Goal: Task Accomplishment & Management: Complete application form

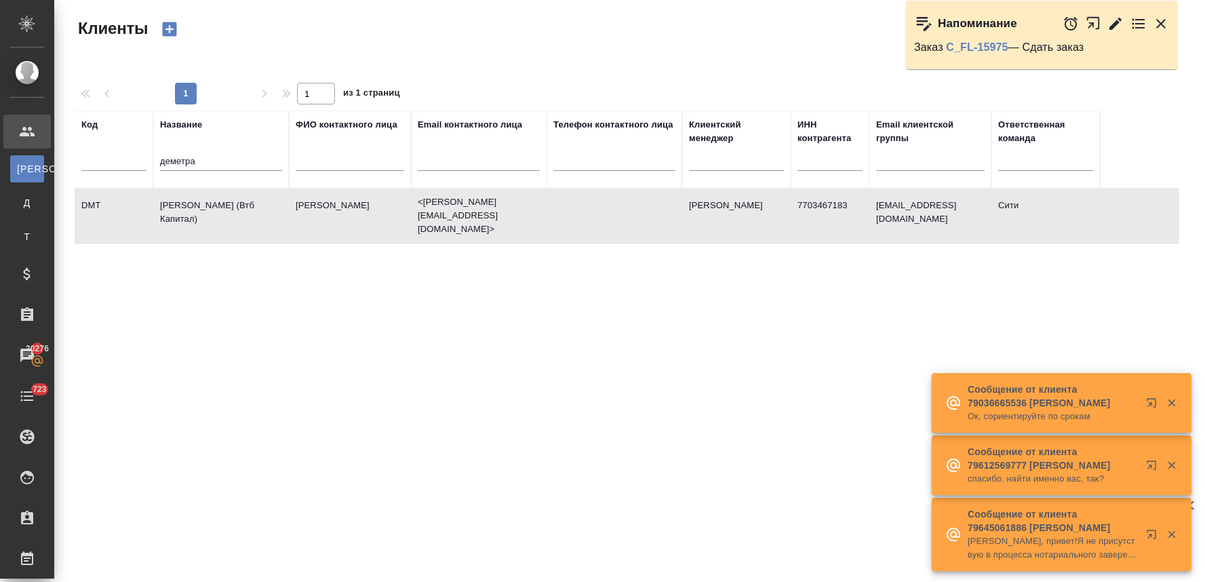
select select "RU"
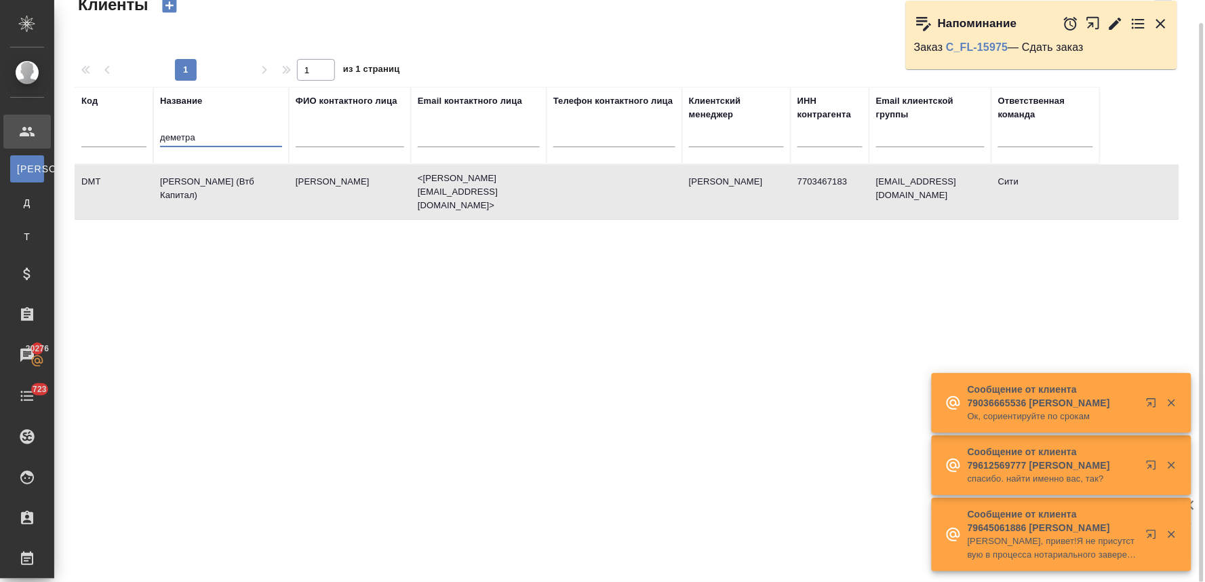
drag, startPoint x: 212, startPoint y: 137, endPoint x: 150, endPoint y: 136, distance: 61.7
click at [150, 136] on tr "Код Название деметра ФИО контактного лица Email контактного лица Телефон контак…" at bounding box center [587, 125] width 1025 height 77
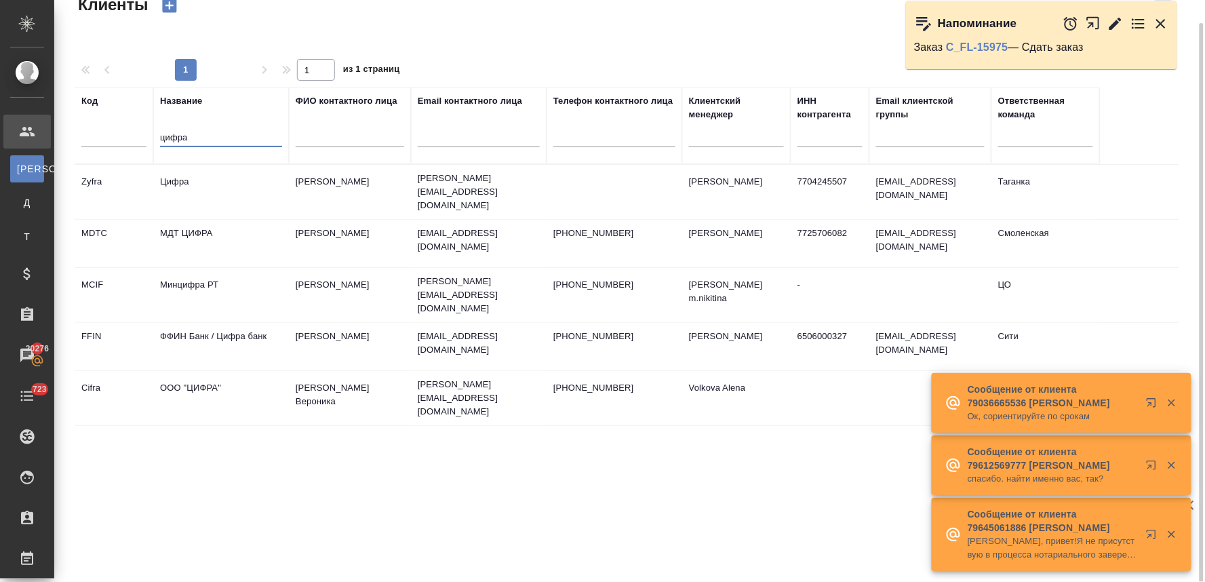
type input "цифра"
click at [204, 323] on td "ФФИН Банк / Цифра банк" at bounding box center [221, 346] width 136 height 47
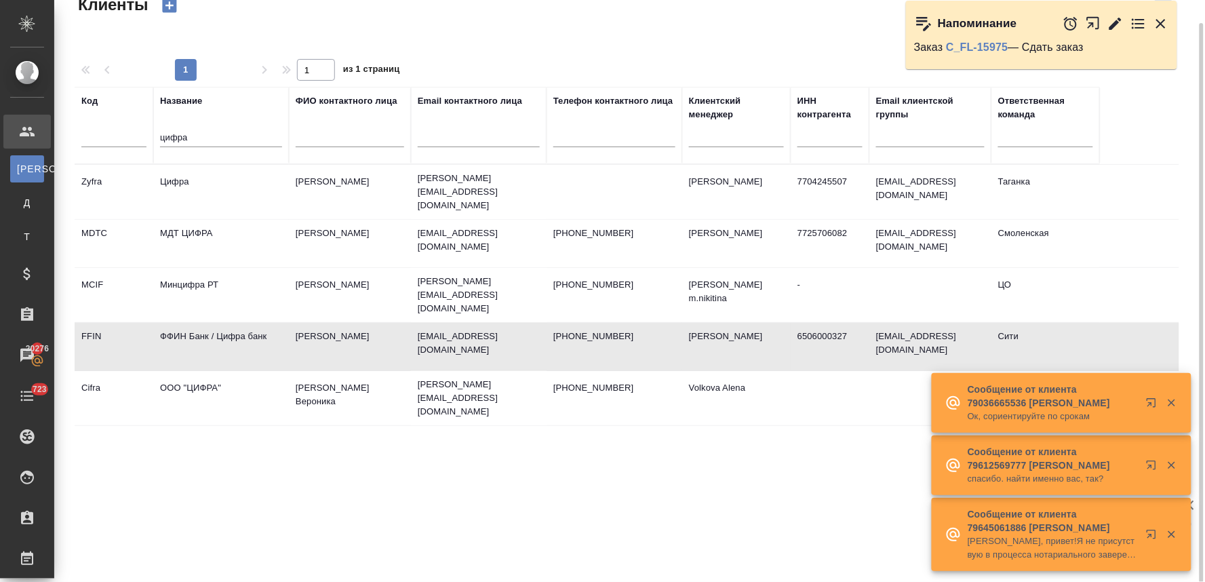
click at [204, 323] on td "ФФИН Банк / Цифра банк" at bounding box center [221, 346] width 136 height 47
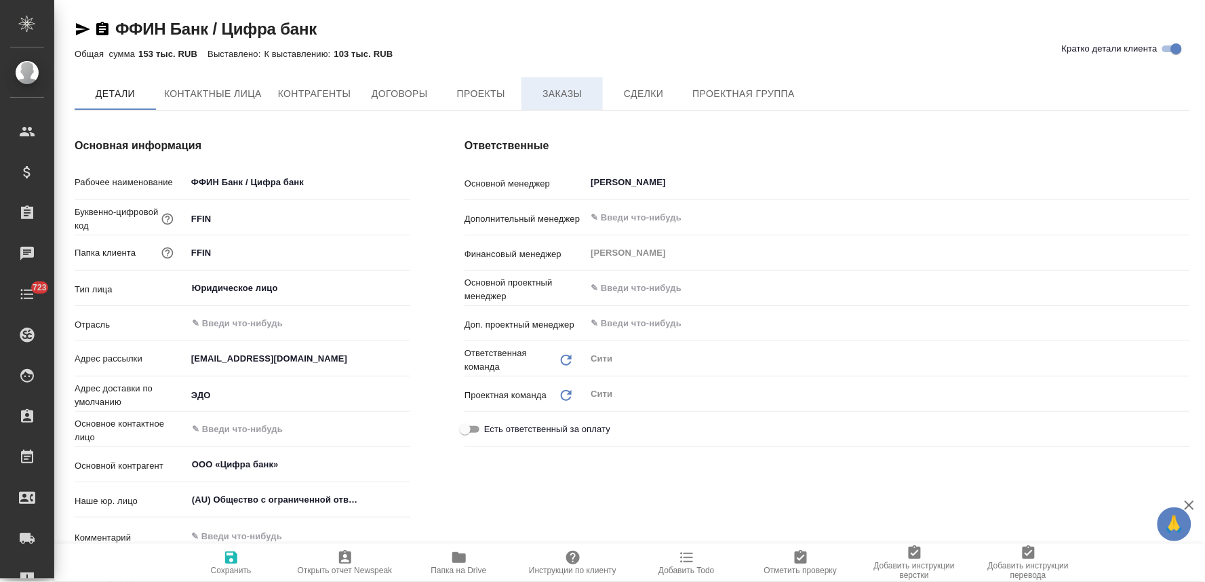
click at [560, 92] on span "Заказы" at bounding box center [562, 93] width 65 height 17
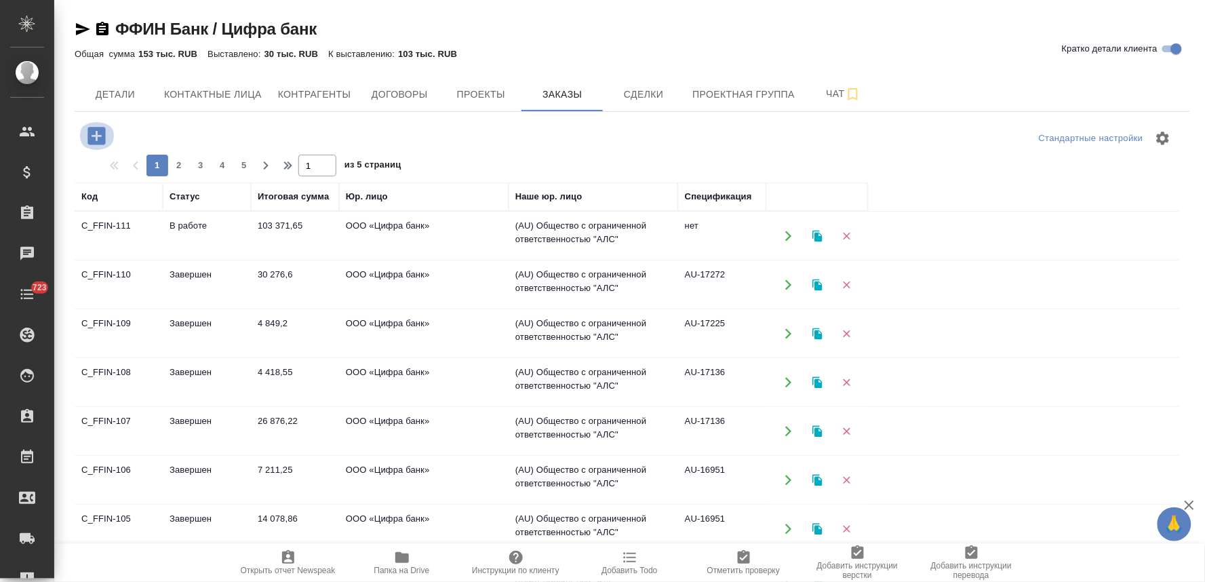
click at [92, 132] on icon "button" at bounding box center [96, 136] width 18 height 18
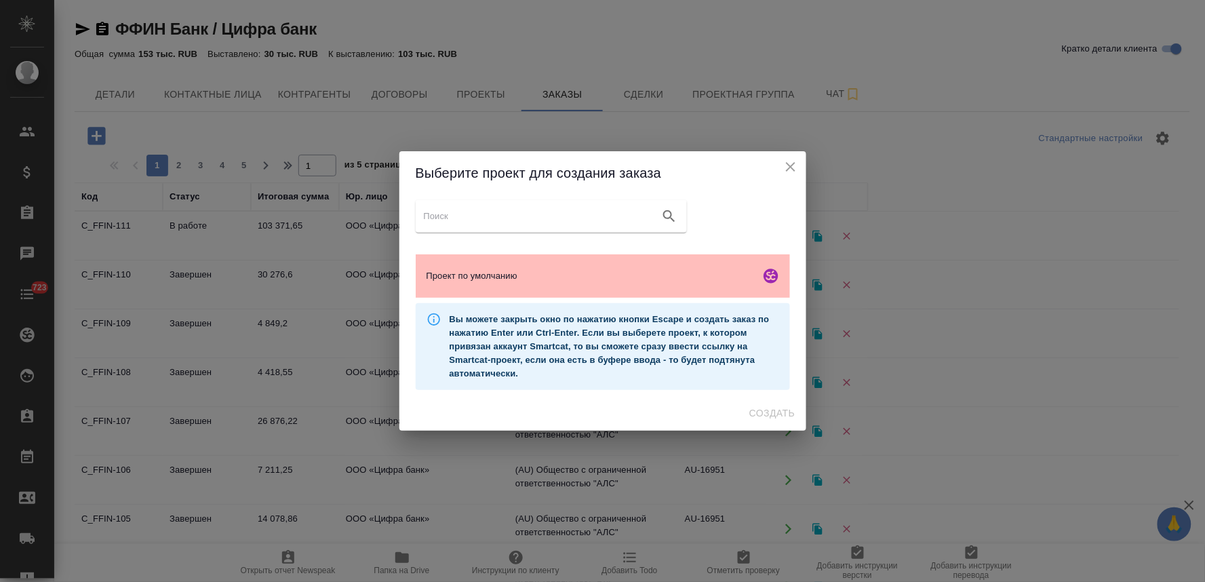
click at [456, 276] on span "Проект по умолчанию" at bounding box center [591, 276] width 328 height 14
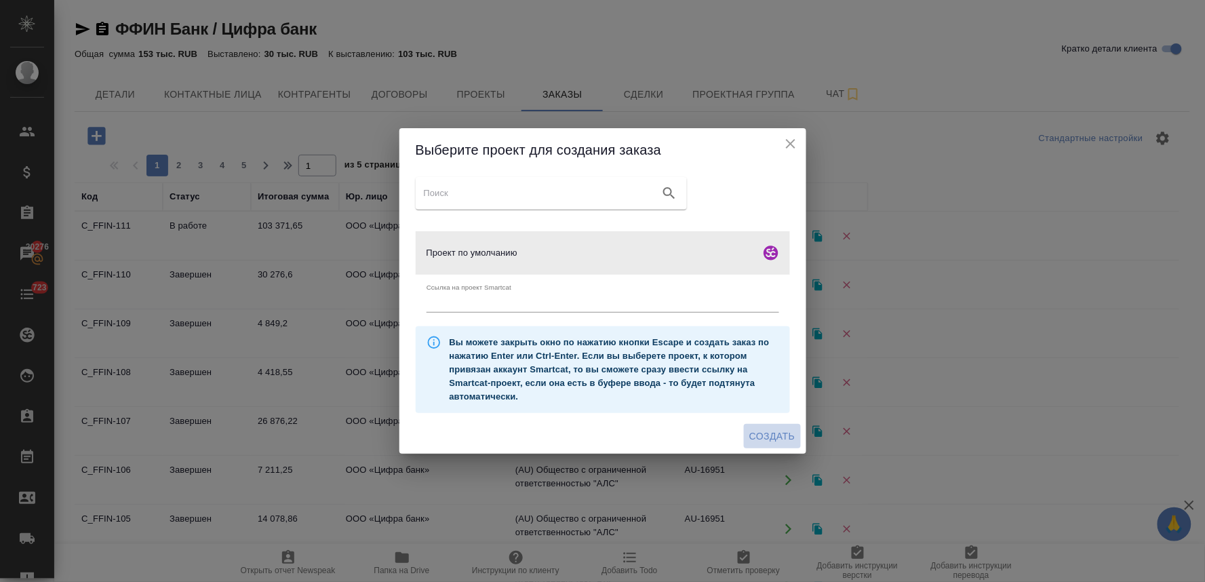
click at [776, 435] on span "Создать" at bounding box center [771, 436] width 45 height 17
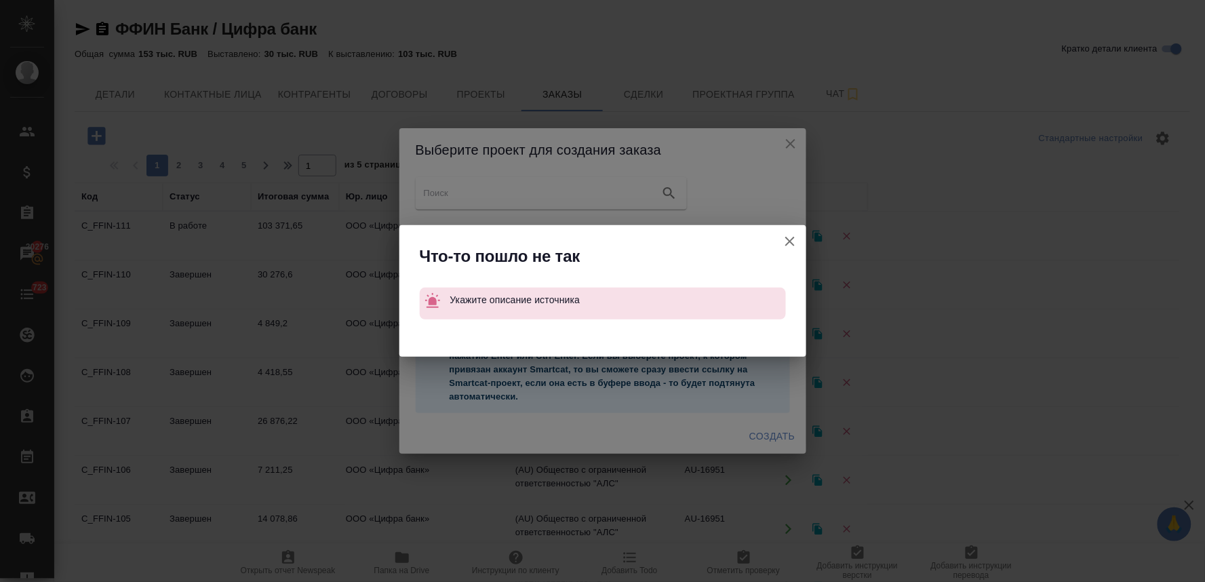
click at [790, 241] on icon "button" at bounding box center [789, 241] width 9 height 9
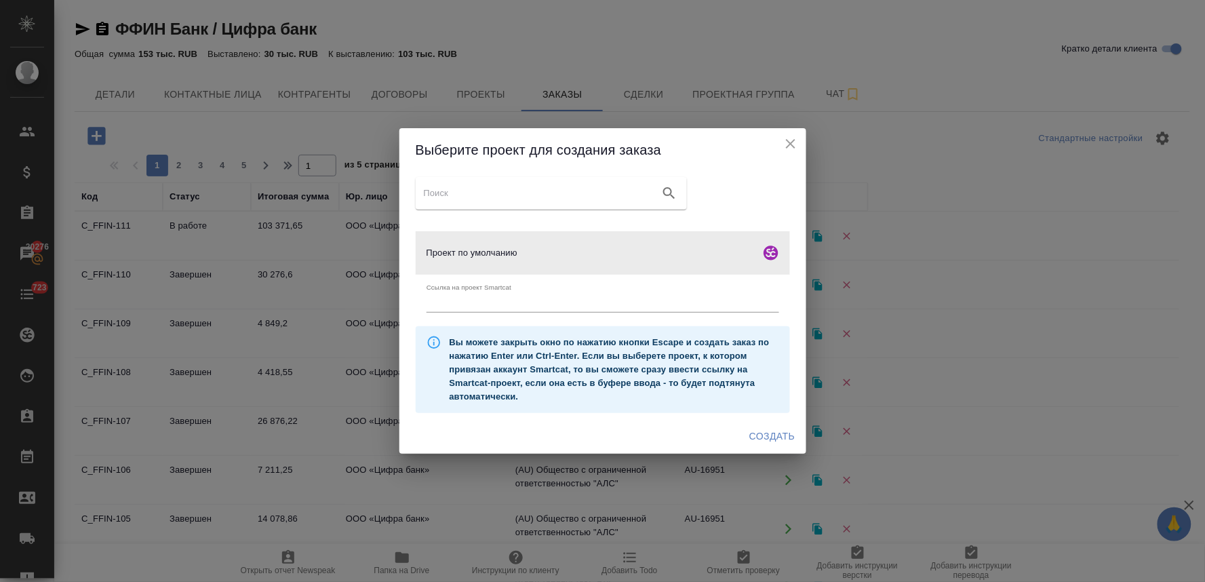
click at [794, 142] on icon "close" at bounding box center [791, 144] width 16 height 16
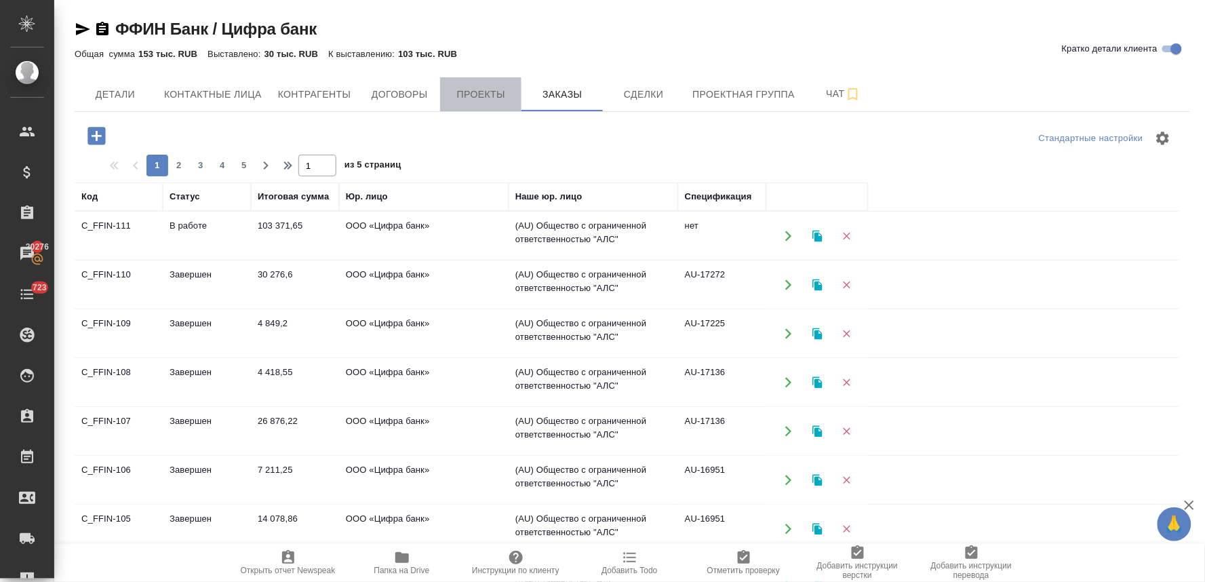
click at [477, 89] on span "Проекты" at bounding box center [480, 94] width 65 height 17
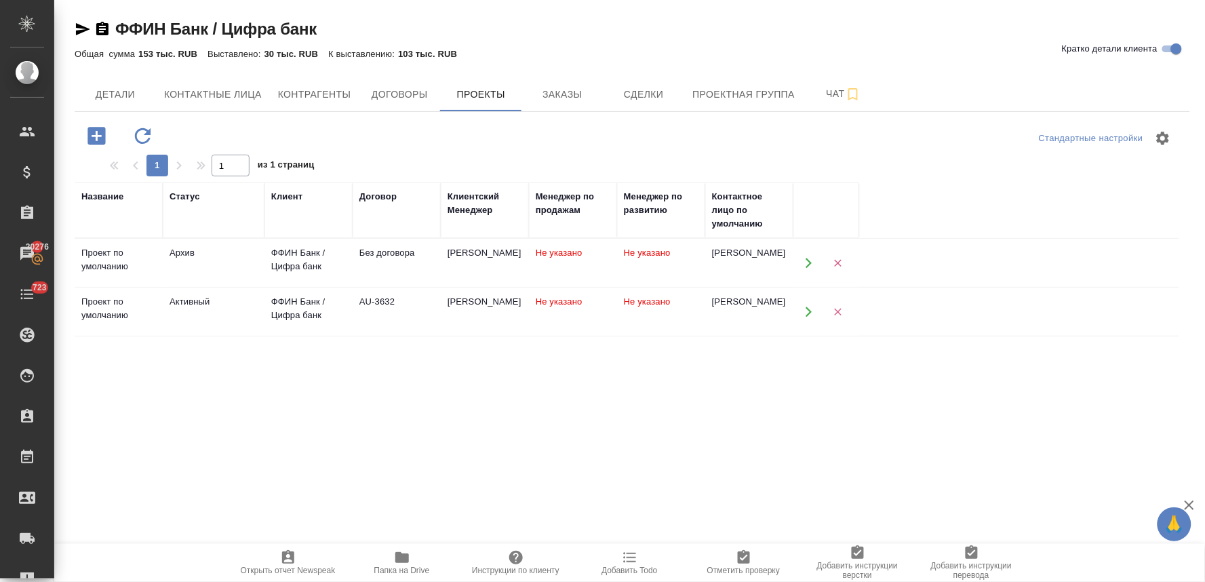
click at [288, 314] on div "ФФИН Банк / Цифра банк" at bounding box center [308, 308] width 75 height 27
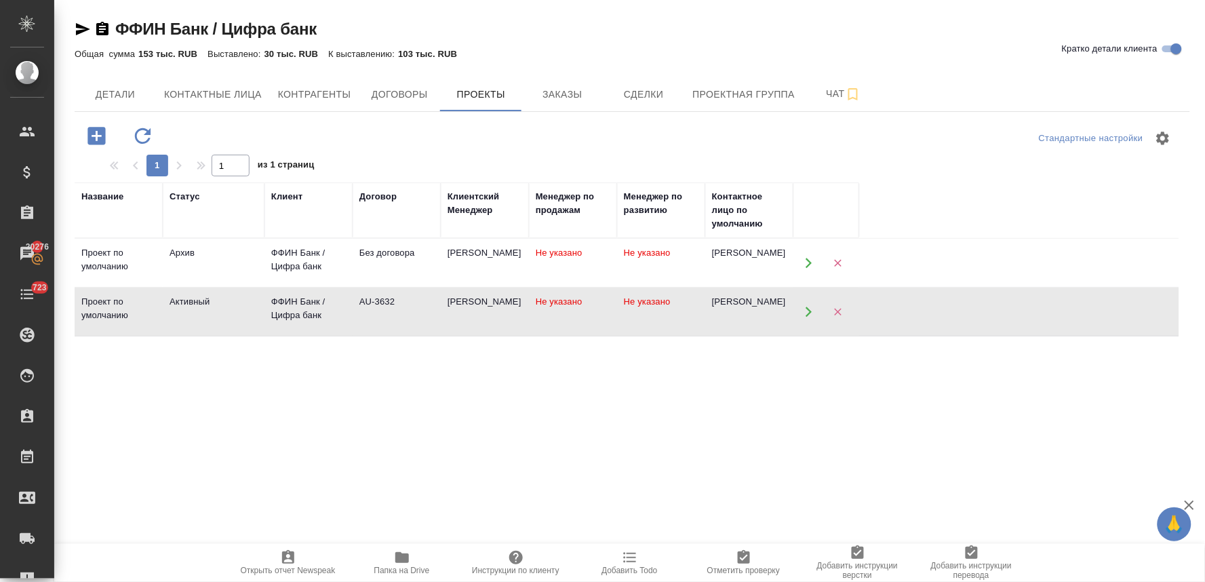
click at [288, 314] on div "ФФИН Банк / Цифра банк" at bounding box center [308, 308] width 75 height 27
click at [574, 105] on button "Заказы" at bounding box center [561, 94] width 81 height 34
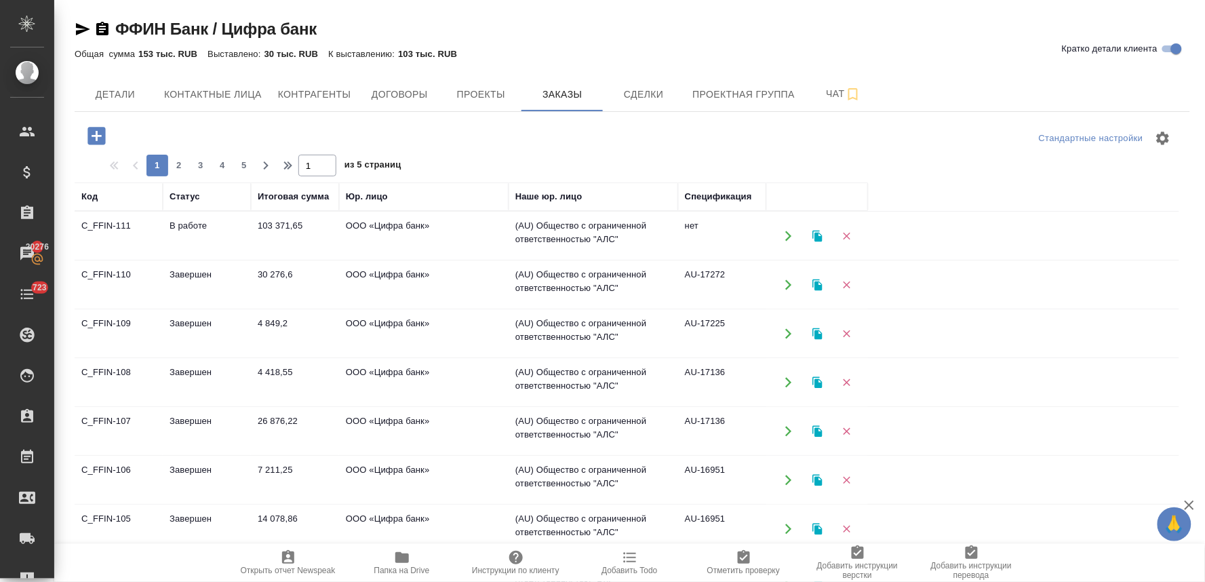
click at [99, 137] on icon "button" at bounding box center [96, 136] width 18 height 18
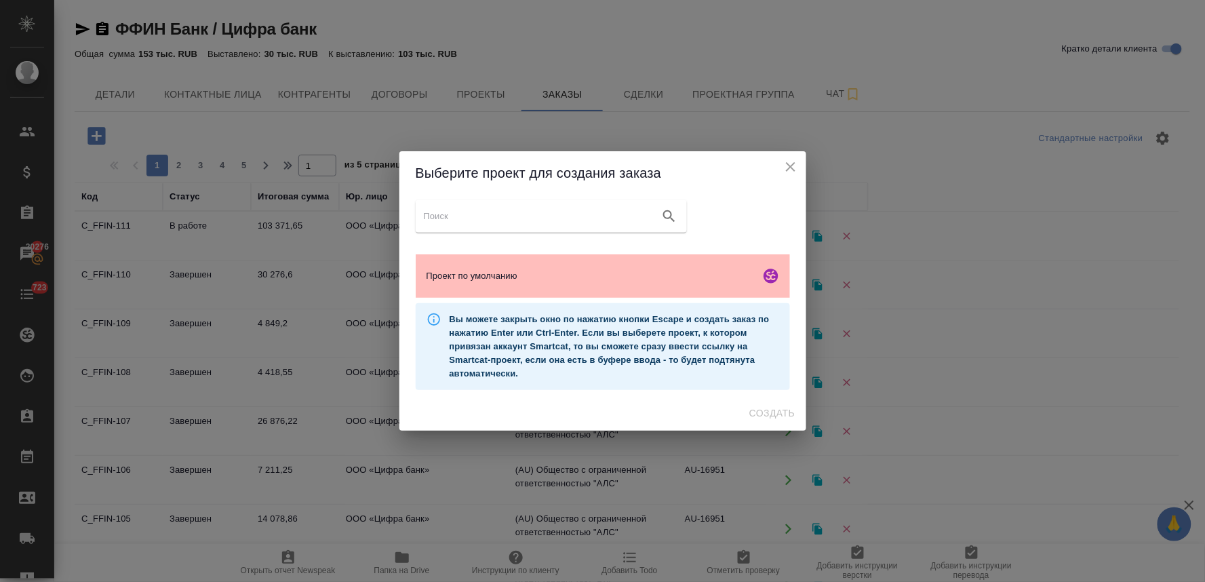
click at [493, 272] on span "Проект по умолчанию" at bounding box center [591, 276] width 328 height 14
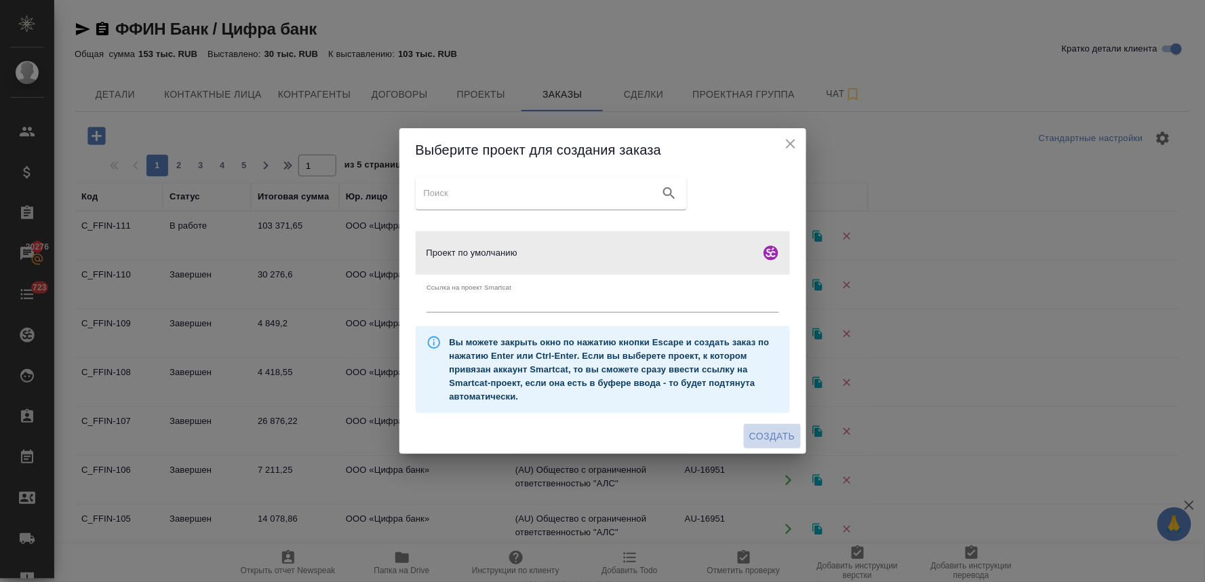
click at [781, 435] on span "Создать" at bounding box center [771, 436] width 45 height 17
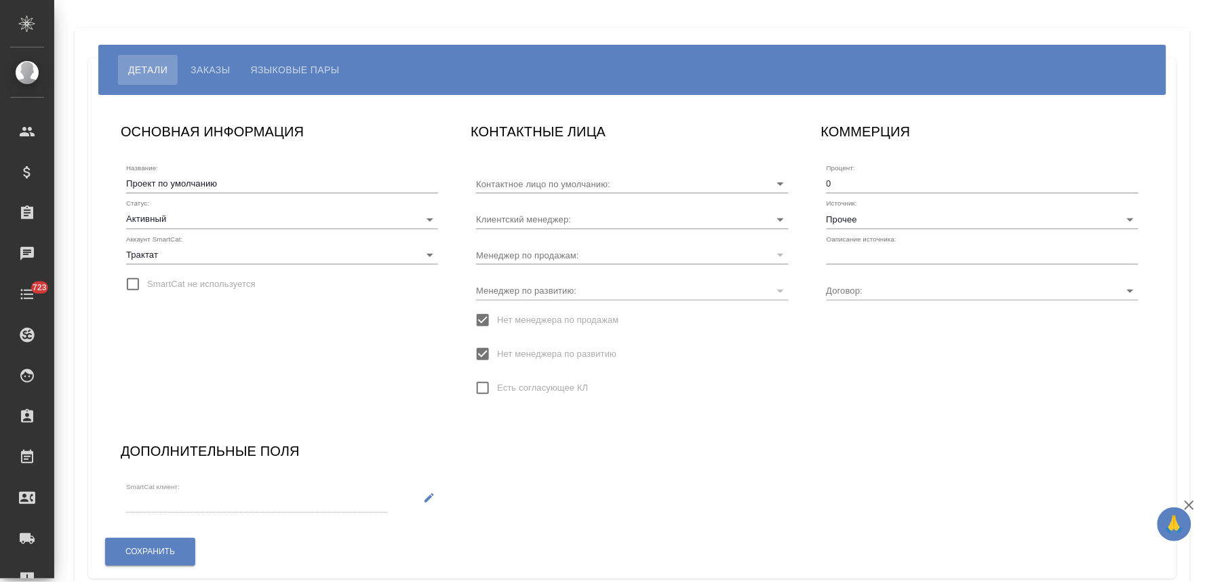
type input "[PERSON_NAME]"
type input "AU-3632"
type input "[PERSON_NAME]"
click at [894, 219] on input "Прочее" at bounding box center [961, 219] width 269 height 18
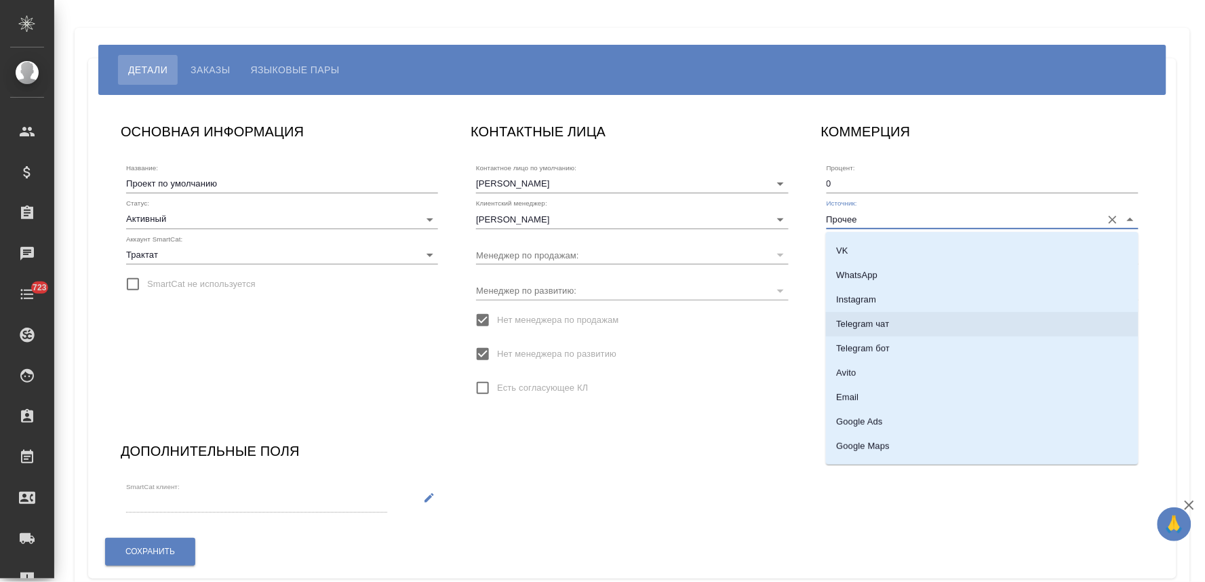
scroll to position [226, 0]
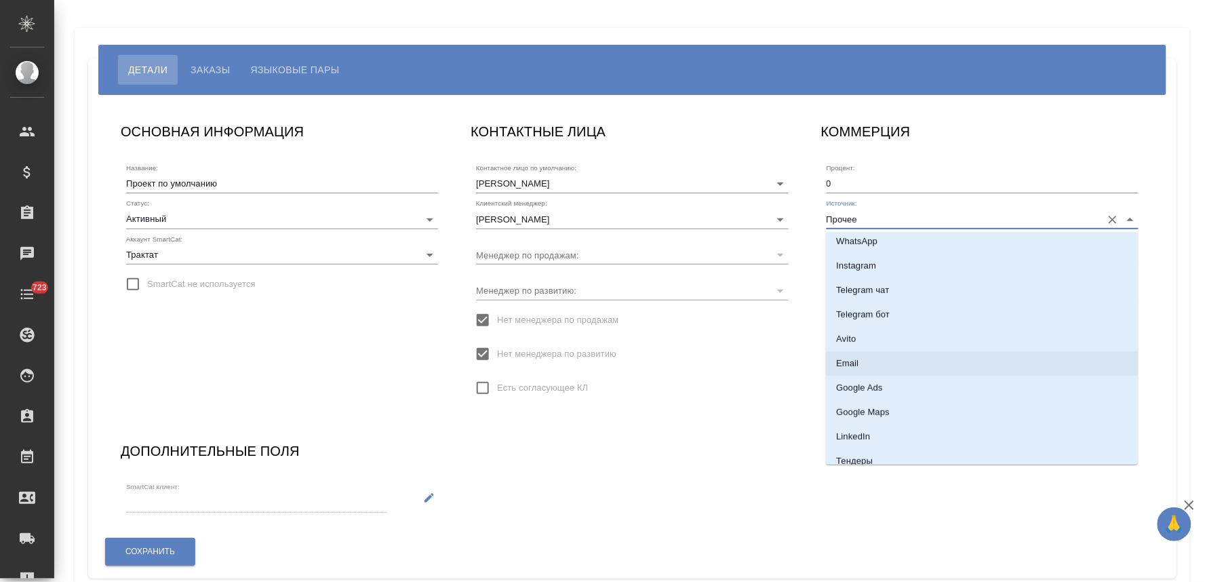
click at [894, 359] on li "Email" at bounding box center [982, 363] width 313 height 24
type input "Email"
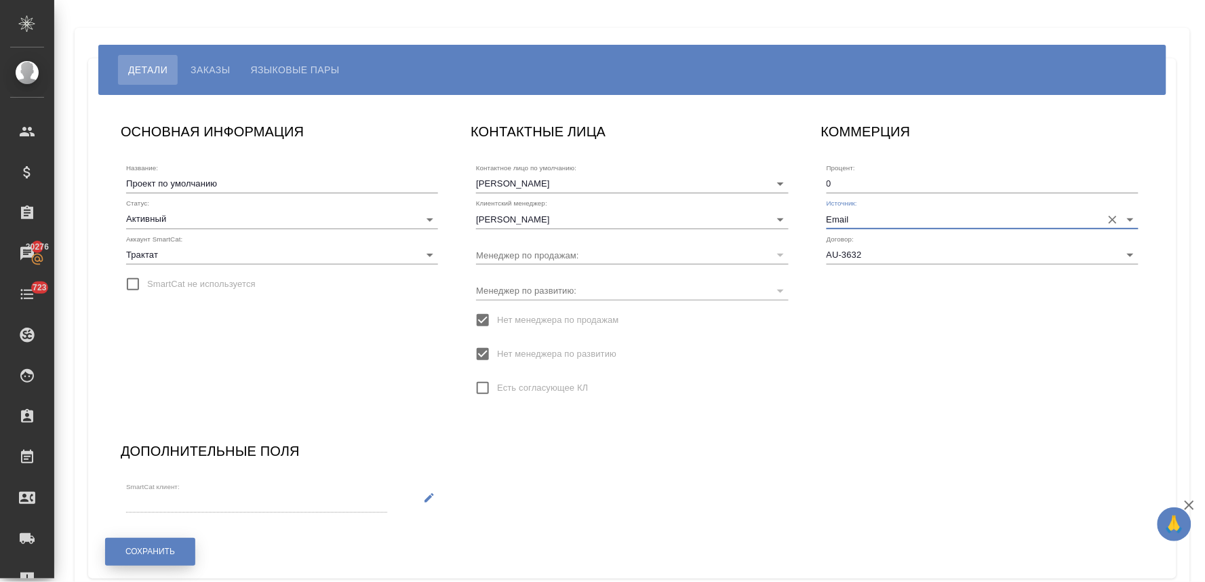
click at [148, 547] on span "Сохранить" at bounding box center [150, 552] width 50 height 12
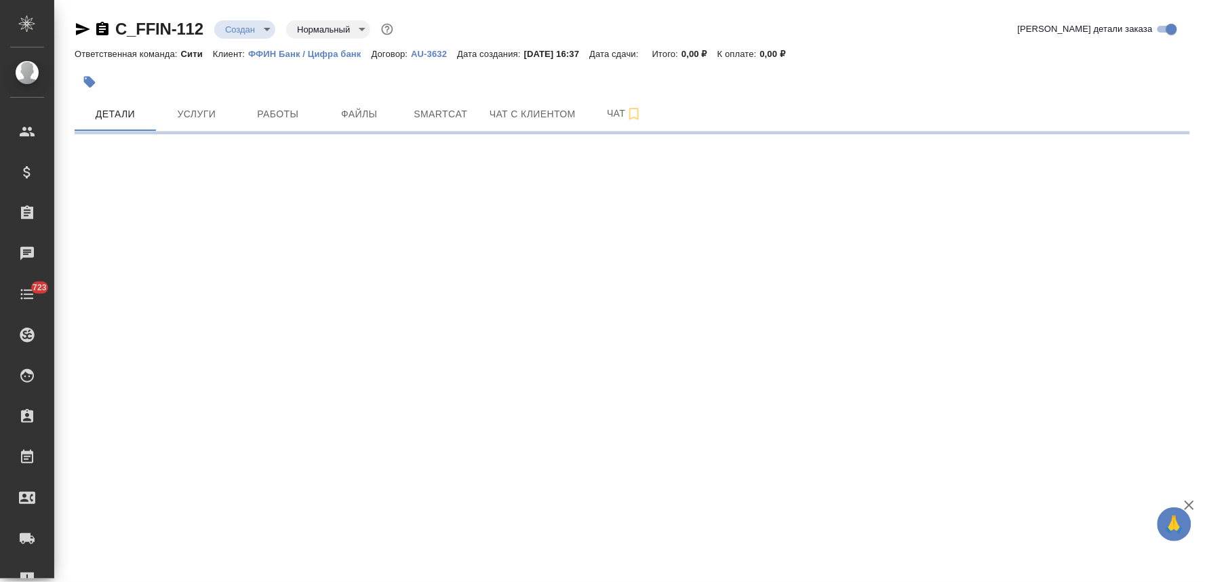
select select "RU"
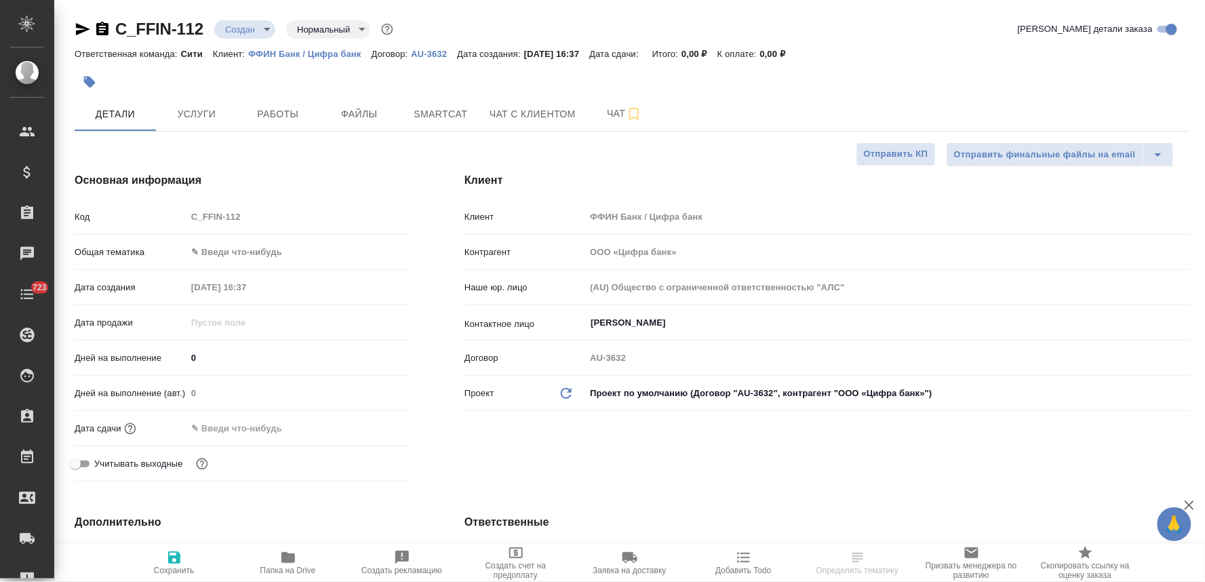
type textarea "x"
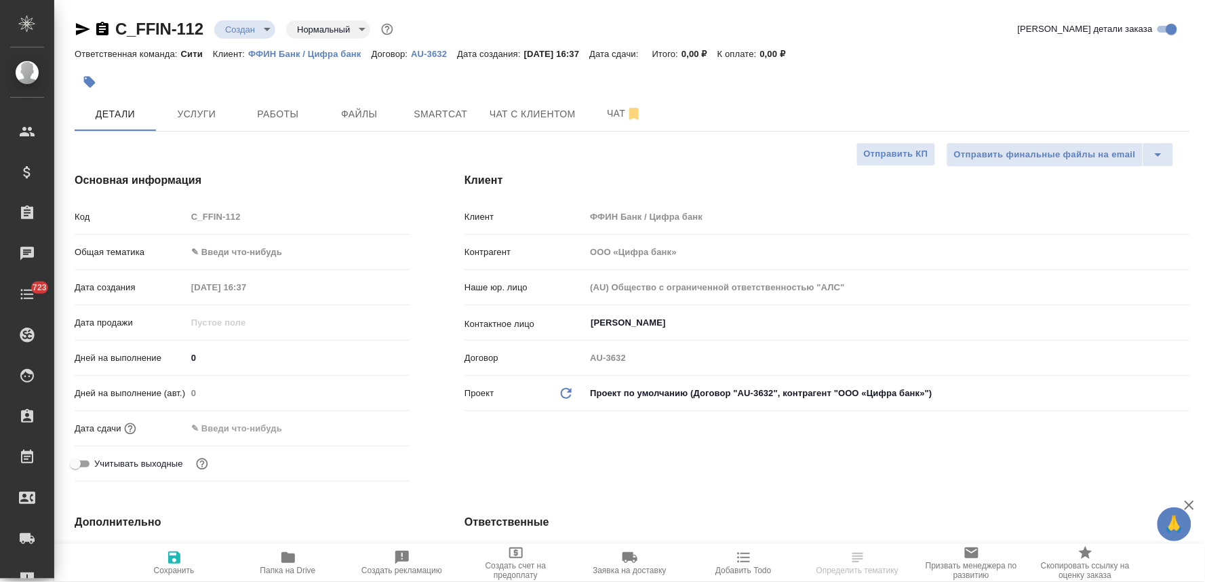
type textarea "x"
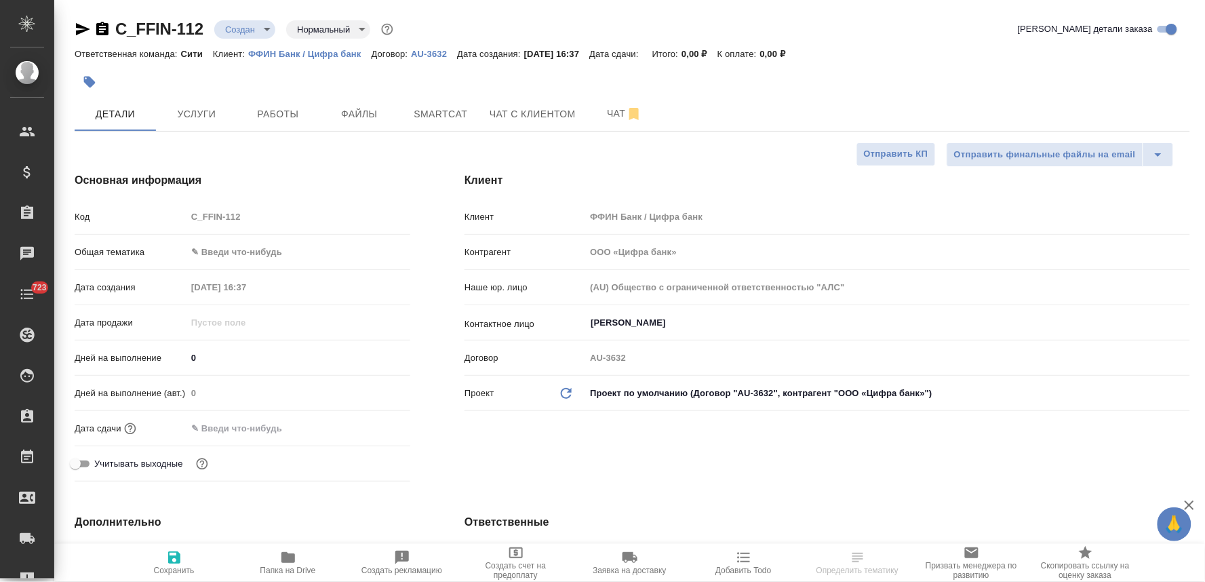
type textarea "x"
click at [706, 326] on input "Бирюкова Галина" at bounding box center [864, 323] width 551 height 16
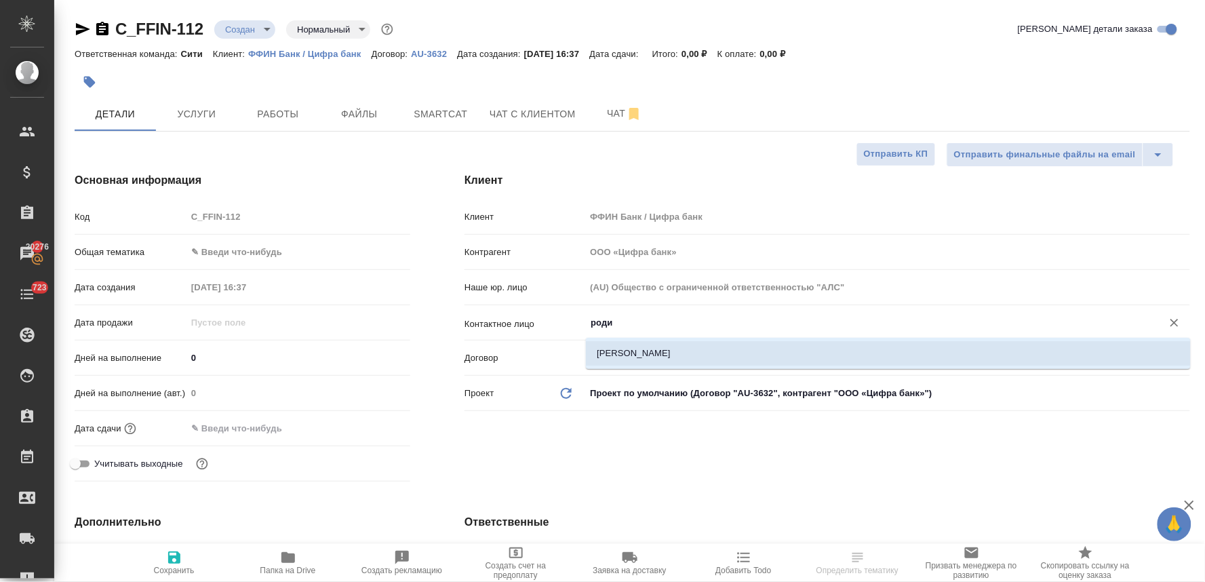
click at [698, 357] on li "Родионова Юлия" at bounding box center [888, 353] width 605 height 24
type input "Родионова Юлия"
type textarea "x"
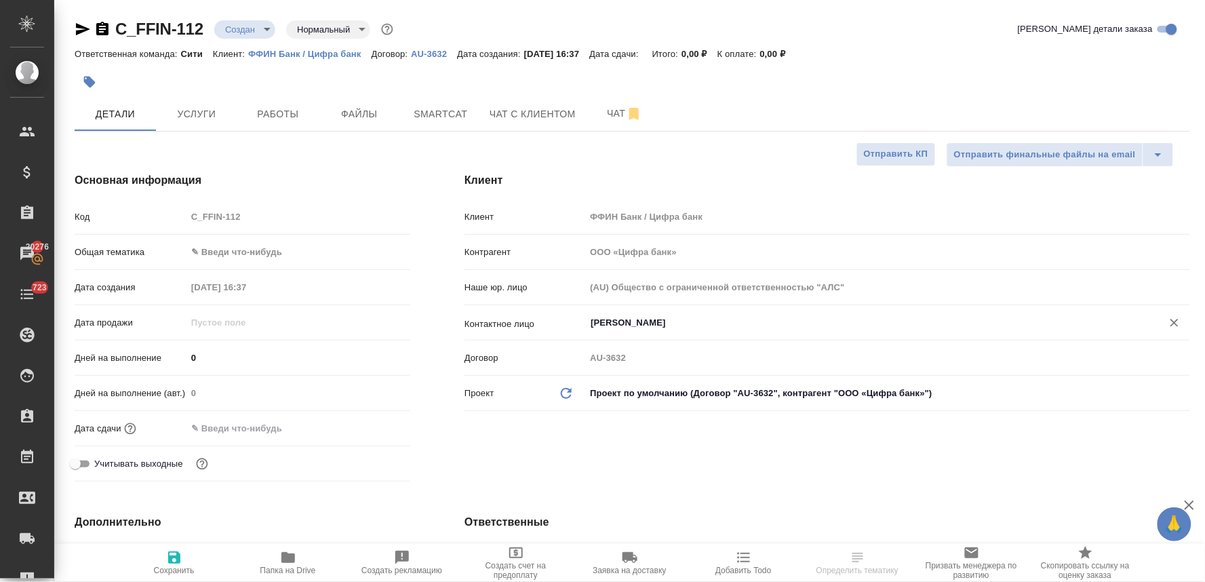
type input "Родионова Юлия"
click at [281, 421] on input "text" at bounding box center [246, 428] width 119 height 20
click at [377, 424] on icon "button" at bounding box center [371, 427] width 16 height 16
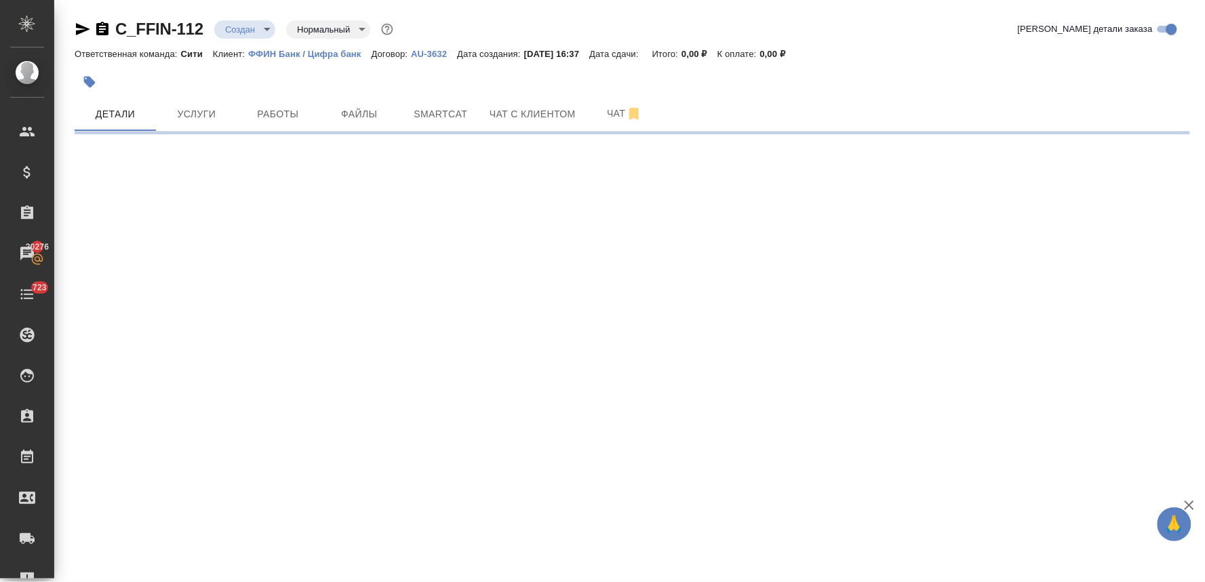
select select "RU"
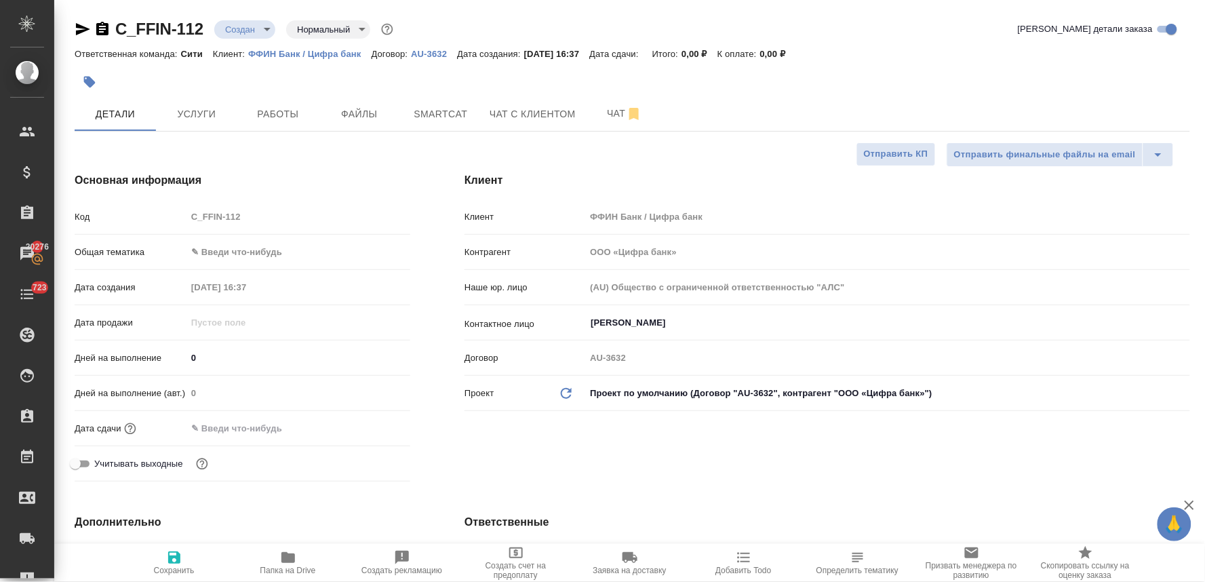
type textarea "x"
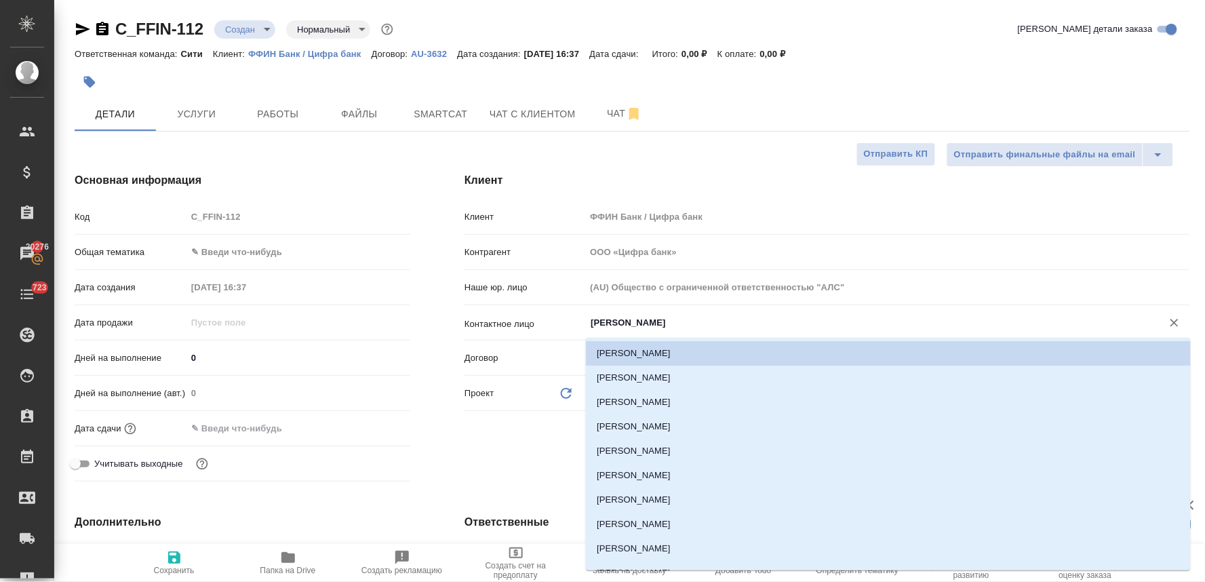
click at [613, 321] on input "Бирюкова Галина" at bounding box center [864, 323] width 551 height 16
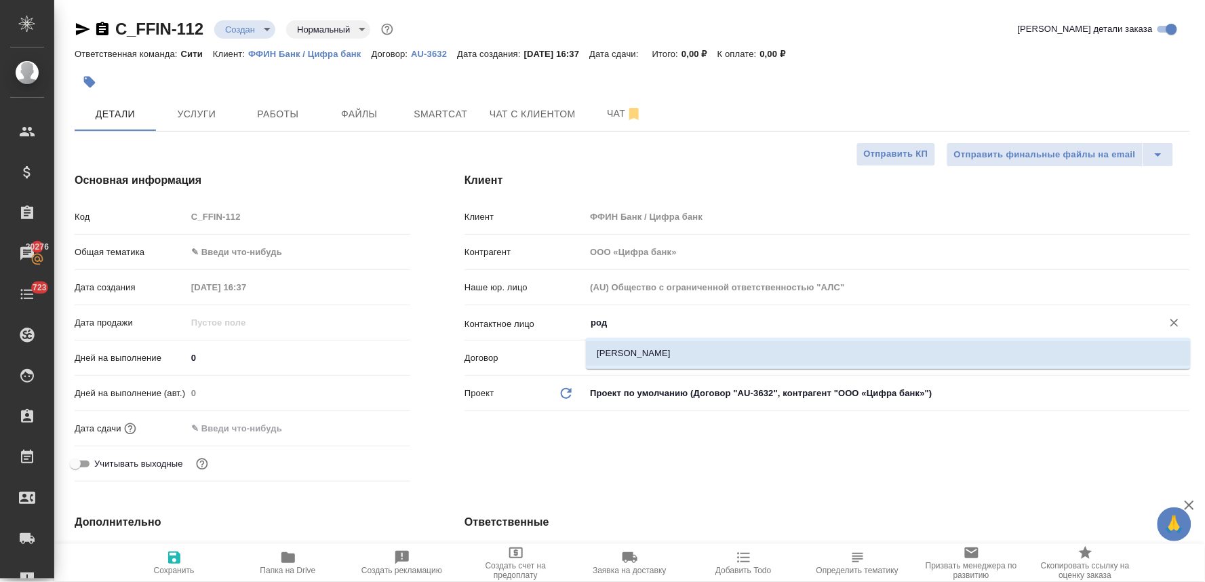
click at [608, 350] on li "Родионова Юлия" at bounding box center [888, 353] width 605 height 24
type input "Родионова Юлия"
type textarea "x"
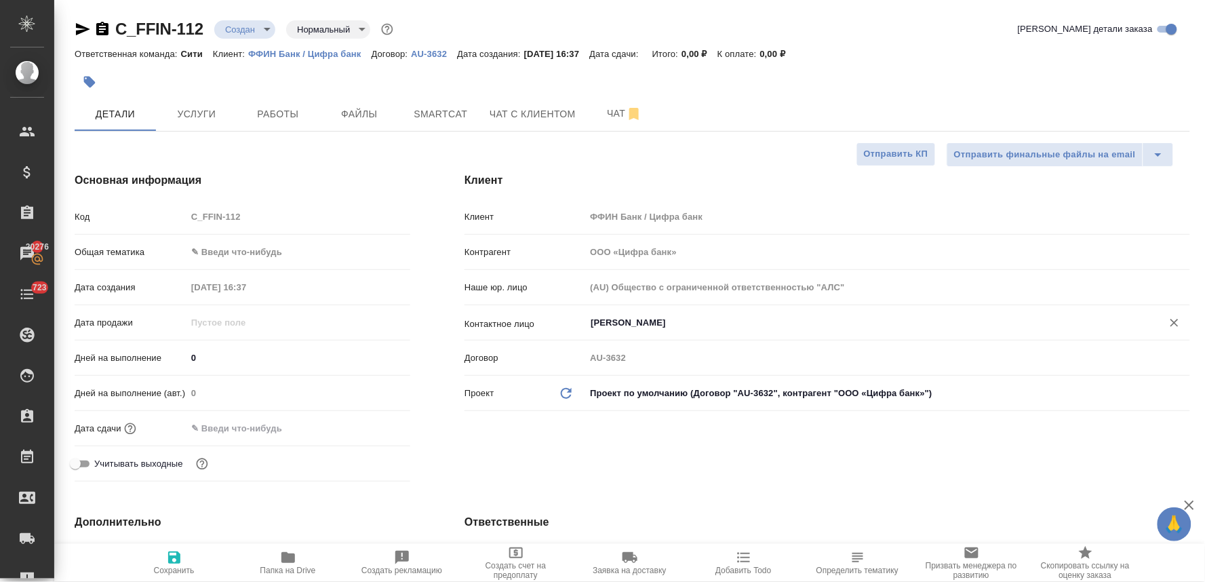
type input "Родионова Юлия"
click at [274, 419] on input "text" at bounding box center [245, 428] width 119 height 20
click at [374, 425] on icon "button" at bounding box center [371, 428] width 16 height 16
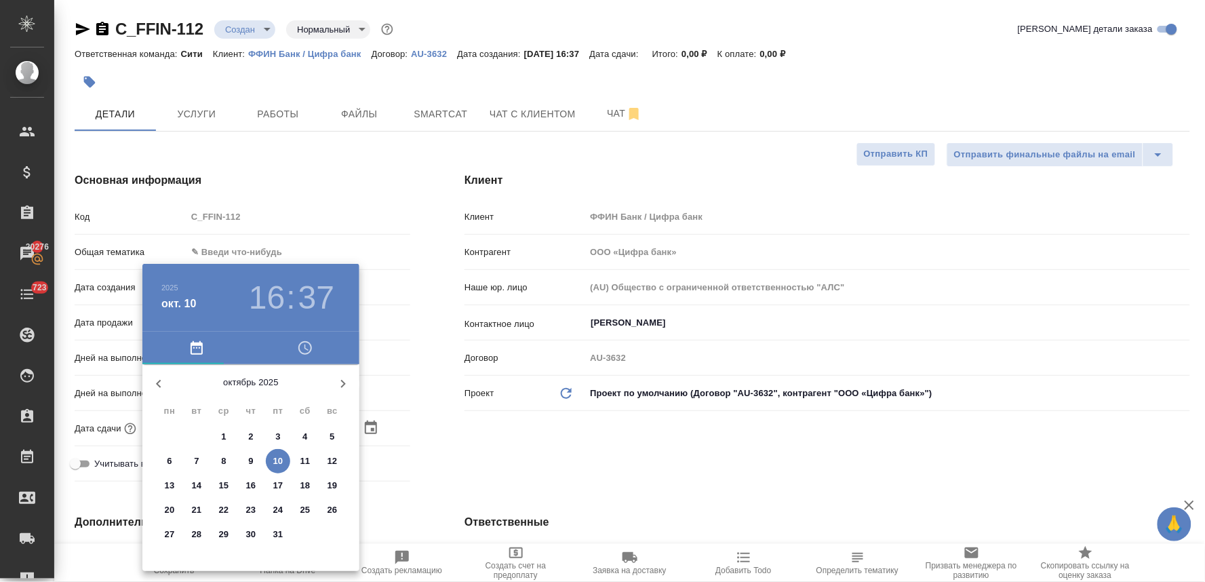
click at [310, 456] on span "11" at bounding box center [305, 461] width 24 height 14
type input "11.10.2025 16:37"
type textarea "x"
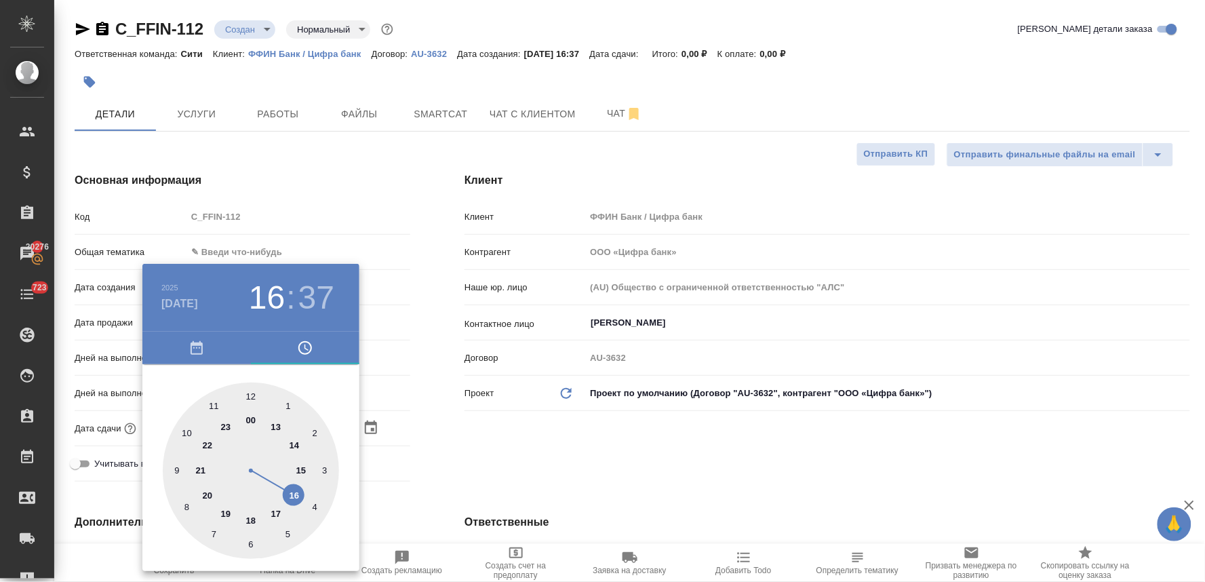
click at [511, 455] on div at bounding box center [602, 291] width 1205 height 582
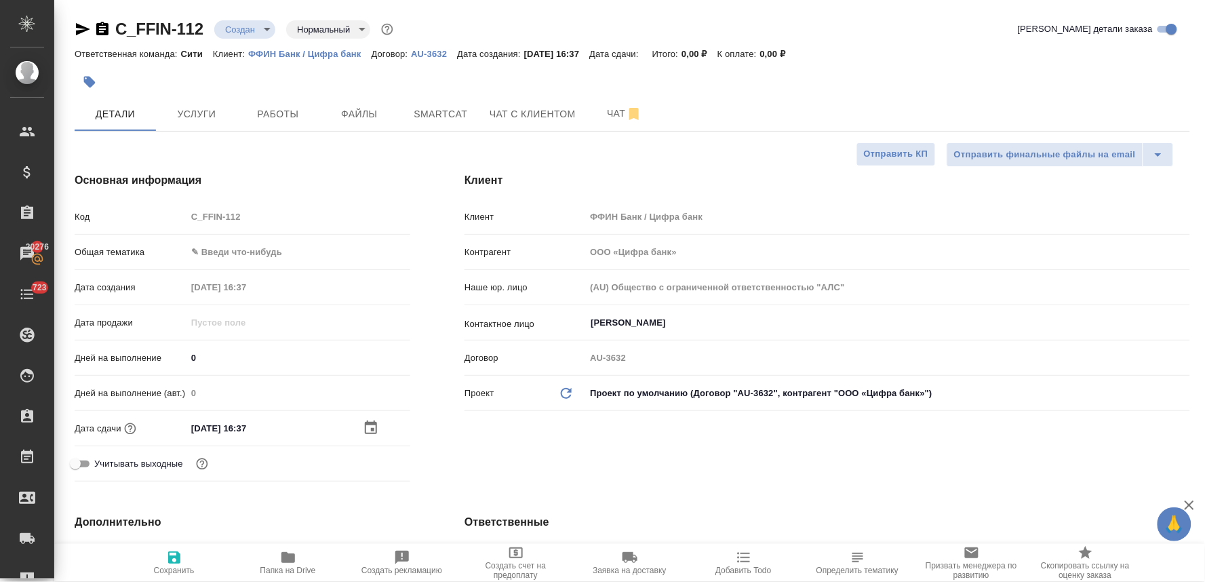
click at [168, 563] on icon "button" at bounding box center [174, 557] width 12 height 12
type textarea "x"
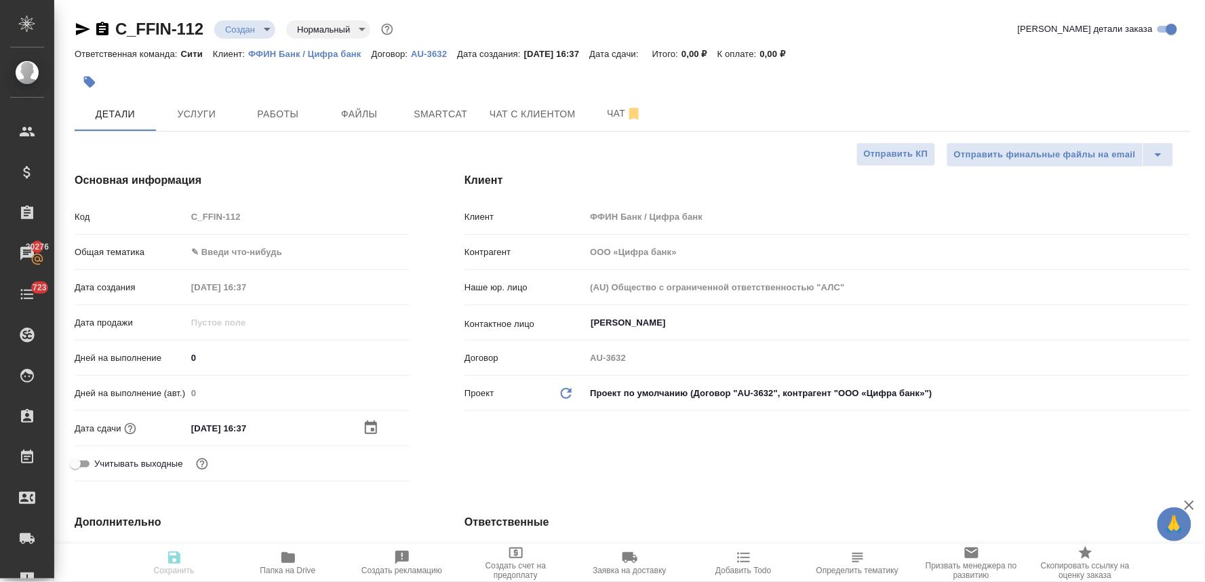
type textarea "x"
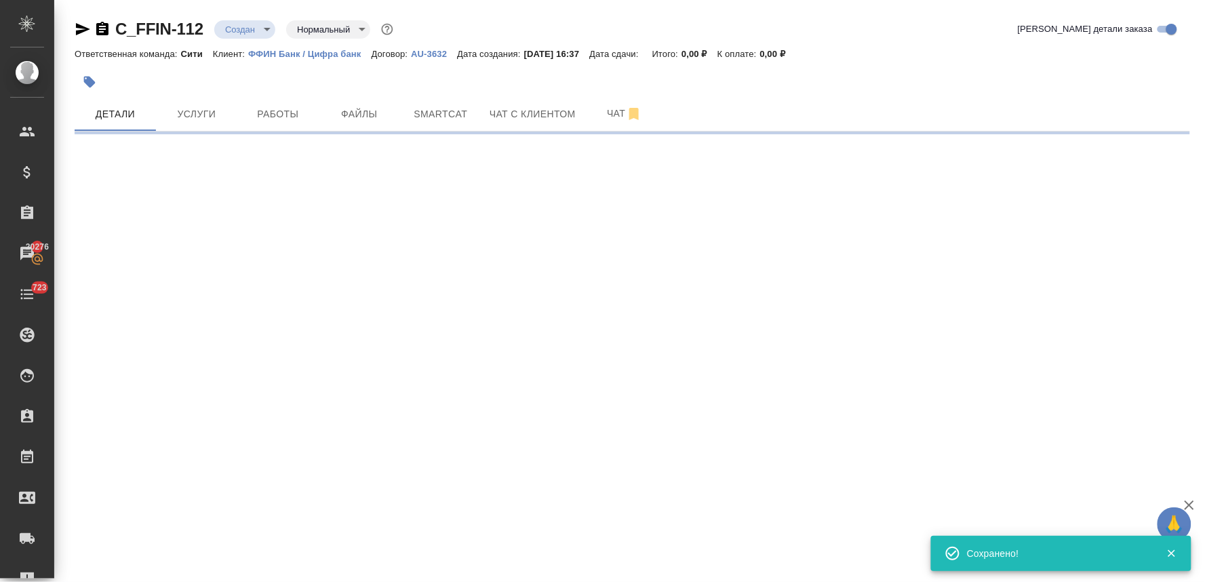
select select "RU"
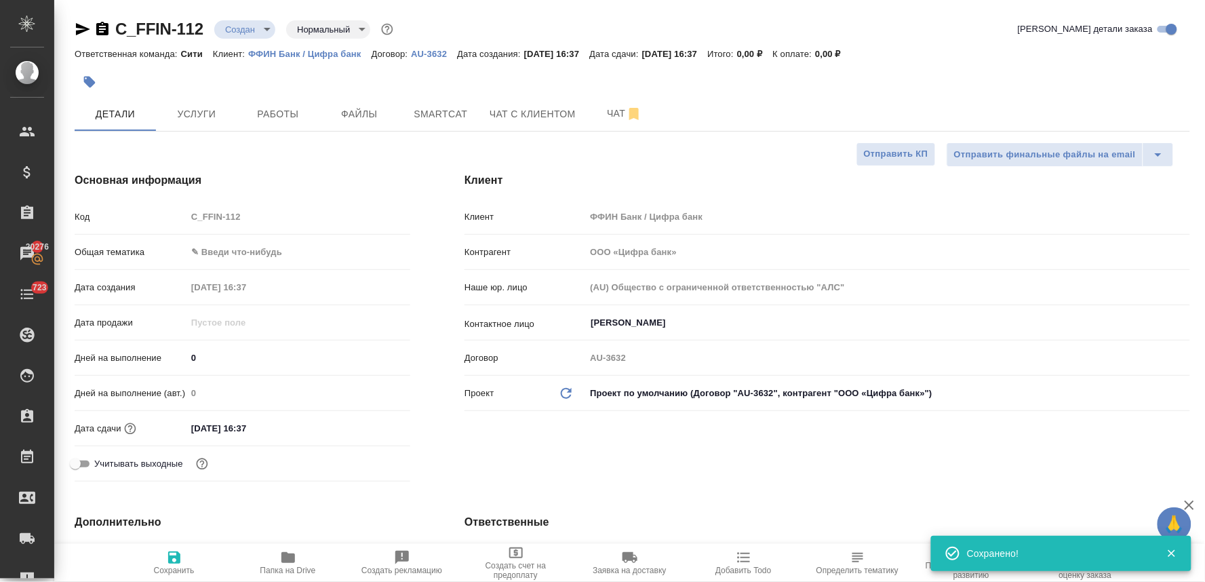
type textarea "x"
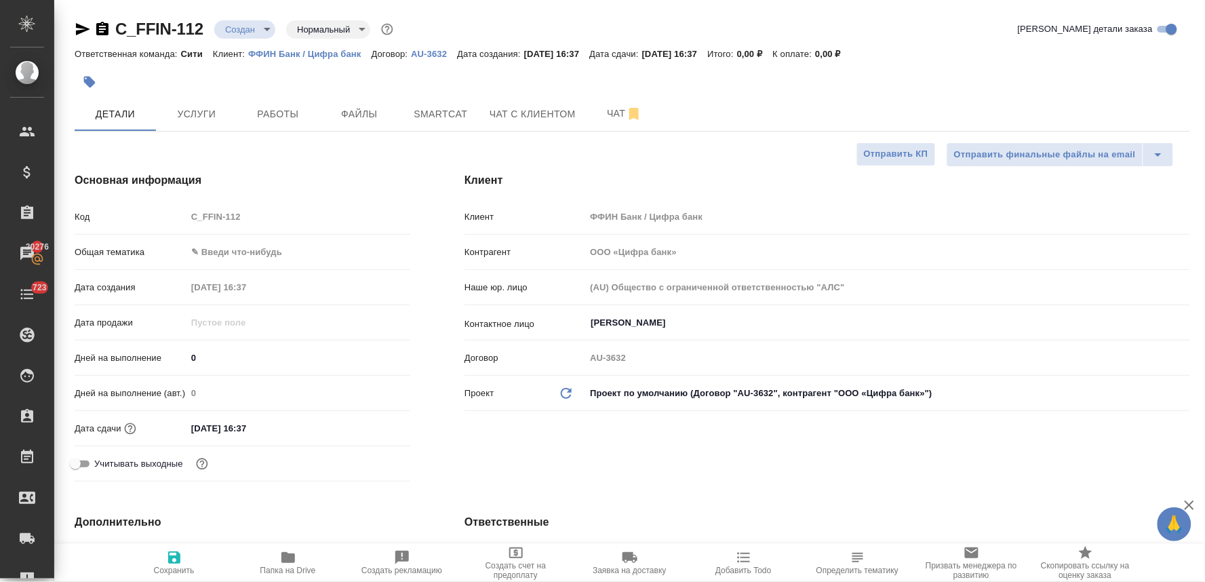
click at [184, 211] on div "Код C_FFIN-112" at bounding box center [243, 217] width 336 height 24
click at [1120, 102] on div "Детали Услуги Работы Файлы Smartcat Чат с клиентом Чат" at bounding box center [633, 114] width 1116 height 34
click at [361, 112] on span "Файлы" at bounding box center [359, 114] width 65 height 17
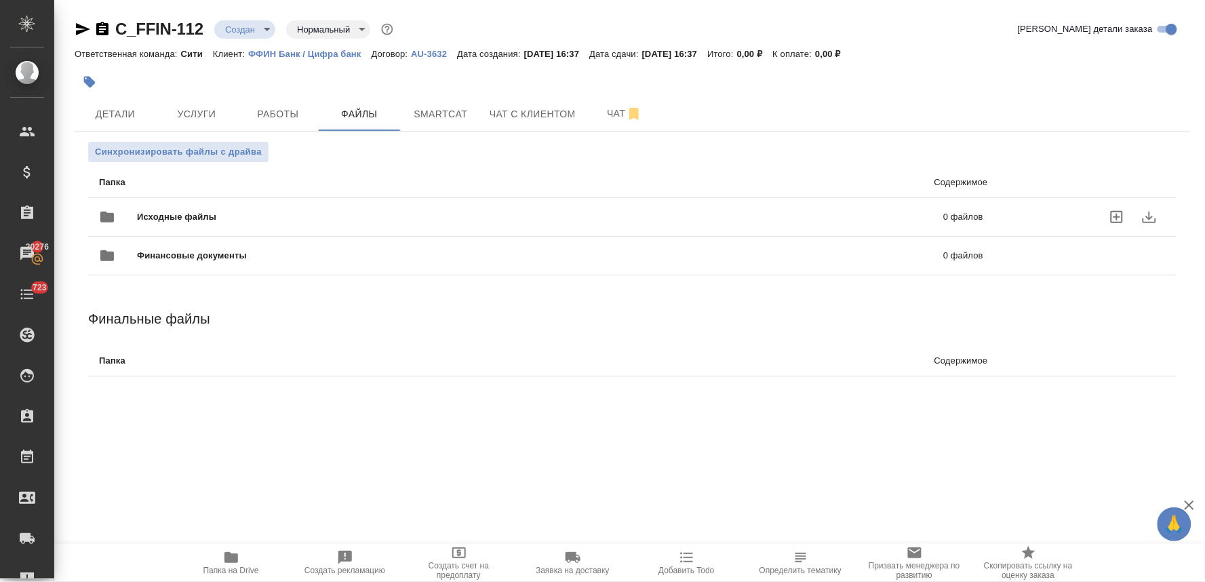
click at [1120, 220] on icon "uploadFiles" at bounding box center [1117, 217] width 16 height 16
click at [0, 0] on input "uploadFiles" at bounding box center [0, 0] width 0 height 0
click at [131, 116] on span "Детали" at bounding box center [115, 114] width 65 height 17
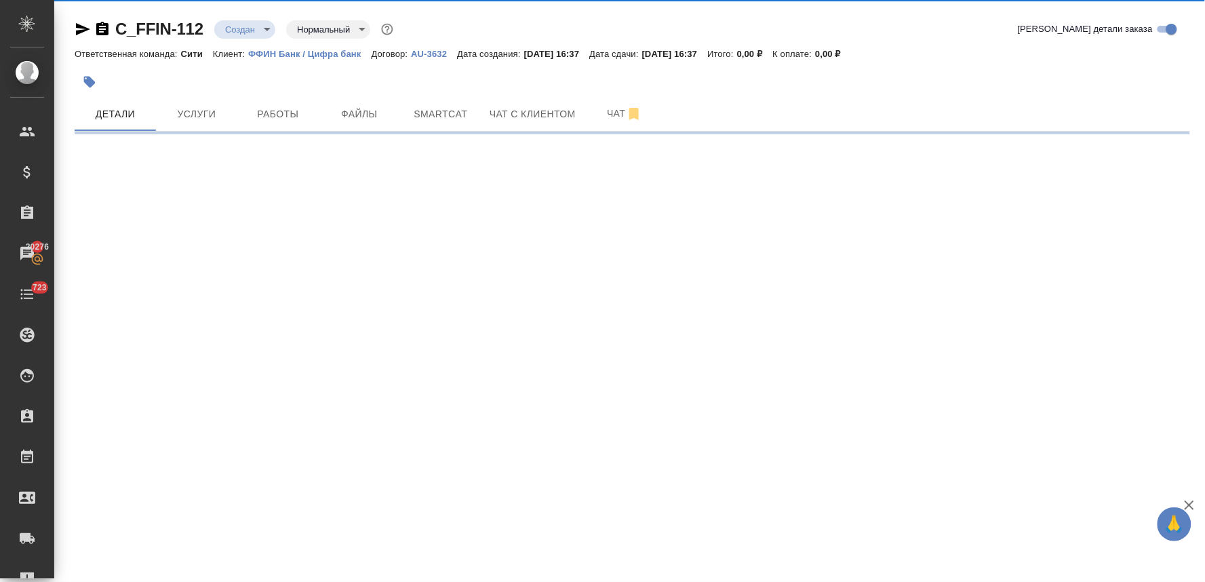
select select "RU"
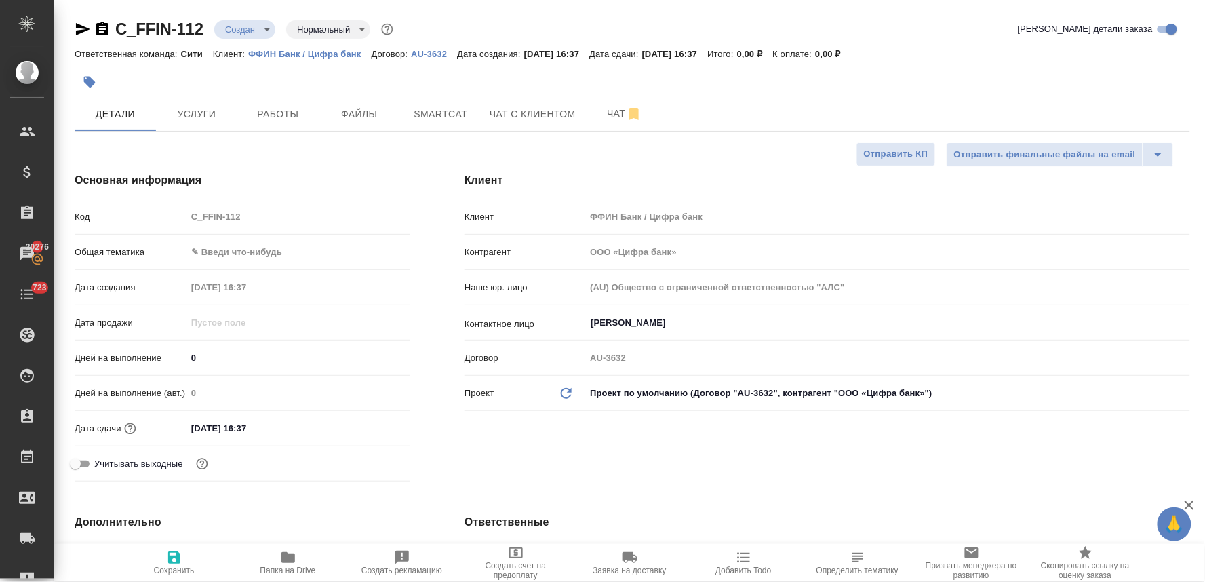
type textarea "x"
click at [272, 426] on input "11.10.2025 16:37" at bounding box center [245, 428] width 119 height 20
click at [369, 428] on icon "button" at bounding box center [371, 427] width 16 height 16
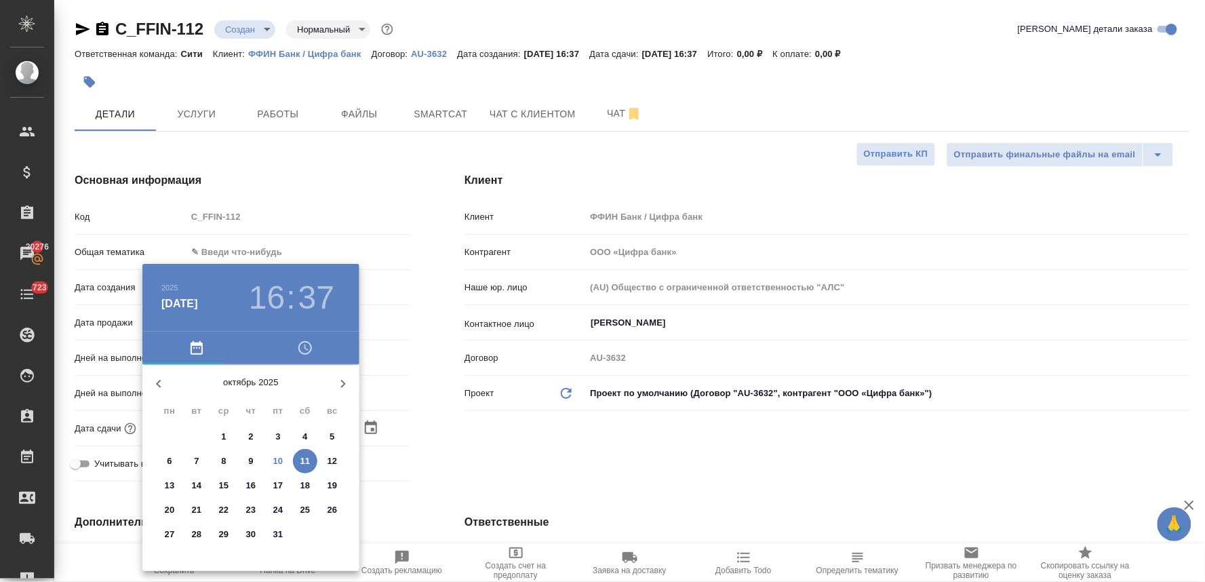
type textarea "x"
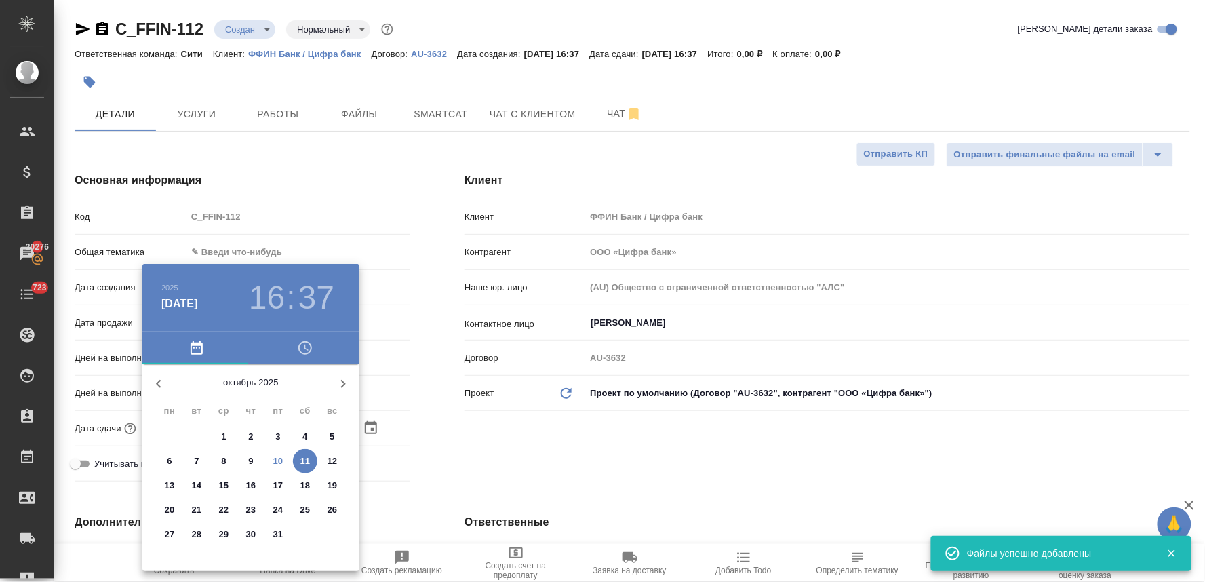
click at [274, 462] on p "10" at bounding box center [278, 461] width 10 height 14
type input "10.10.2025 16:37"
type textarea "x"
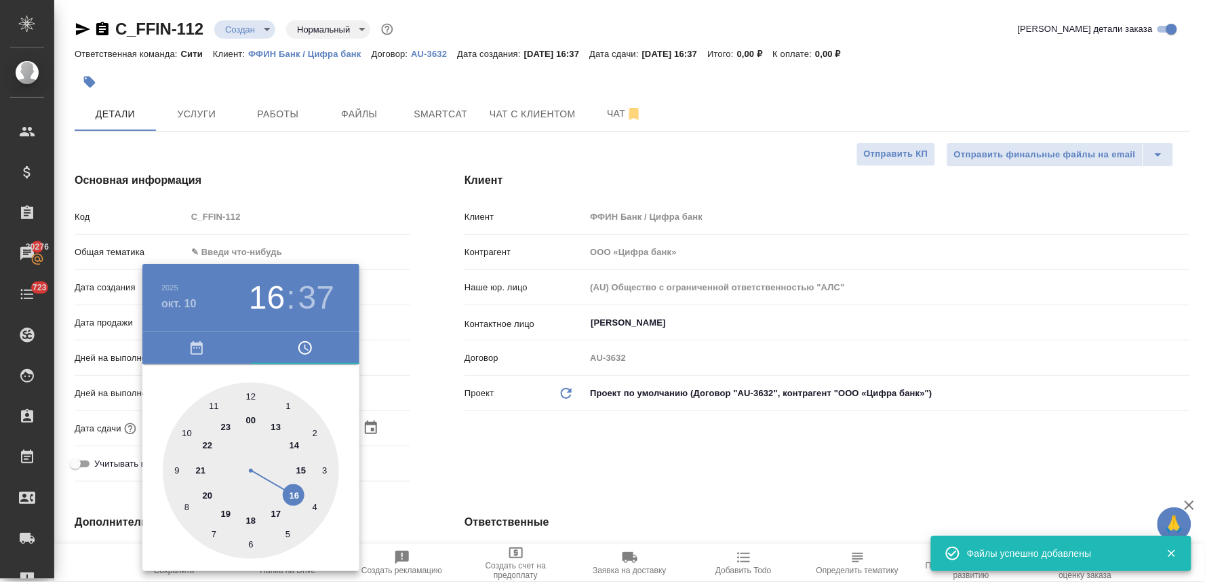
click at [293, 493] on div at bounding box center [251, 470] width 176 height 176
type textarea "x"
click at [184, 430] on div at bounding box center [251, 470] width 176 height 176
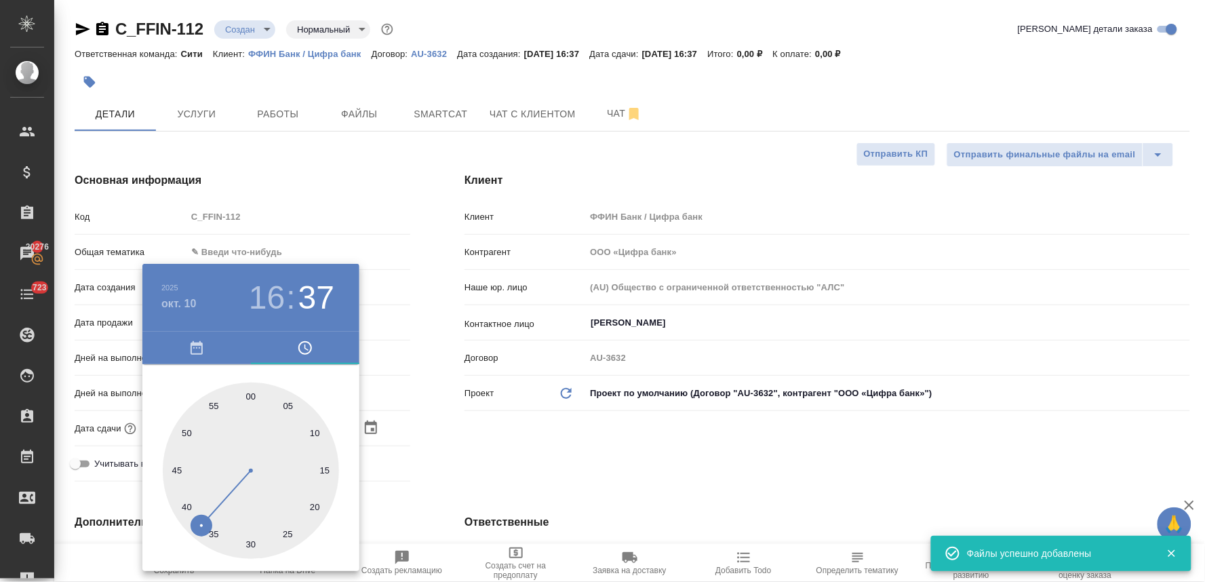
type input "10.10.2025 16:50"
type textarea "x"
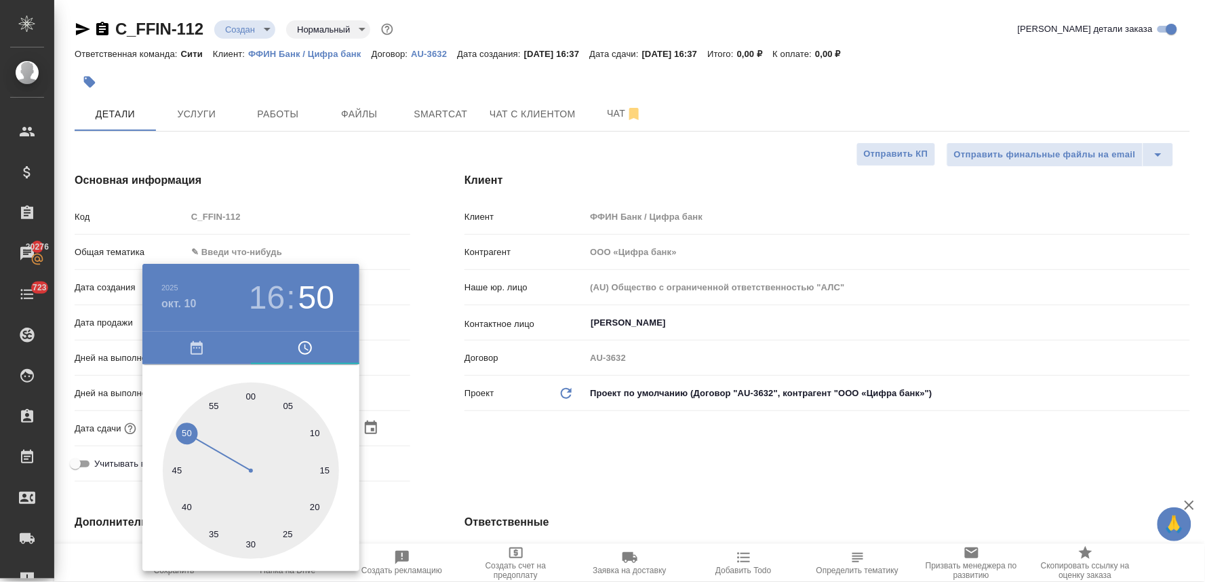
click at [507, 462] on div at bounding box center [602, 291] width 1205 height 582
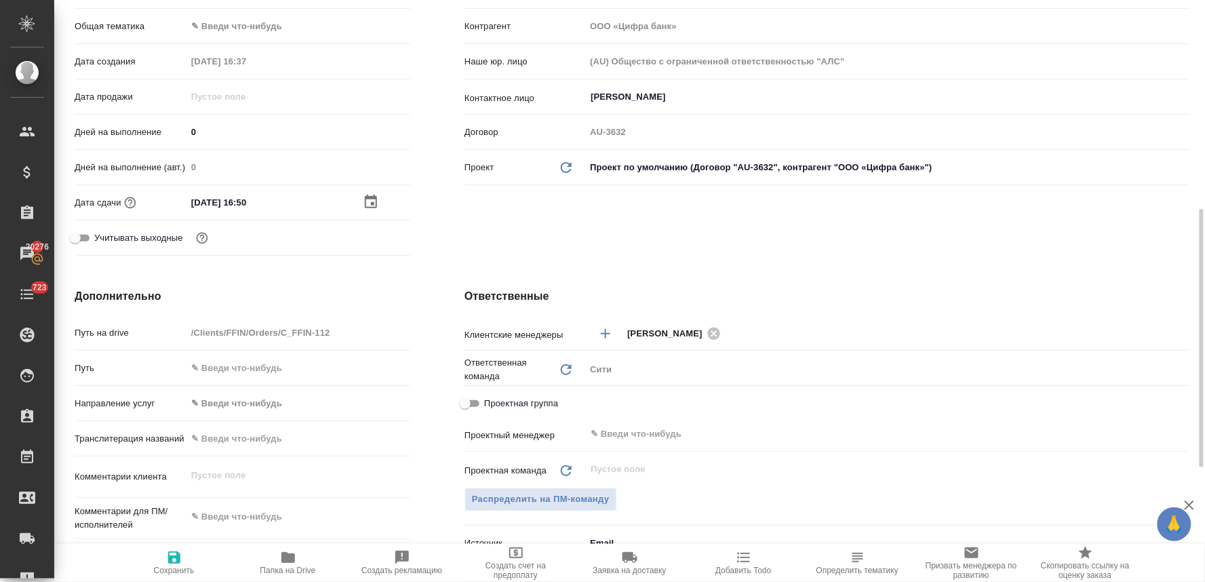
scroll to position [301, 0]
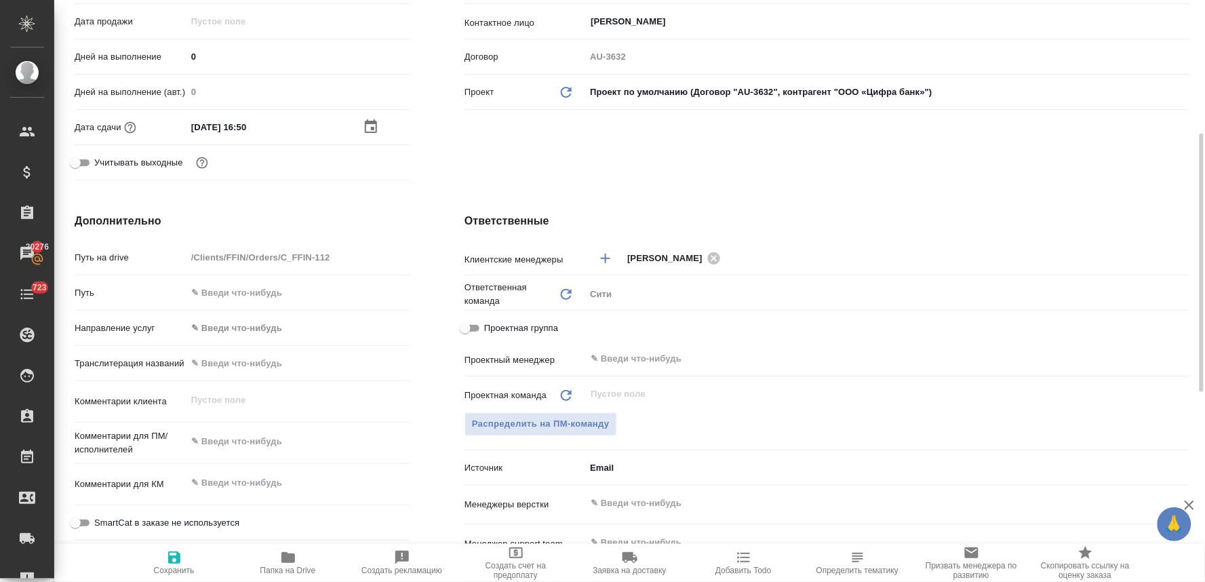
type textarea "x"
click at [262, 439] on textarea at bounding box center [298, 441] width 224 height 23
type textarea "п"
type textarea "x"
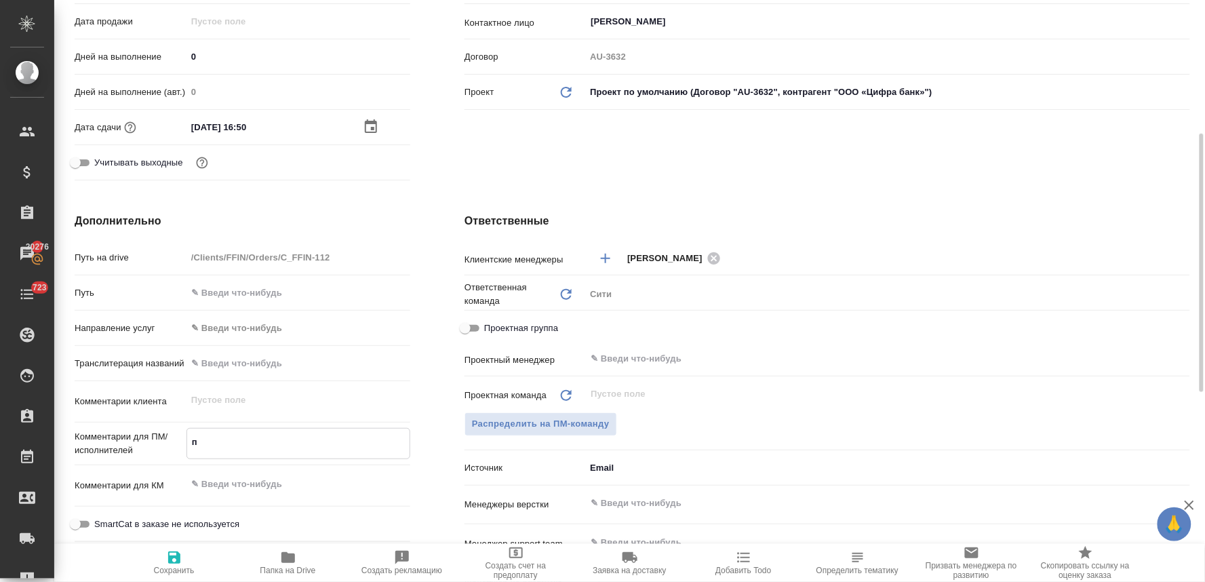
type textarea "x"
type textarea "по"
type textarea "x"
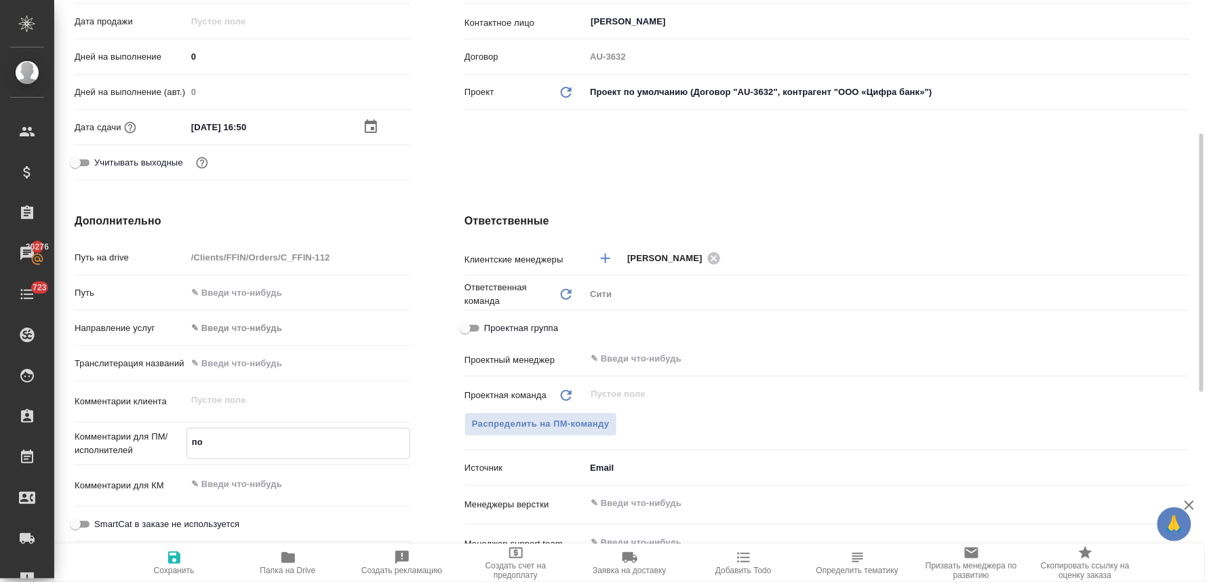
type textarea "пос"
type textarea "x"
type textarea "посч"
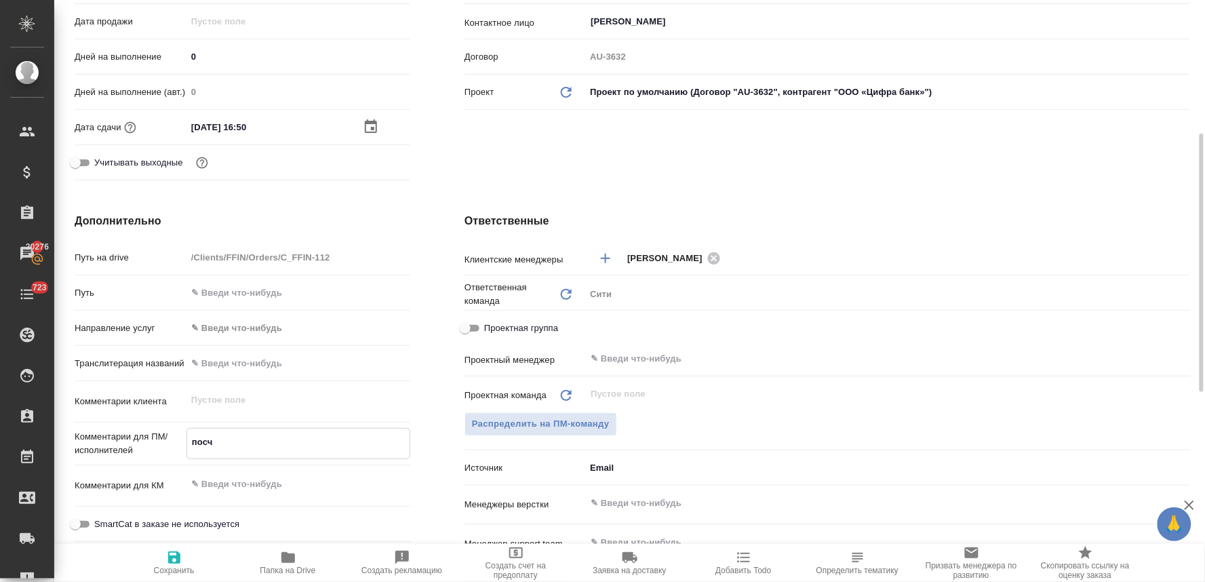
type textarea "x"
type textarea "посчи"
type textarea "x"
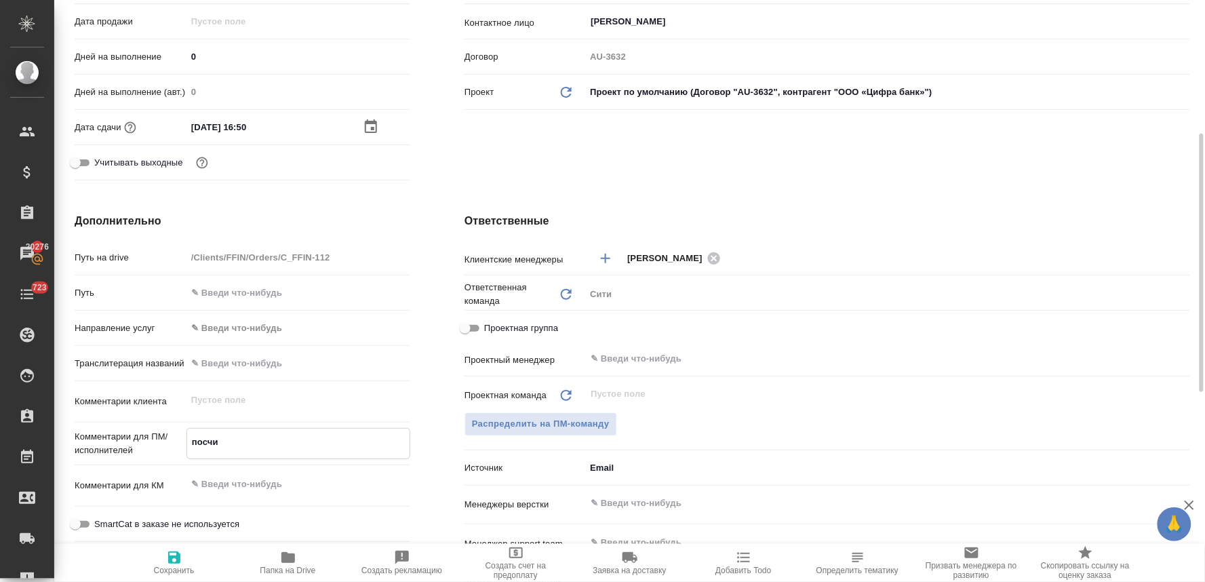
type textarea "посчит"
type textarea "x"
type textarea "посчита"
type textarea "x"
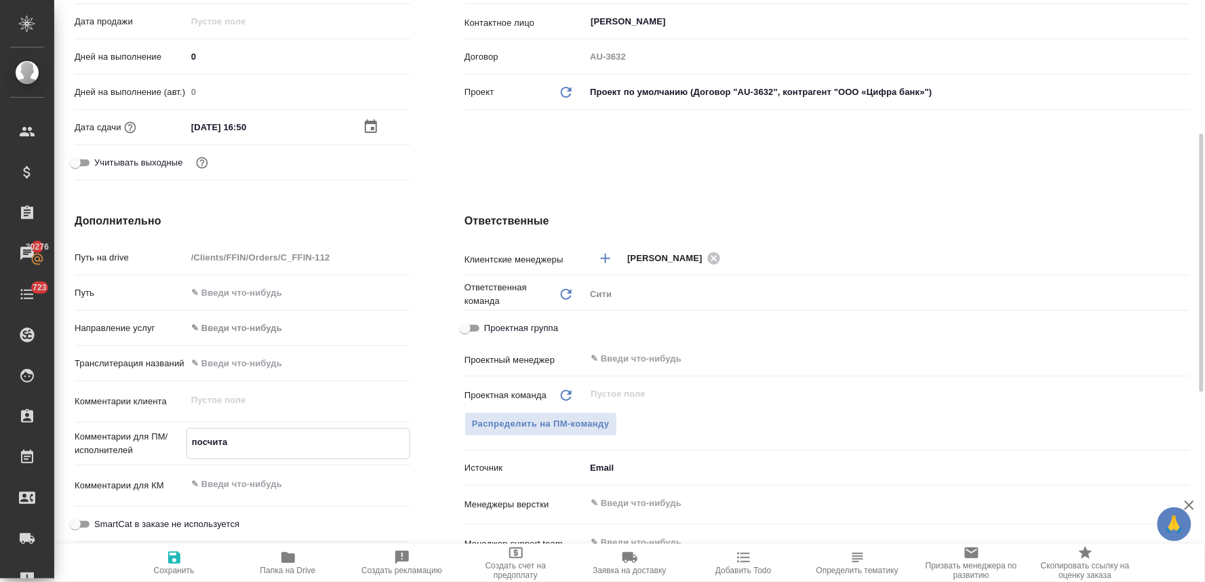
type textarea "x"
type textarea "посчитай"
type textarea "x"
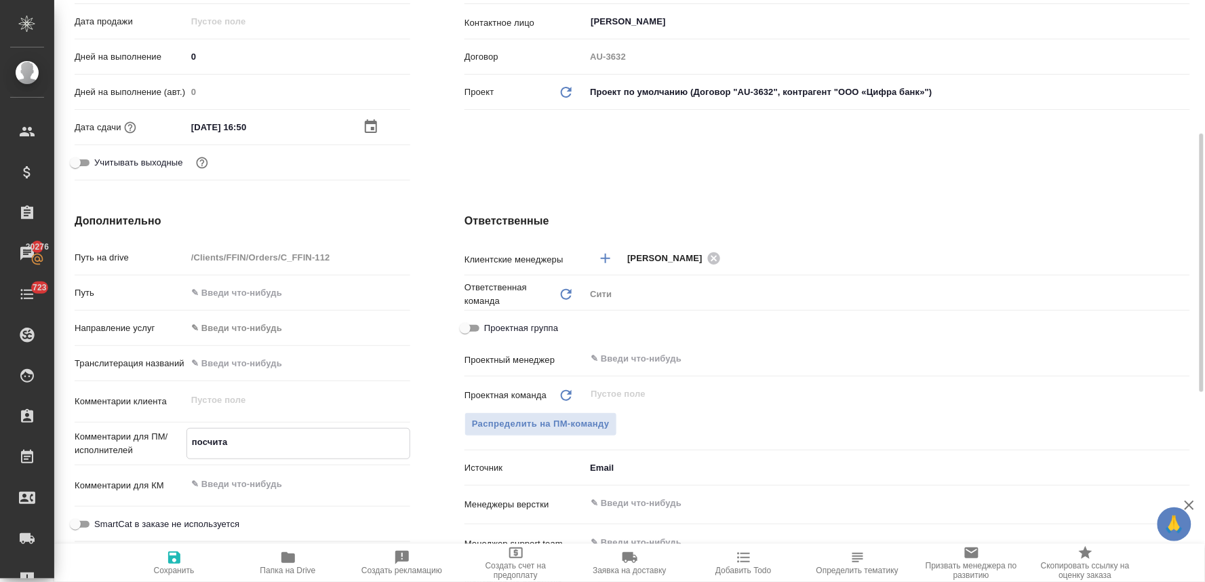
type textarea "x"
type textarea "посчитайт"
type textarea "x"
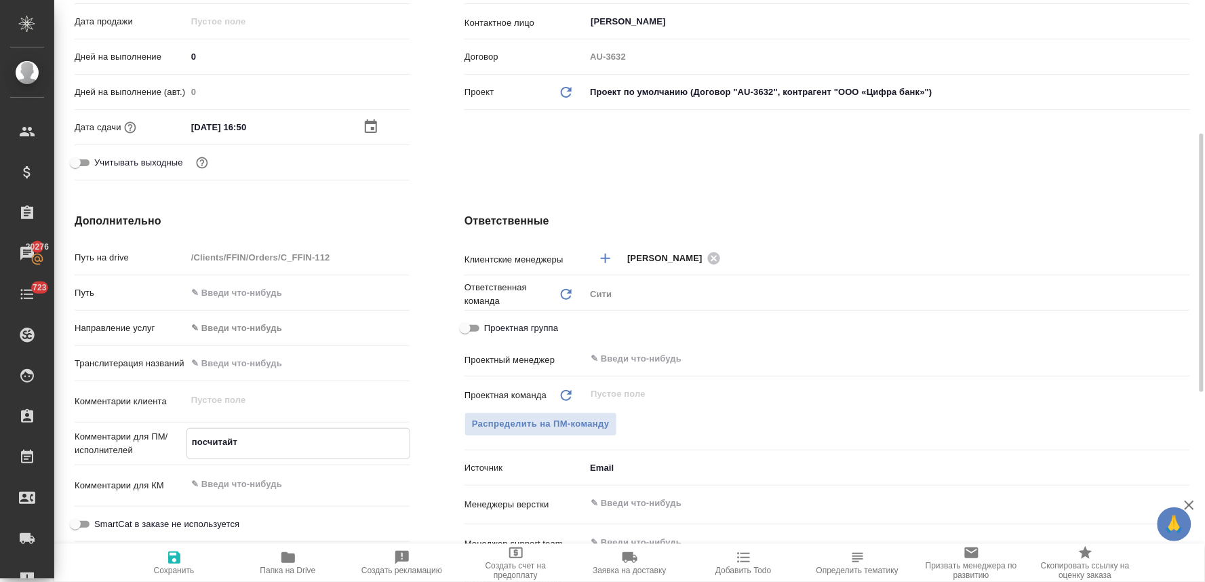
type textarea "x"
type textarea "посчитайте"
type textarea "x"
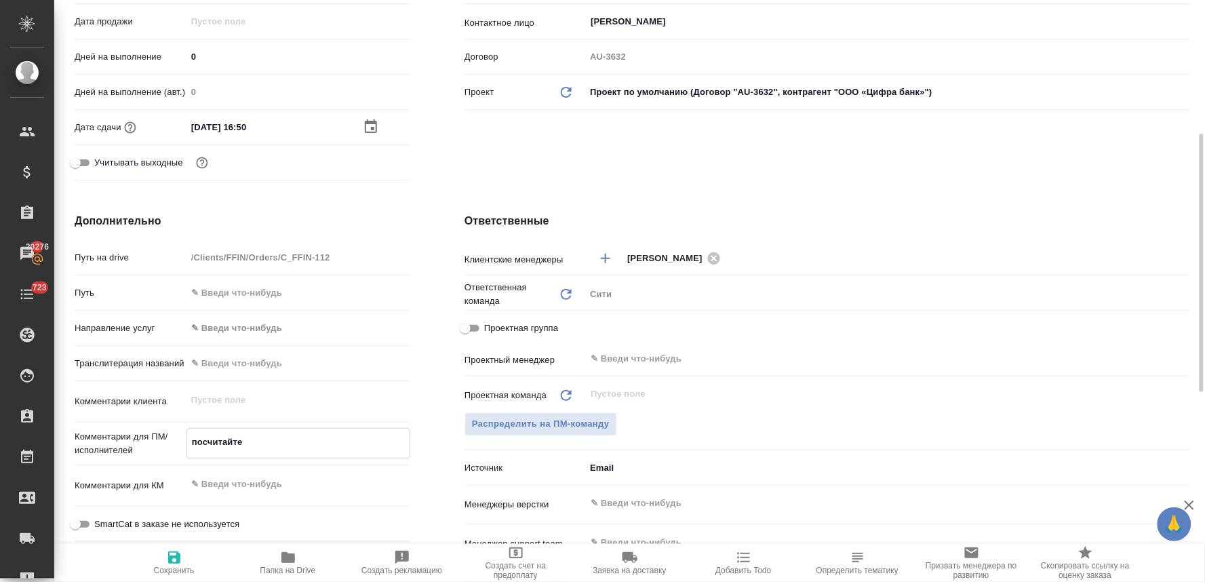
type textarea "посчитайте"
type textarea "x"
type textarea "посчитайте в"
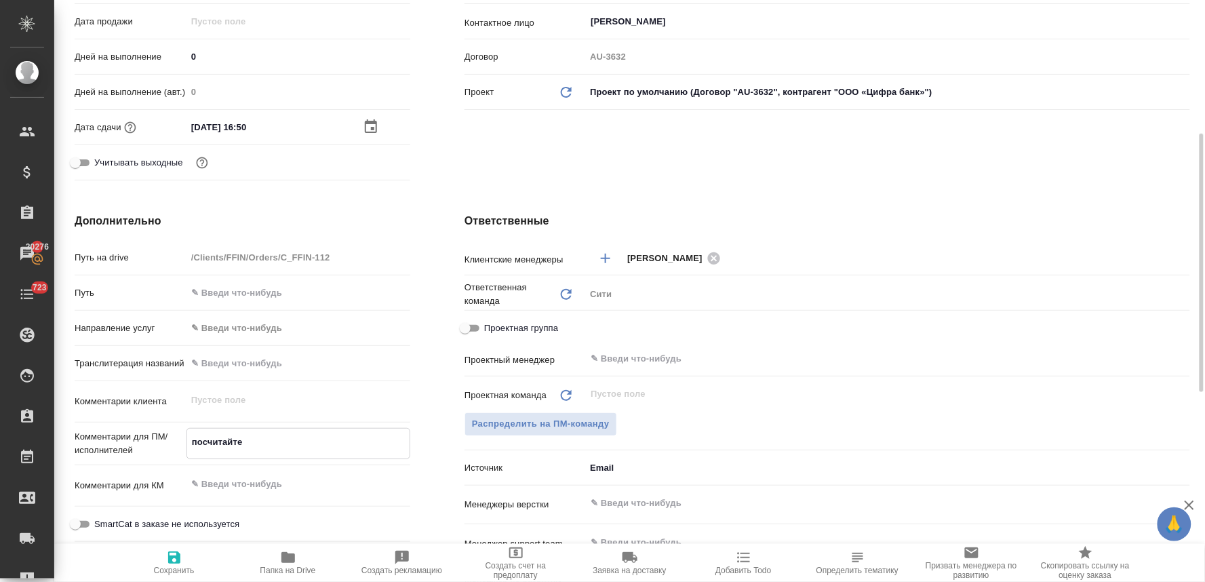
type textarea "x"
type textarea "посчитайте ве"
type textarea "x"
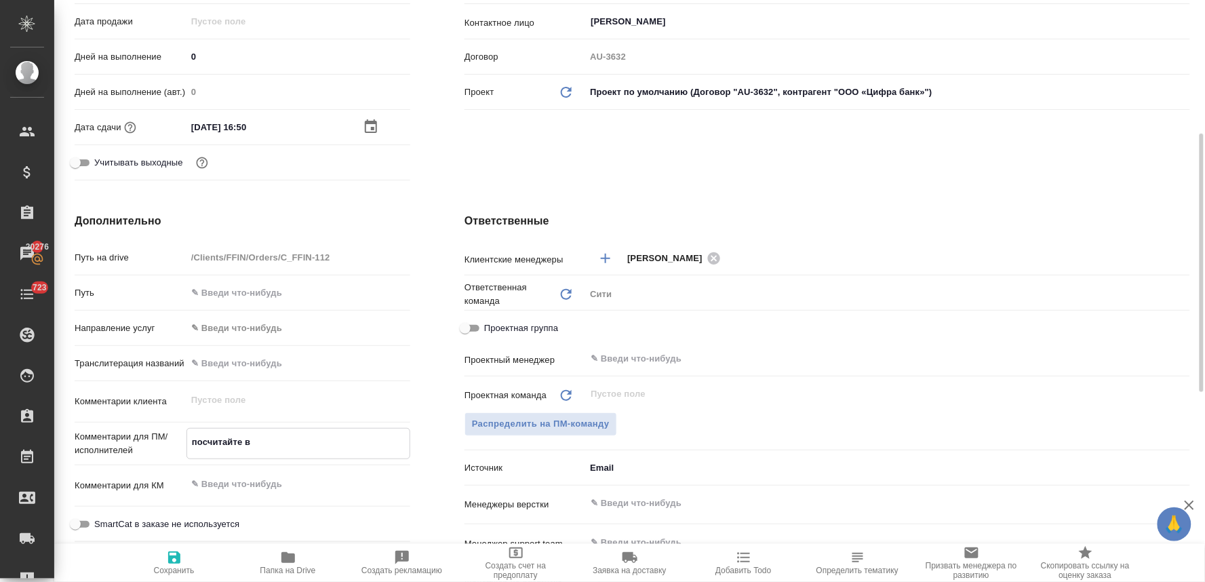
type textarea "x"
type textarea "посчитайте вер"
type textarea "x"
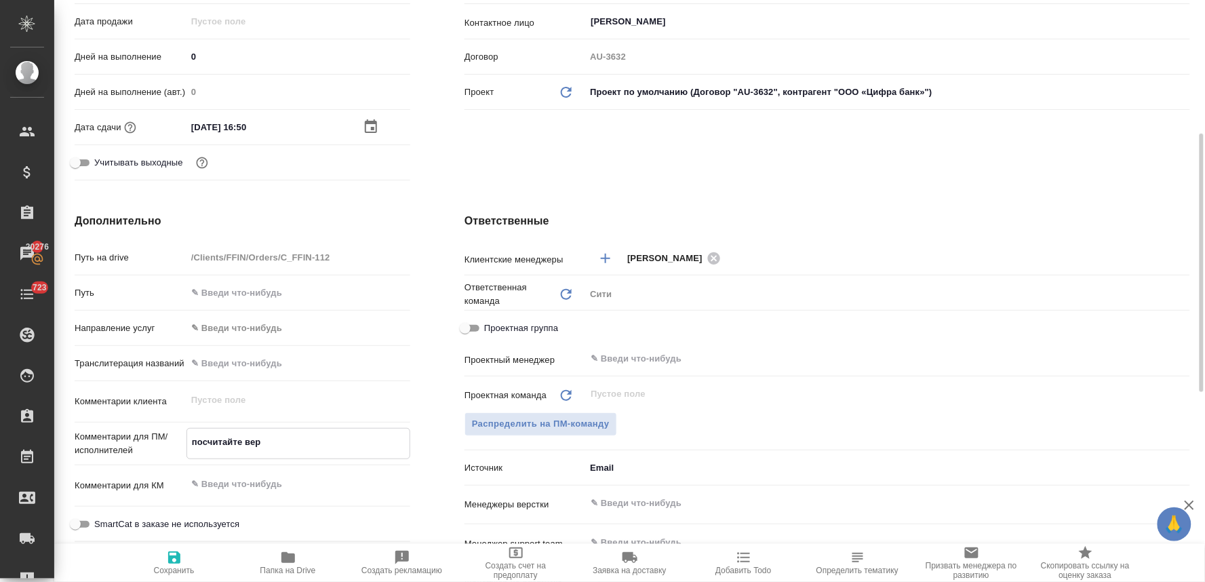
type textarea "x"
type textarea "посчитайте верс"
type textarea "x"
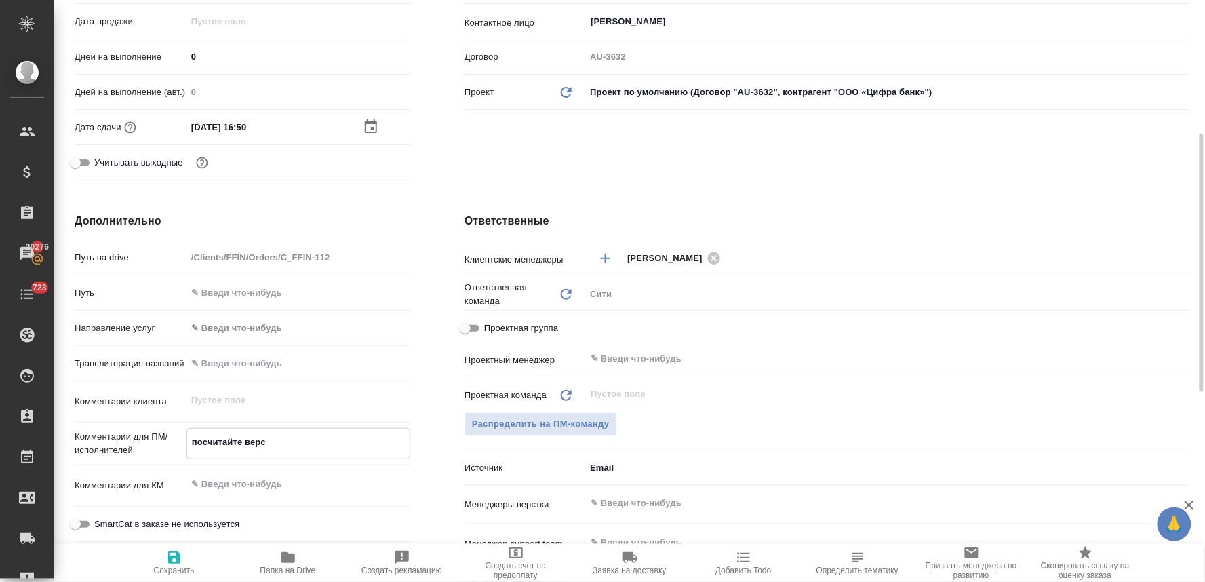
type textarea "посчитайте верст"
type textarea "x"
type textarea "посчитайте верстк"
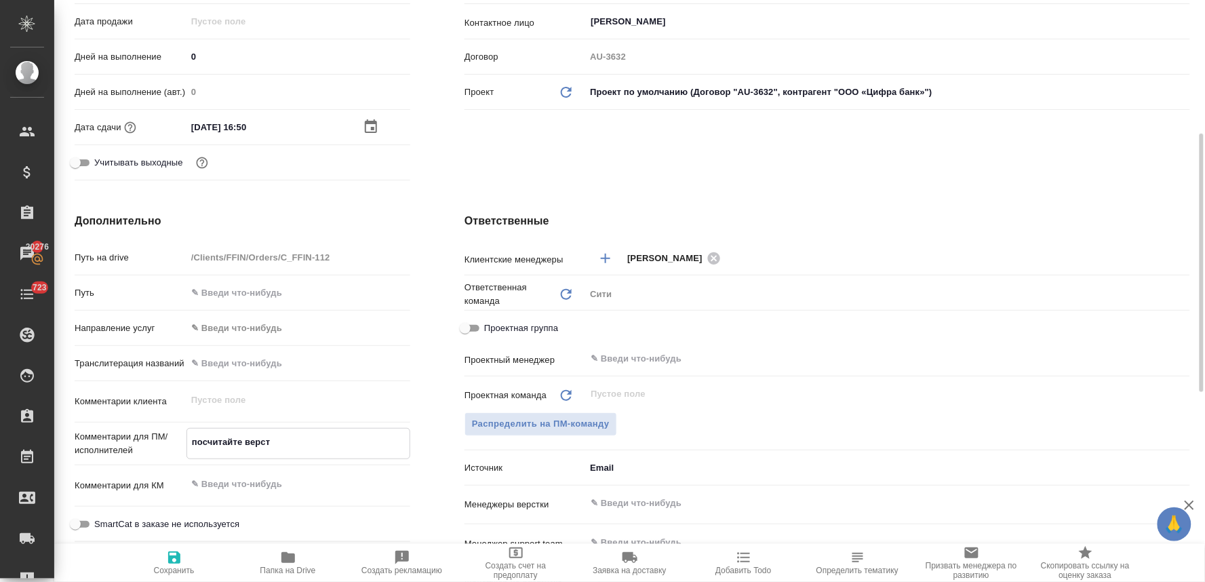
type textarea "x"
type textarea "посчитайте верстку"
type textarea "x"
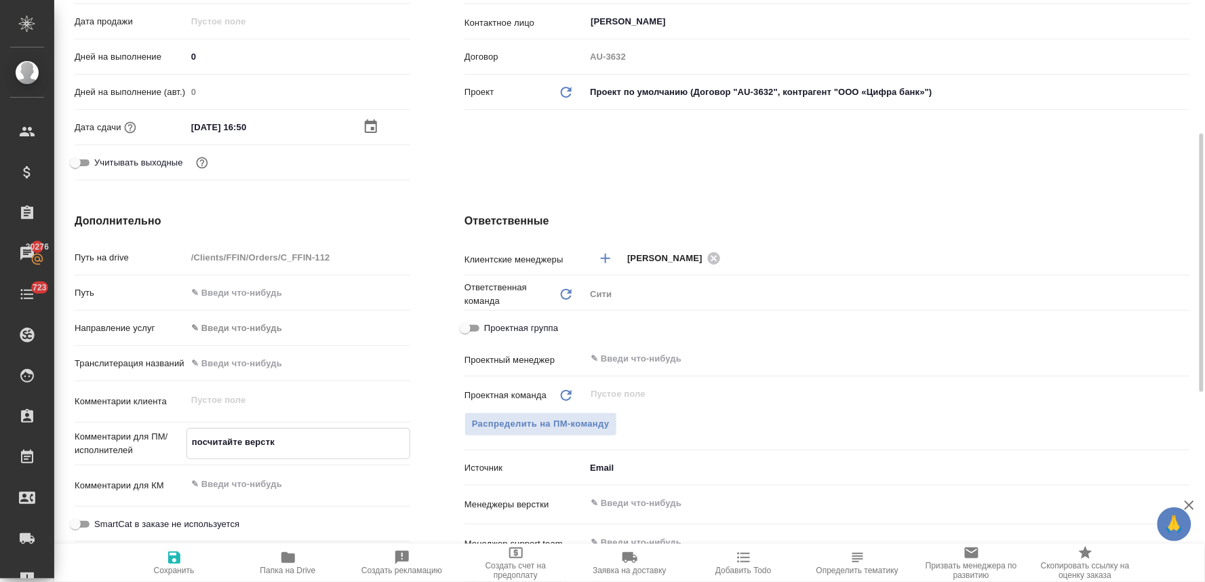
type textarea "x"
type textarea "посчитайте верстку,"
type textarea "x"
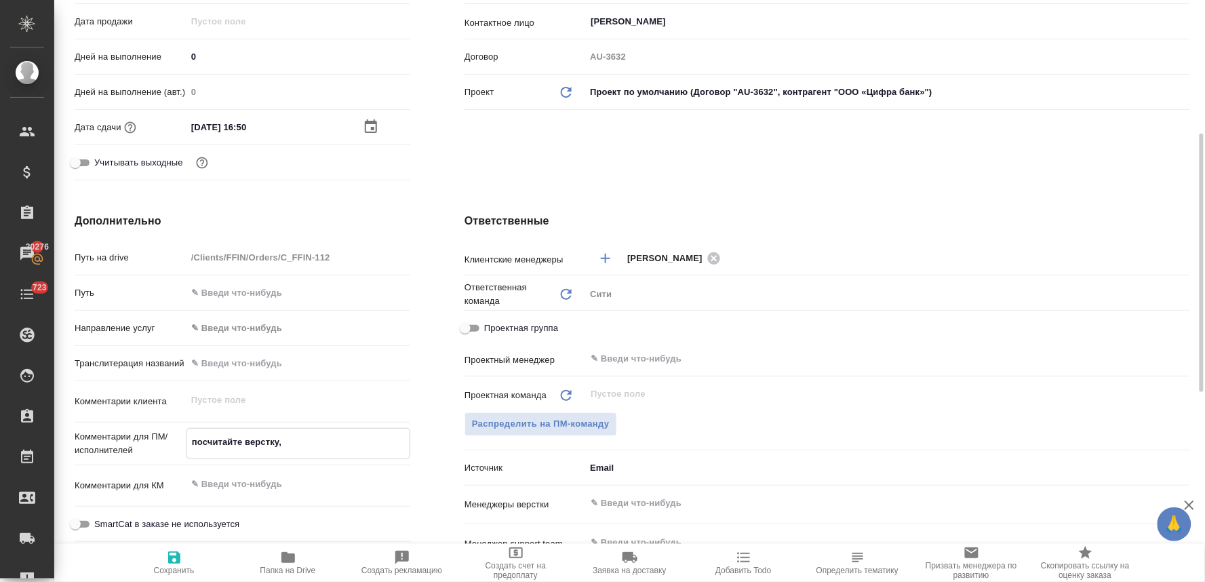
type textarea "посчитайте верстку,"
type textarea "x"
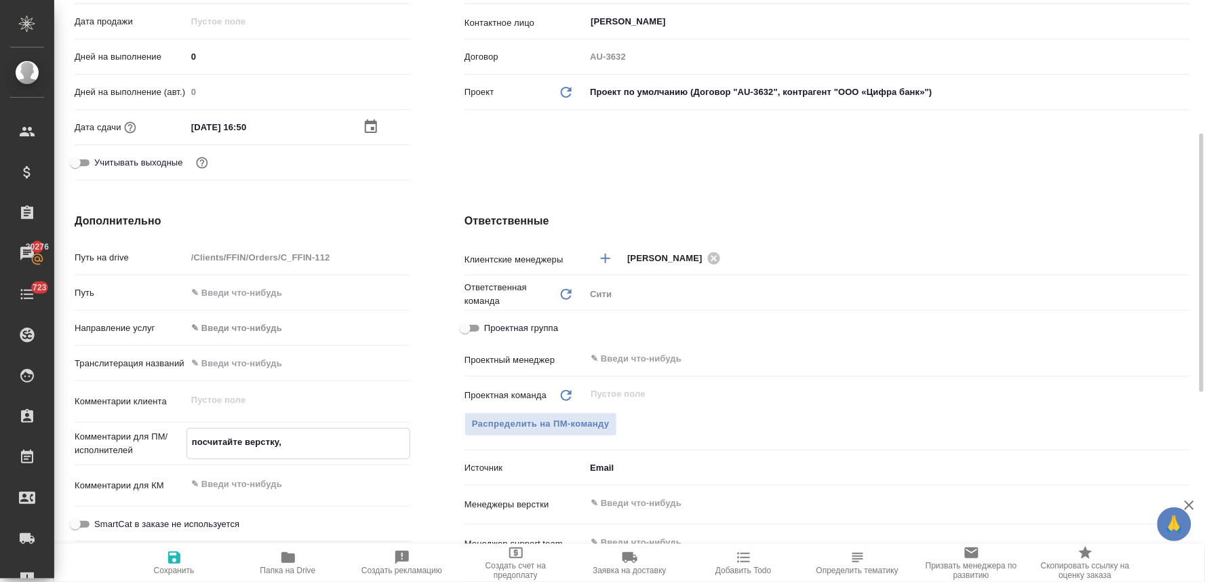
type textarea "посчитайте верстку, п"
type textarea "x"
type textarea "посчитайте верстку, пл"
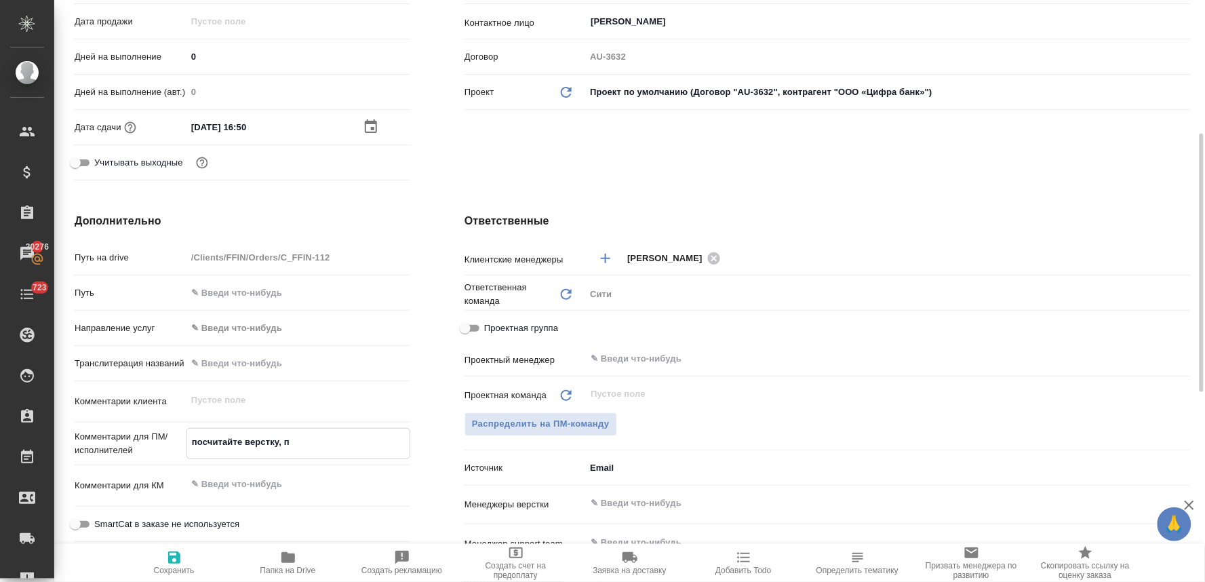
type textarea "x"
type textarea "посчитайте верстку, пли"
type textarea "x"
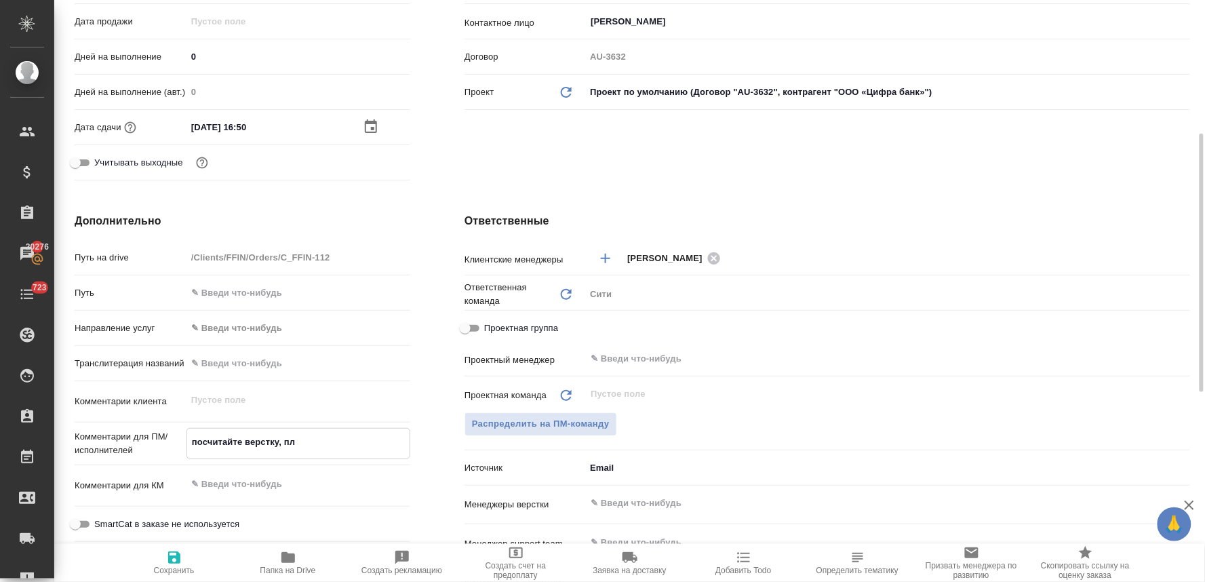
type textarea "x"
type textarea "посчитайте верстку, плиз"
type textarea "x"
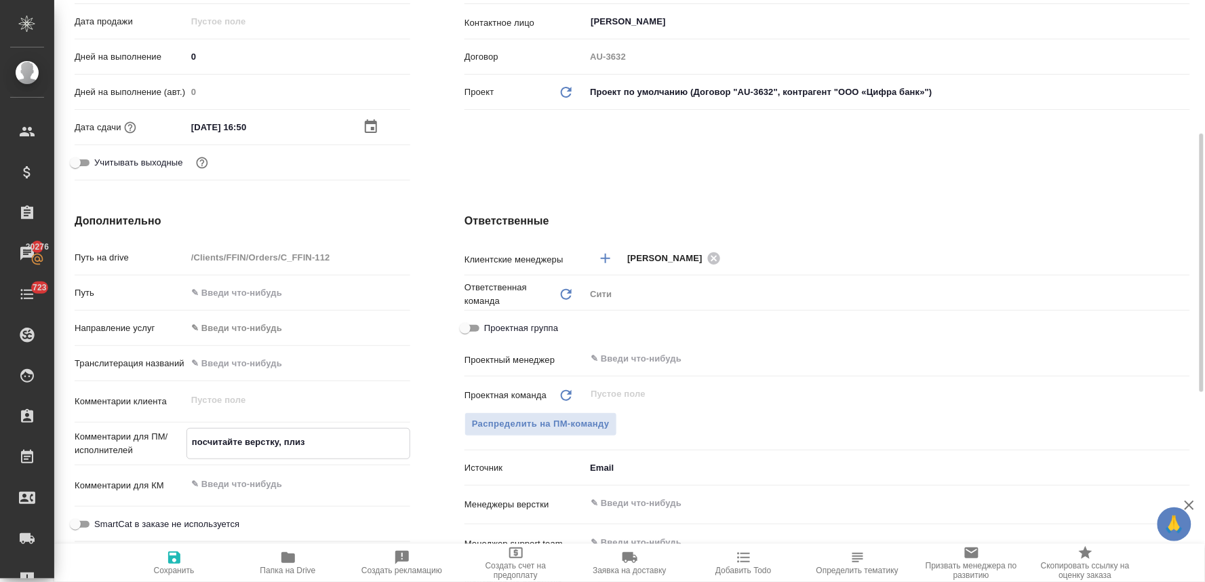
type textarea "x"
type textarea "посчитайте верстку, плиз"
type textarea "x"
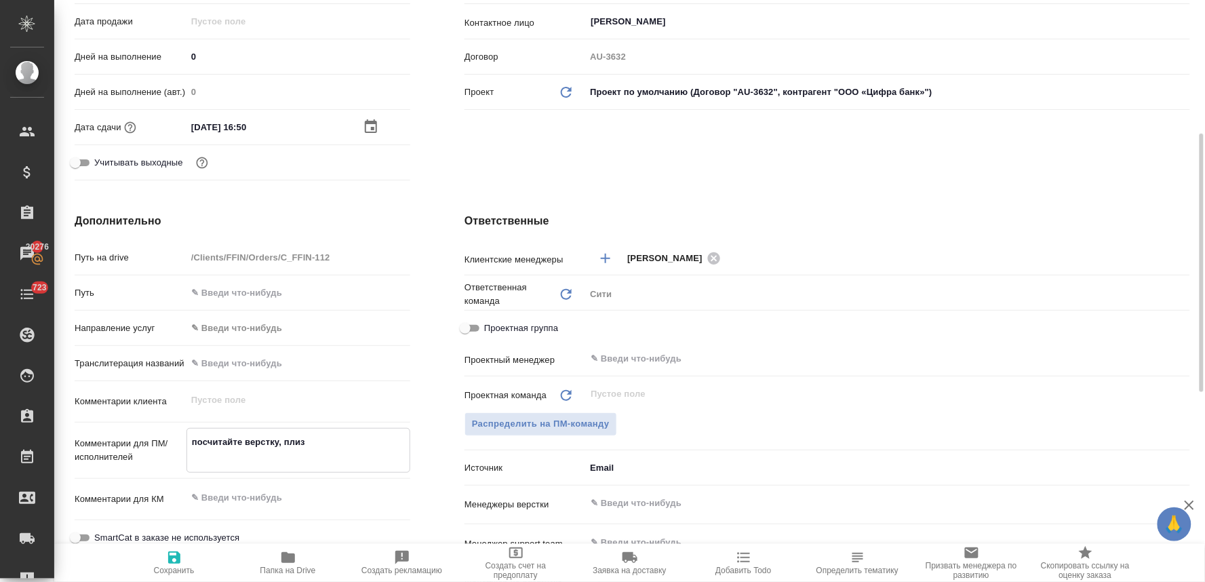
type textarea "посчитайте верстку, плиз к"
type textarea "x"
type textarea "посчитайте верстку, плиз ка"
type textarea "x"
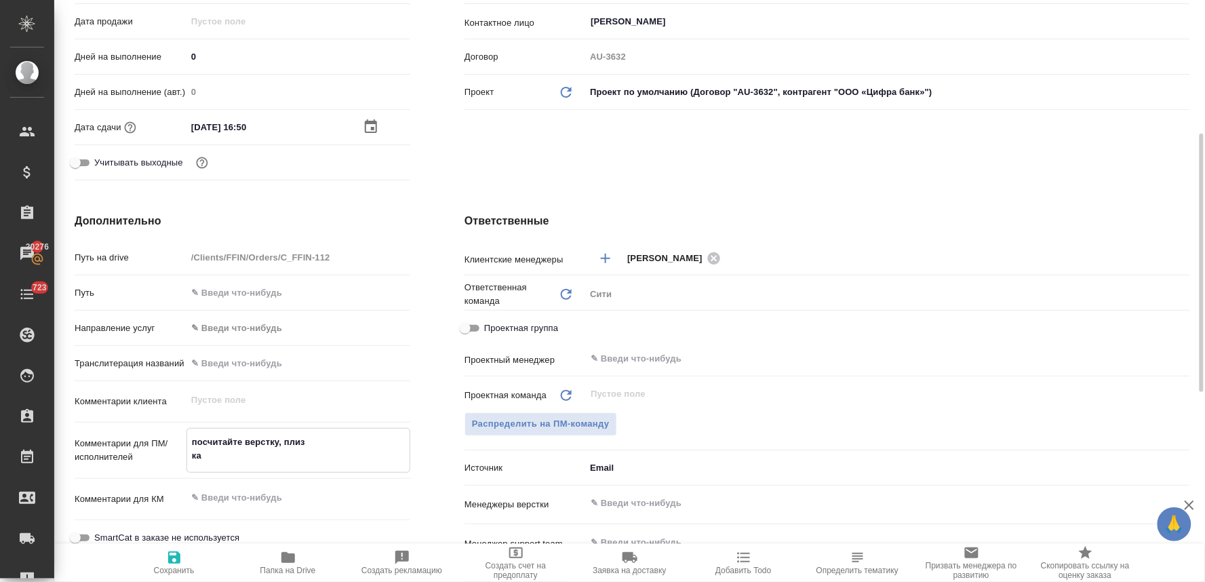
type textarea "x"
type textarea "посчитайте верстку, плиз как"
type textarea "x"
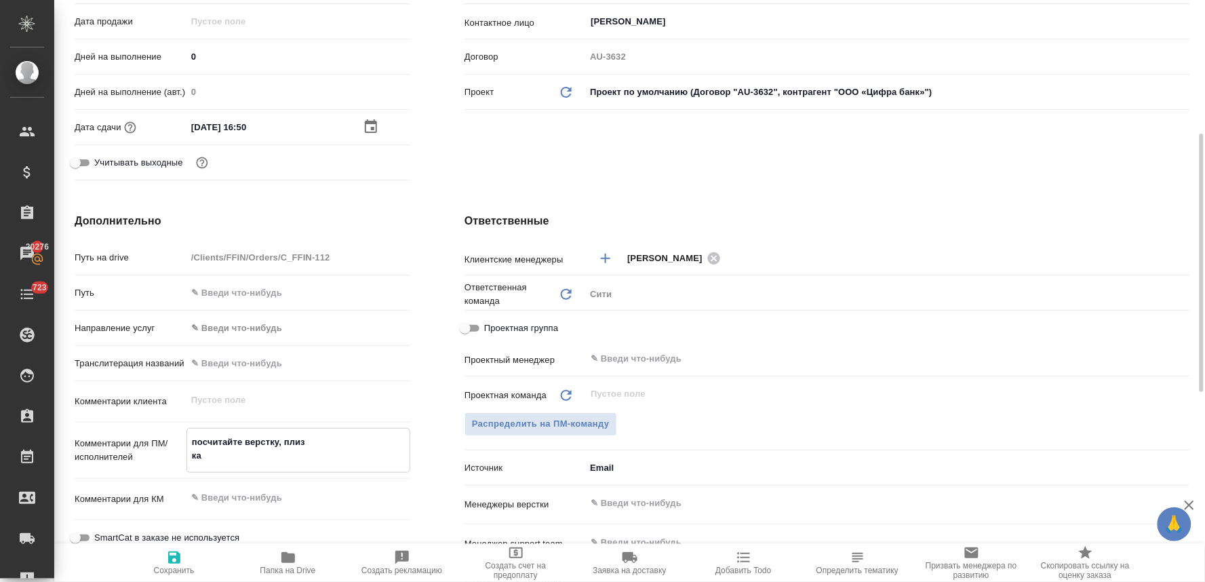
type textarea "x"
type textarea "посчитайте верстку, плиз как"
type textarea "x"
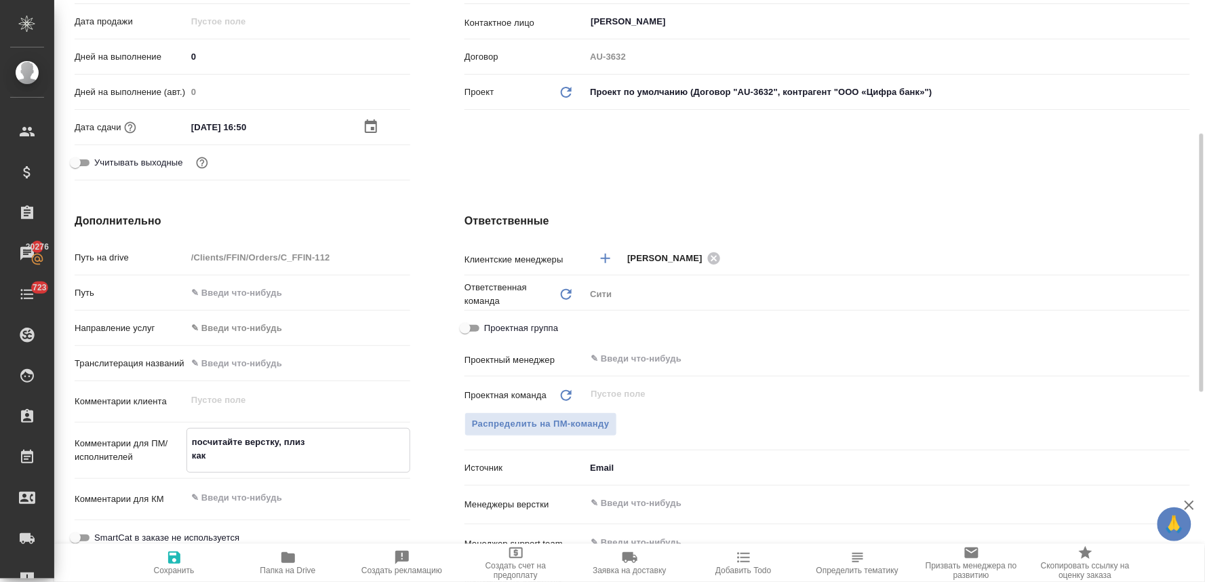
type textarea "x"
type textarea "посчитайте верстку, плиз как б"
type textarea "x"
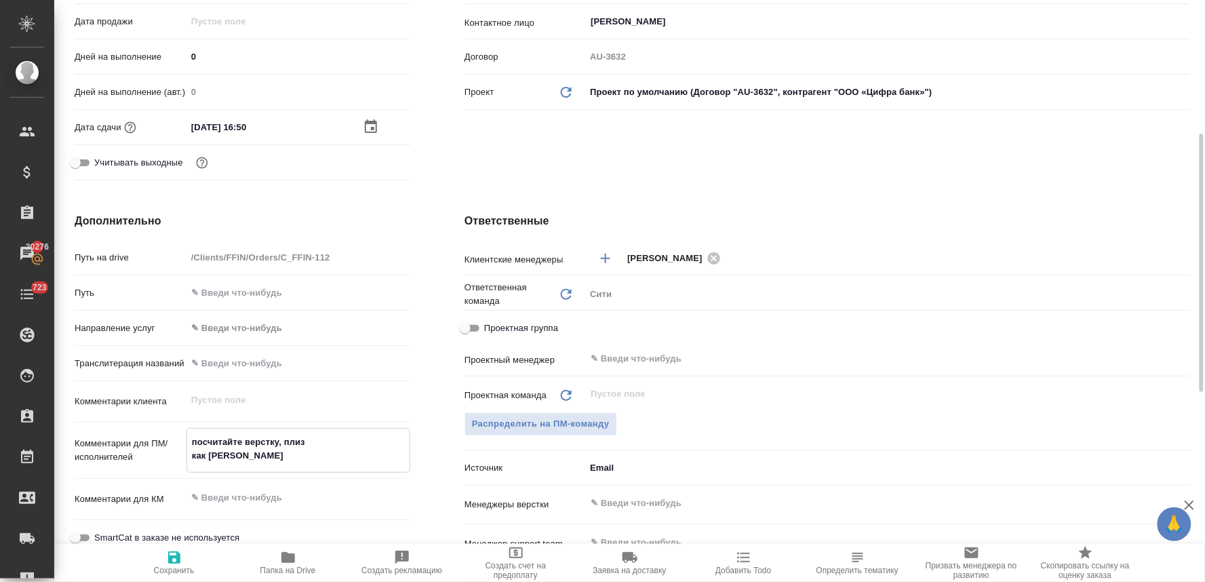
type textarea "посчитайте верстку, плиз как бы"
type textarea "x"
type textarea "посчитайте верстку, плиз как быст"
type textarea "x"
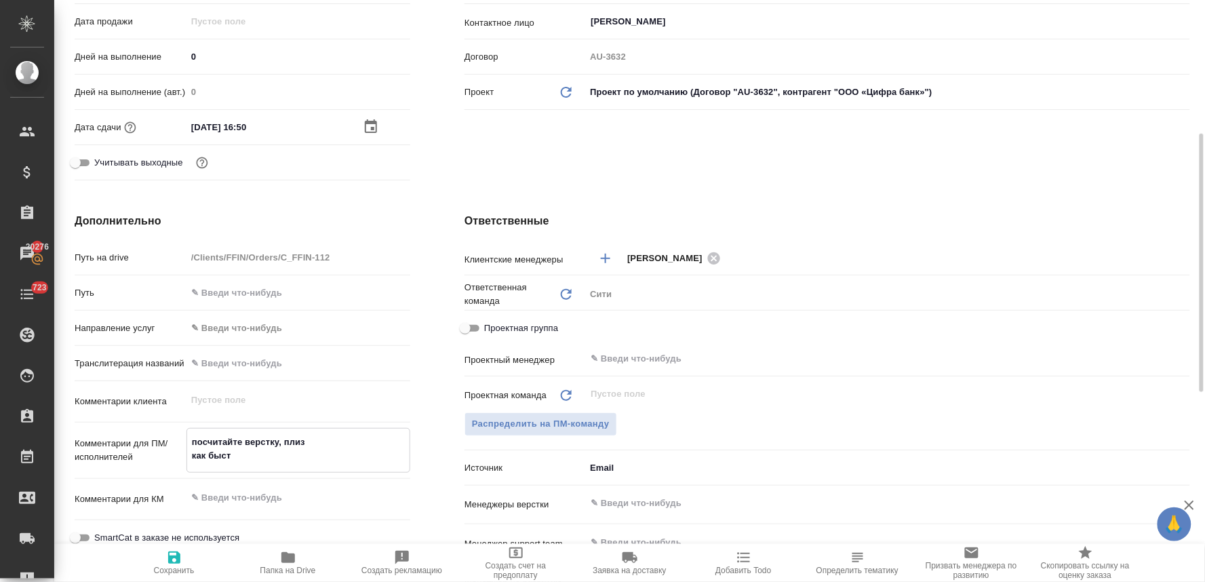
type textarea "x"
type textarea "посчитайте верстку, плиз как быстр"
type textarea "x"
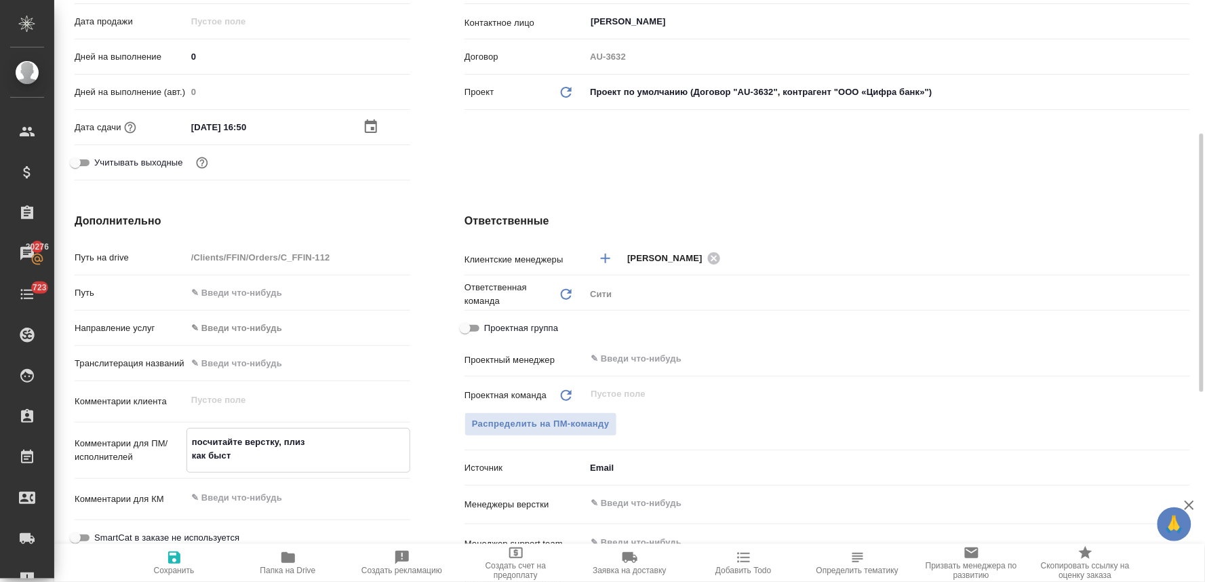
type textarea "x"
type textarea "посчитайте верстку, плиз как быстро"
type textarea "x"
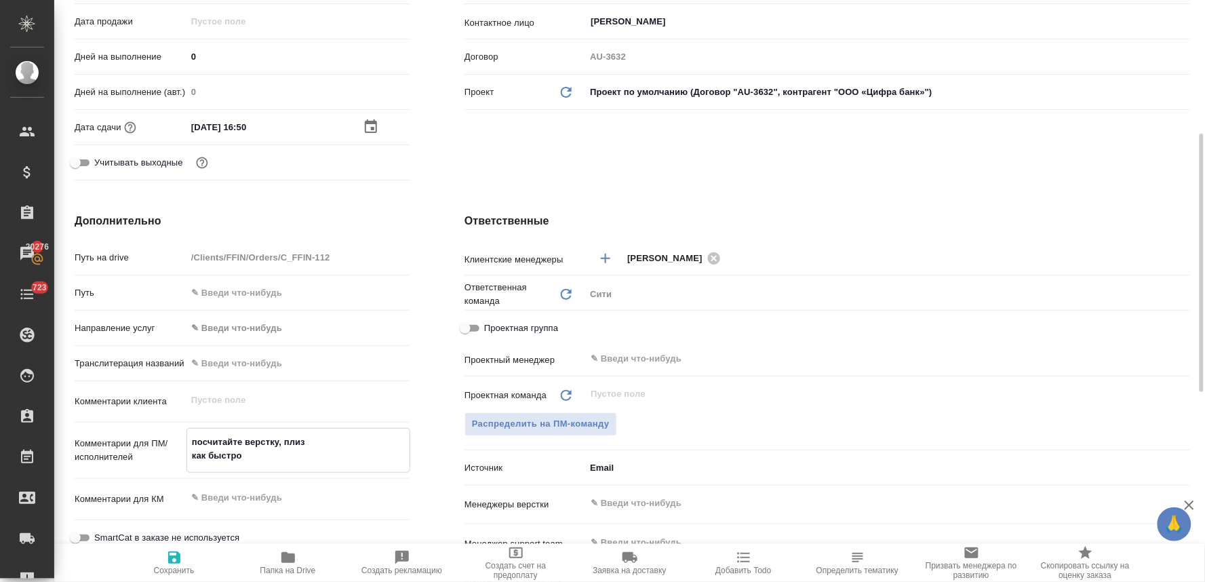
type textarea "x"
type textarea "посчитайте верстку, плиз как быстро"
type textarea "x"
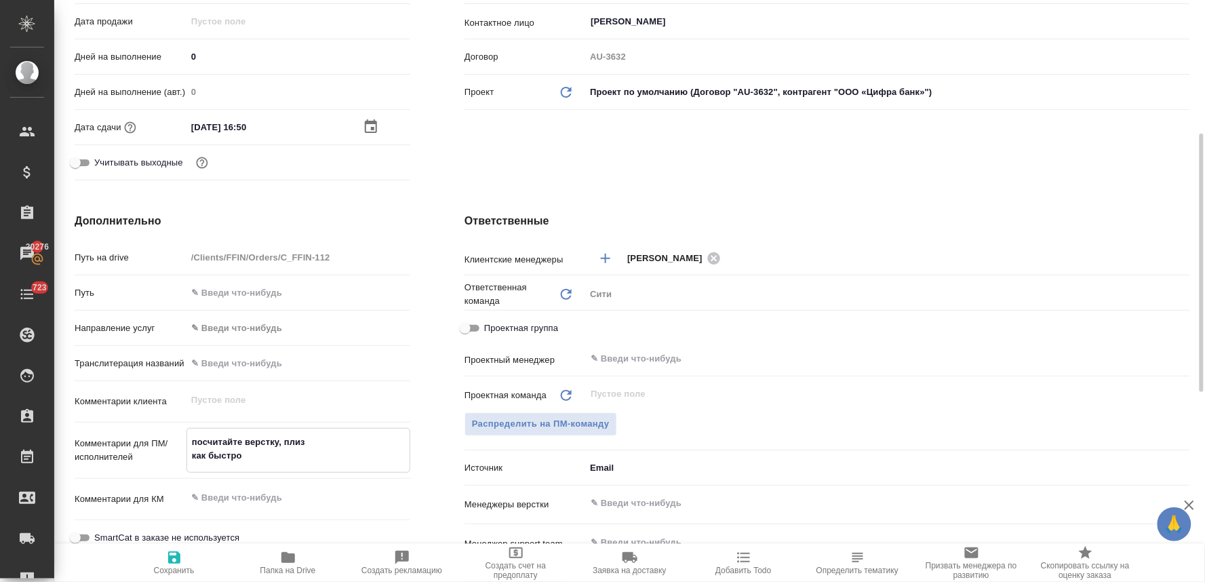
type textarea "посчитайте верстку, плиз как быстро с"
type textarea "x"
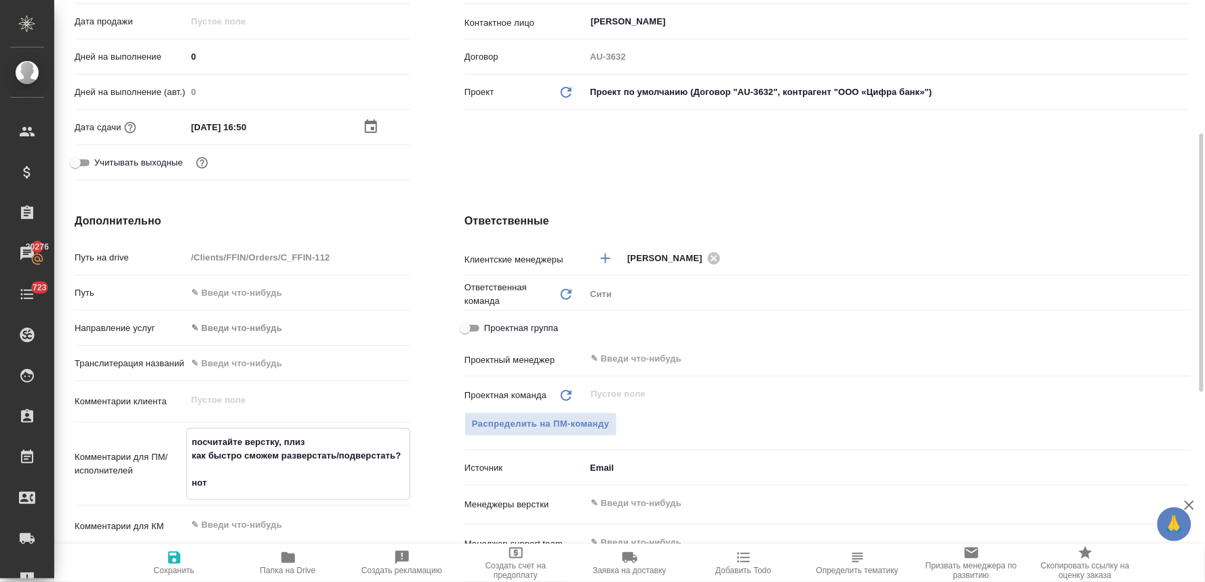
scroll to position [527, 0]
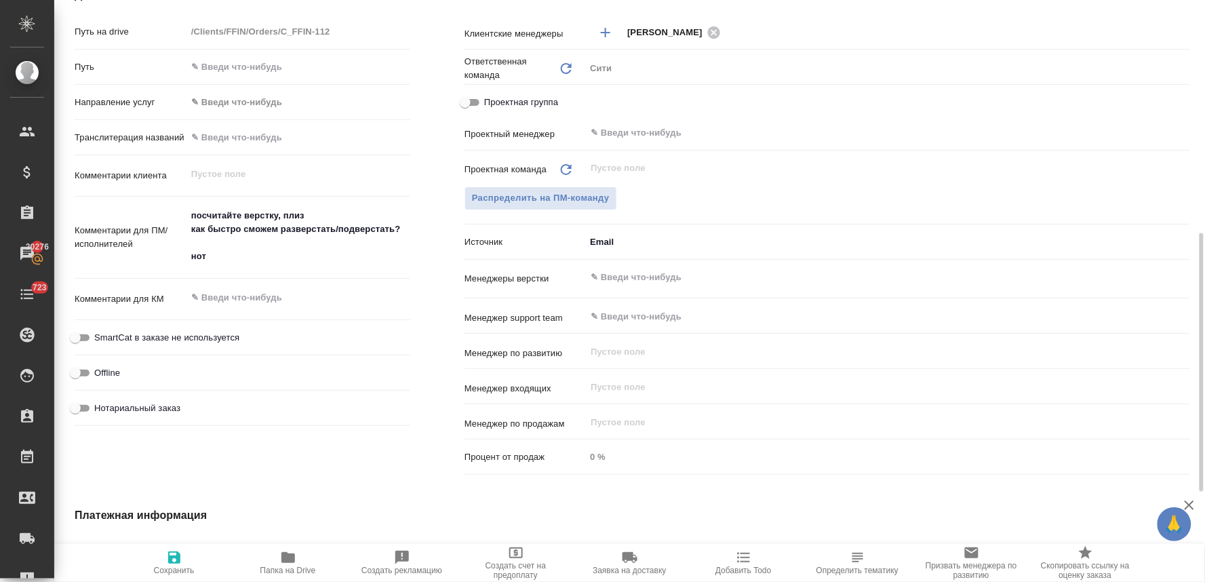
click at [159, 407] on span "Нотариальный заказ" at bounding box center [137, 408] width 86 height 14
click at [100, 407] on input "Нотариальный заказ" at bounding box center [75, 408] width 49 height 16
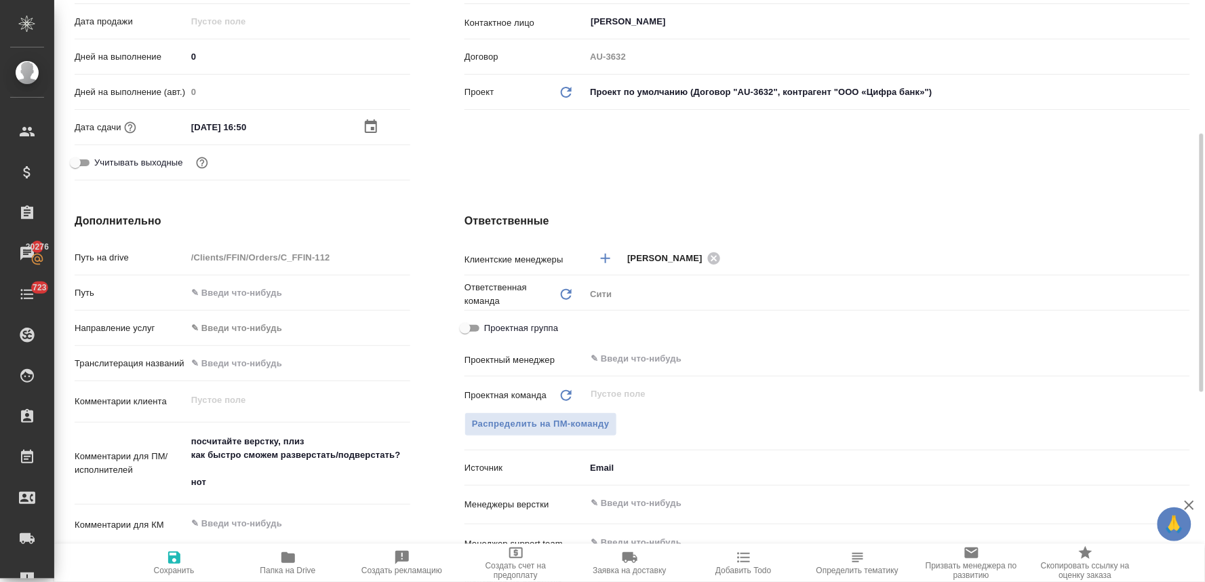
scroll to position [376, 0]
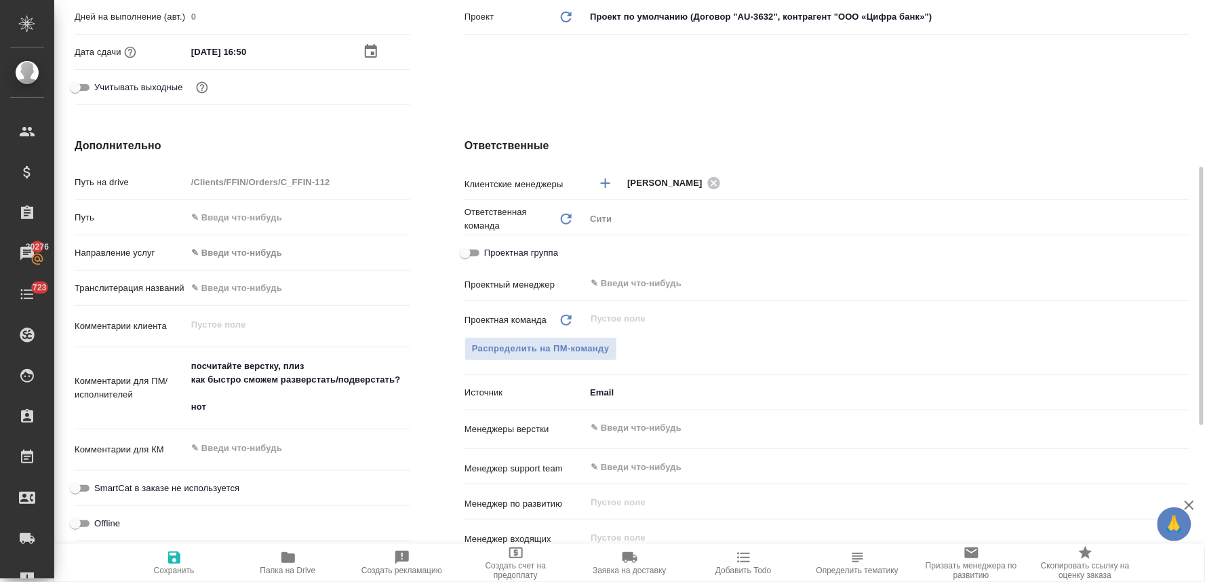
click at [625, 425] on input "text" at bounding box center [864, 428] width 551 height 16
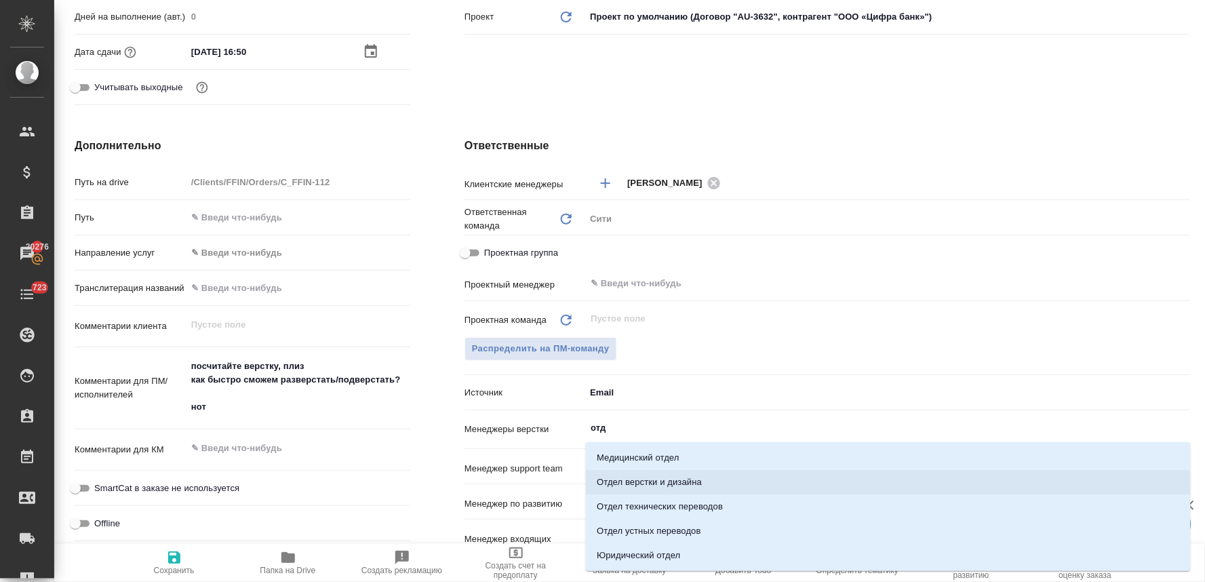
click at [625, 475] on li "Отдел верстки и дизайна" at bounding box center [888, 482] width 605 height 24
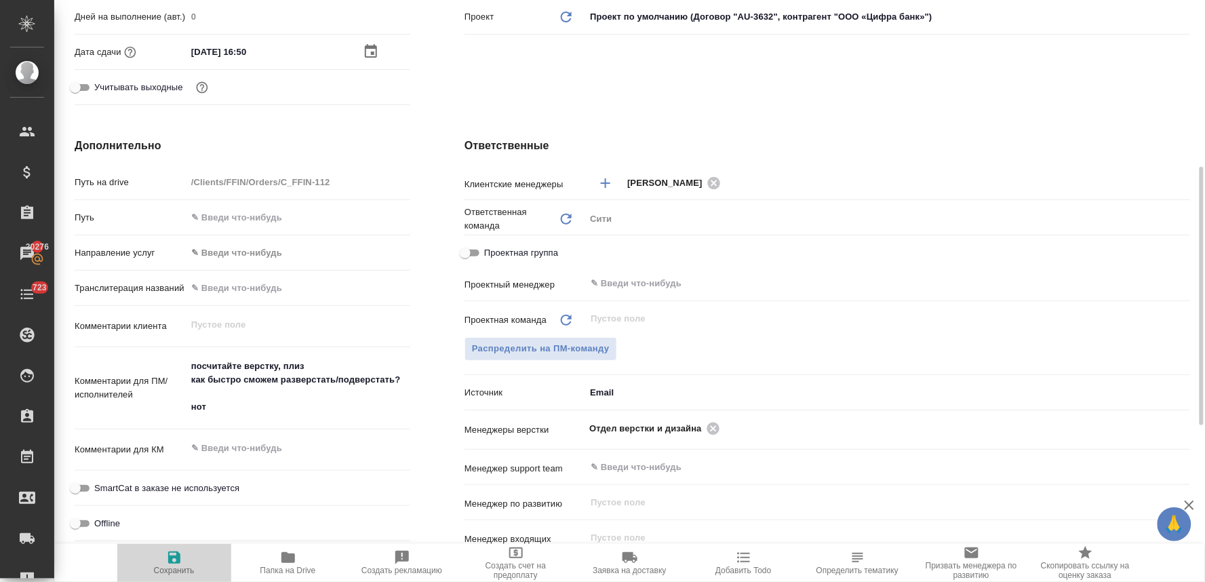
click at [163, 563] on span "Сохранить" at bounding box center [174, 562] width 98 height 26
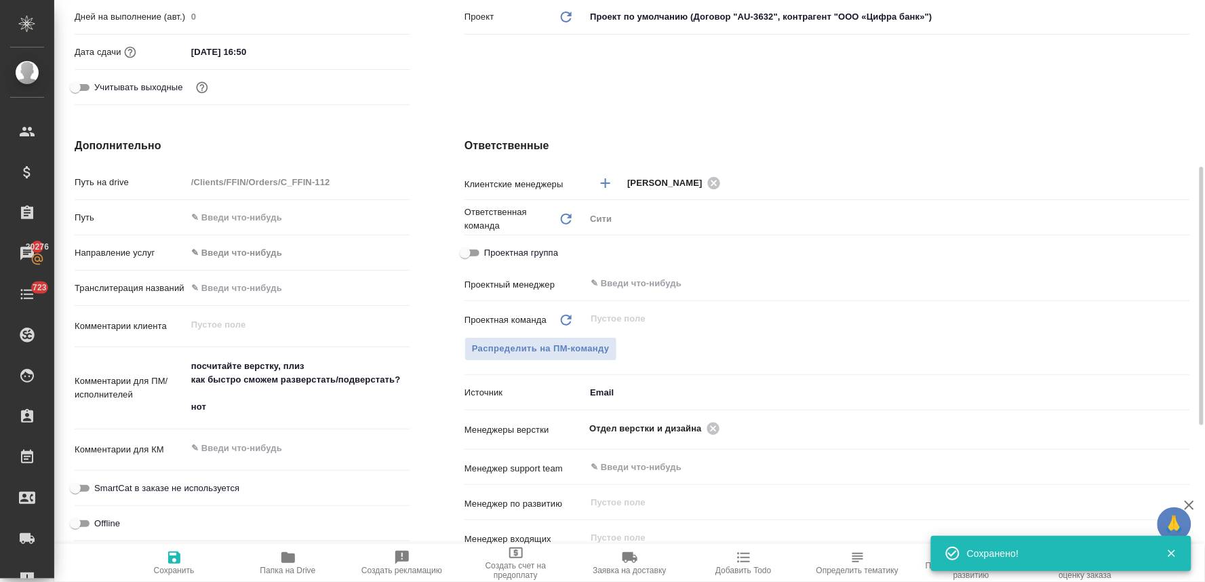
scroll to position [0, 0]
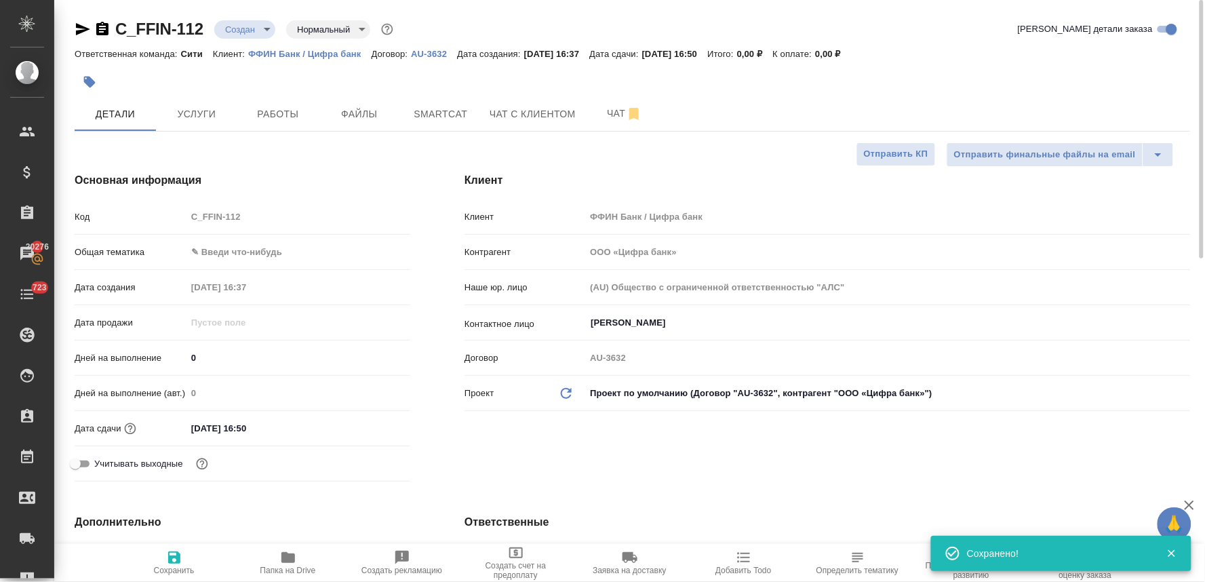
click at [267, 29] on body "🙏 .cls-1 fill:#fff; AWATERA Lyamina Nadezhda Клиенты Спецификации Заказы 20276 …" at bounding box center [602, 291] width 1205 height 582
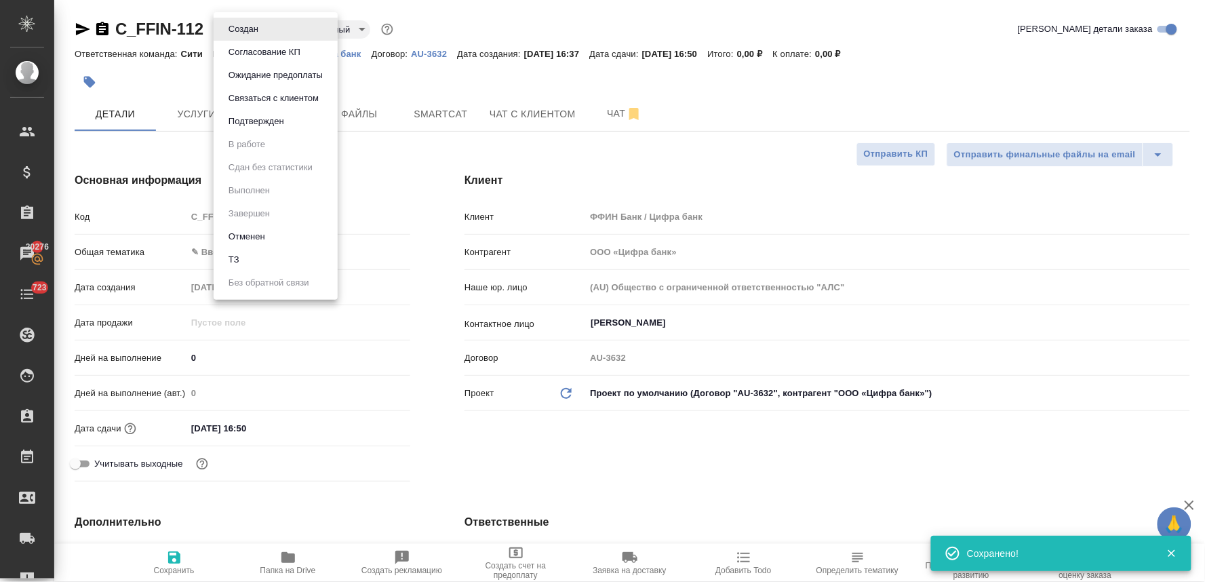
click at [264, 253] on li "ТЗ" at bounding box center [276, 259] width 124 height 23
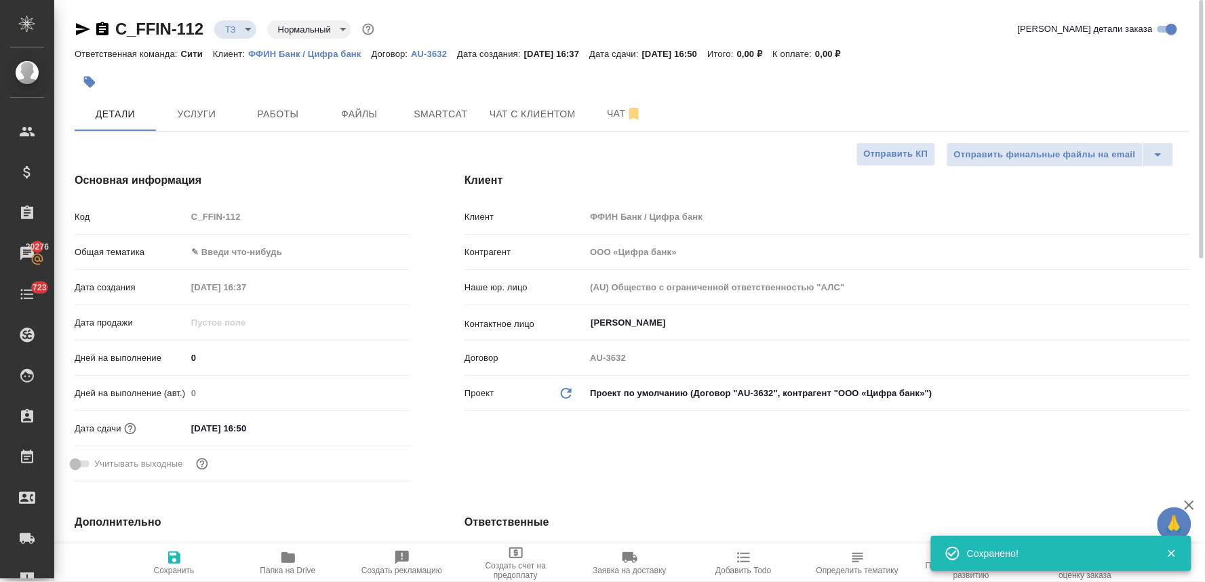
click at [1116, 90] on div at bounding box center [633, 82] width 1116 height 30
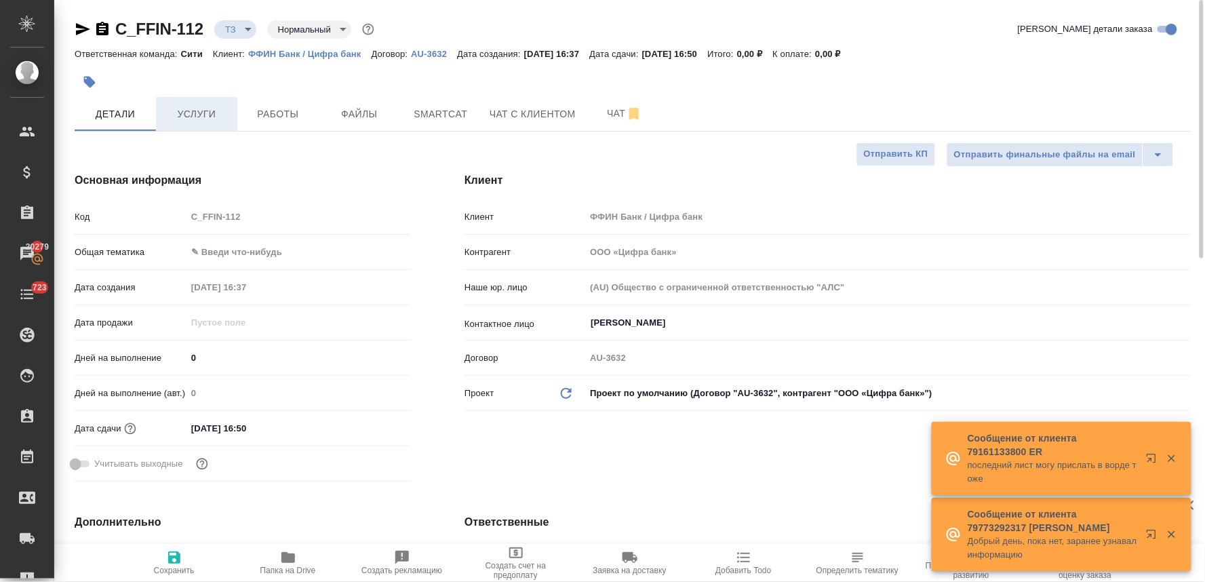
click at [205, 113] on span "Услуги" at bounding box center [196, 114] width 65 height 17
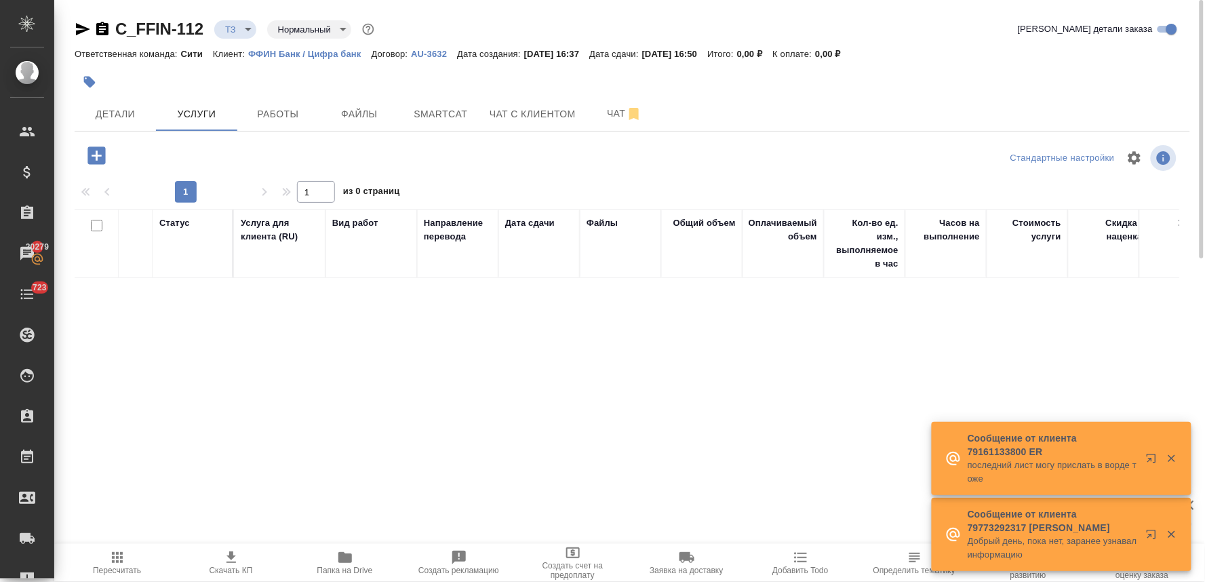
click at [100, 161] on icon "button" at bounding box center [96, 155] width 18 height 18
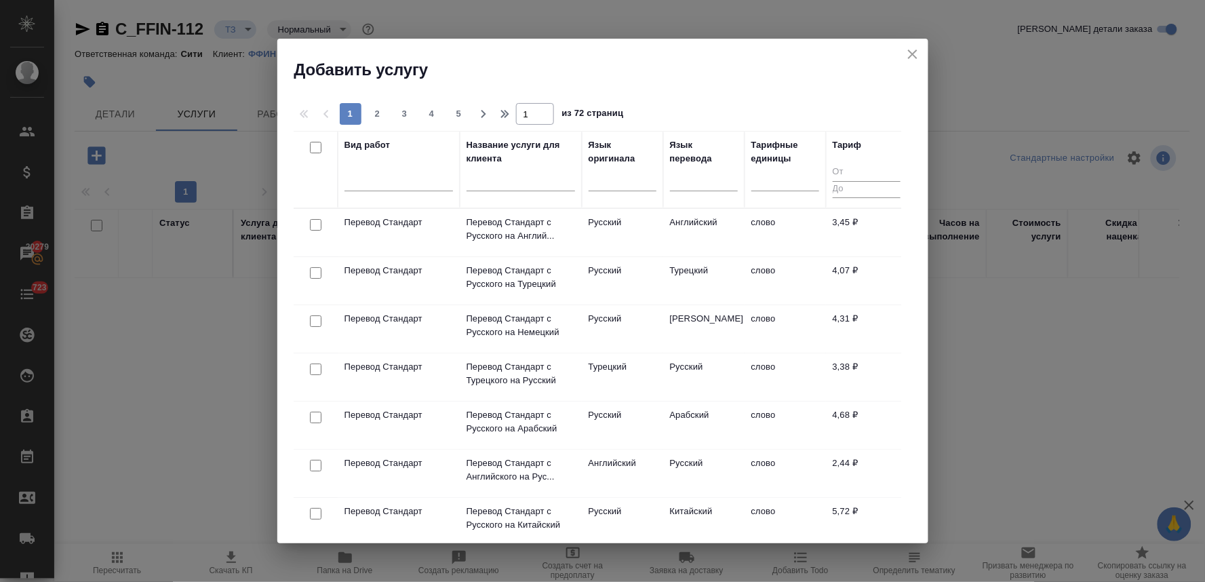
click at [313, 466] on input "checkbox" at bounding box center [316, 466] width 12 height 12
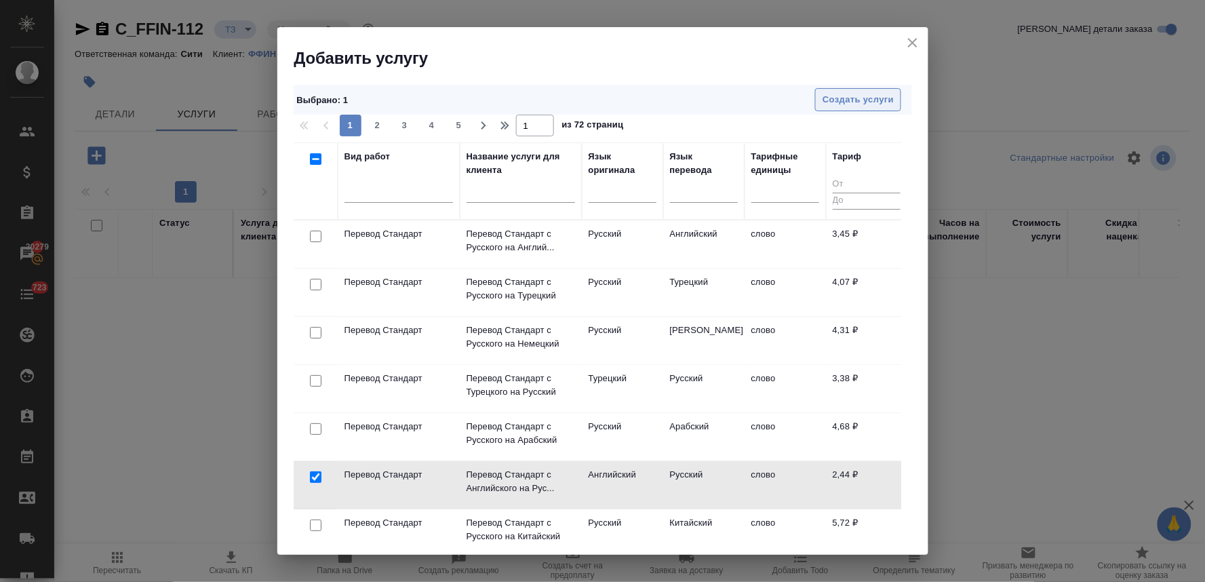
click at [838, 102] on span "Создать услуги" at bounding box center [858, 100] width 71 height 16
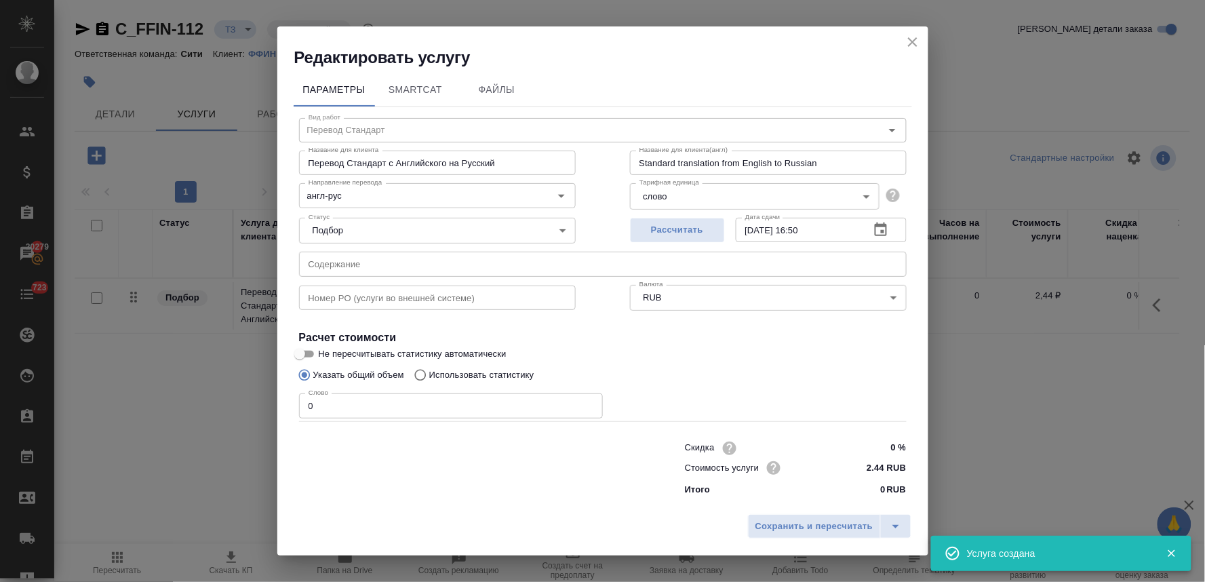
click at [466, 507] on div "Сохранить и пересчитать" at bounding box center [602, 531] width 651 height 48
click at [378, 267] on input "text" at bounding box center [603, 264] width 608 height 24
paste input "APOSTILLE 2025-198753_251010_162644-1"
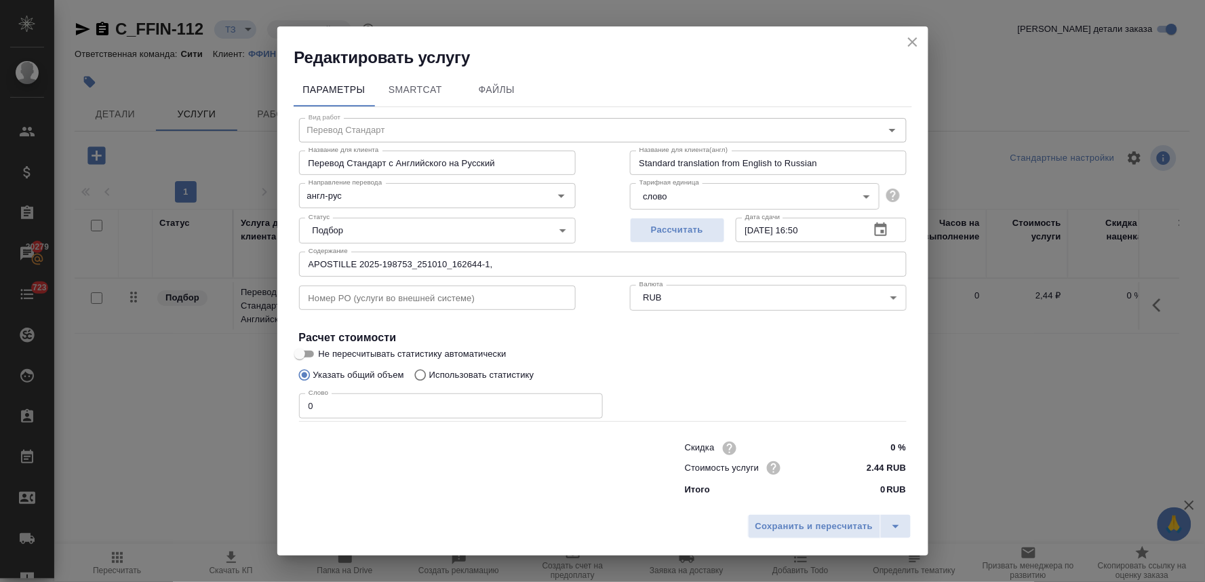
drag, startPoint x: 378, startPoint y: 492, endPoint x: 388, endPoint y: 487, distance: 10.6
click at [382, 492] on div at bounding box center [465, 467] width 386 height 54
click at [552, 269] on input "APOSTILLE 2025-198753_251010_162644-1," at bounding box center [603, 264] width 608 height 24
paste input "APOSTILLE 2025-198754_251010_162838-5"
drag, startPoint x: 559, startPoint y: 510, endPoint x: 614, endPoint y: 369, distance: 151.4
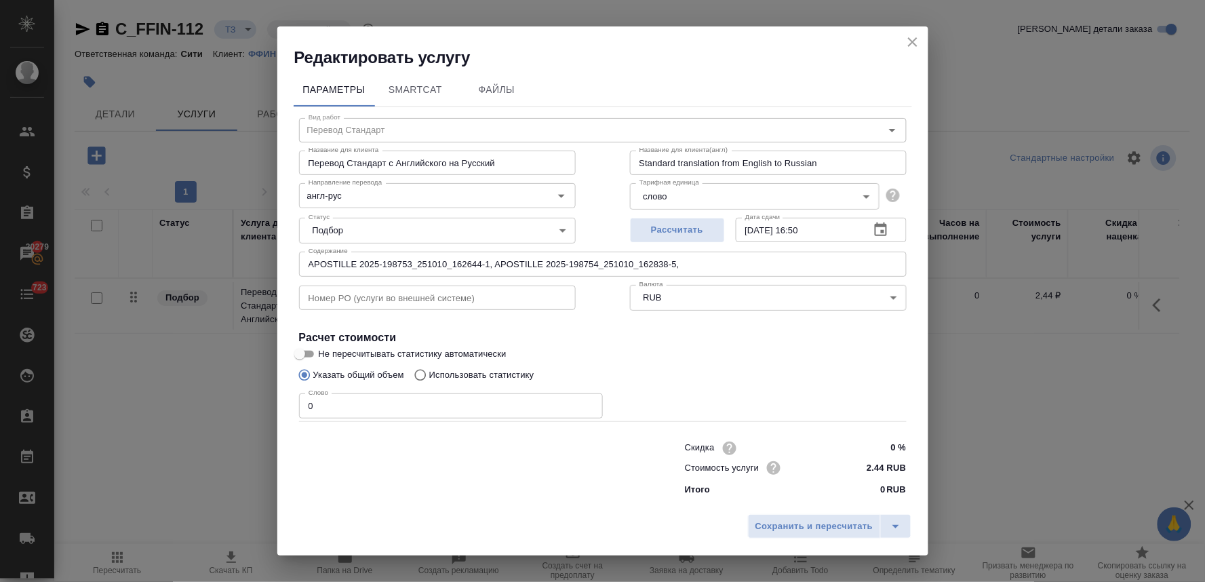
click at [559, 510] on div "Сохранить и пересчитать" at bounding box center [602, 531] width 651 height 48
click at [711, 263] on input "APOSTILLE 2025-198753_251010_162644-1, APOSTILLE 2025-198754_251010_162838-5," at bounding box center [603, 264] width 608 height 24
paste input "APOSTILLE 2025-198755_251010_162740-3"
drag, startPoint x: 585, startPoint y: 478, endPoint x: 760, endPoint y: 349, distance: 217.7
click at [585, 478] on div at bounding box center [465, 467] width 386 height 54
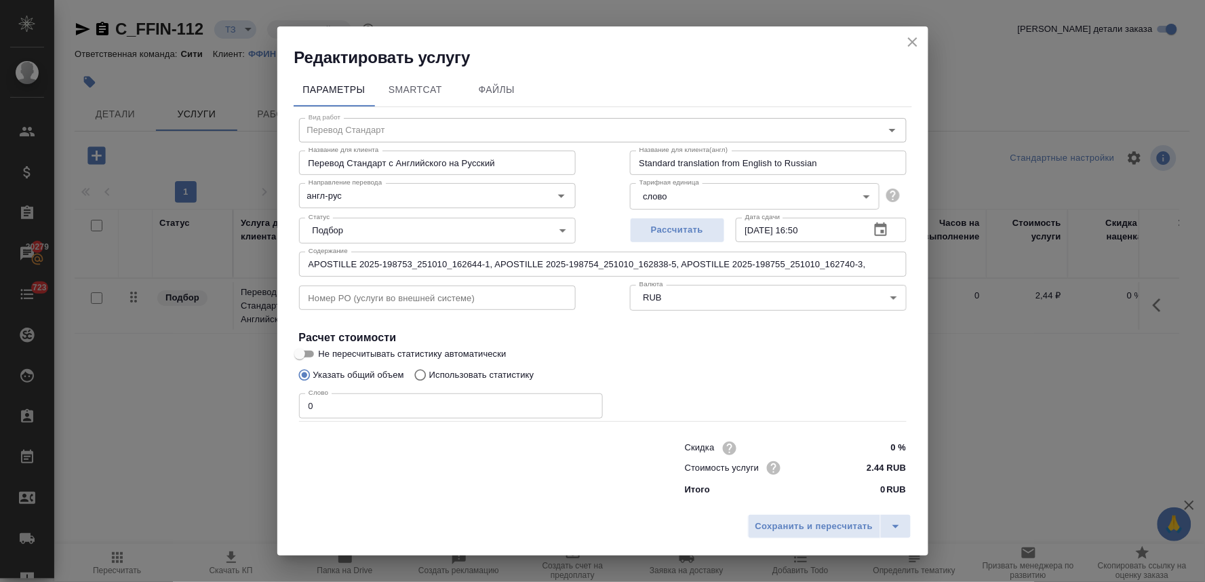
click at [875, 261] on input "APOSTILLE 2025-198753_251010_162644-1, APOSTILLE 2025-198754_251010_162838-5, A…" at bounding box center [603, 264] width 608 height 24
paste input "APOSTILLE 2025-198756_251010_162714-2"
drag, startPoint x: 612, startPoint y: 511, endPoint x: 764, endPoint y: 410, distance: 182.1
click at [613, 511] on div "Сохранить и пересчитать" at bounding box center [602, 531] width 651 height 48
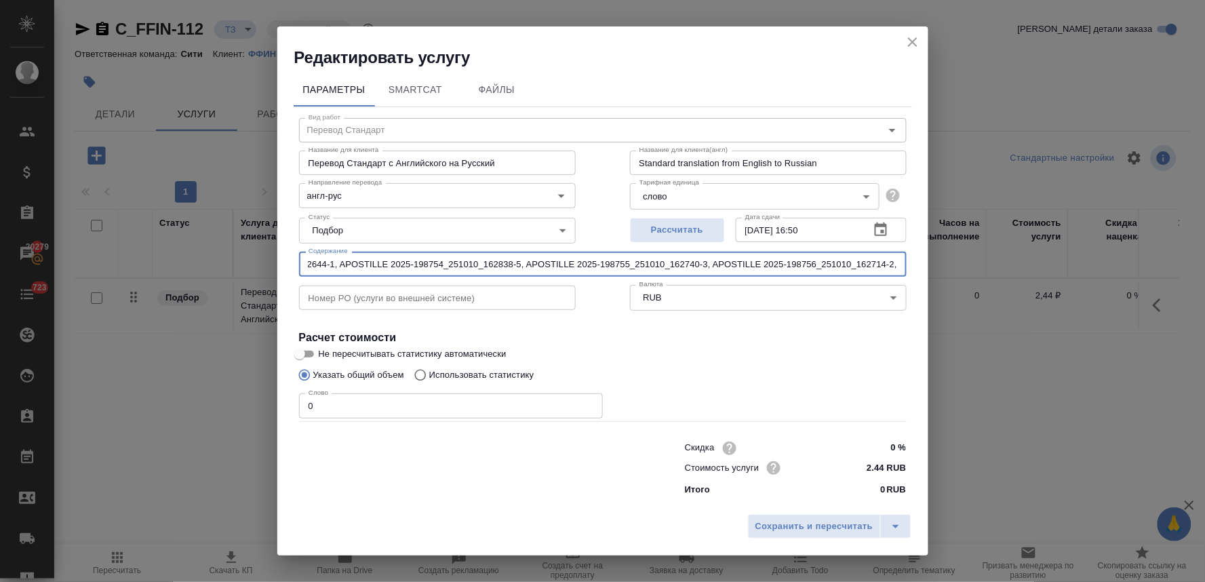
drag, startPoint x: 882, startPoint y: 259, endPoint x: 945, endPoint y: 250, distance: 63.8
click at [945, 250] on div "Редактировать услугу Параметры SmartCat Файлы Вид работ Перевод Стандарт Вид ра…" at bounding box center [602, 291] width 1205 height 582
paste input "APOSTILLE 2025-198757_251010_162811-4"
click at [433, 377] on p "Использовать статистику" at bounding box center [481, 375] width 105 height 14
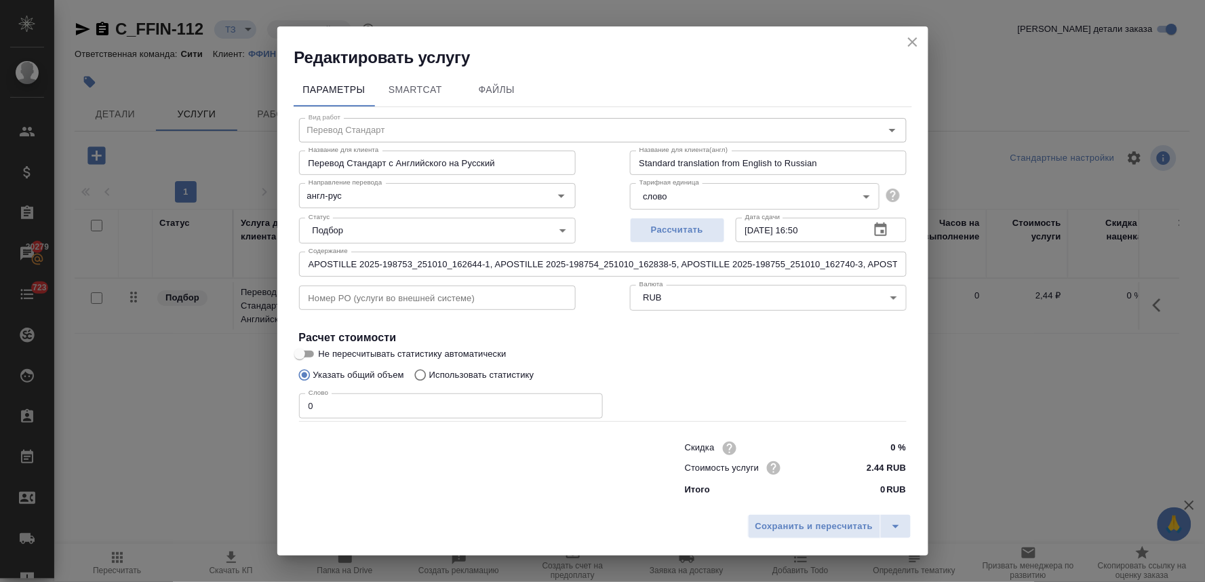
click at [429, 377] on input "Использовать статистику" at bounding box center [419, 375] width 22 height 26
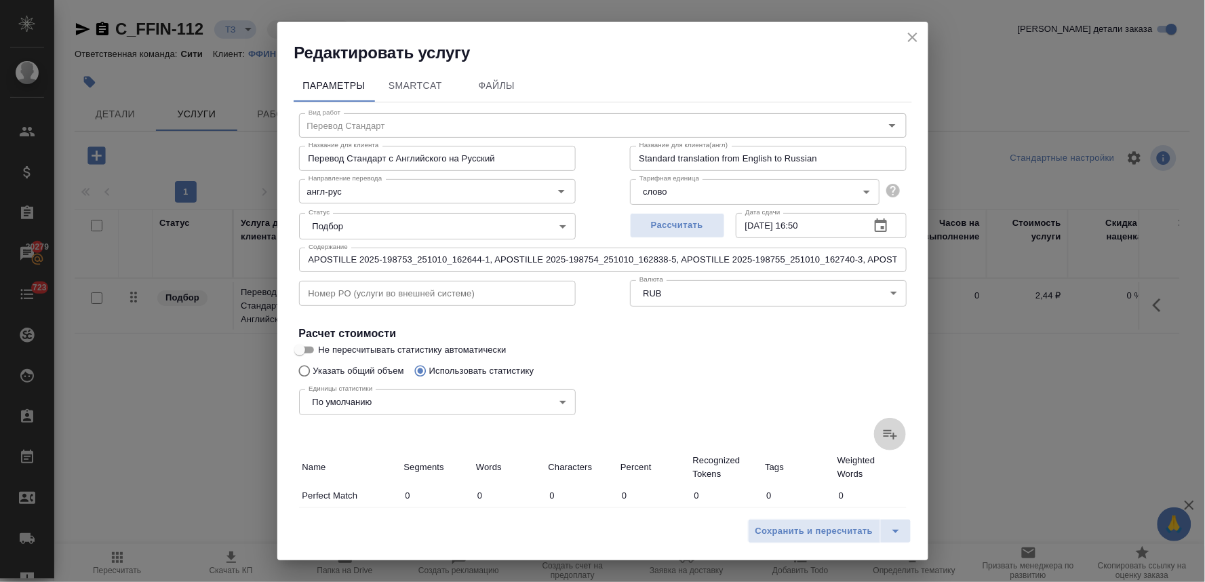
click at [882, 435] on icon at bounding box center [890, 434] width 16 height 16
click at [0, 0] on input "file" at bounding box center [0, 0] width 0 height 0
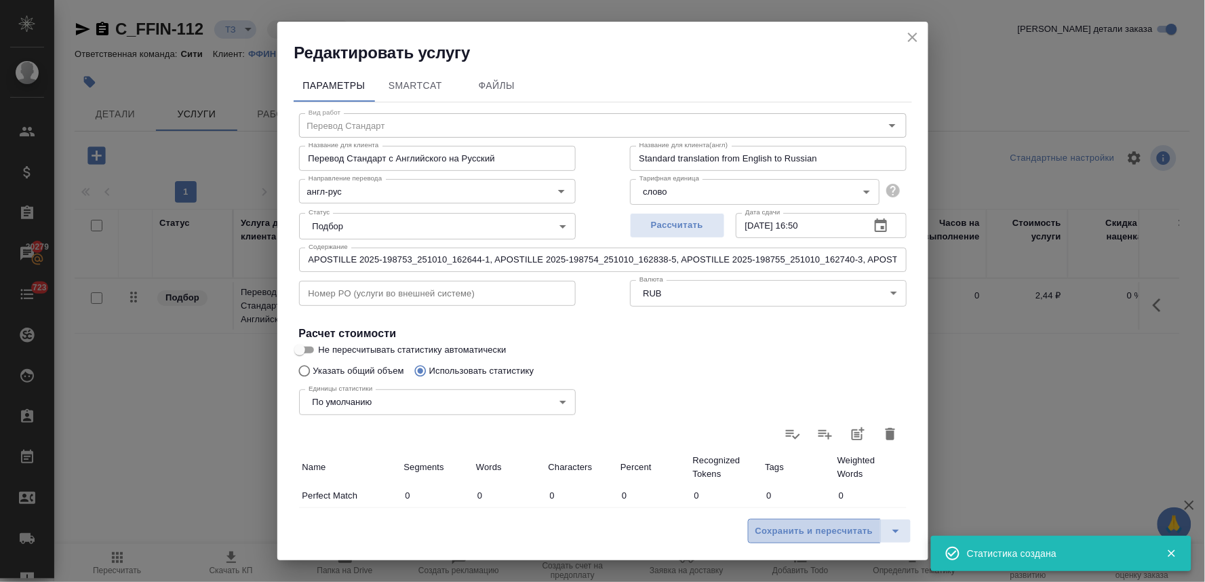
click at [811, 526] on span "Сохранить и пересчитать" at bounding box center [814, 532] width 118 height 16
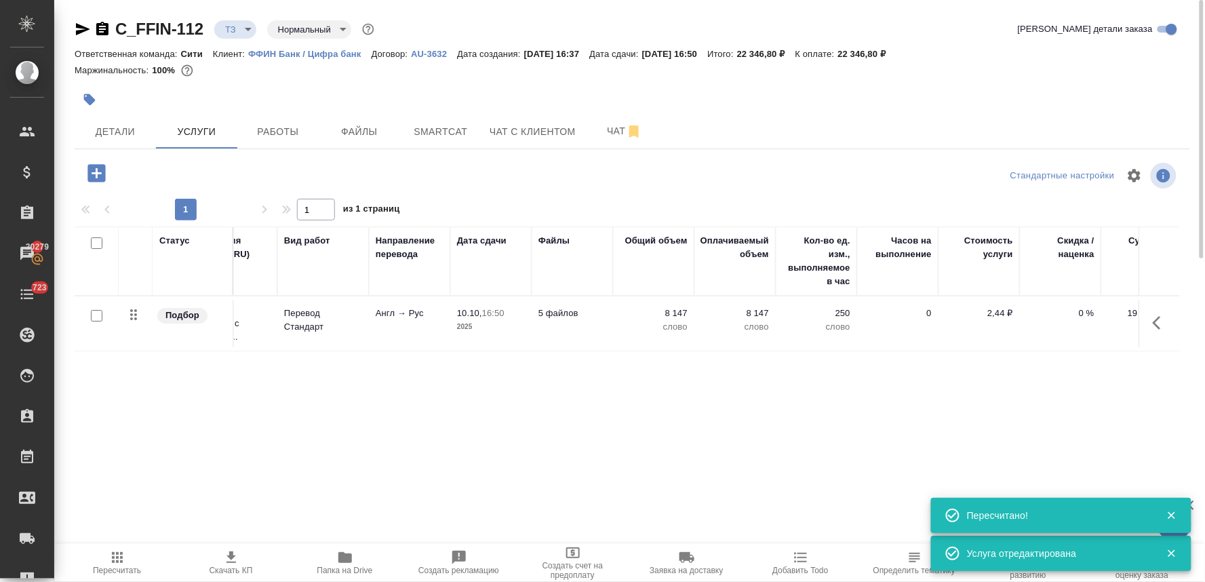
scroll to position [0, 172]
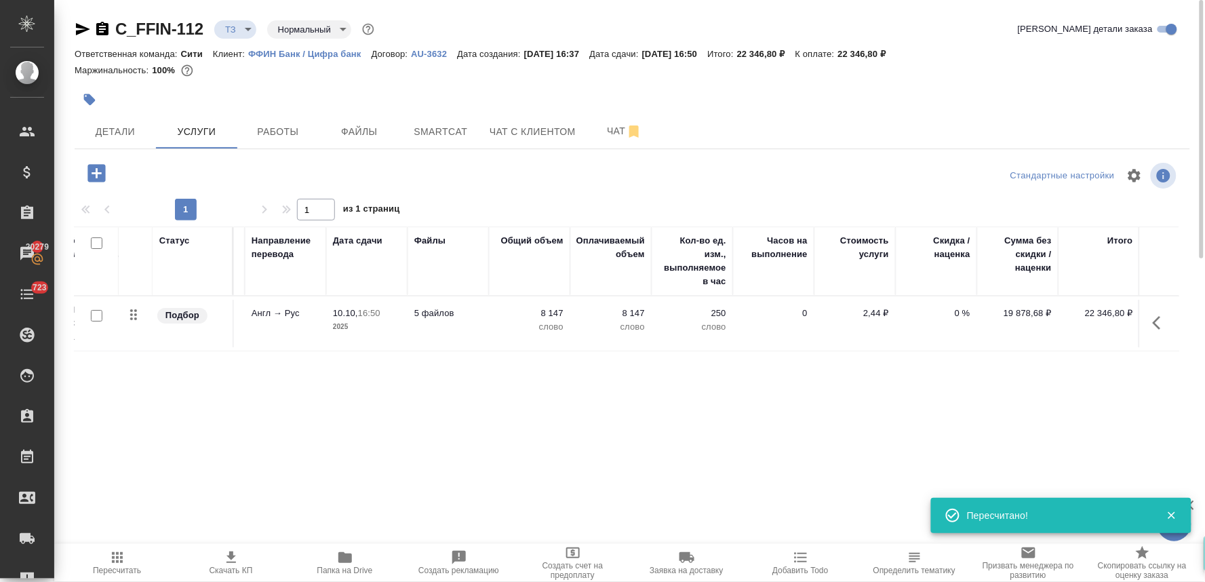
click at [957, 311] on p "0 %" at bounding box center [937, 314] width 68 height 14
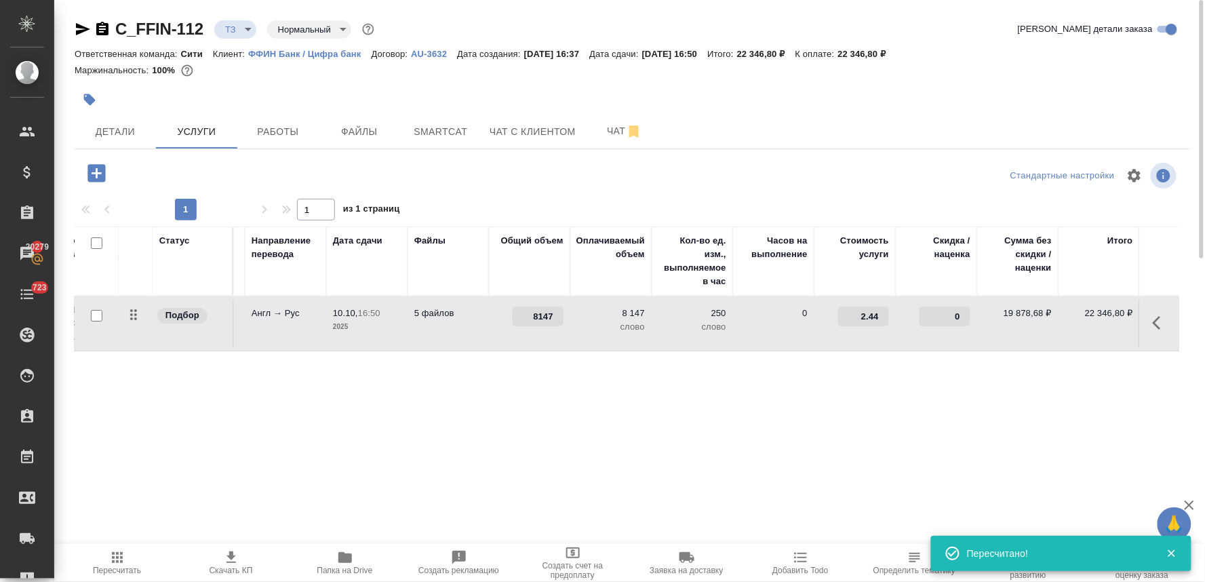
click at [939, 321] on input "0" at bounding box center [945, 317] width 51 height 20
click at [896, 423] on div "Статус Услуга для клиента (RU) Вид работ Направление перевода Дата сдачи Файлы …" at bounding box center [627, 372] width 1105 height 292
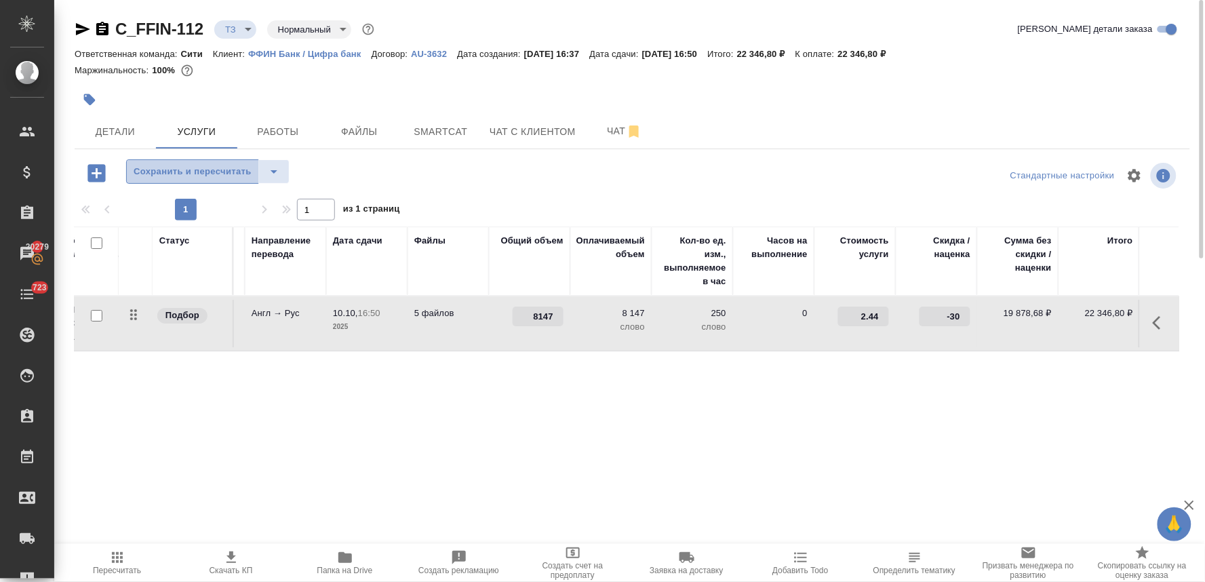
click at [206, 163] on button "Сохранить и пересчитать" at bounding box center [192, 171] width 133 height 24
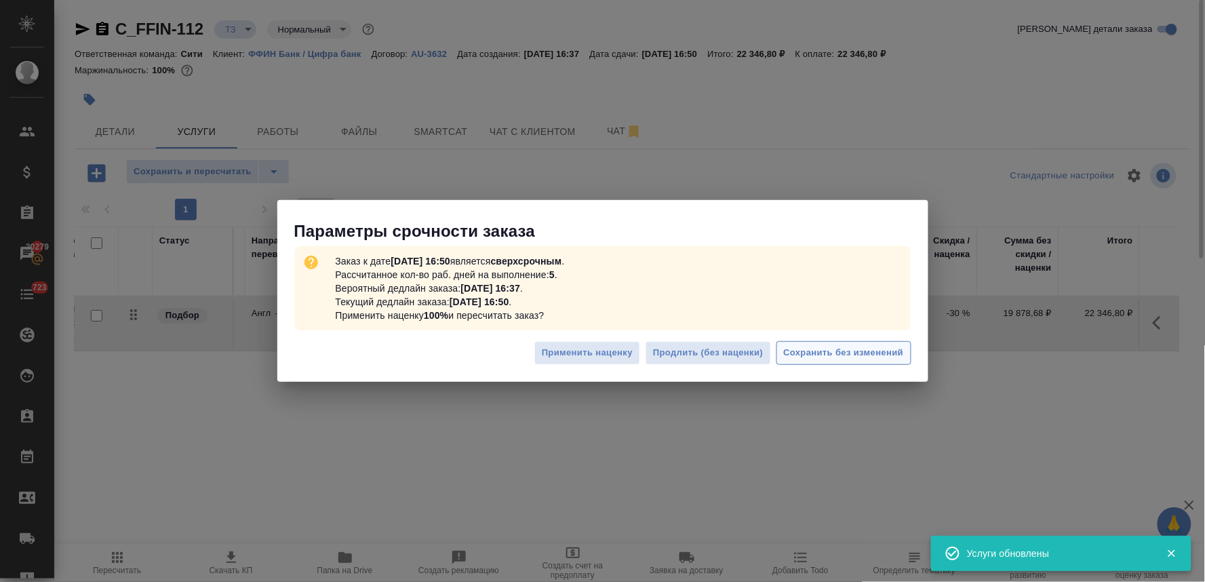
click at [835, 353] on span "Сохранить без изменений" at bounding box center [844, 353] width 120 height 16
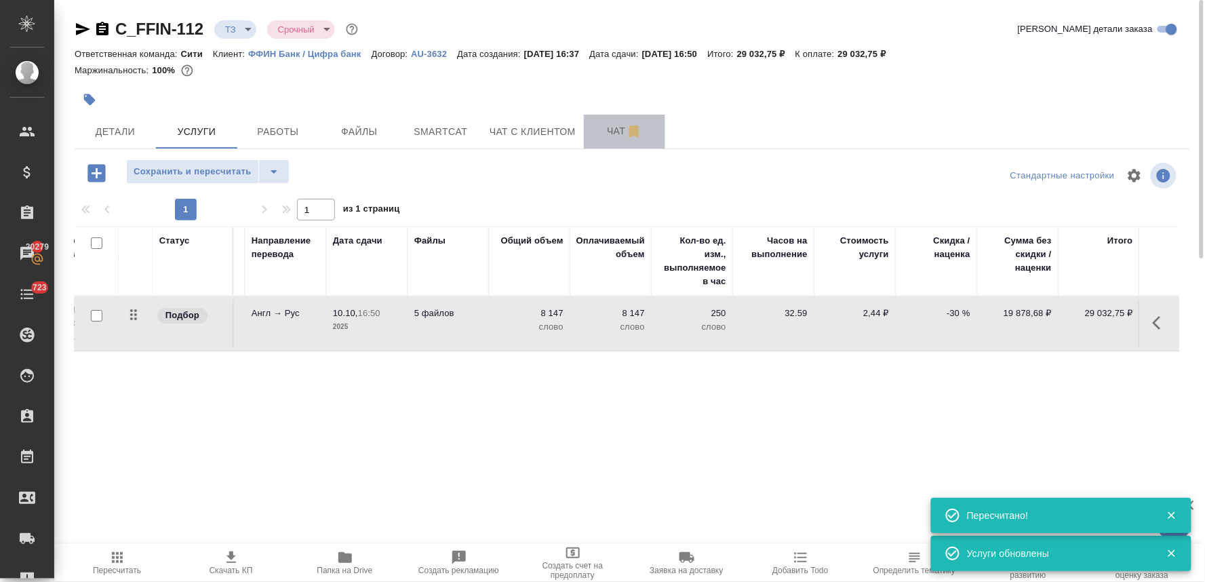
click at [610, 126] on span "Чат" at bounding box center [624, 131] width 65 height 17
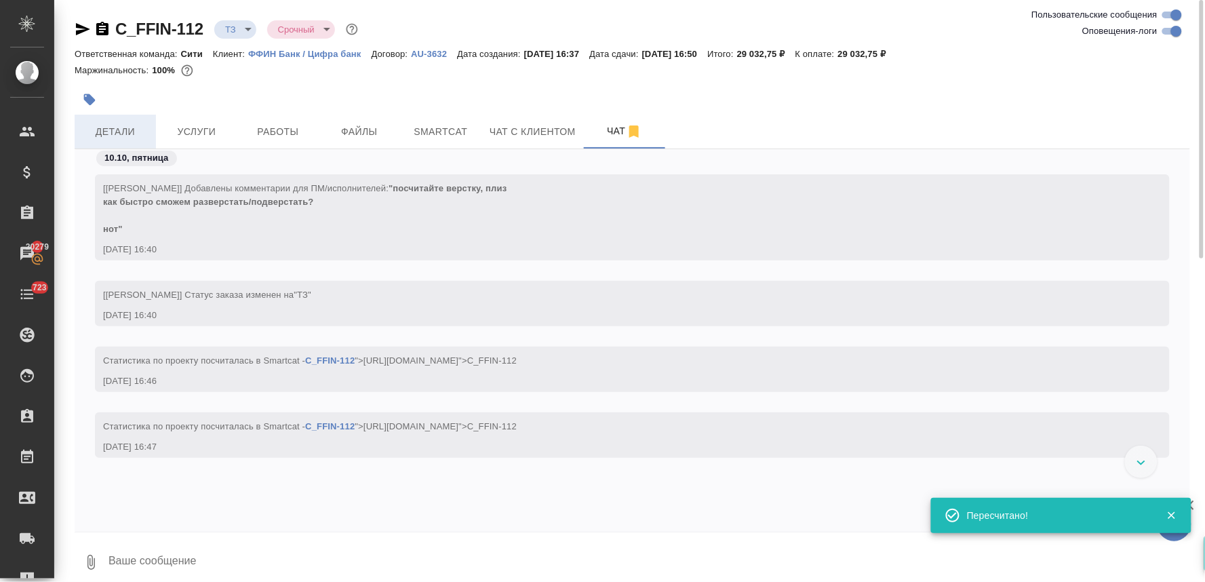
click at [125, 125] on span "Детали" at bounding box center [115, 131] width 65 height 17
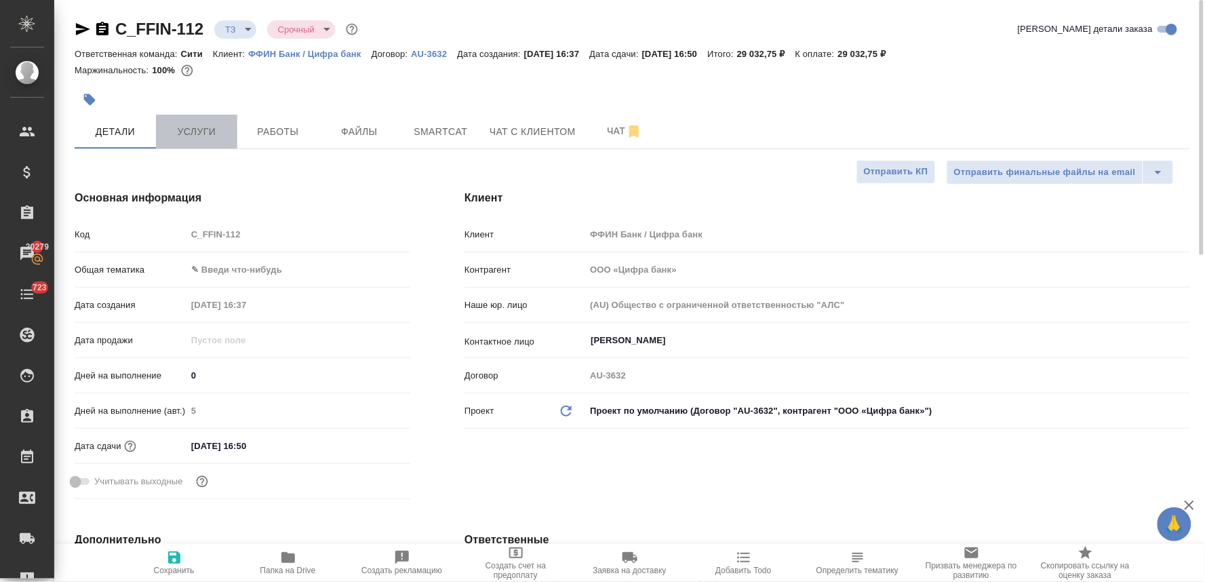
click at [197, 125] on span "Услуги" at bounding box center [196, 131] width 65 height 17
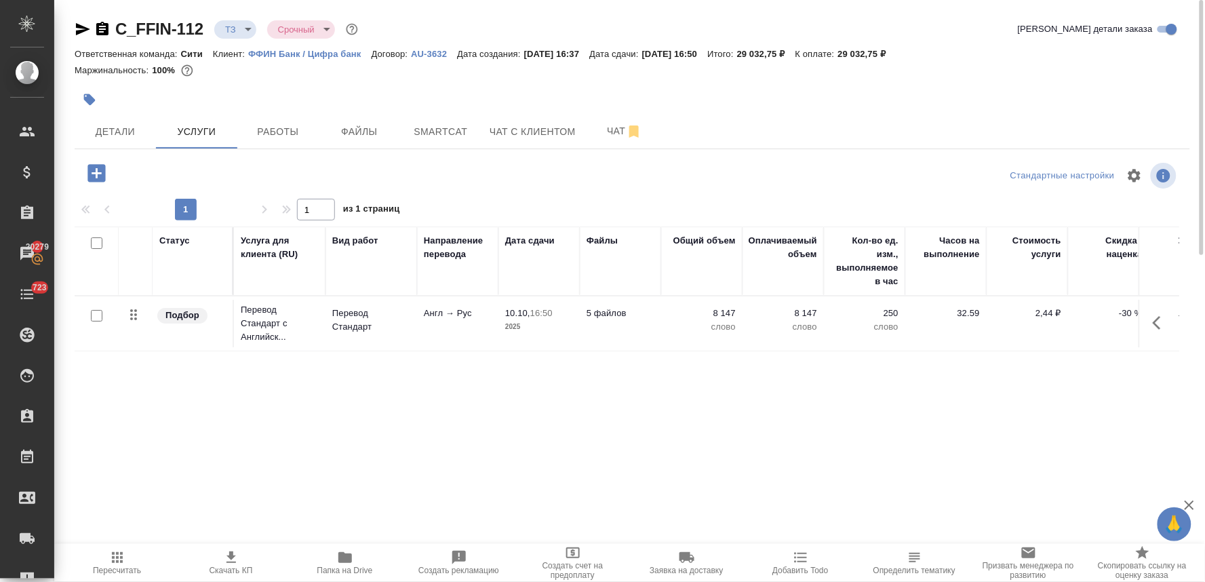
click at [95, 171] on icon "button" at bounding box center [96, 173] width 18 height 18
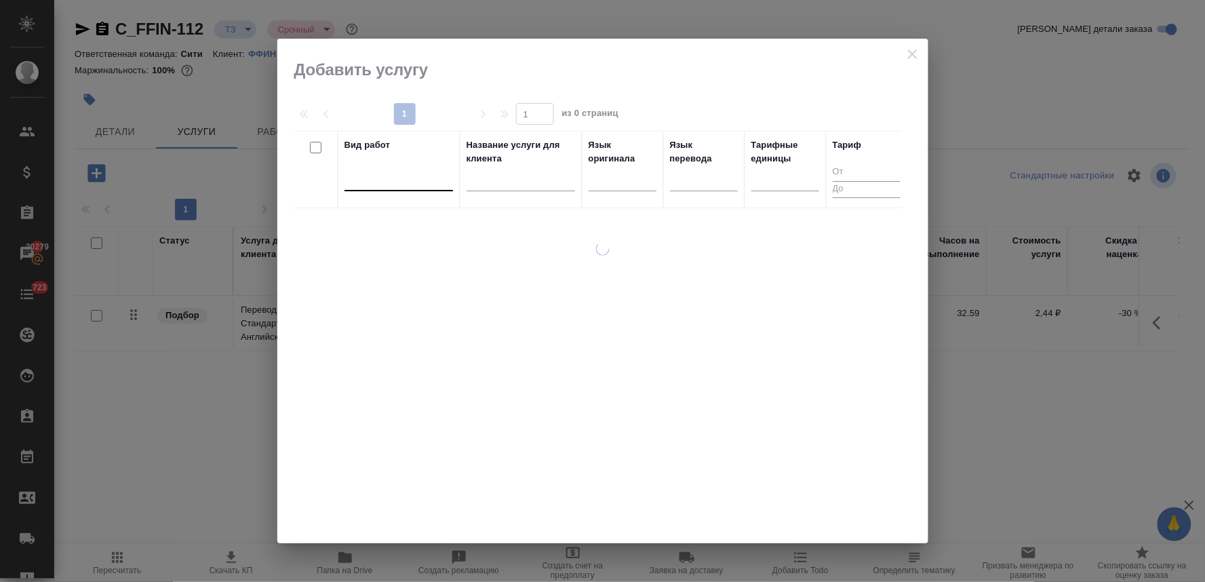
click at [375, 177] on div at bounding box center [398, 177] width 109 height 20
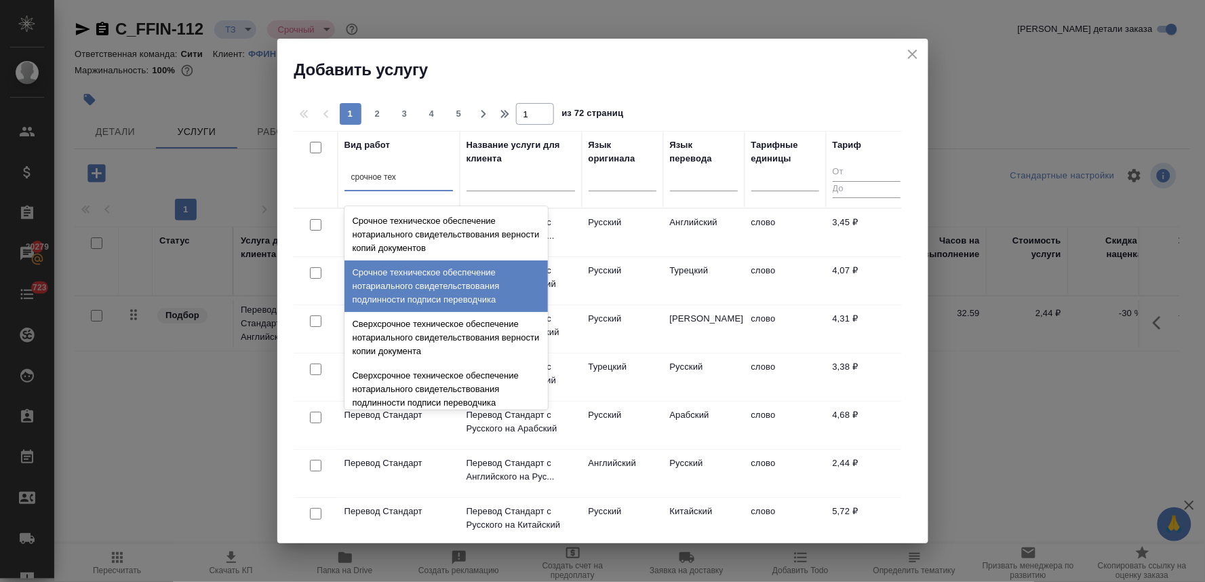
click at [422, 285] on div "Срочное техническое обеспечение нотариального свидетельствования подлинности по…" at bounding box center [445, 286] width 203 height 52
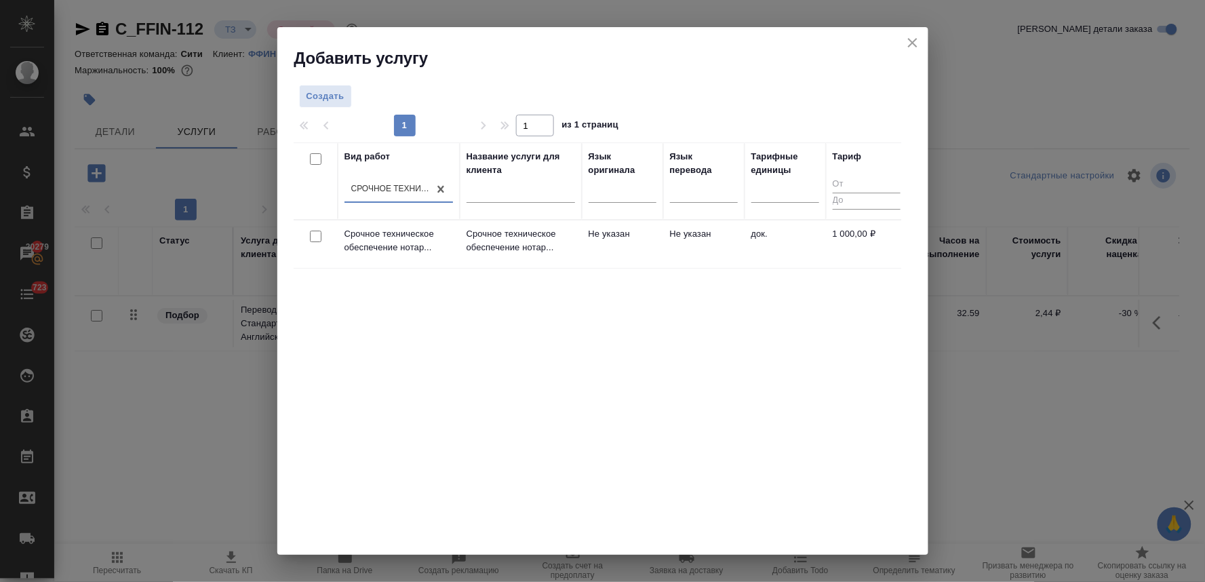
click at [313, 235] on input "checkbox" at bounding box center [316, 237] width 12 height 12
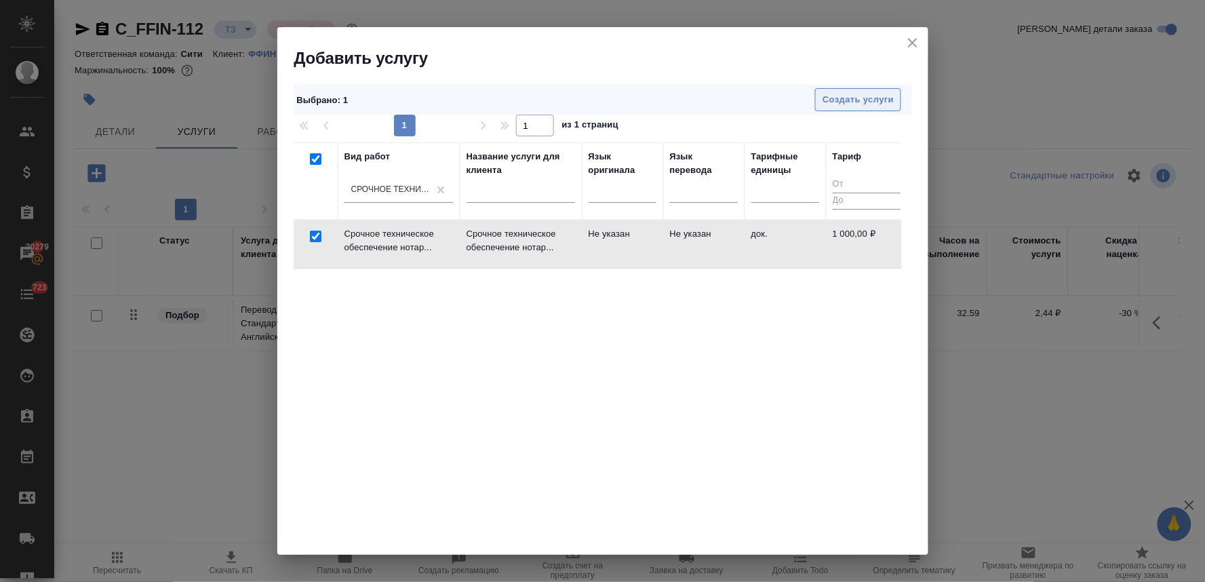
click at [863, 103] on span "Создать услуги" at bounding box center [858, 100] width 71 height 16
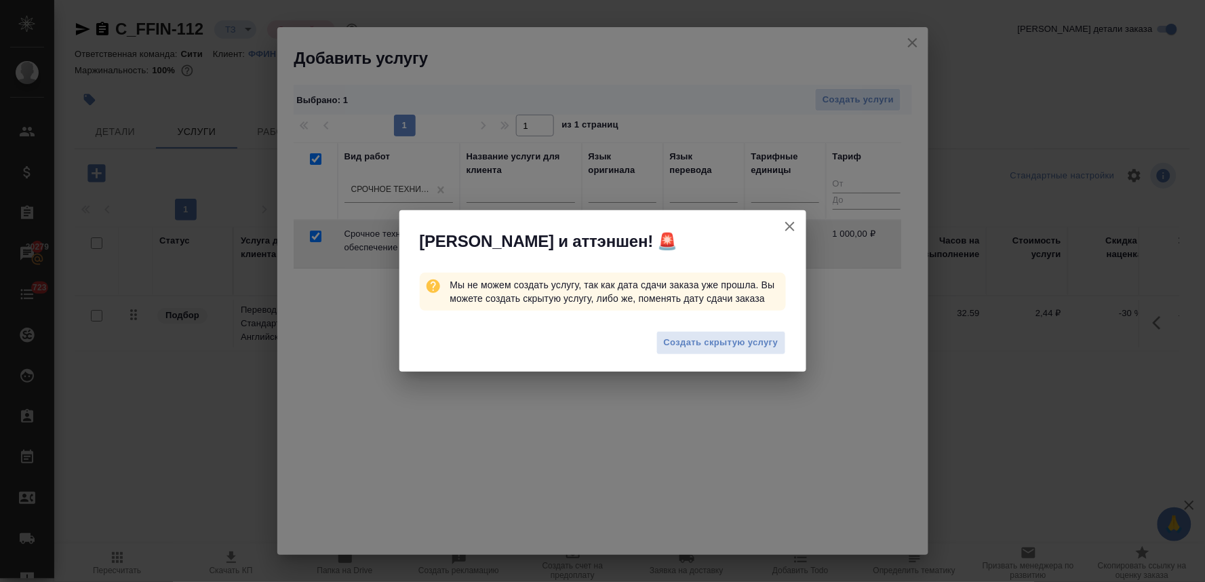
click at [728, 344] on span "Создать скрытую услугу" at bounding box center [721, 343] width 115 height 16
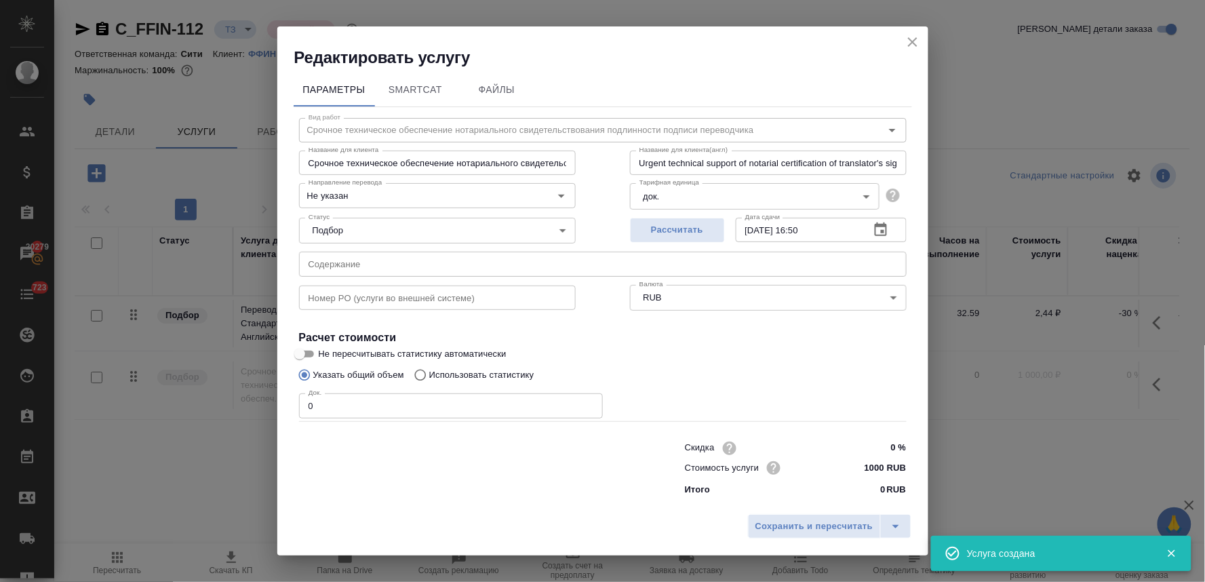
click at [438, 528] on div "Сохранить и пересчитать" at bounding box center [602, 531] width 651 height 48
drag, startPoint x: 315, startPoint y: 399, endPoint x: 252, endPoint y: 394, distance: 63.2
click at [264, 397] on div "Редактировать услугу Параметры SmartCat Файлы Вид работ Срочное техническое обе…" at bounding box center [602, 291] width 1205 height 582
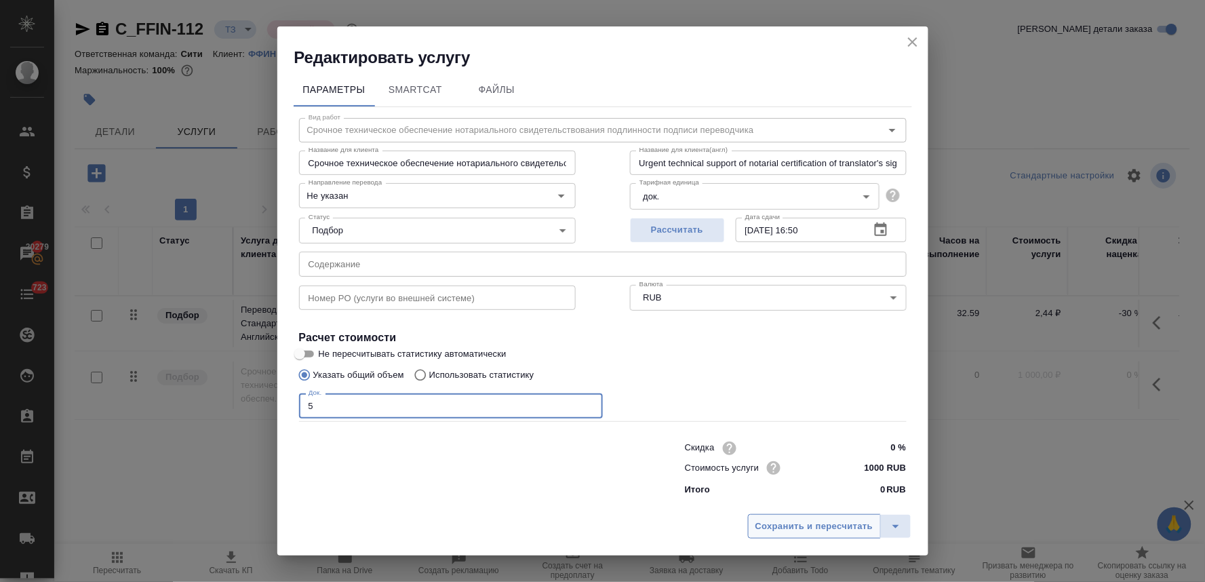
click at [762, 526] on span "Сохранить и пересчитать" at bounding box center [814, 527] width 118 height 16
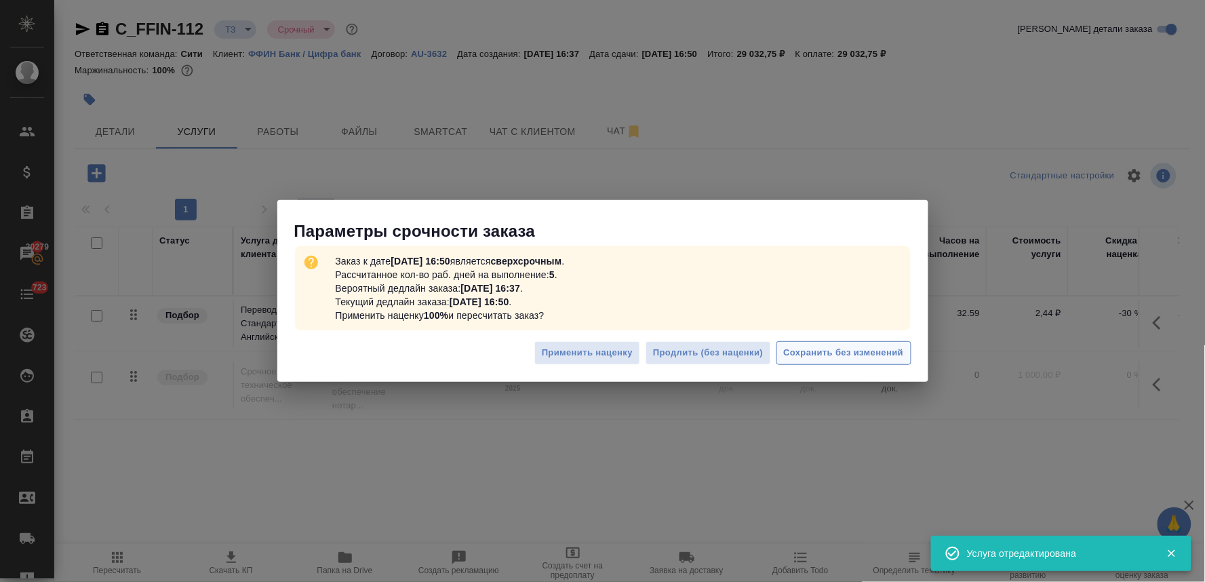
click at [867, 344] on button "Сохранить без изменений" at bounding box center [843, 353] width 135 height 24
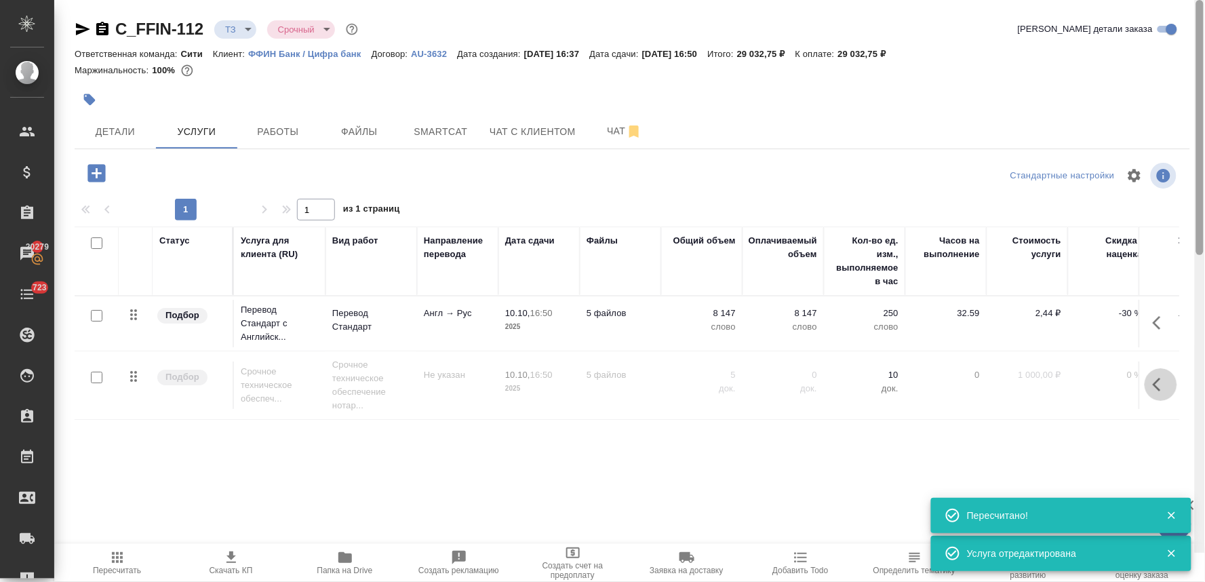
click at [1158, 385] on icon "button" at bounding box center [1161, 384] width 16 height 16
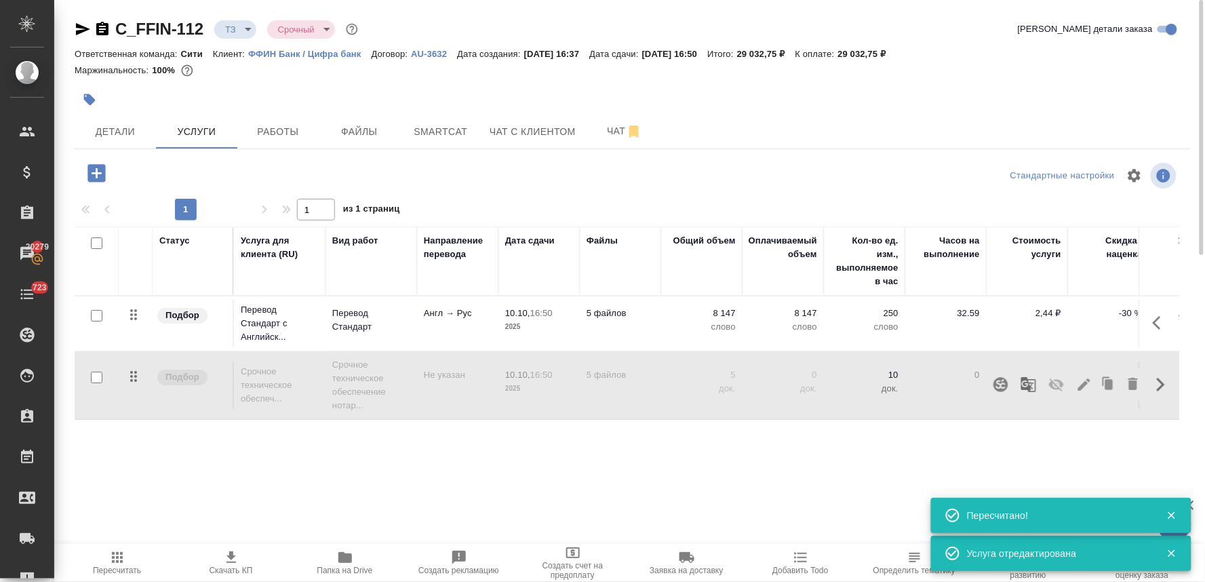
click at [1050, 387] on icon "button" at bounding box center [1056, 384] width 16 height 16
click at [351, 321] on p "Перевод Стандарт" at bounding box center [371, 320] width 78 height 27
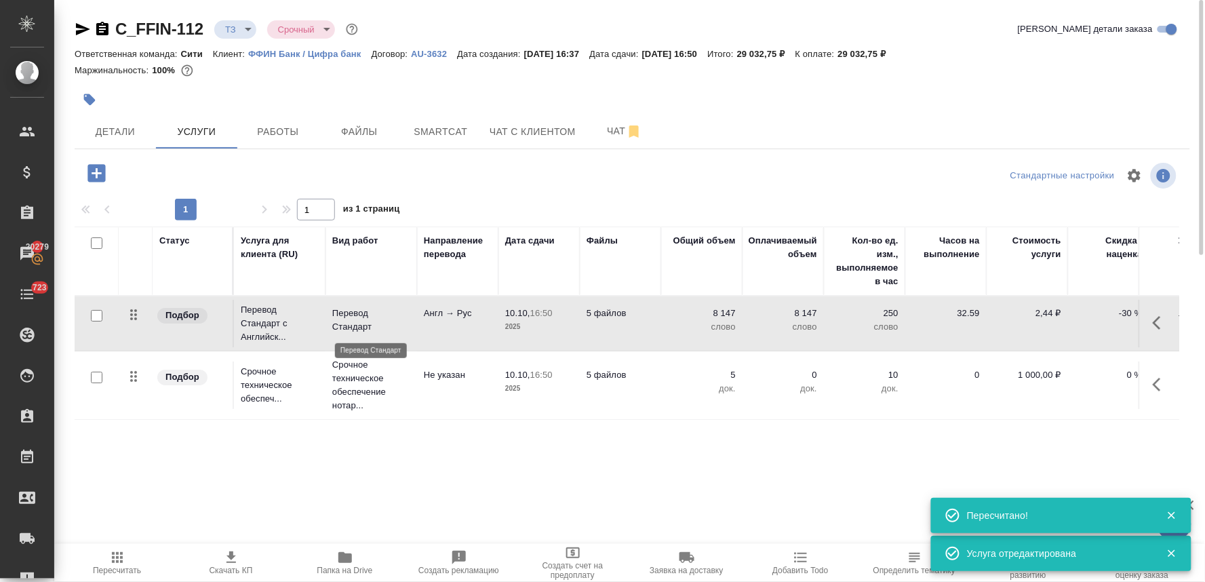
click at [351, 321] on p "Перевод Стандарт" at bounding box center [371, 320] width 78 height 27
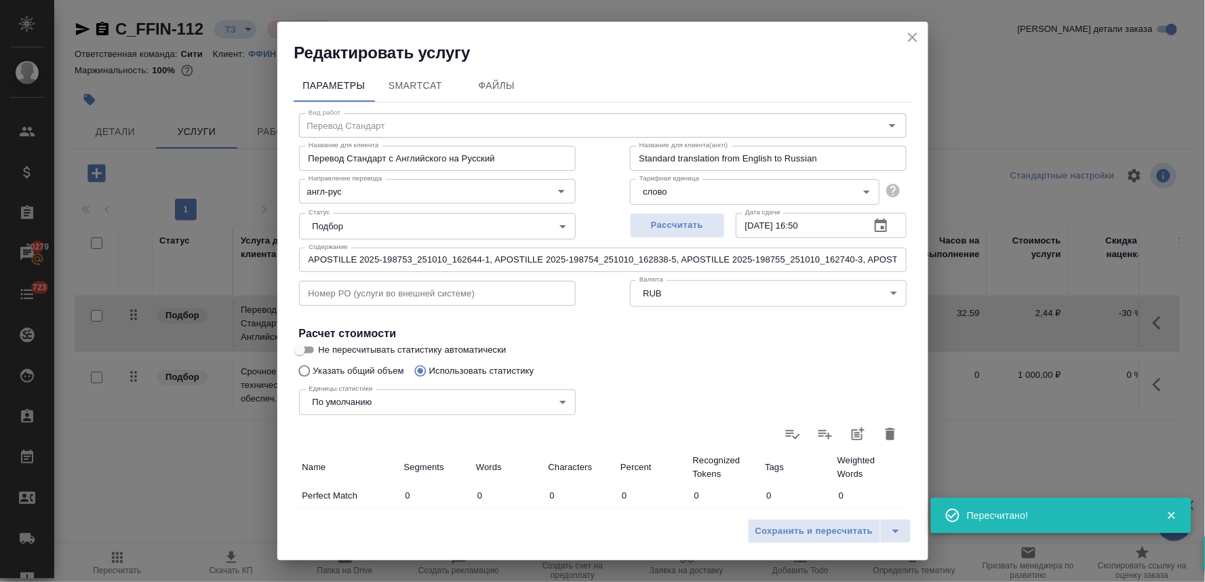
click at [406, 261] on input "APOSTILLE 2025-198753_251010_162644-1, APOSTILLE 2025-198754_251010_162838-5, A…" at bounding box center [603, 260] width 608 height 24
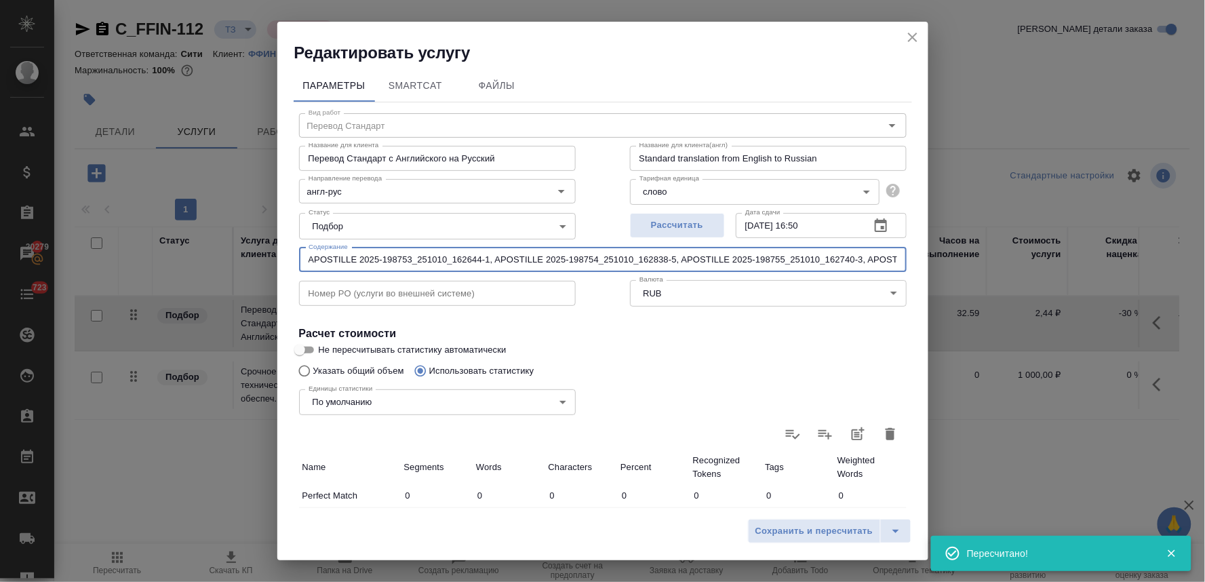
click at [406, 261] on input "APOSTILLE 2025-198753_251010_162644-1, APOSTILLE 2025-198754_251010_162838-5, A…" at bounding box center [603, 260] width 608 height 24
click at [916, 39] on icon "close" at bounding box center [913, 37] width 16 height 16
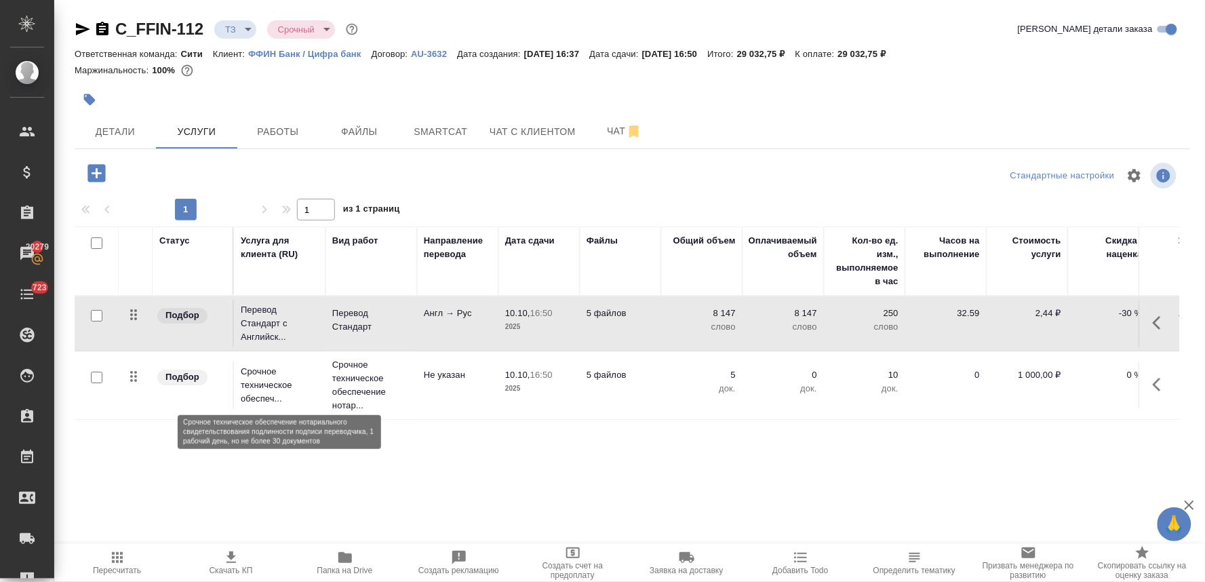
click at [242, 383] on p "Срочное техническое обеспеч..." at bounding box center [280, 385] width 78 height 41
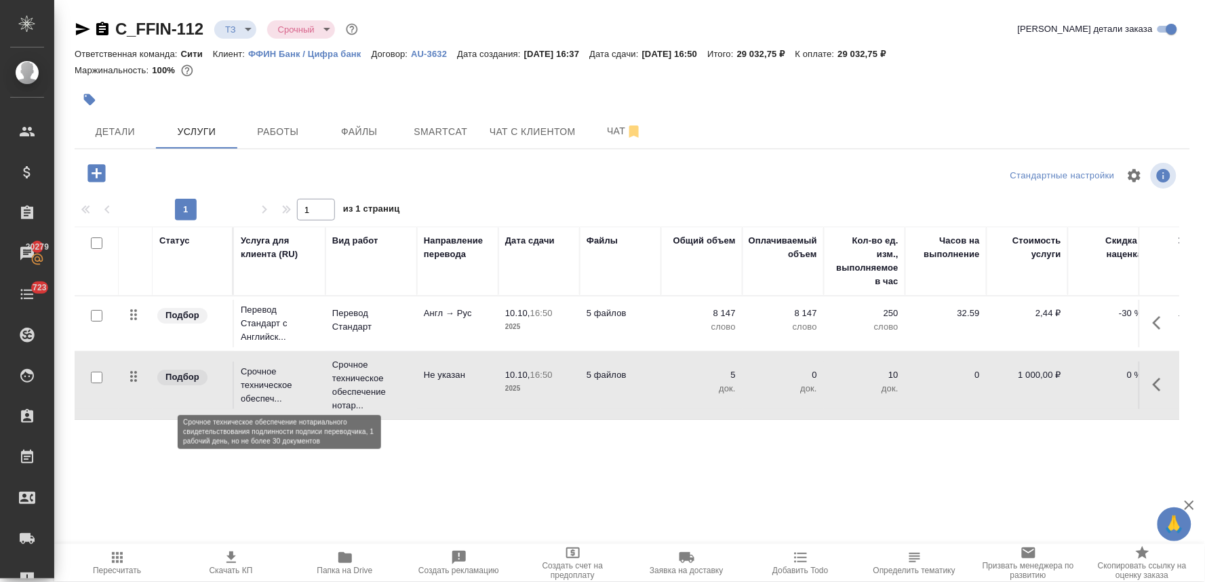
click at [242, 383] on p "Срочное техническое обеспеч..." at bounding box center [280, 385] width 78 height 41
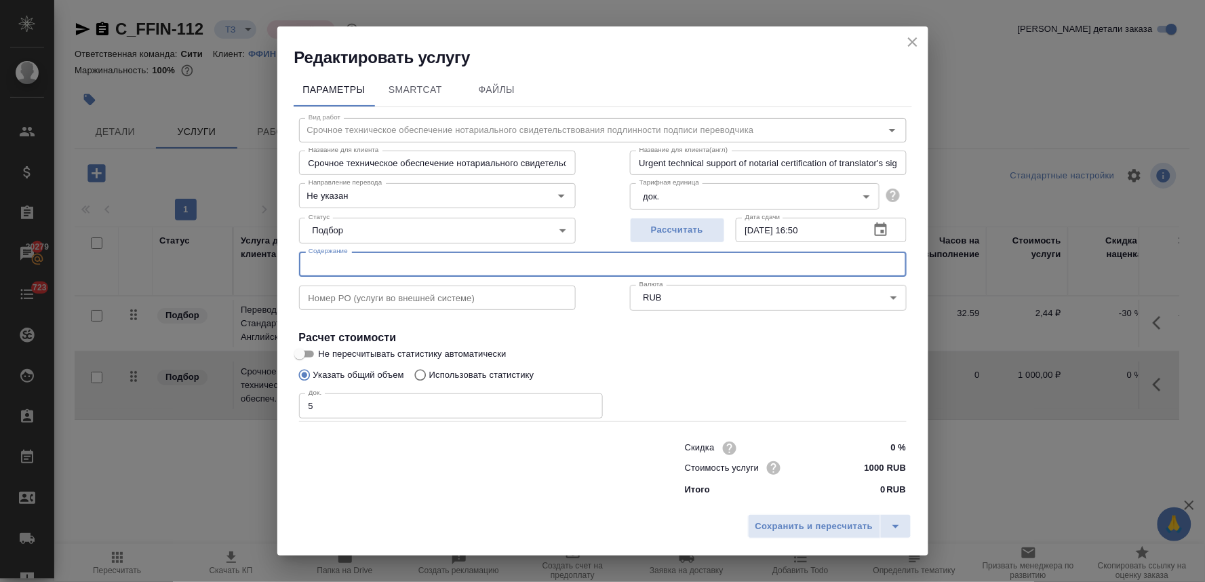
click at [337, 259] on input "text" at bounding box center [603, 264] width 608 height 24
paste input "APOSTILLE 2025-198753_251010_162644-1, APOSTILLE 2025-198754_251010_162838-5, A…"
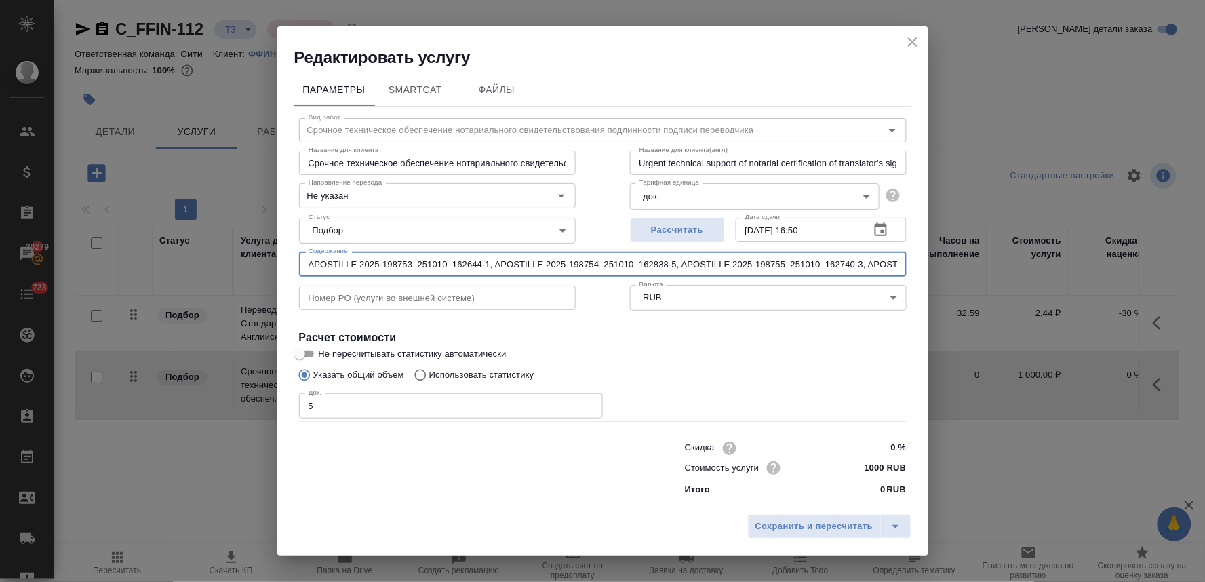
scroll to position [0, 338]
click at [807, 530] on span "Сохранить и пересчитать" at bounding box center [814, 527] width 118 height 16
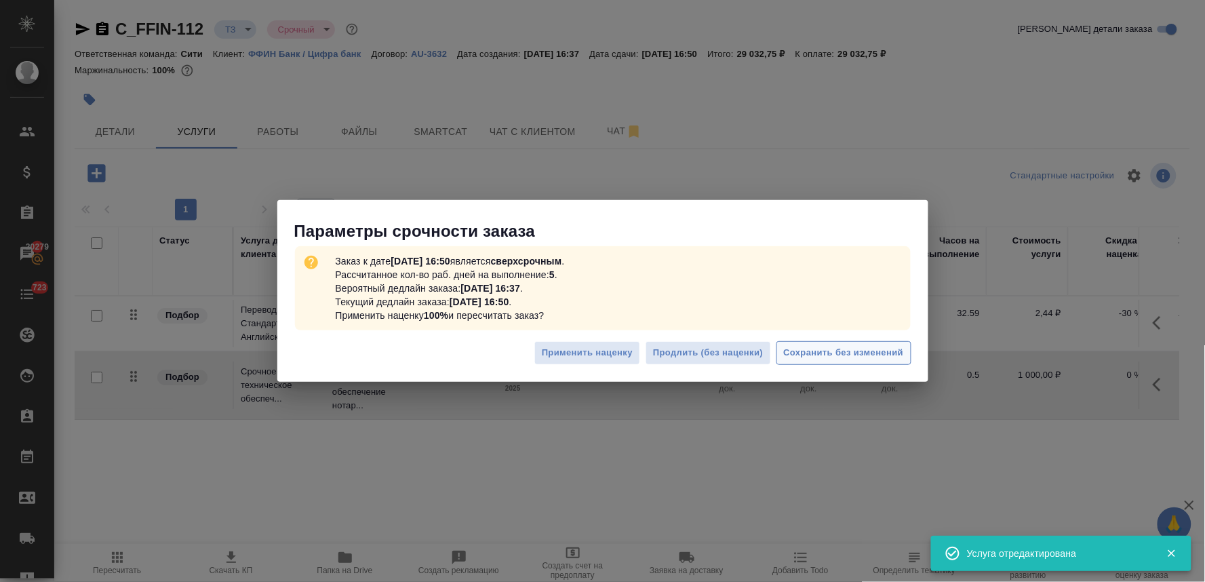
click at [810, 348] on span "Сохранить без изменений" at bounding box center [844, 353] width 120 height 16
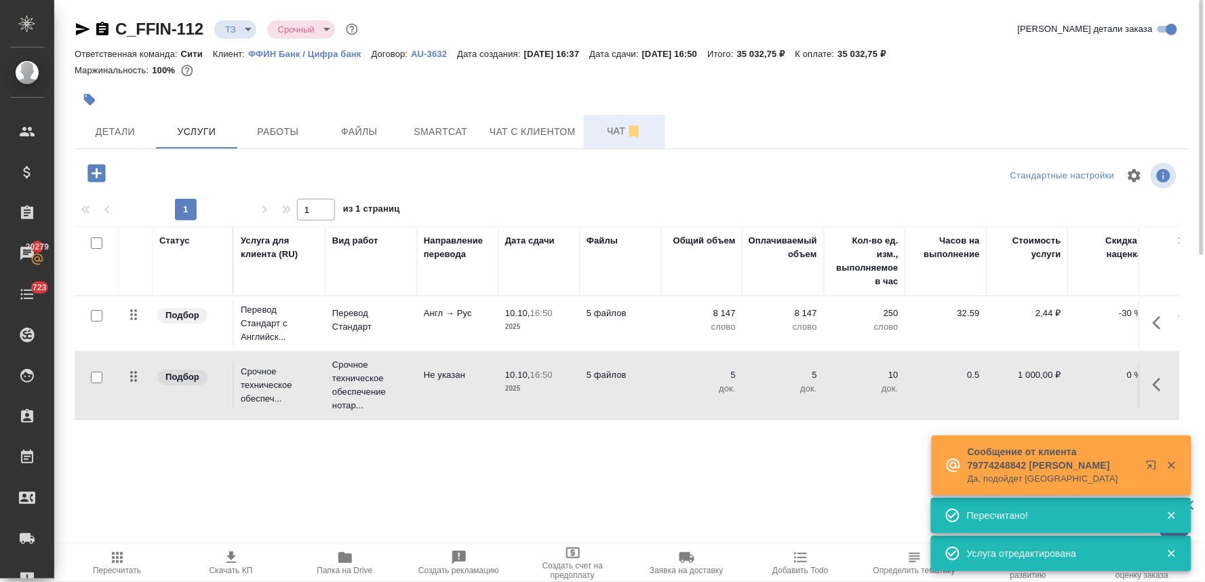
click at [612, 123] on span "Чат" at bounding box center [624, 131] width 65 height 17
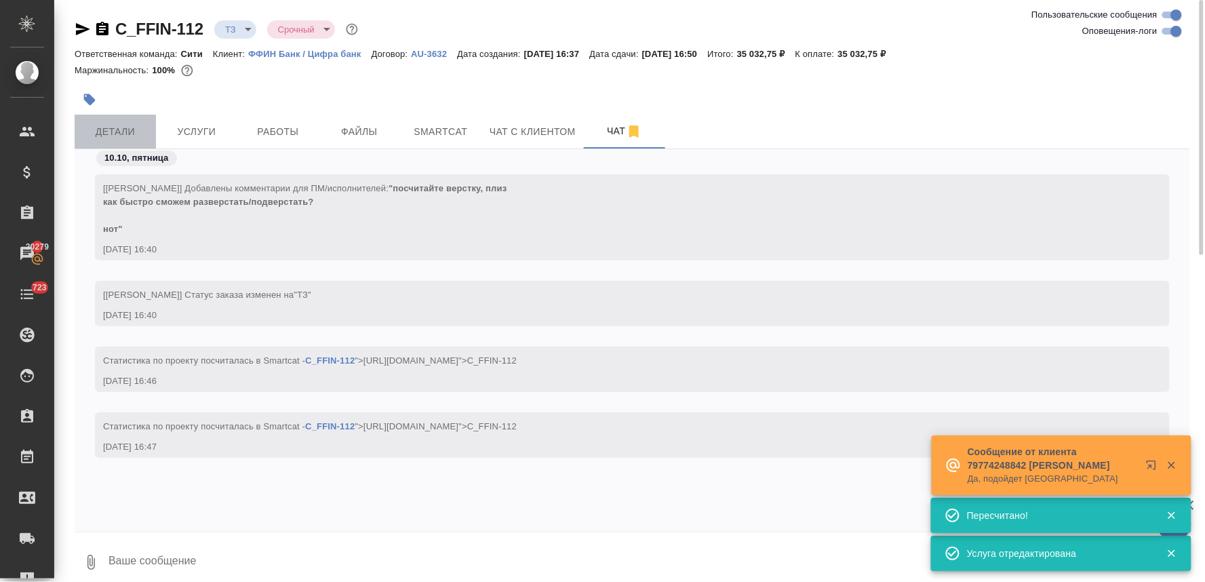
click at [112, 130] on span "Детали" at bounding box center [115, 131] width 65 height 17
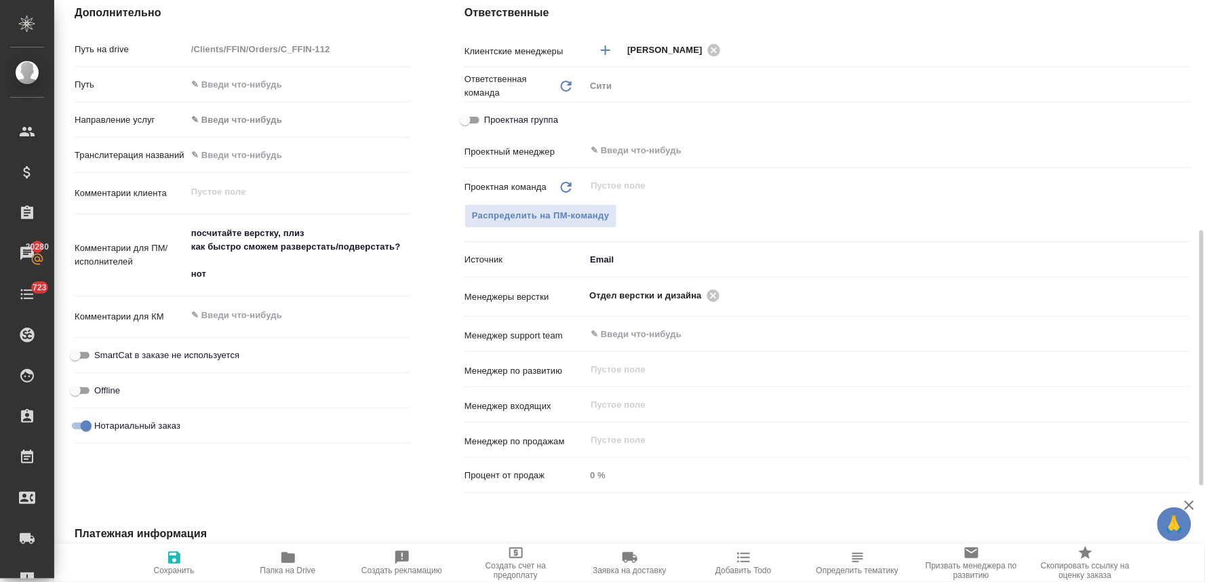
scroll to position [151, 0]
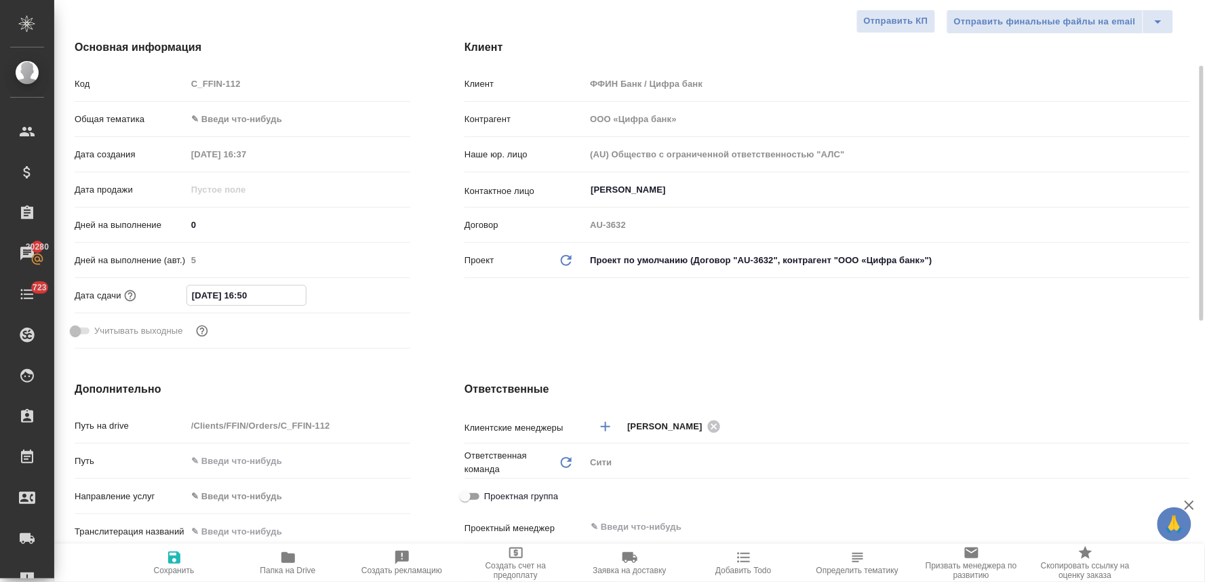
drag, startPoint x: 256, startPoint y: 293, endPoint x: 244, endPoint y: 290, distance: 11.8
click at [244, 290] on input "10.10.2025 16:50" at bounding box center [246, 295] width 119 height 20
click at [170, 560] on icon "button" at bounding box center [174, 557] width 12 height 12
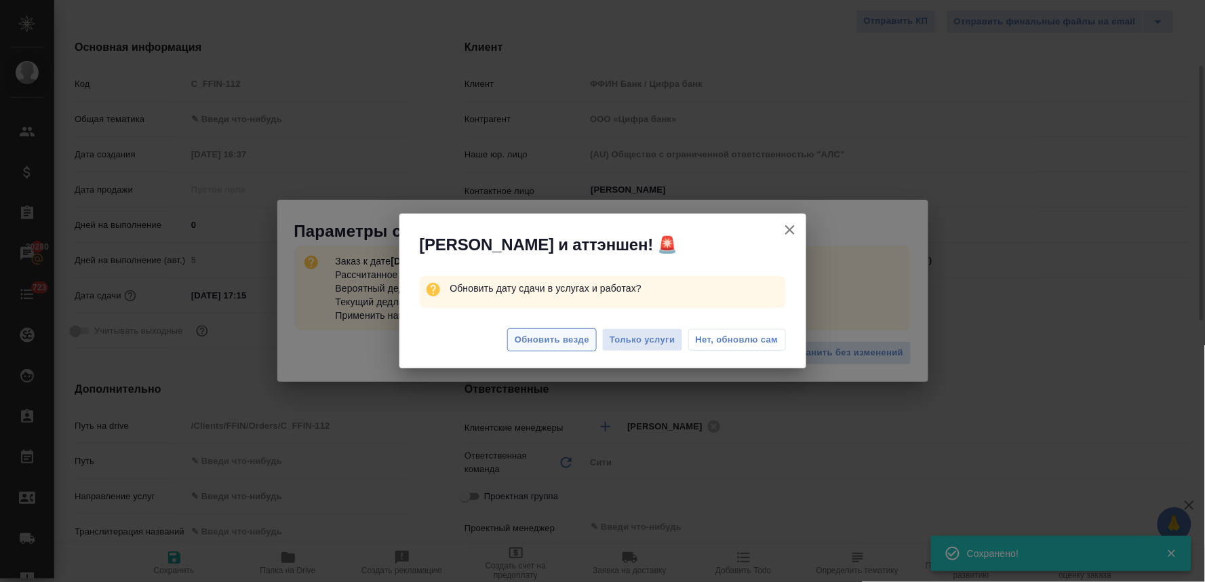
click at [549, 344] on span "Обновить везде" at bounding box center [552, 340] width 75 height 16
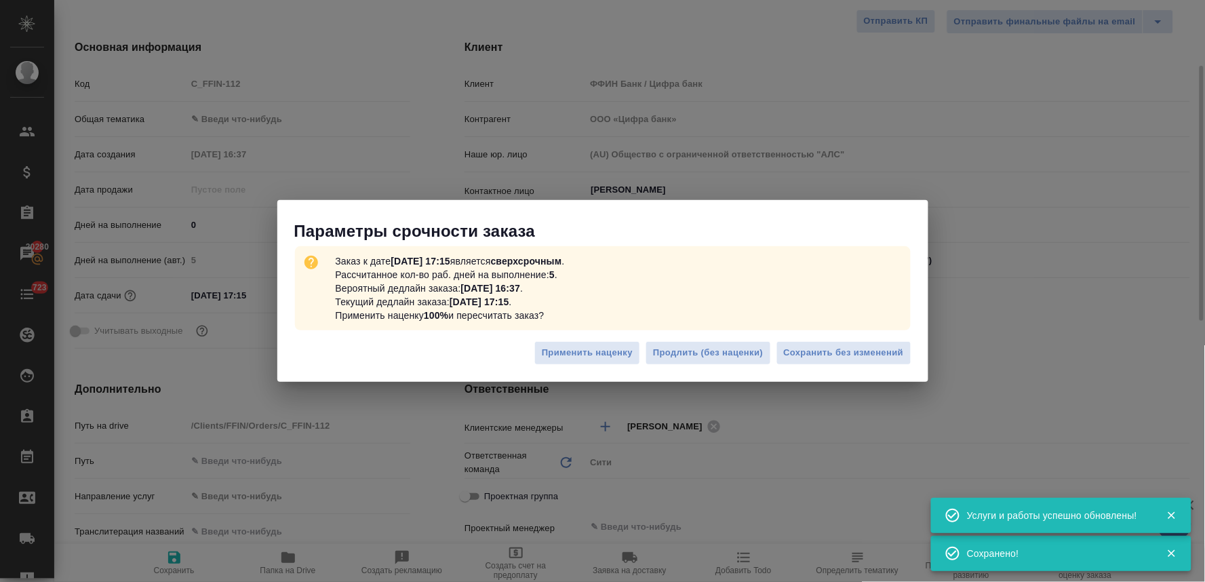
click at [868, 351] on span "Сохранить без изменений" at bounding box center [844, 353] width 120 height 16
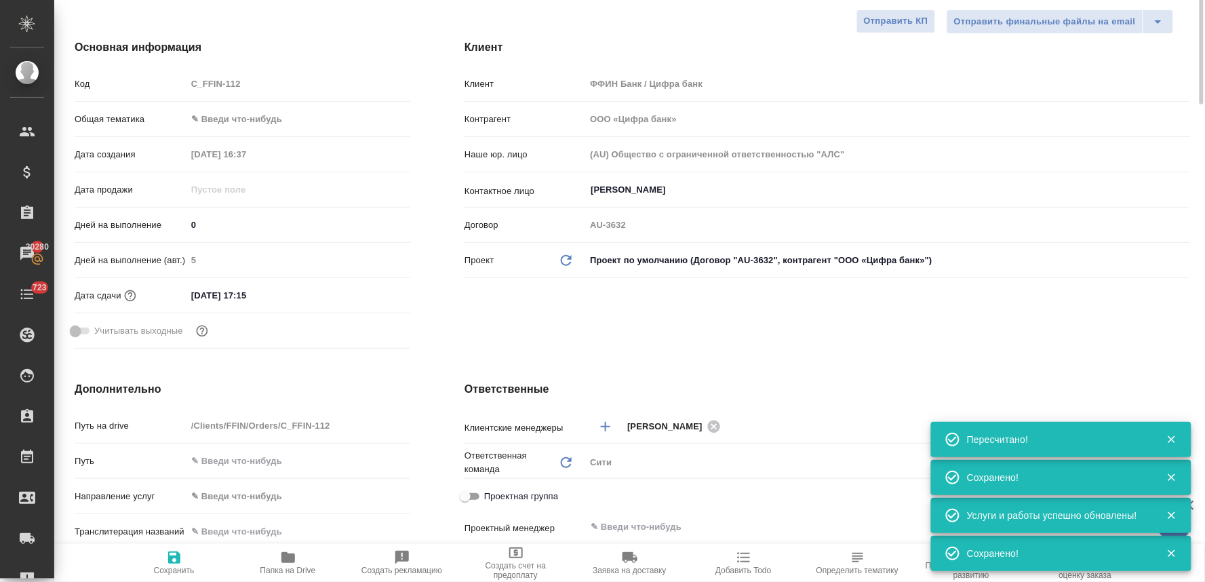
scroll to position [0, 0]
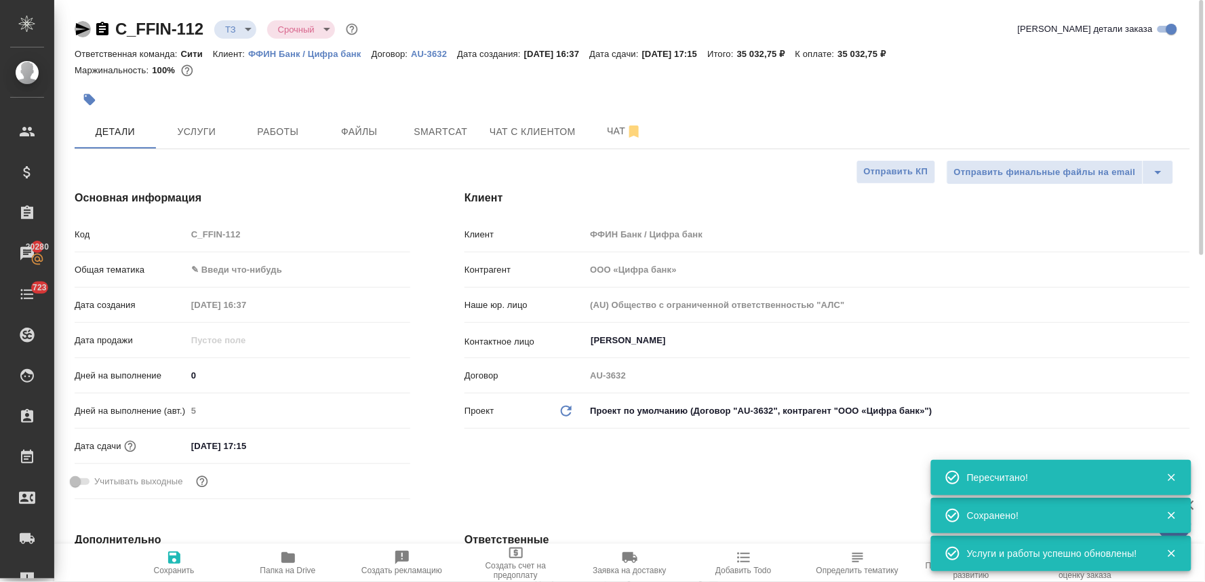
click at [77, 23] on icon "button" at bounding box center [83, 29] width 16 height 16
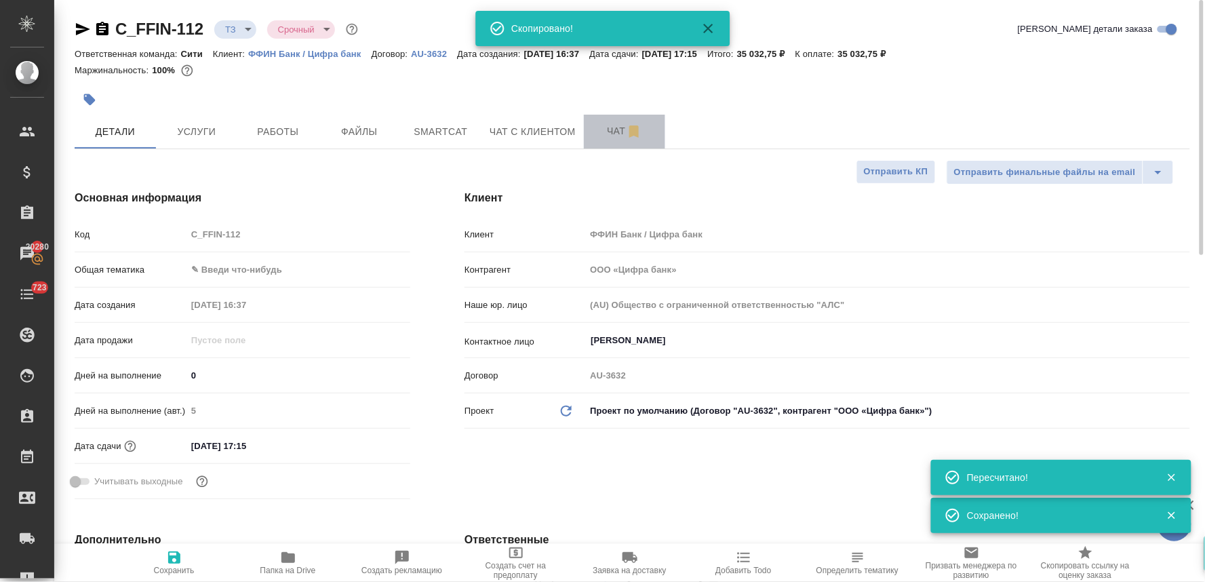
click at [602, 133] on span "Чат" at bounding box center [624, 131] width 65 height 17
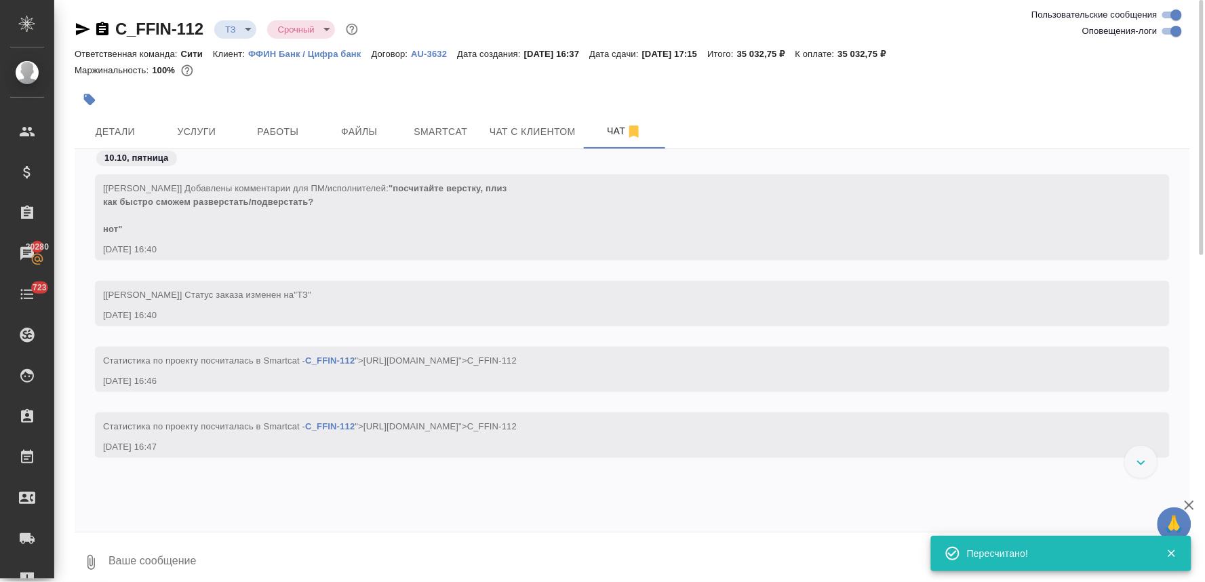
scroll to position [11, 0]
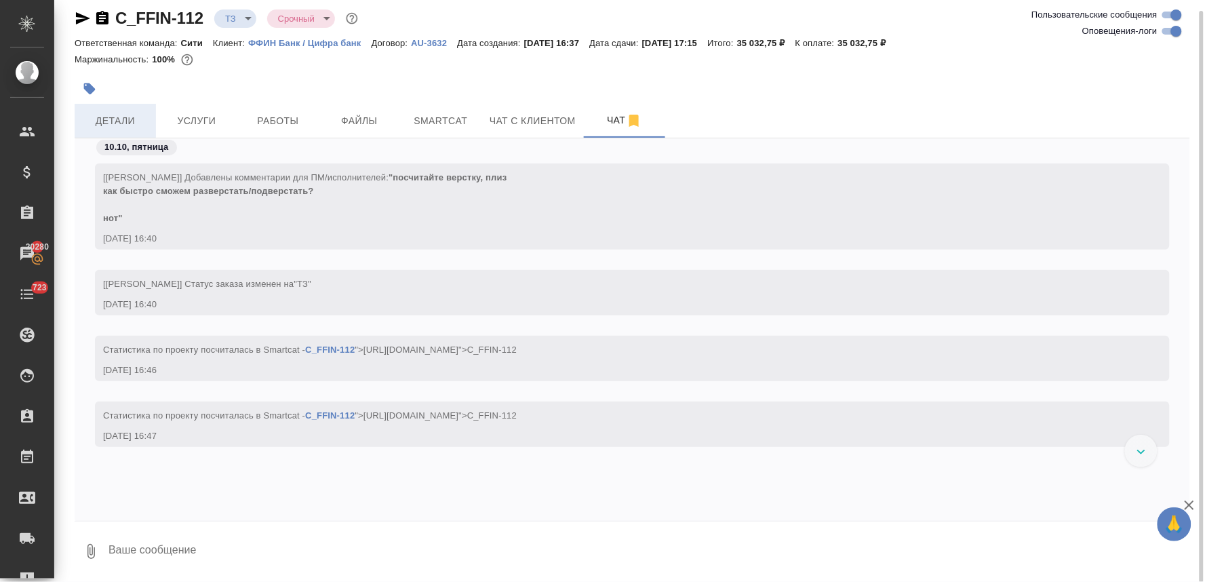
click at [120, 125] on span "Детали" at bounding box center [115, 121] width 65 height 17
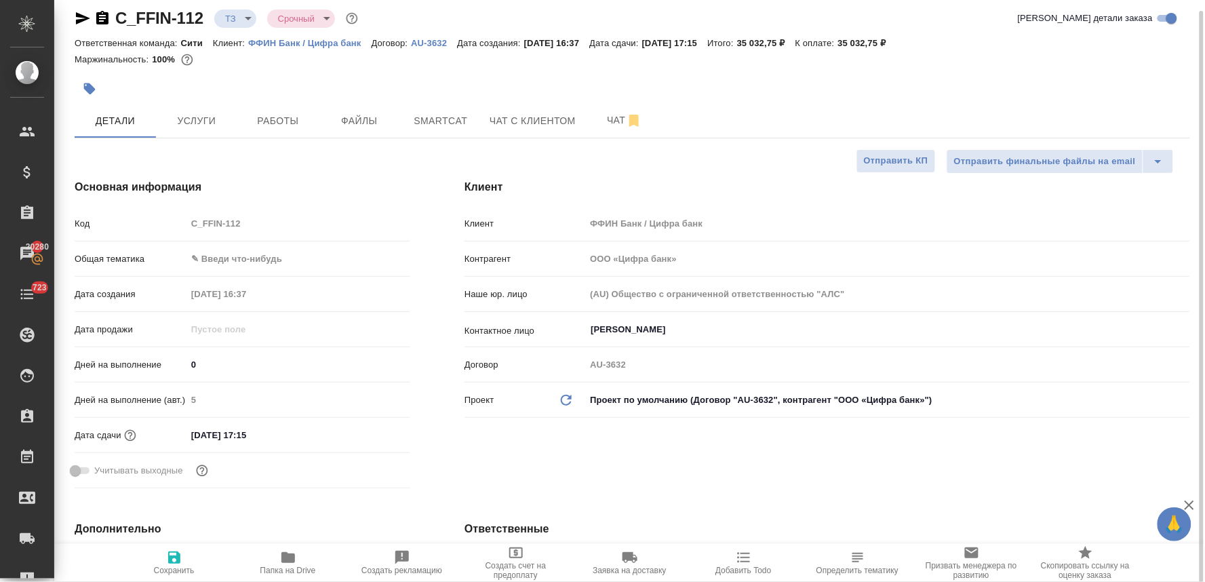
click at [1147, 66] on div "Маржинальность: 100%" at bounding box center [633, 60] width 1116 height 18
click at [610, 122] on span "Чат" at bounding box center [624, 120] width 65 height 17
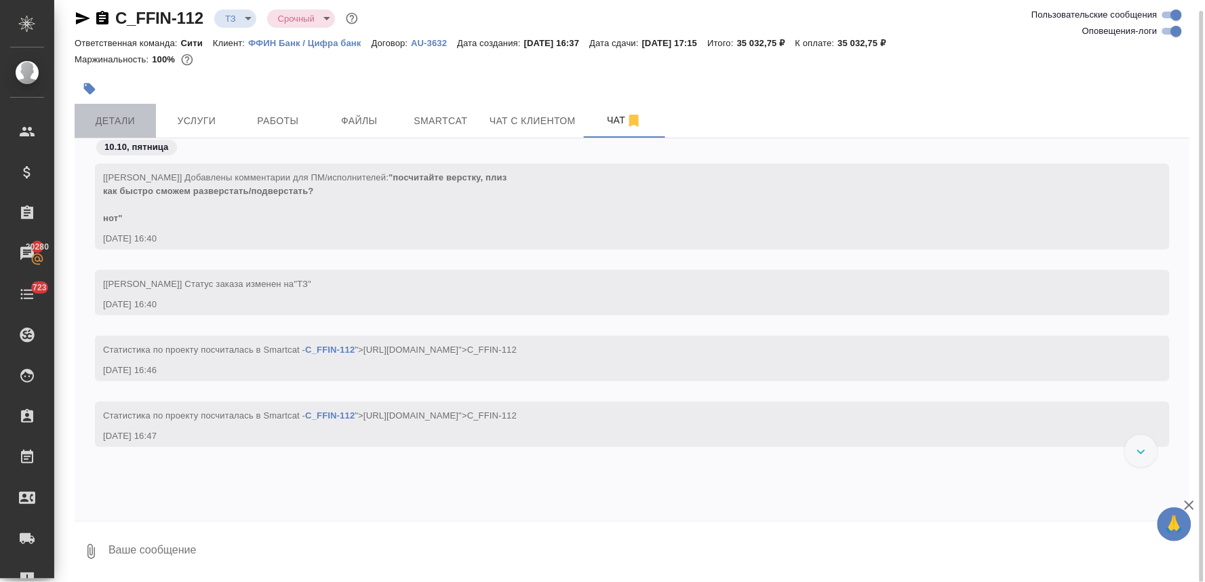
click at [119, 123] on span "Детали" at bounding box center [115, 121] width 65 height 17
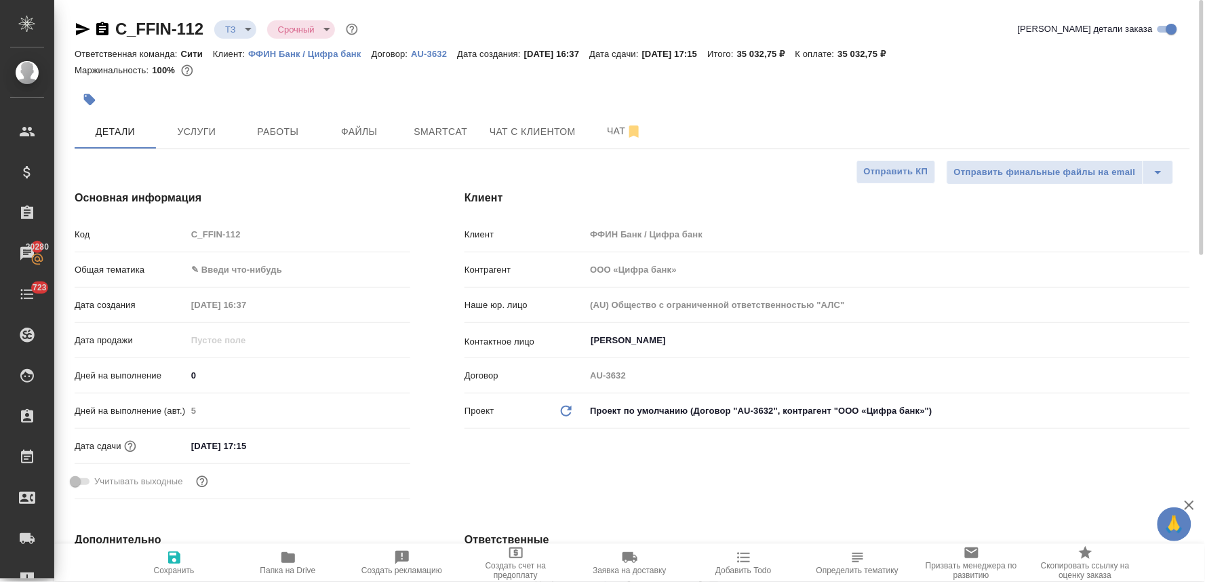
click at [1110, 77] on div "Маржинальность: 100%" at bounding box center [633, 71] width 1116 height 18
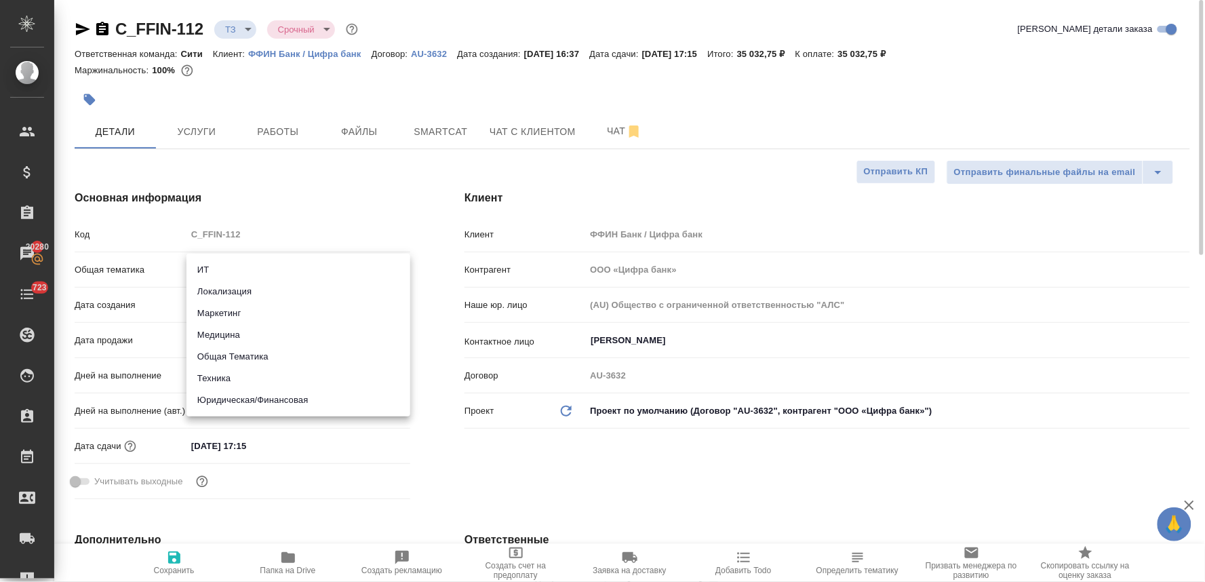
click at [288, 269] on body "🙏 .cls-1 fill:#fff; AWATERA Lyamina Nadezhda Клиенты Спецификации Заказы 20280 …" at bounding box center [602, 291] width 1205 height 582
click at [283, 403] on li "Юридическая/Финансовая" at bounding box center [298, 400] width 224 height 22
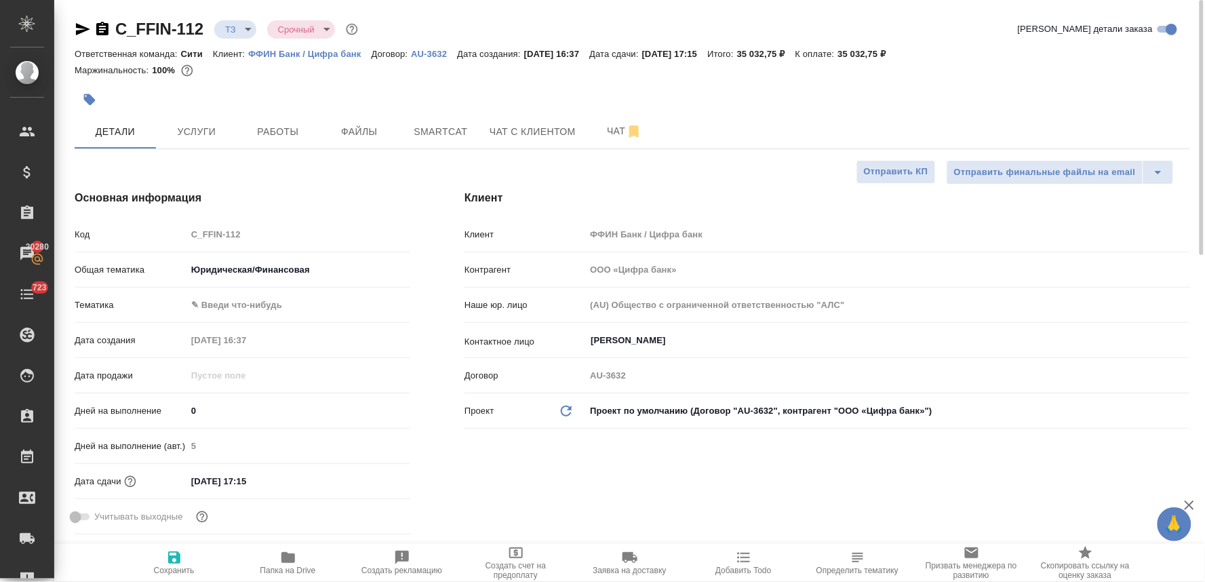
click at [245, 304] on body "🙏 .cls-1 fill:#fff; AWATERA Lyamina Nadezhda Клиенты Спецификации Заказы 20280 …" at bounding box center [602, 291] width 1205 height 582
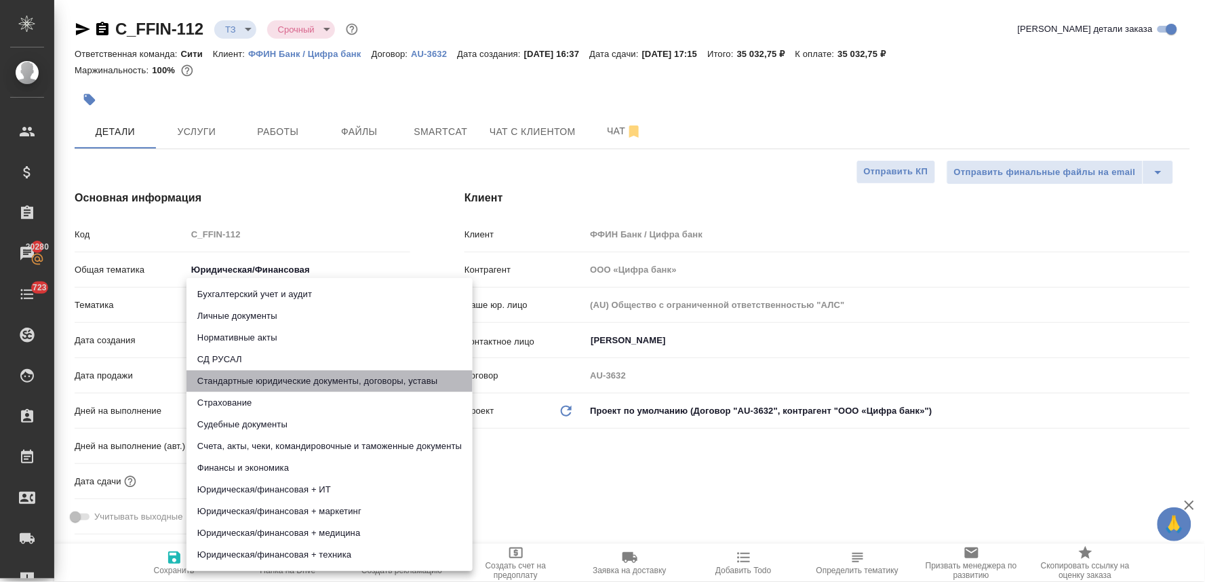
click at [274, 381] on li "Стандартные юридические документы, договоры, уставы" at bounding box center [329, 381] width 286 height 22
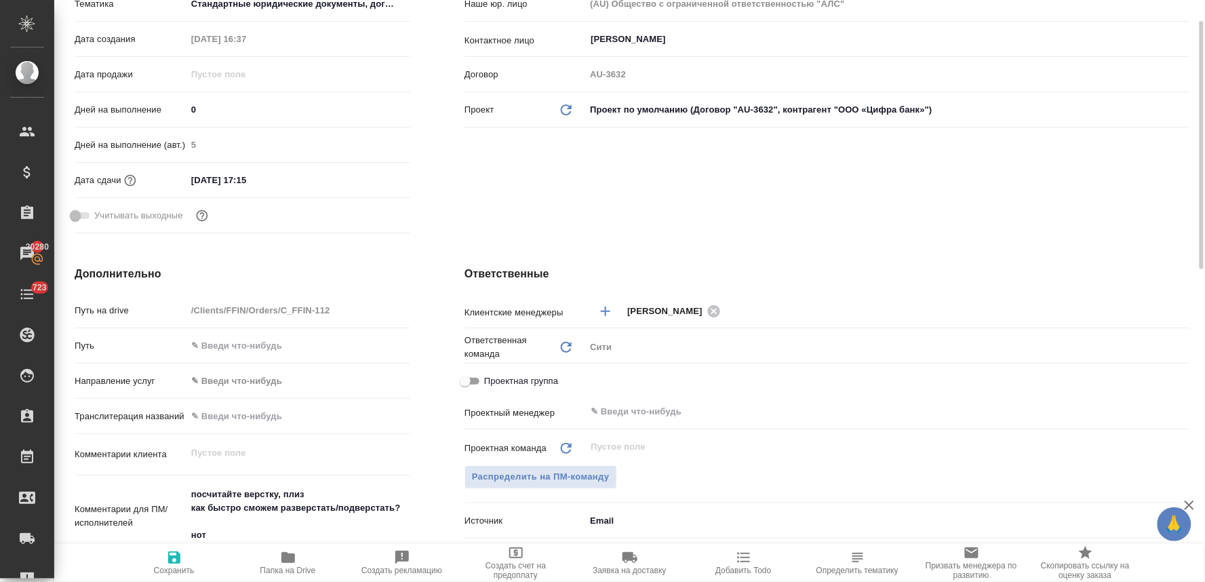
scroll to position [376, 0]
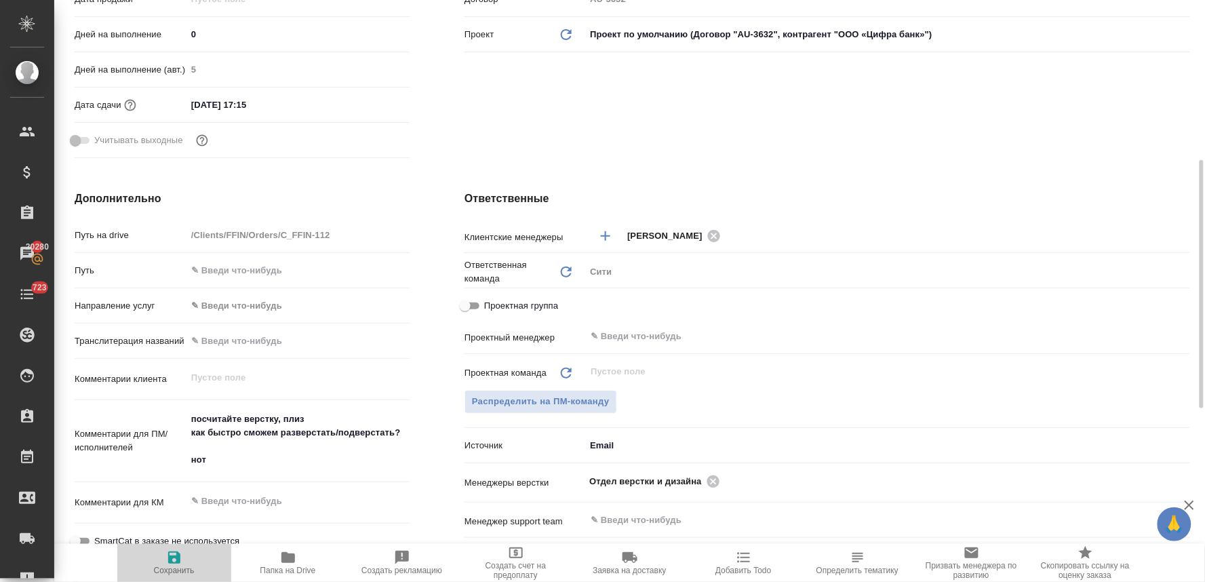
click at [176, 558] on icon "button" at bounding box center [174, 557] width 12 height 12
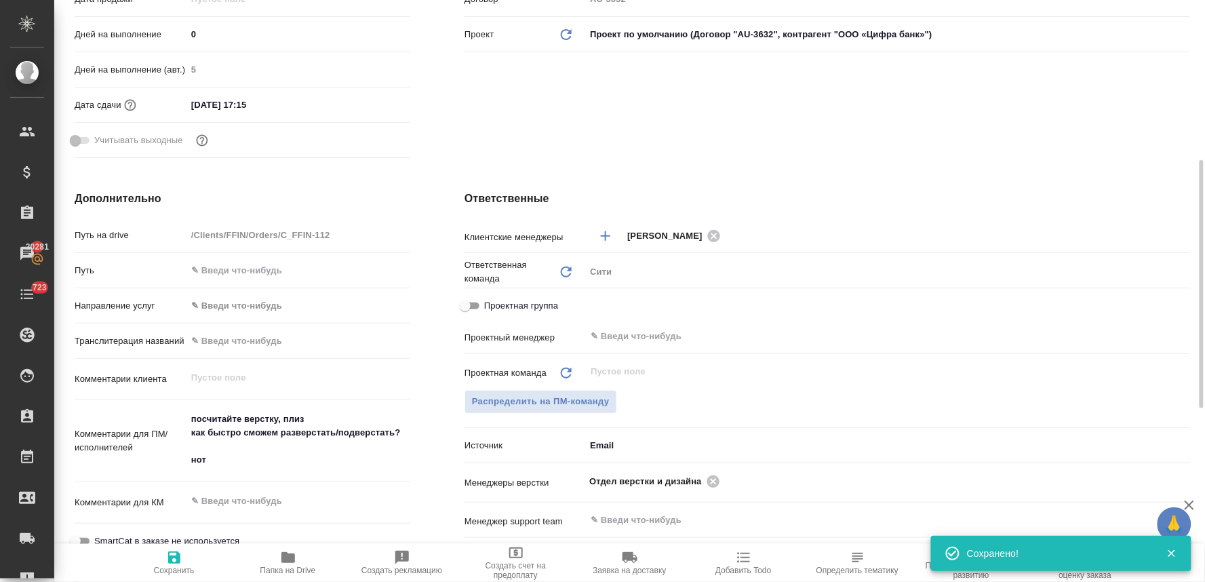
scroll to position [0, 0]
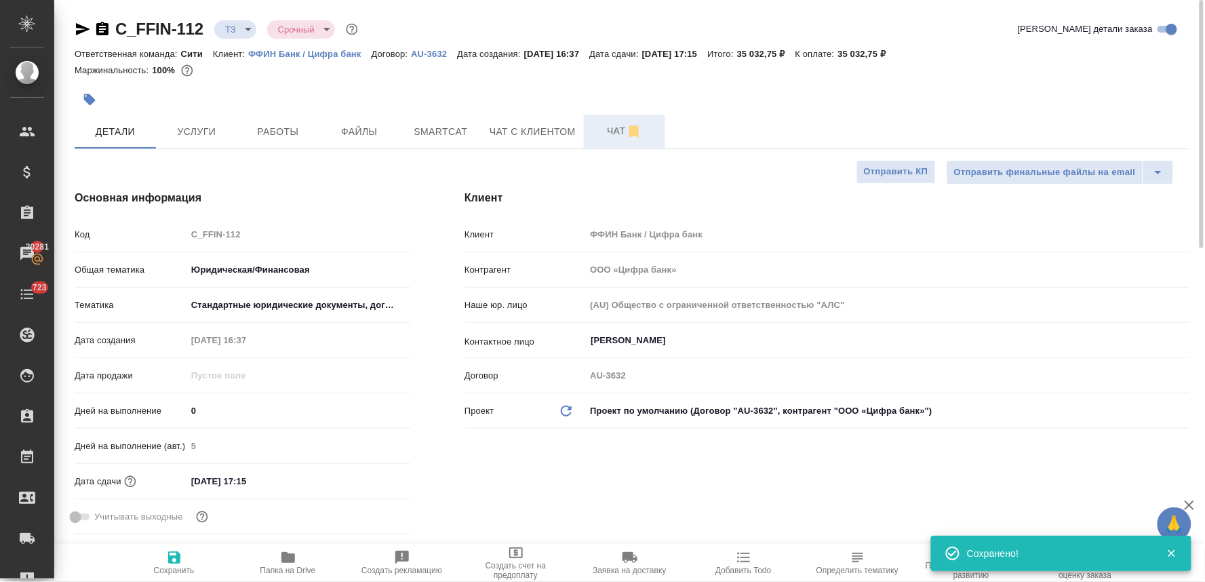
click at [608, 127] on span "Чат" at bounding box center [624, 131] width 65 height 17
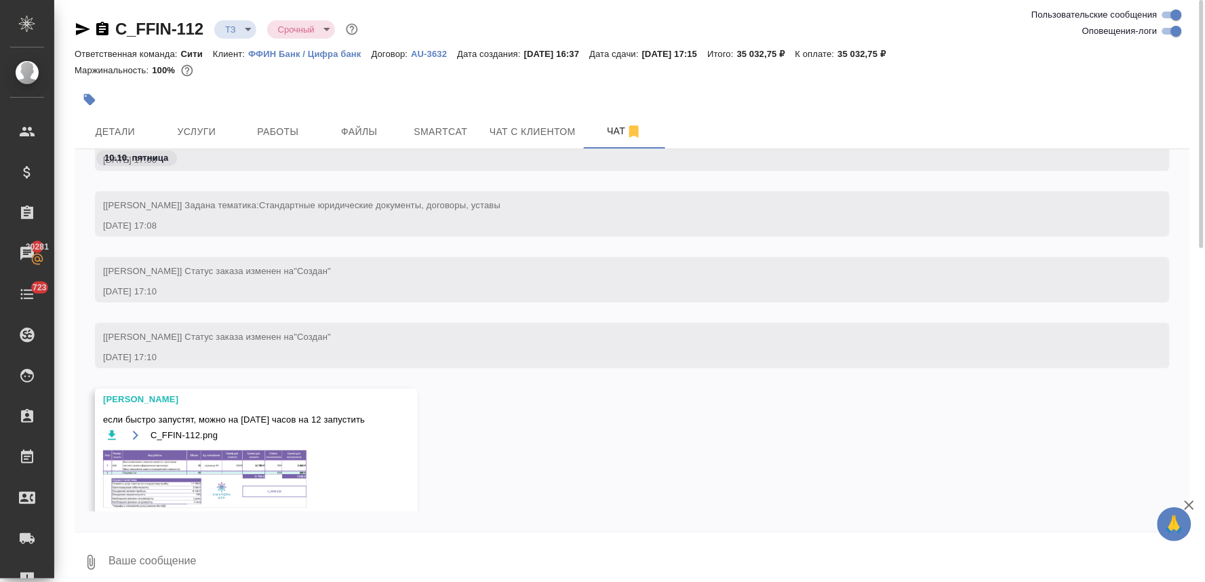
scroll to position [532, 0]
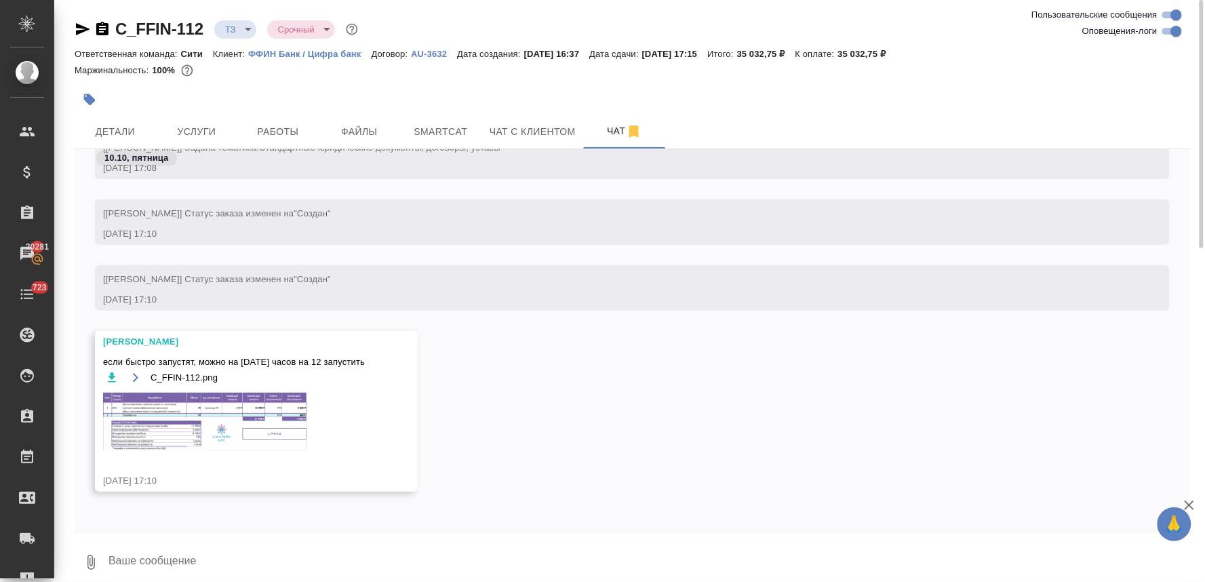
click at [260, 417] on img at bounding box center [204, 422] width 203 height 58
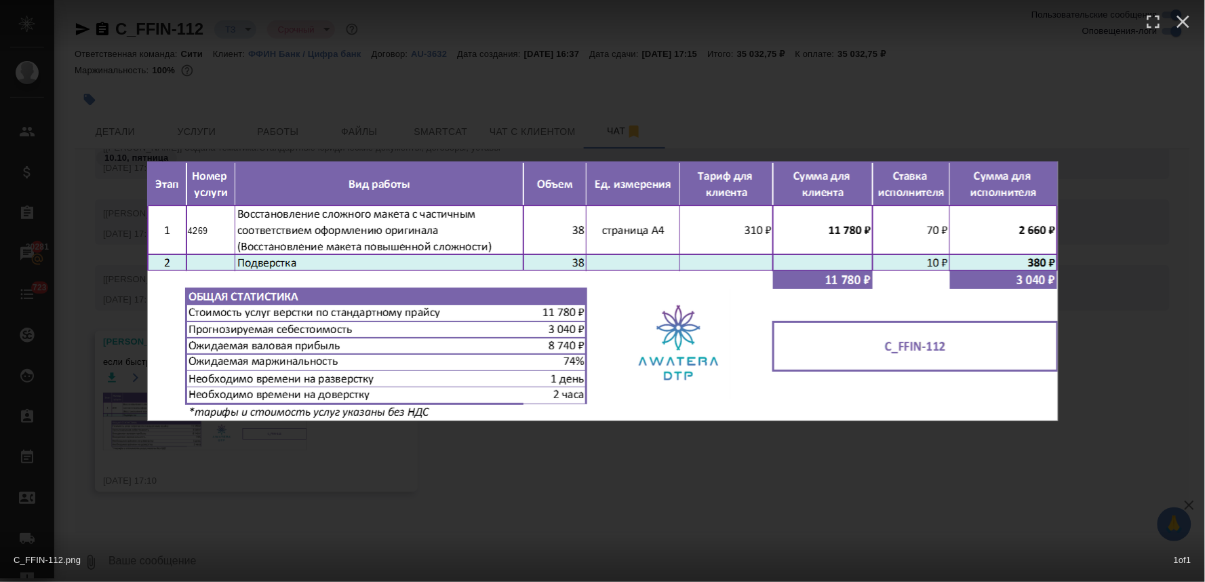
click at [551, 492] on div "C_FFIN-112.png 1 of 1" at bounding box center [602, 291] width 1205 height 582
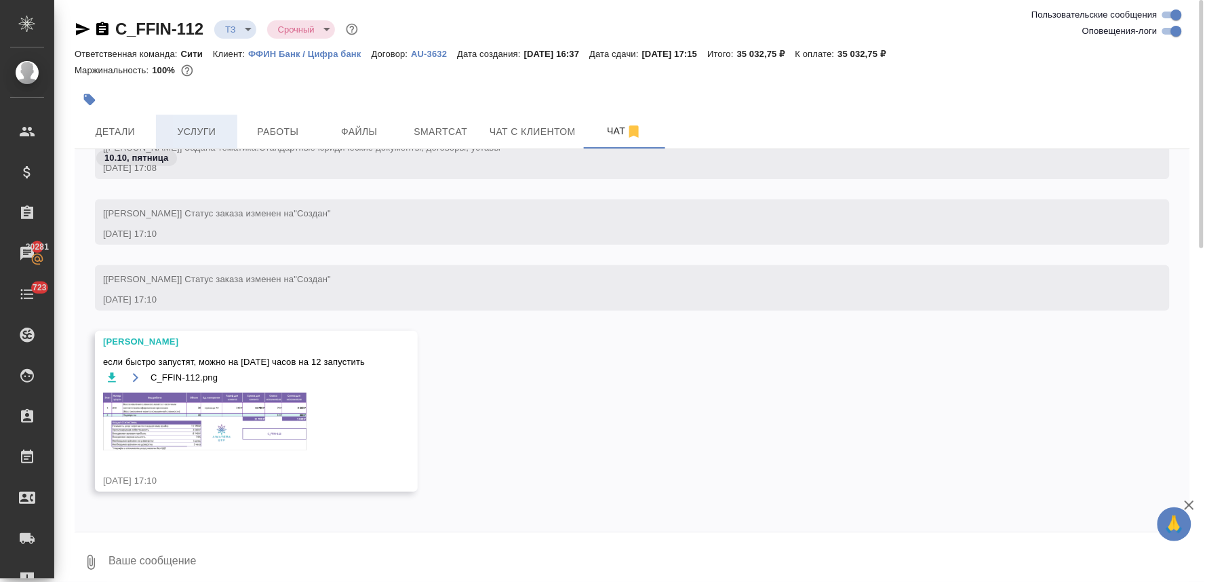
click at [208, 143] on button "Услуги" at bounding box center [196, 132] width 81 height 34
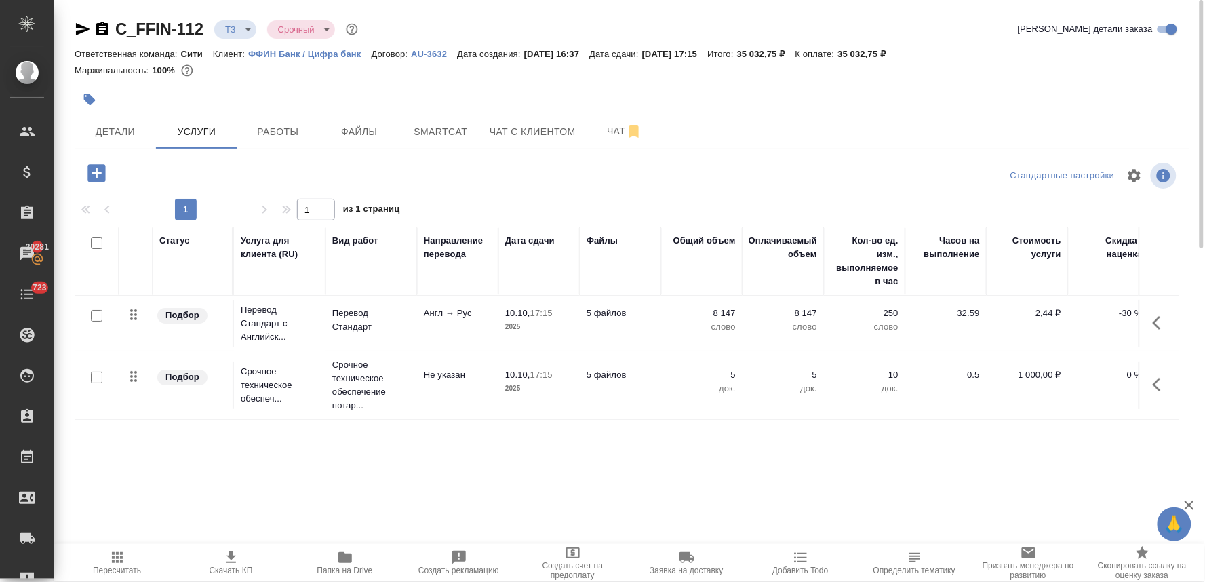
click at [97, 170] on icon "button" at bounding box center [97, 173] width 24 height 24
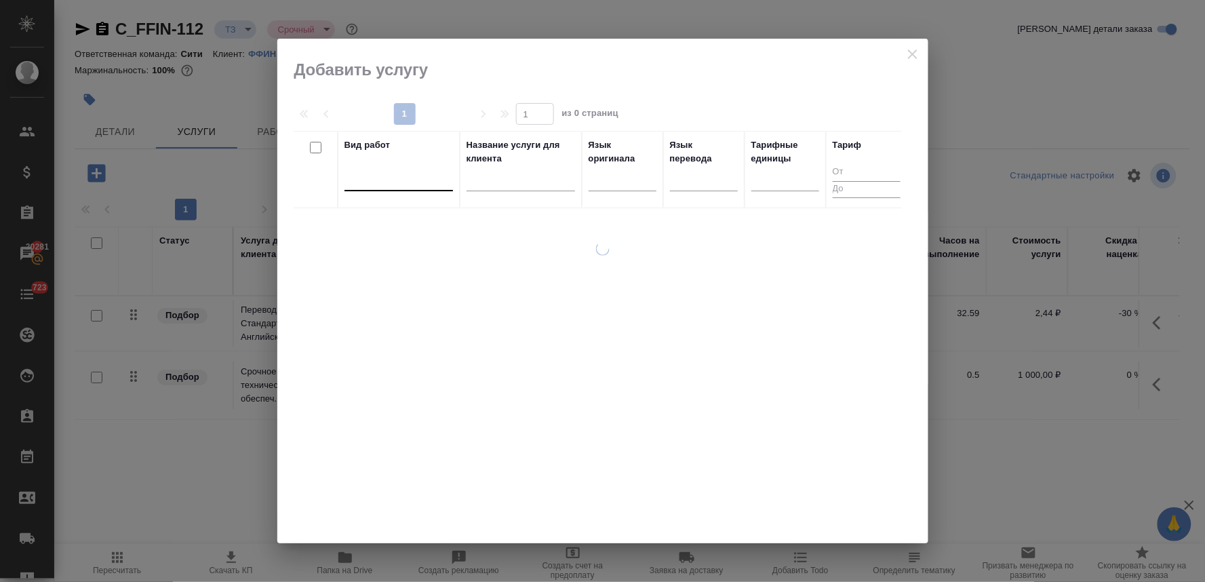
click at [403, 186] on div at bounding box center [398, 177] width 109 height 20
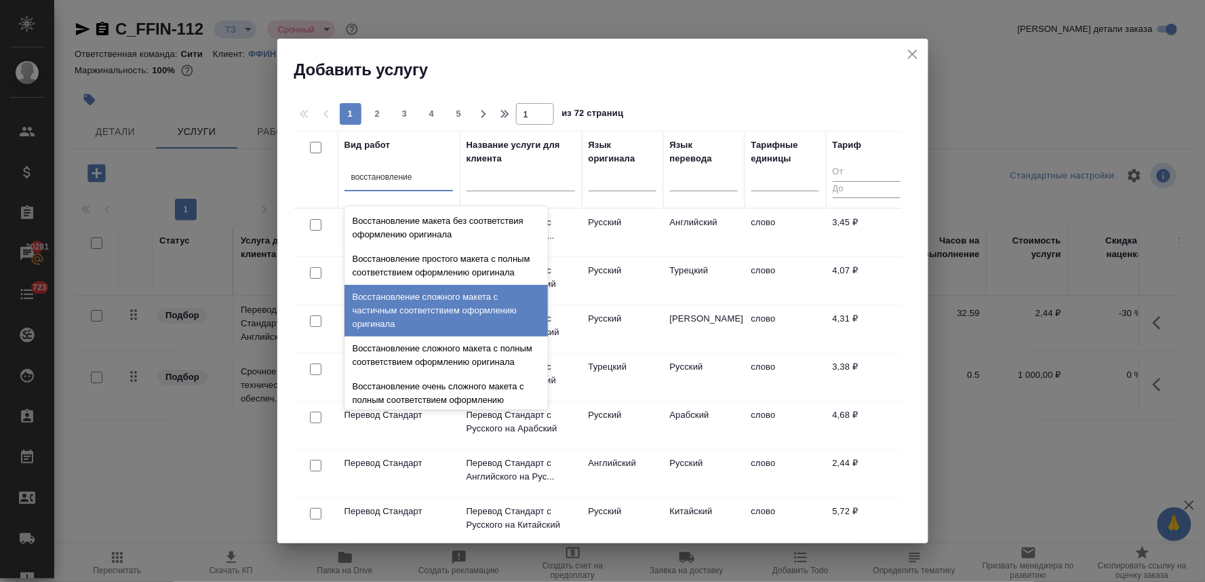
click at [430, 320] on div "Восстановление сложного макета с частичным соответствием оформлению оригинала" at bounding box center [445, 311] width 203 height 52
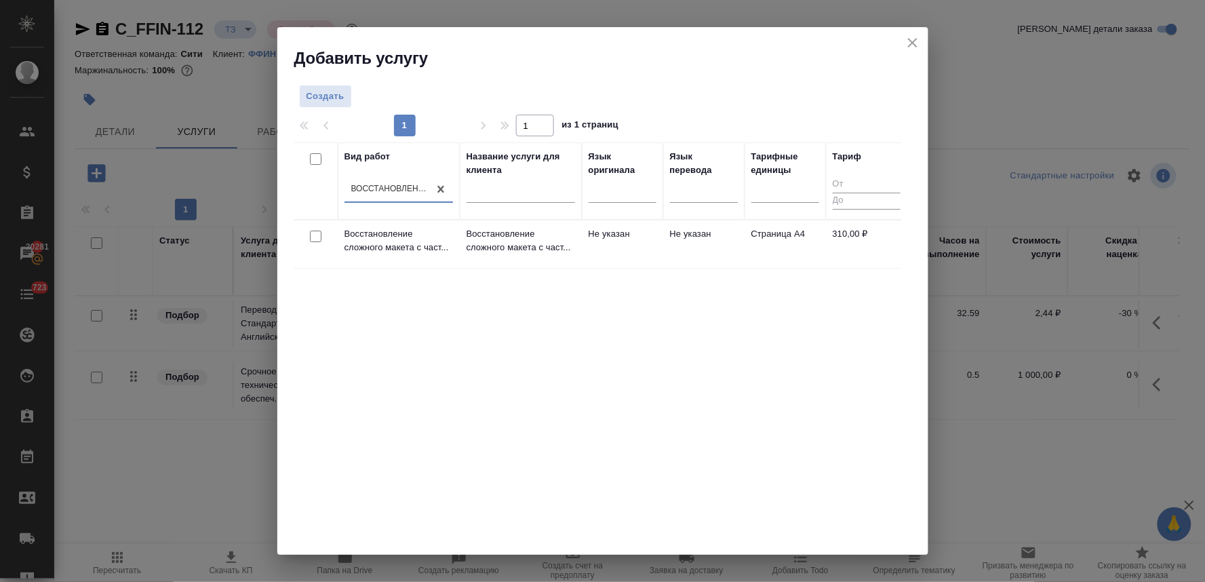
click at [315, 235] on input "checkbox" at bounding box center [316, 237] width 12 height 12
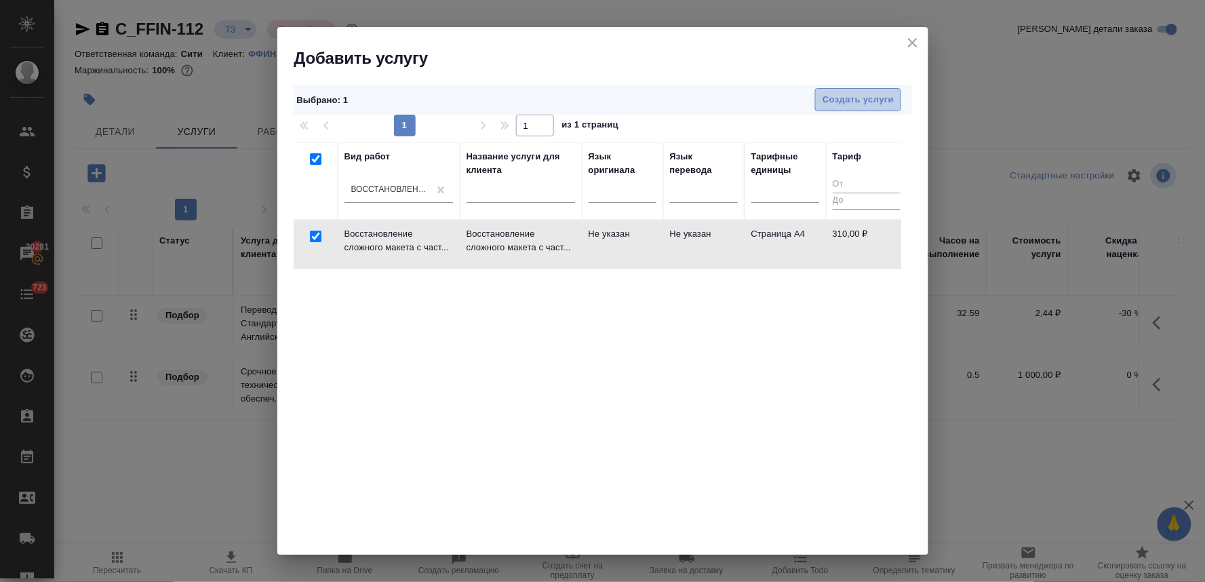
click at [852, 103] on span "Создать услуги" at bounding box center [858, 100] width 71 height 16
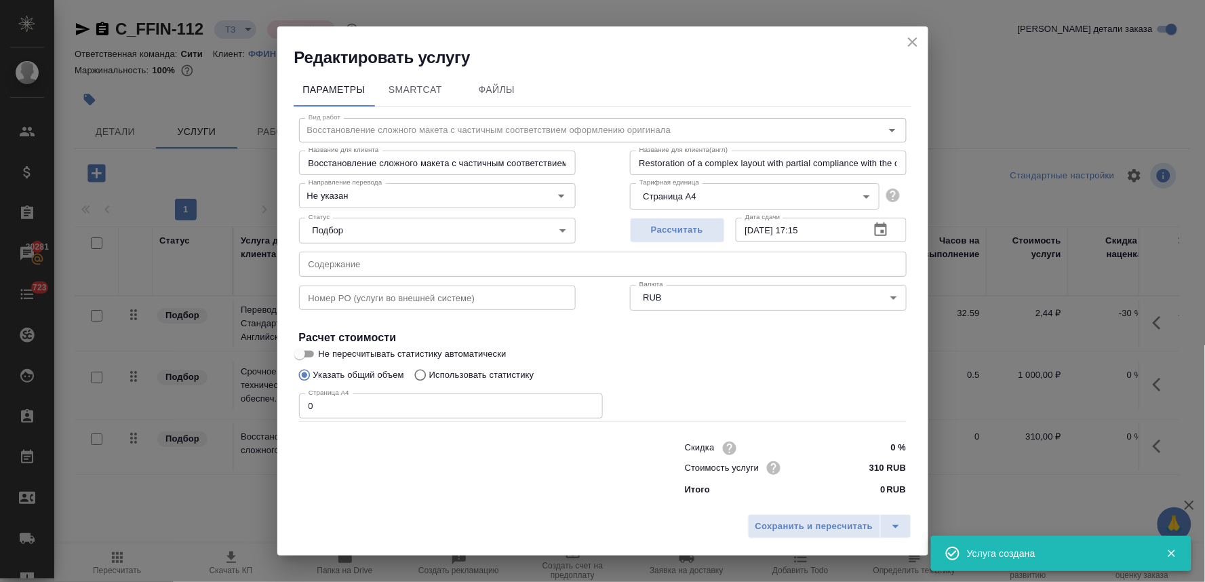
click at [359, 265] on input "text" at bounding box center [603, 264] width 608 height 24
paste input "**[C_FFIN-112](https://tera.awatera.com/Order/68e90c2559dc17c453b22236/details)…"
drag, startPoint x: 327, startPoint y: 407, endPoint x: 279, endPoint y: 401, distance: 48.5
click at [279, 401] on div "Параметры SmartCat Файлы Вид работ Восстановление сложного макета с частичным с…" at bounding box center [602, 287] width 651 height 439
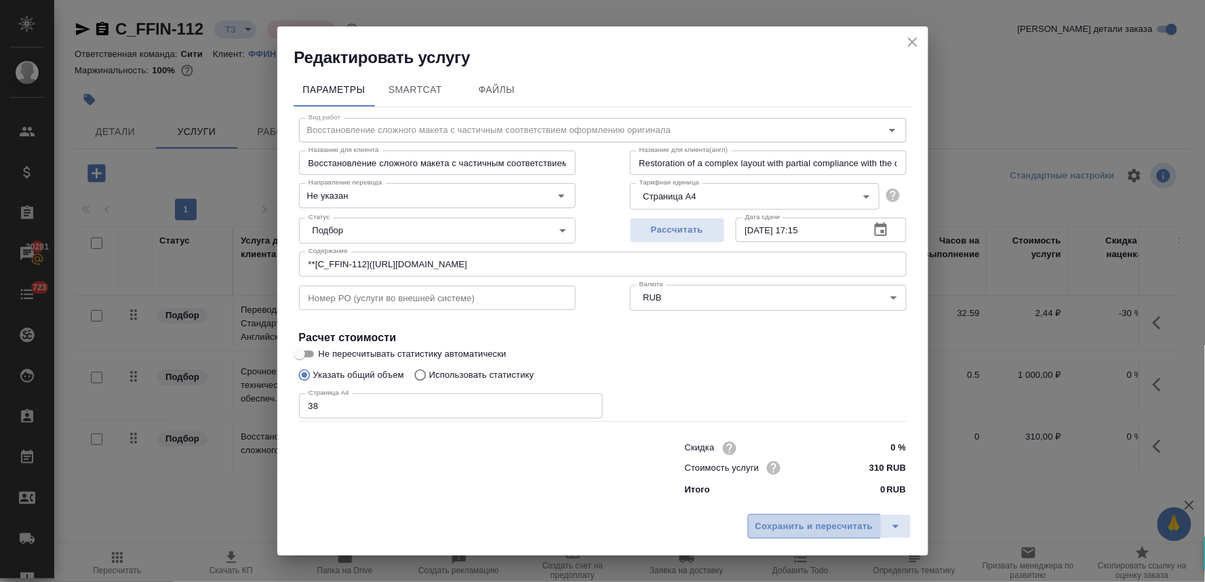
click at [848, 527] on span "Сохранить и пересчитать" at bounding box center [814, 527] width 118 height 16
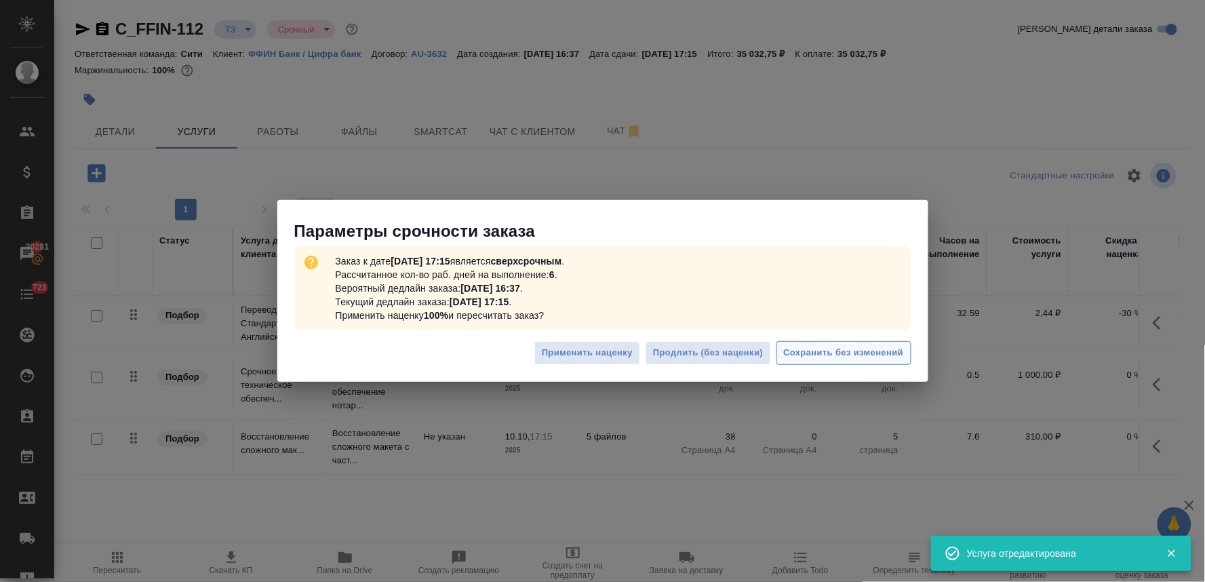
click at [808, 351] on span "Сохранить без изменений" at bounding box center [844, 353] width 120 height 16
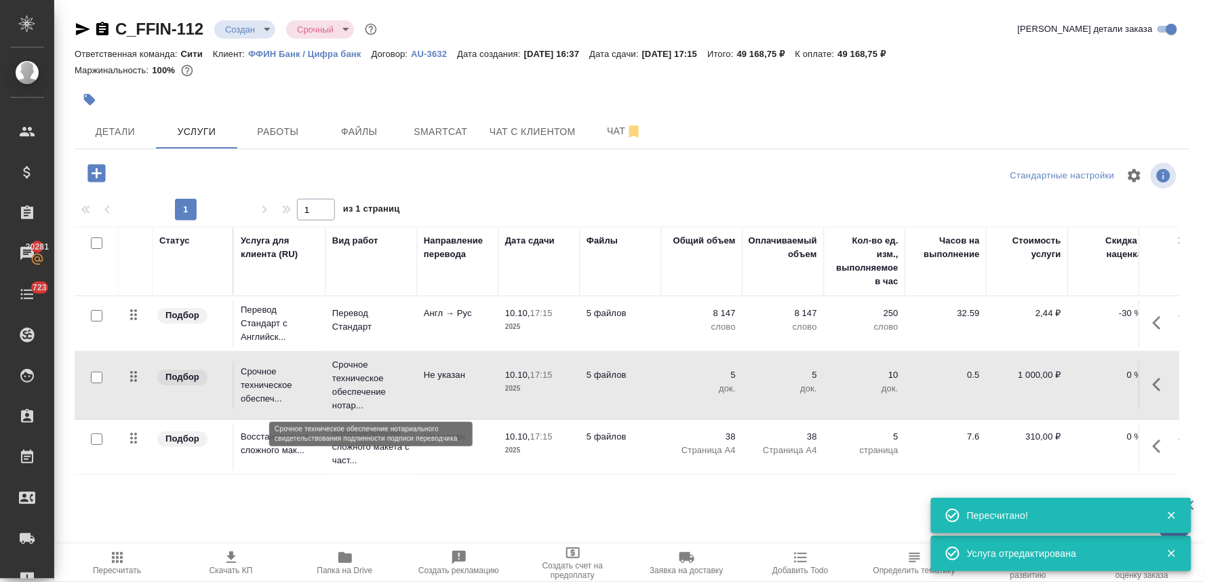
click at [351, 374] on p "Срочное техническое обеспечение нотар..." at bounding box center [371, 385] width 78 height 54
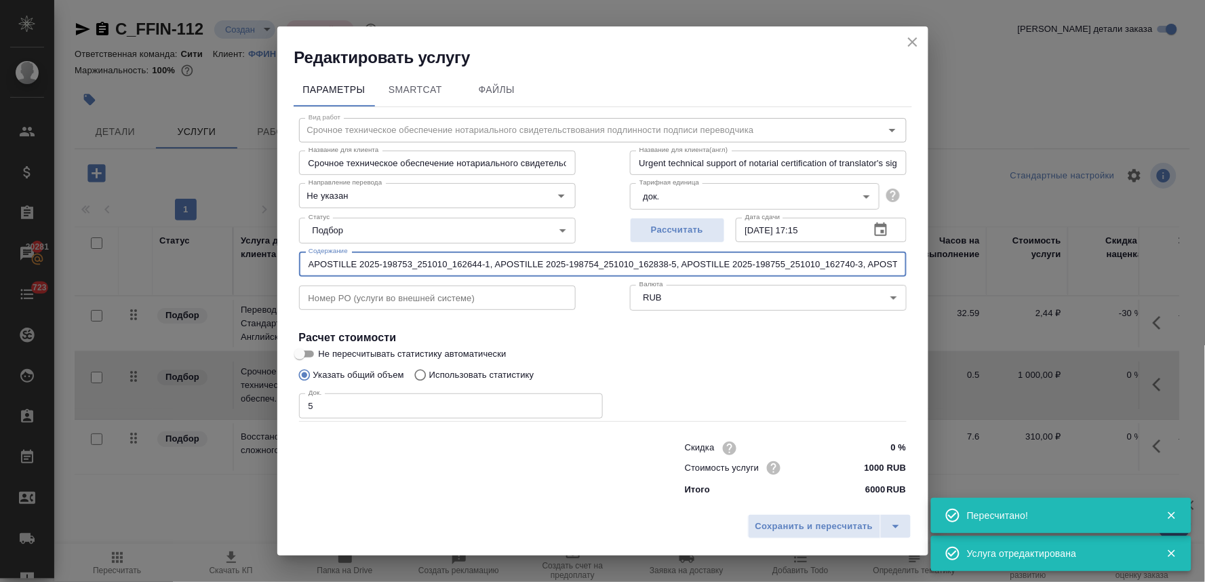
click at [458, 259] on input "APOSTILLE 2025-198753_251010_162644-1, APOSTILLE 2025-198754_251010_162838-5, A…" at bounding box center [603, 264] width 608 height 24
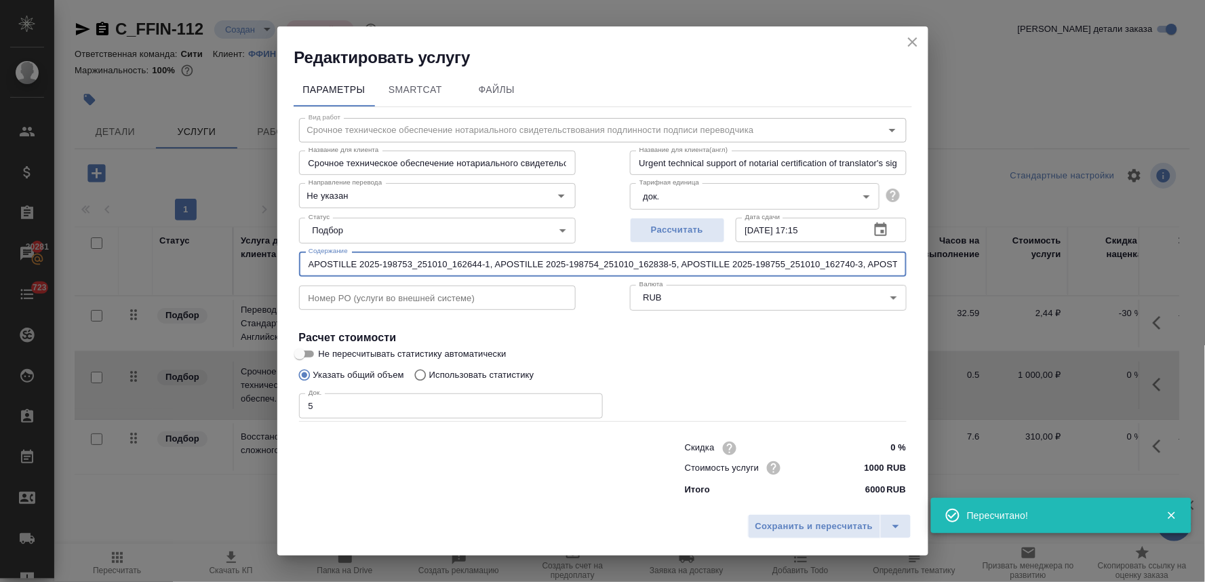
click at [912, 41] on icon "close" at bounding box center [913, 42] width 16 height 16
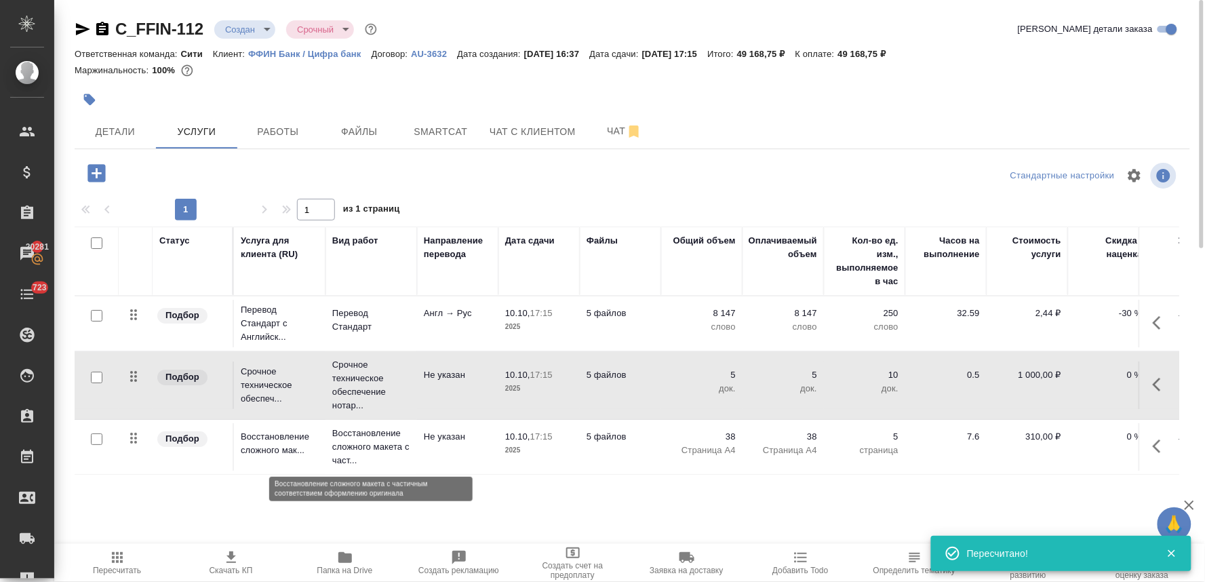
click at [349, 450] on p "Восстановление сложного макета с част..." at bounding box center [371, 447] width 78 height 41
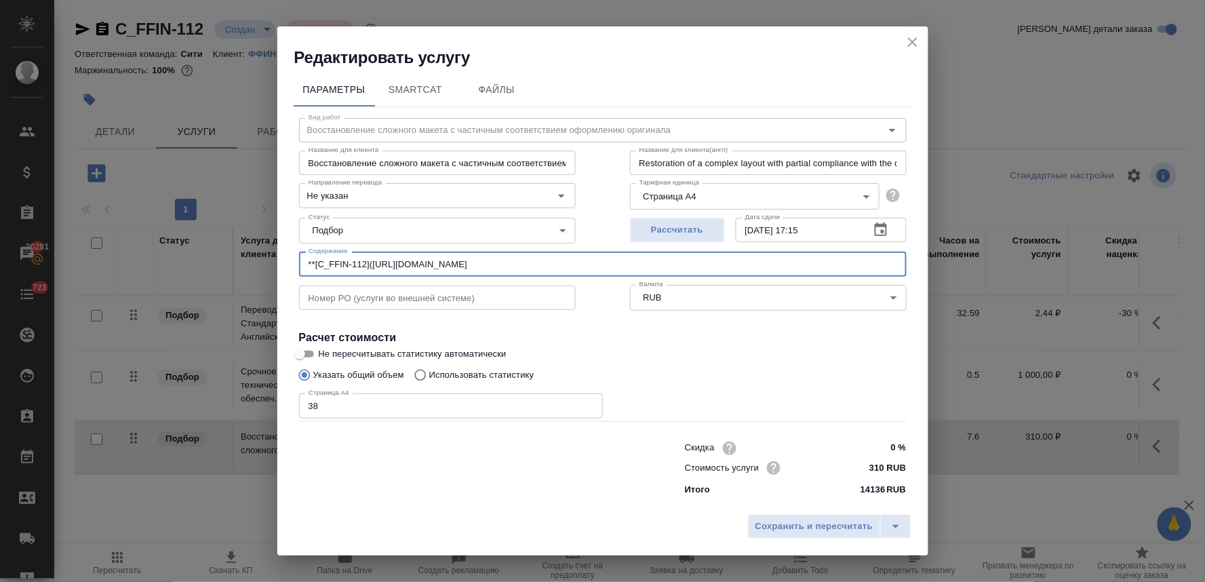
drag, startPoint x: 675, startPoint y: 269, endPoint x: 70, endPoint y: 259, distance: 605.0
click at [70, 259] on div "Редактировать услугу Параметры SmartCat Файлы Вид работ Восстановление сложного…" at bounding box center [602, 291] width 1205 height 582
paste input "APOSTILLE 2025-198753_251010_162644-1, APOSTILLE 2025-198754_251010_162838-5, A…"
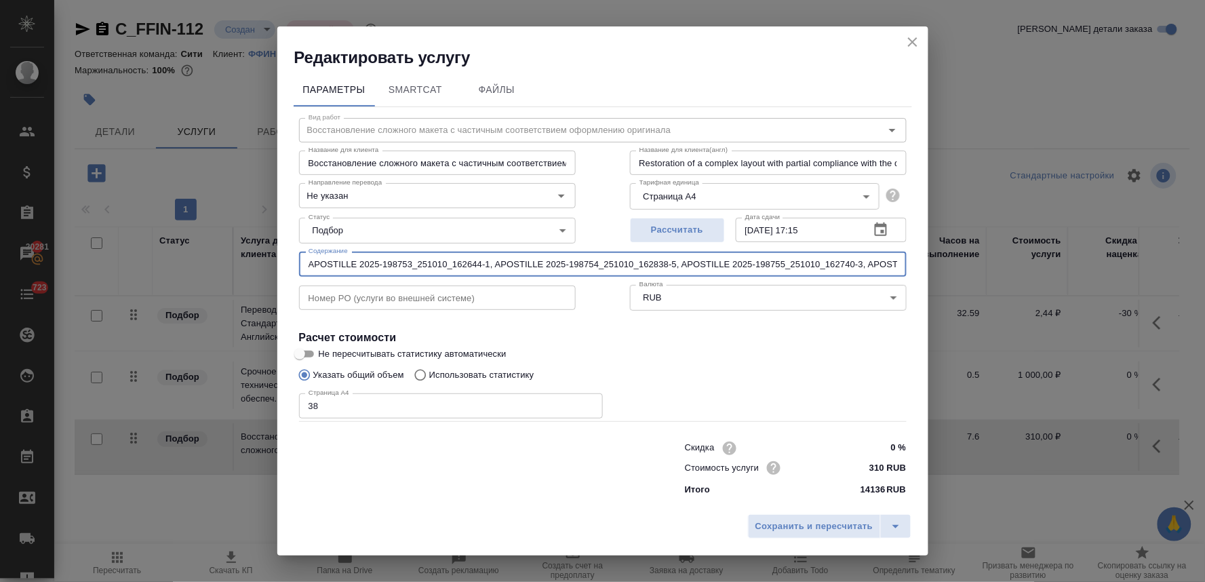
scroll to position [0, 338]
click at [788, 529] on span "Сохранить и пересчитать" at bounding box center [814, 527] width 118 height 16
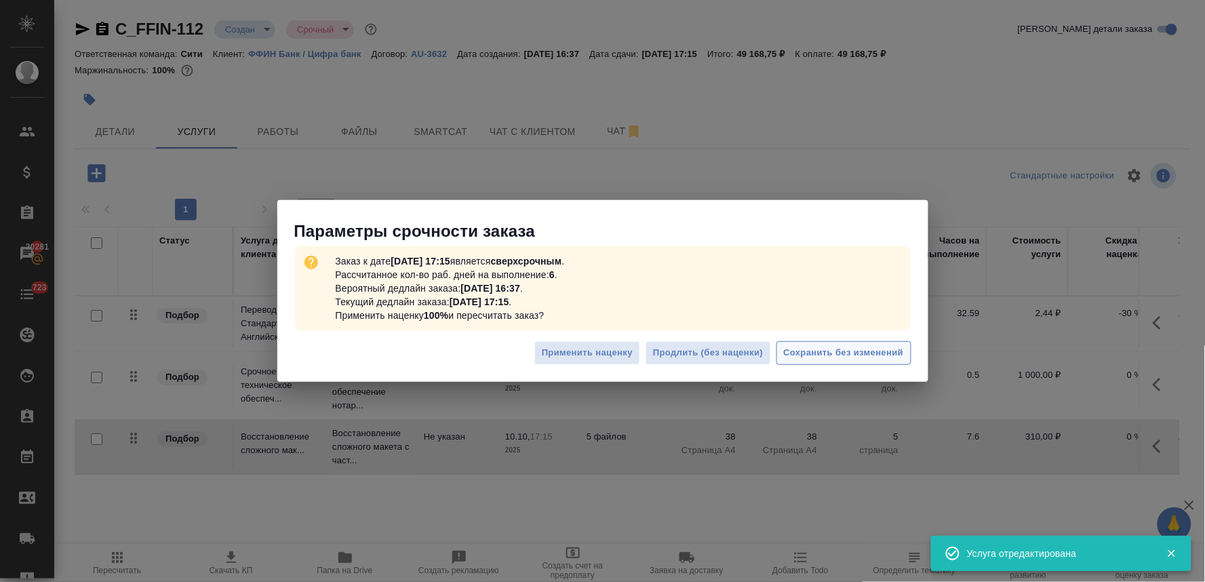
click at [869, 354] on span "Сохранить без изменений" at bounding box center [844, 353] width 120 height 16
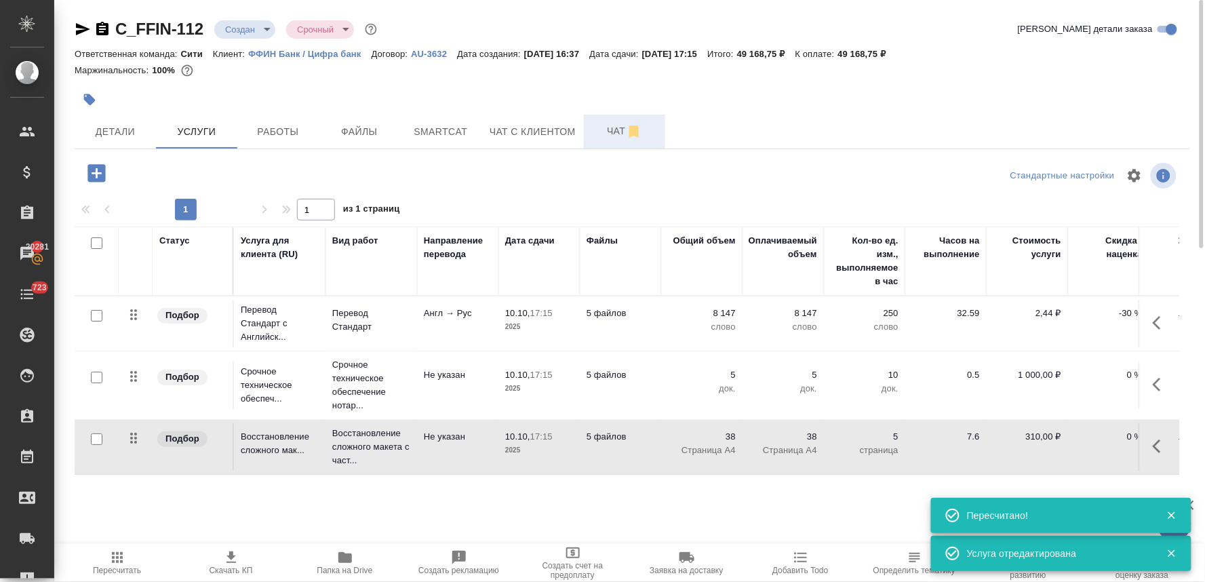
click at [611, 129] on span "Чат" at bounding box center [624, 131] width 65 height 17
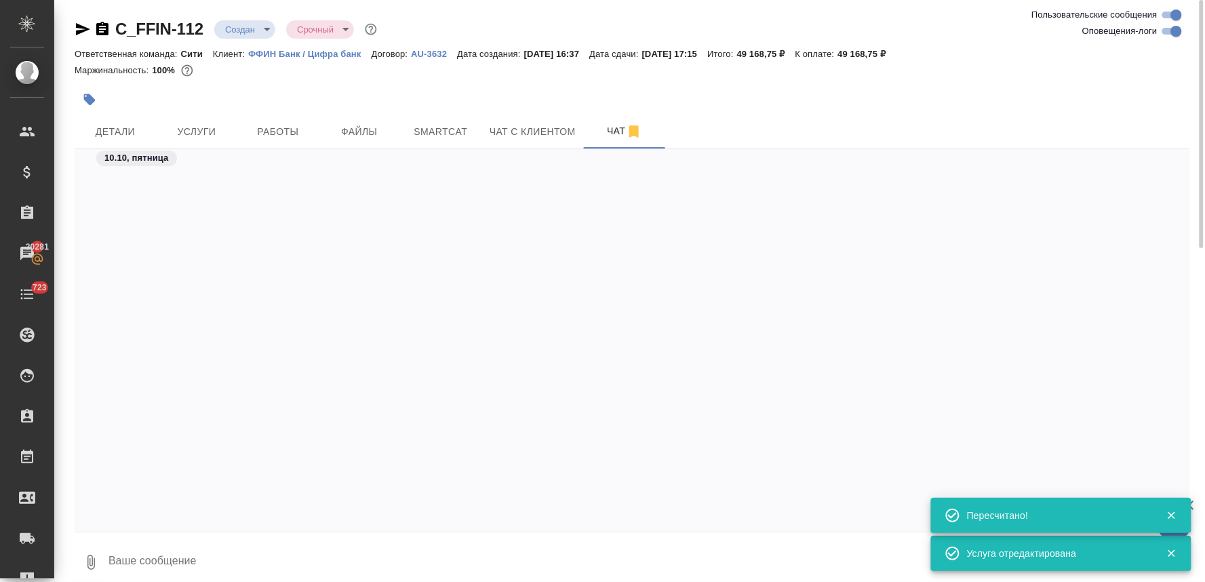
scroll to position [475, 0]
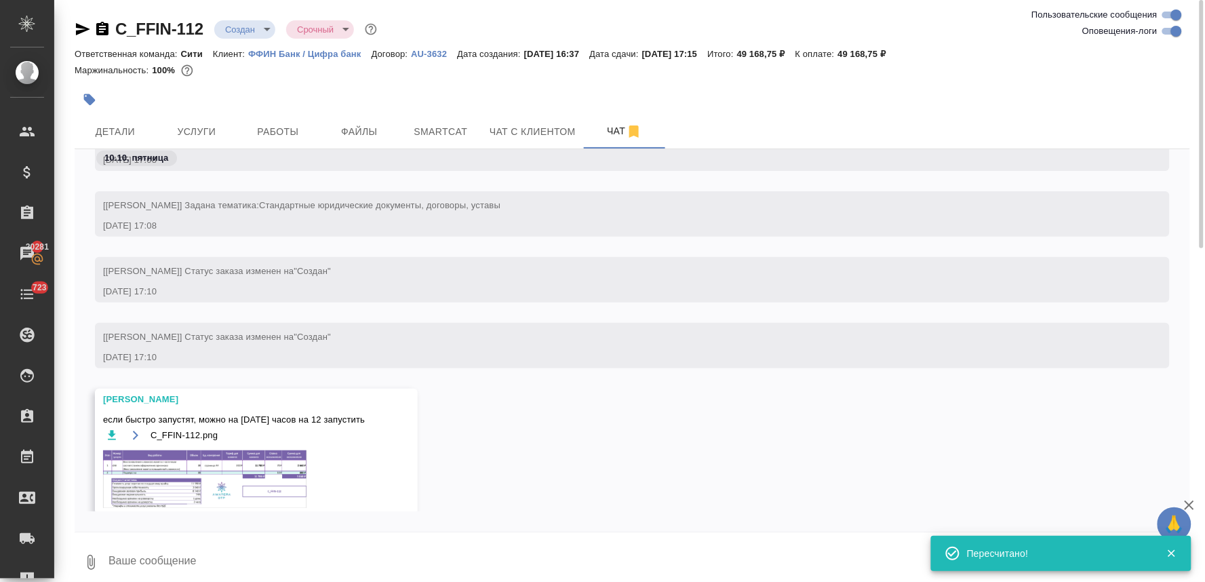
click at [267, 463] on img at bounding box center [204, 479] width 203 height 58
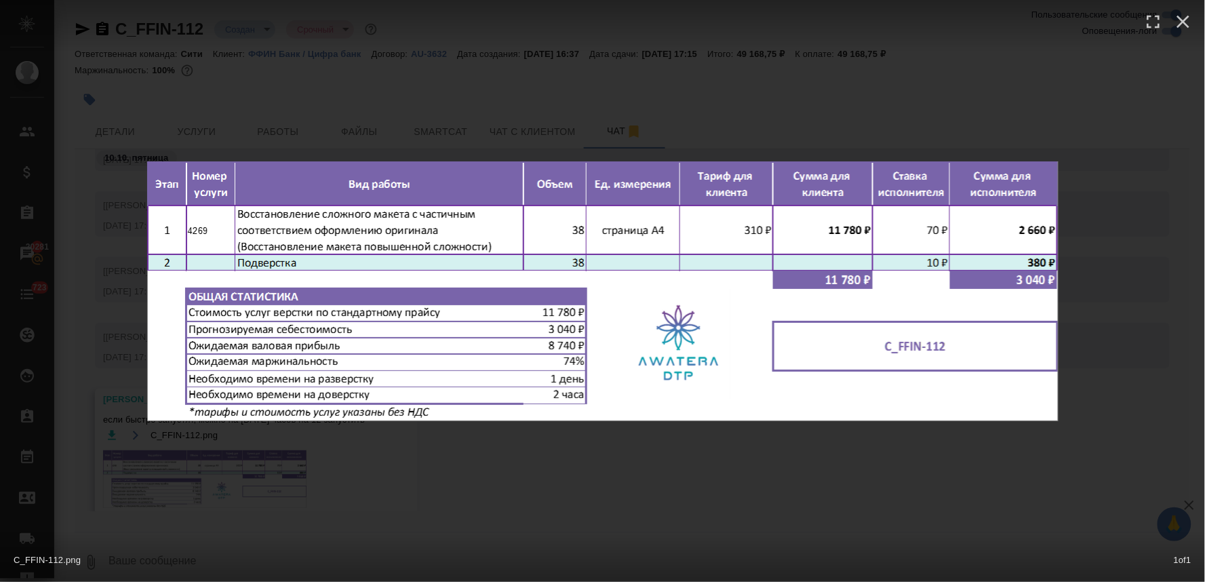
click at [587, 469] on div "C_FFIN-112.png 1 of 1" at bounding box center [602, 291] width 1205 height 582
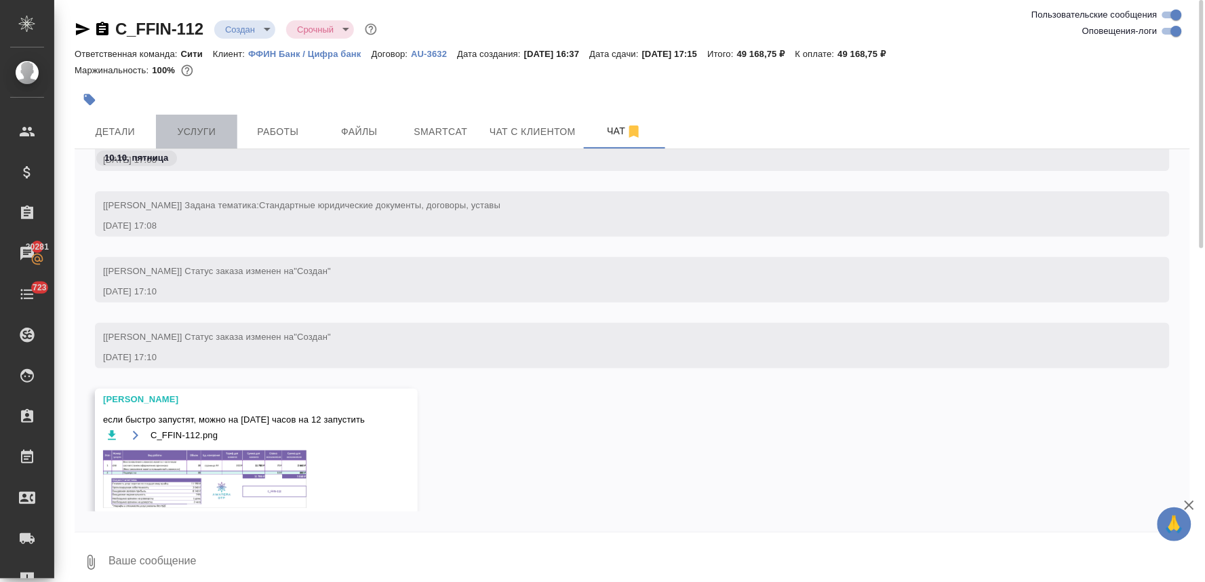
click at [208, 132] on span "Услуги" at bounding box center [196, 131] width 65 height 17
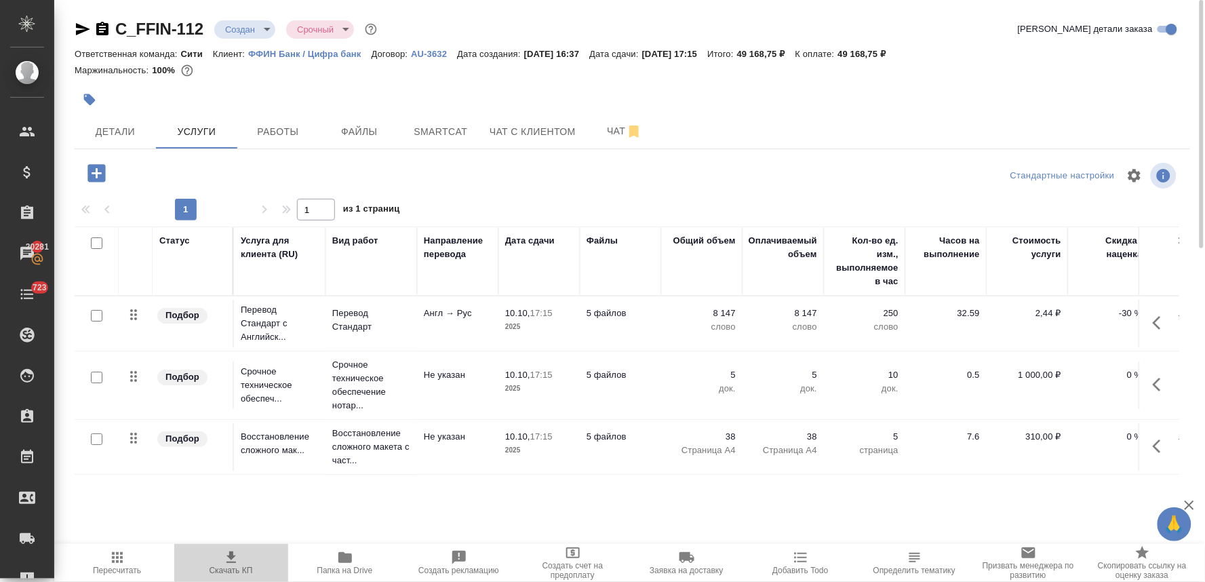
click at [237, 551] on icon "button" at bounding box center [231, 557] width 16 height 16
click at [360, 321] on p "Перевод Стандарт" at bounding box center [371, 320] width 78 height 27
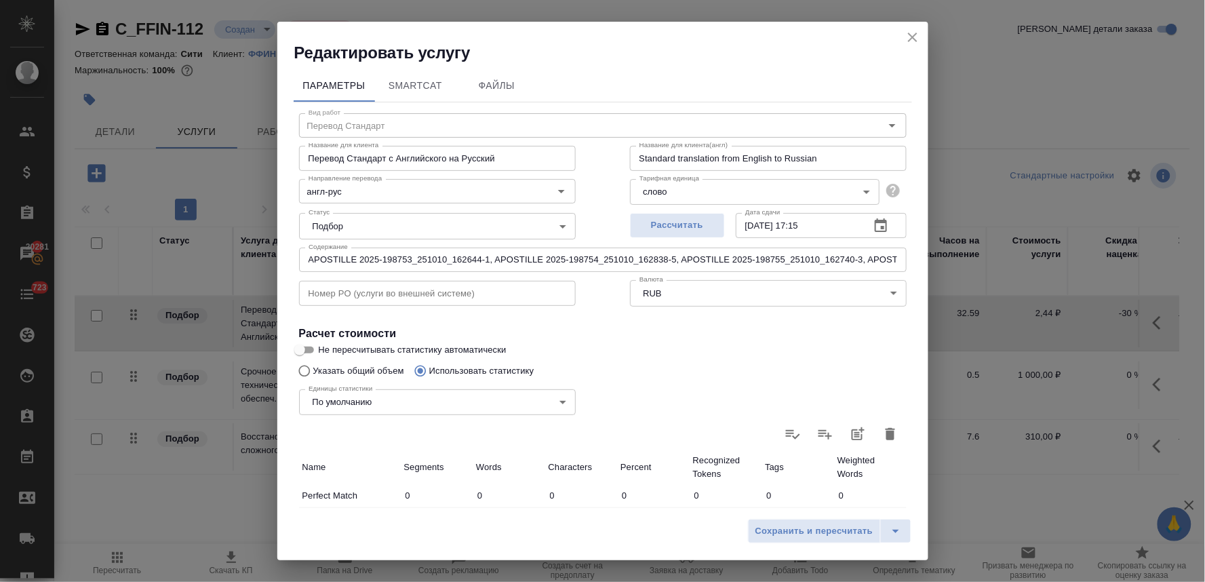
click at [308, 349] on input "Не пересчитывать статистику автоматически" at bounding box center [299, 350] width 49 height 16
click at [851, 530] on span "Сохранить и пересчитать" at bounding box center [814, 532] width 118 height 16
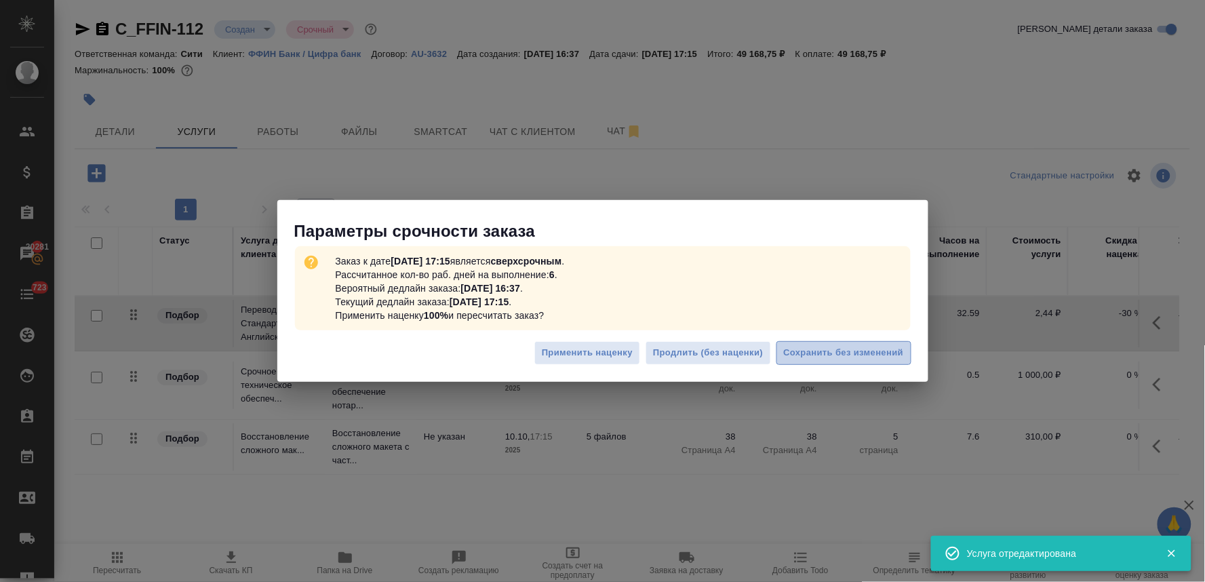
click at [843, 350] on span "Сохранить без изменений" at bounding box center [844, 353] width 120 height 16
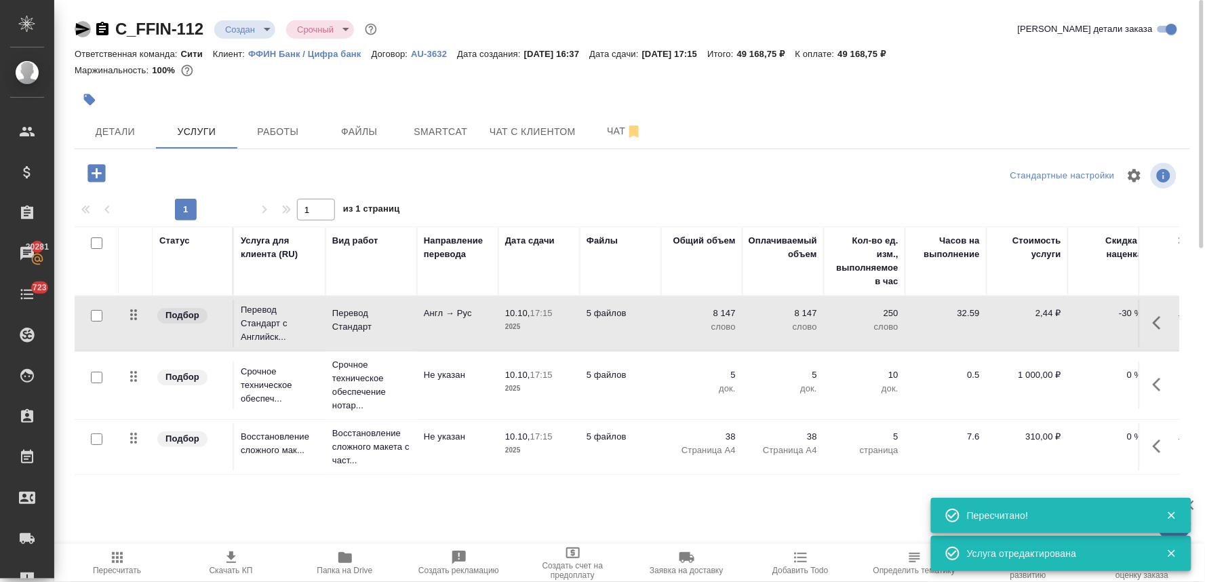
click at [85, 31] on icon "button" at bounding box center [83, 29] width 14 height 12
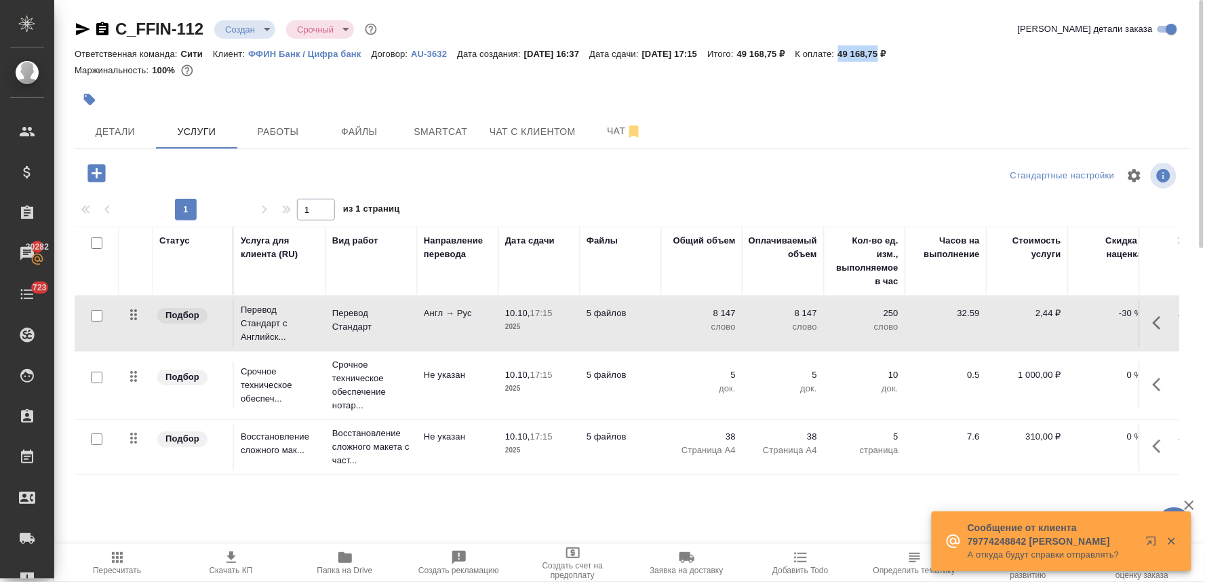
drag, startPoint x: 875, startPoint y: 52, endPoint x: 911, endPoint y: 47, distance: 36.2
click at [911, 47] on div "Ответственная команда: Сити Клиент: ФФИН Банк / Цифра банк Договор: AU-3632 Дат…" at bounding box center [633, 53] width 1116 height 16
copy p "49 168,75"
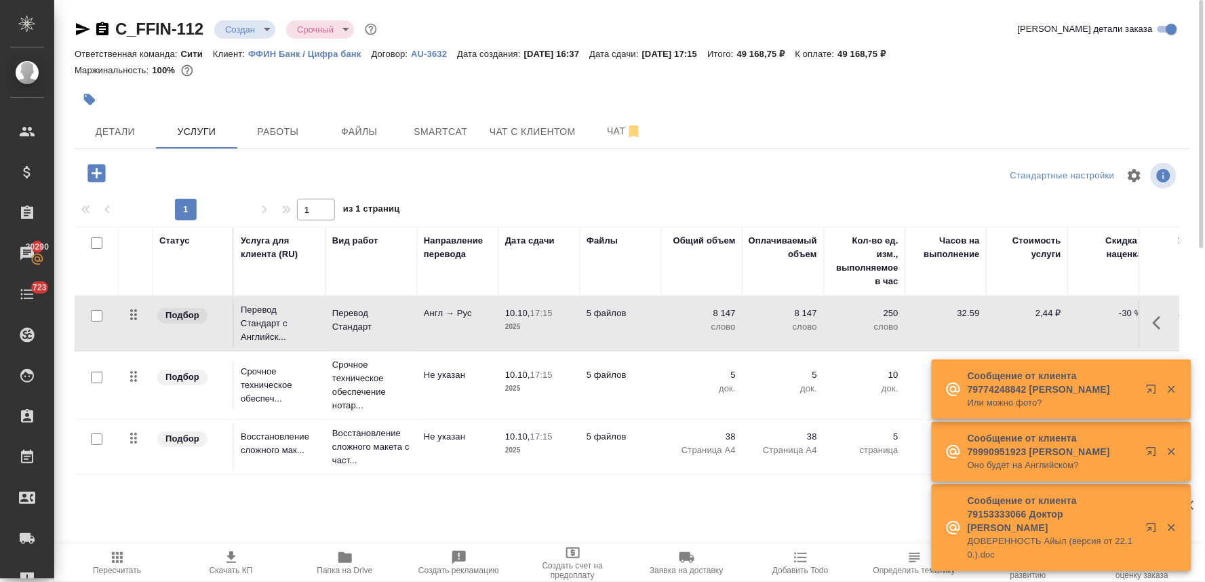
click at [875, 123] on div "Детали Услуги Работы Файлы Smartcat Чат с клиентом Чат" at bounding box center [633, 132] width 1116 height 34
click at [1118, 110] on div at bounding box center [633, 100] width 1116 height 30
click at [114, 140] on button "Детали" at bounding box center [115, 132] width 81 height 34
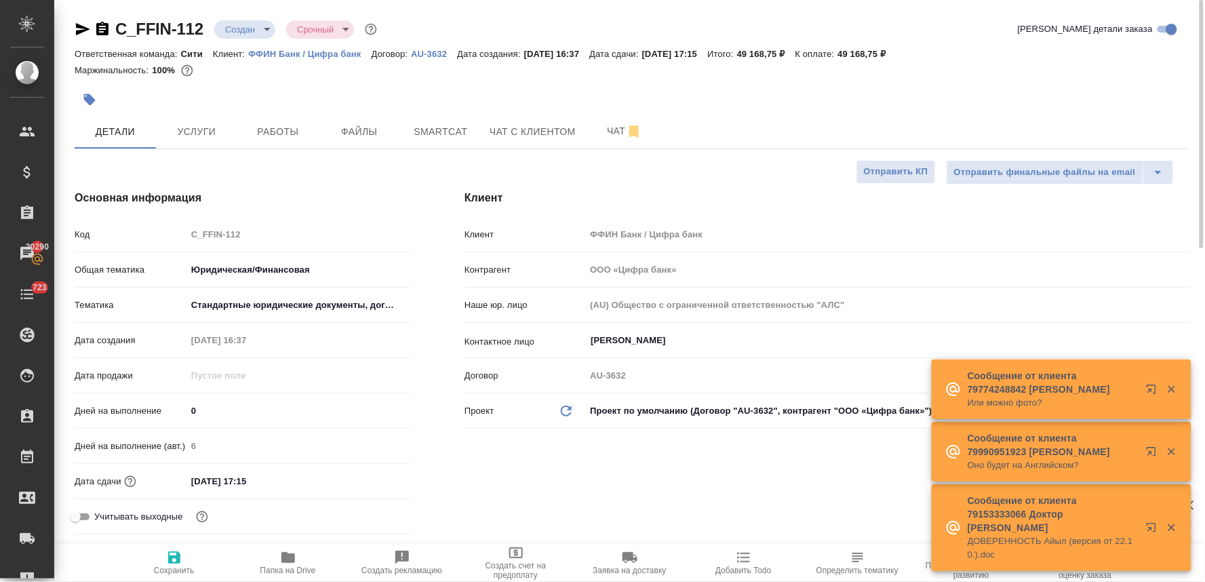
scroll to position [151, 0]
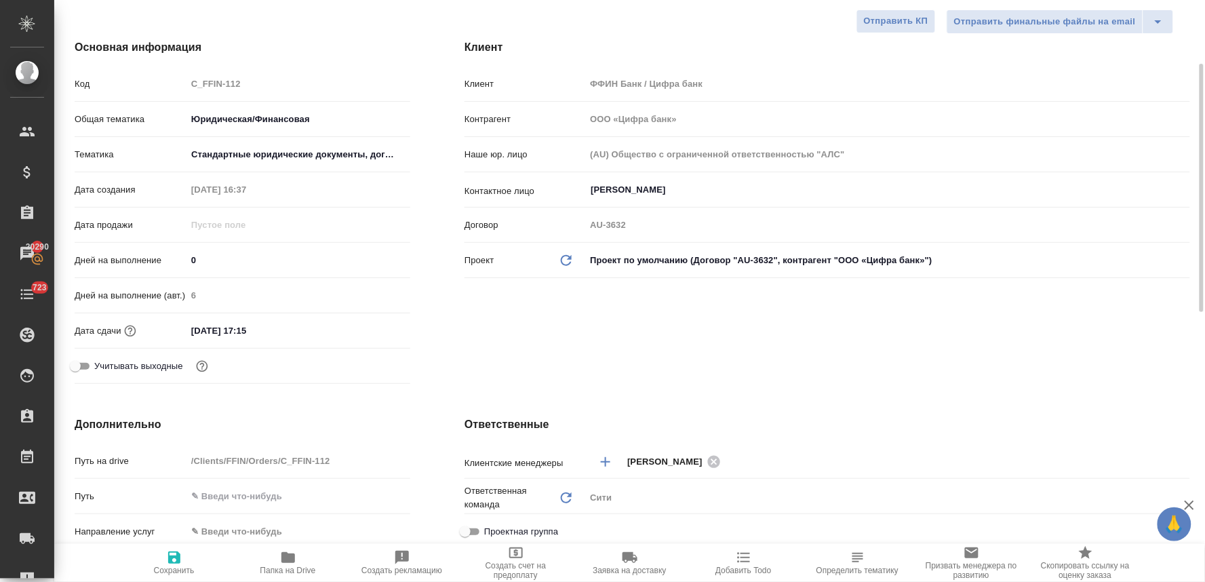
click at [285, 326] on input "10.10.2025 17:15" at bounding box center [245, 331] width 119 height 20
click at [366, 328] on icon "button" at bounding box center [371, 330] width 12 height 14
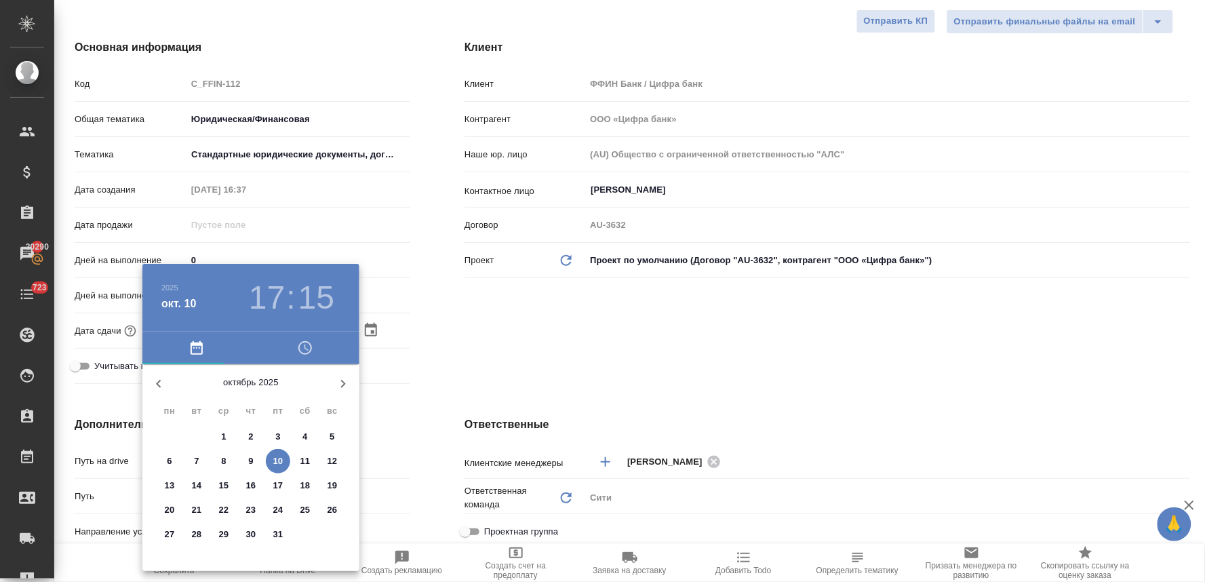
click at [200, 487] on p "14" at bounding box center [197, 486] width 10 height 14
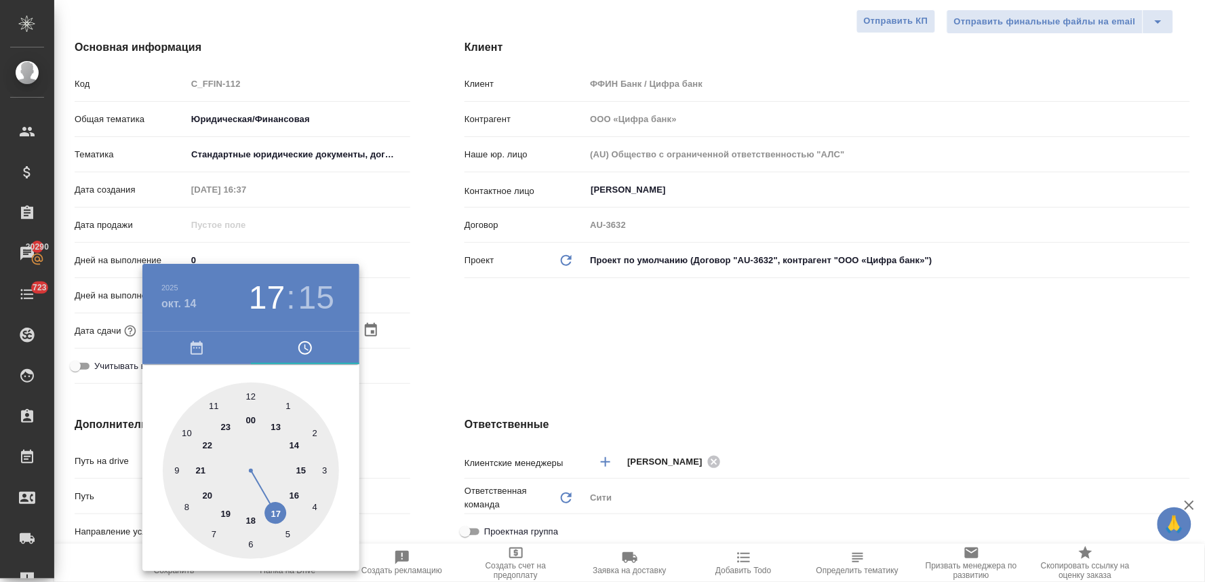
click at [296, 444] on div at bounding box center [251, 470] width 176 height 176
click at [250, 395] on div at bounding box center [251, 470] width 176 height 176
click at [484, 355] on div at bounding box center [602, 291] width 1205 height 582
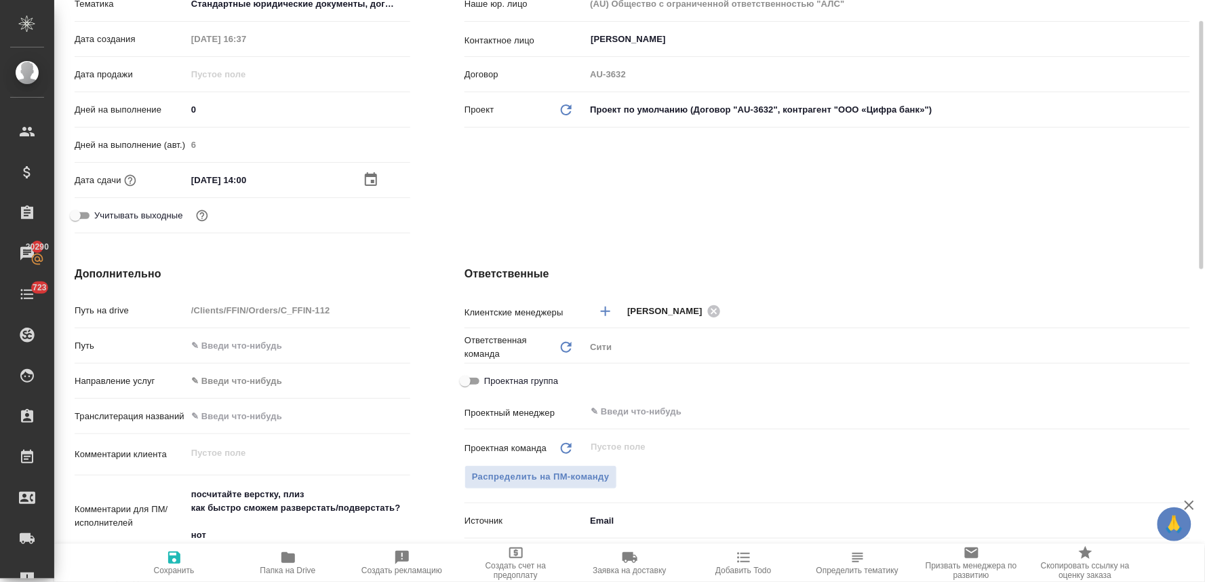
scroll to position [452, 0]
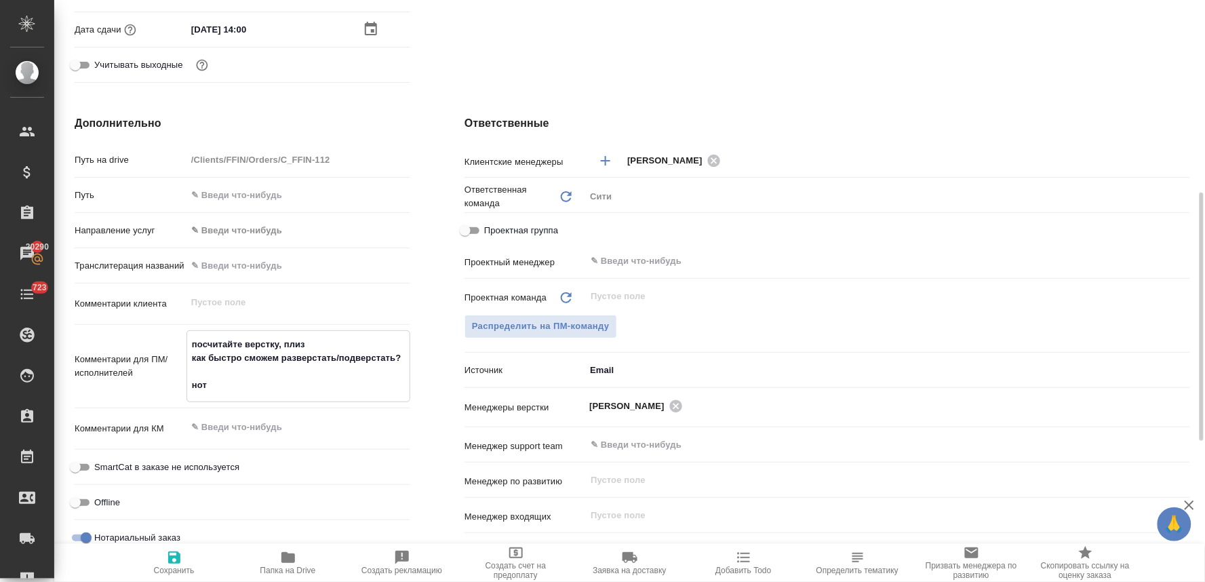
drag, startPoint x: 191, startPoint y: 374, endPoint x: 181, endPoint y: 328, distance: 47.2
click at [182, 328] on div "Путь на drive /Clients/FFIN/Orders/C_FFIN-112 Путь Направление услуг ✎ Введи чт…" at bounding box center [243, 354] width 336 height 413
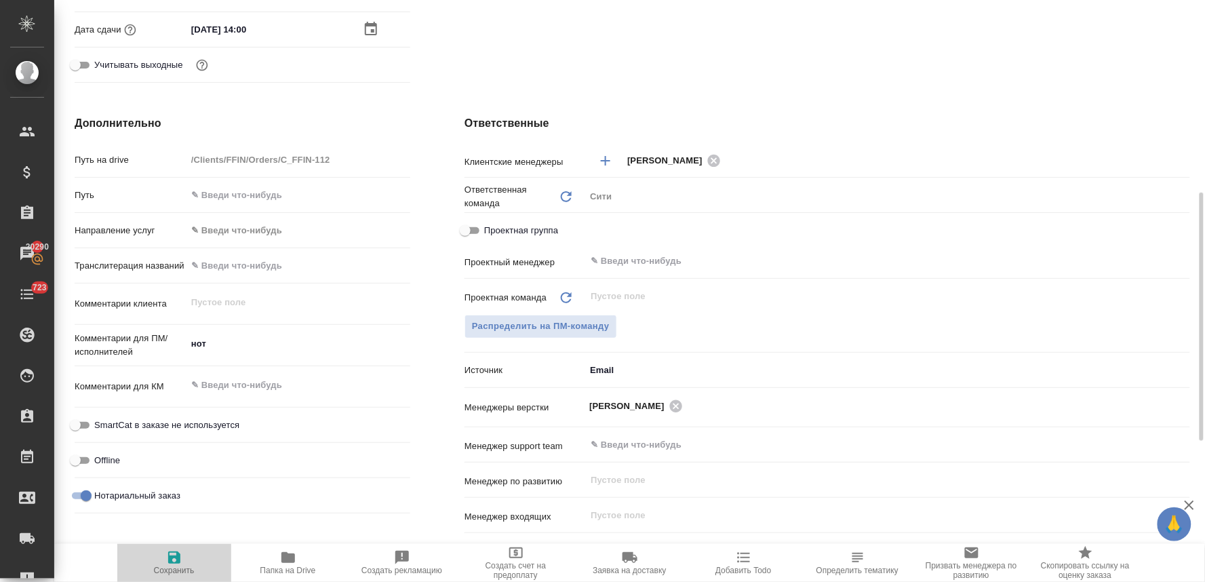
click at [174, 563] on icon "button" at bounding box center [174, 557] width 16 height 16
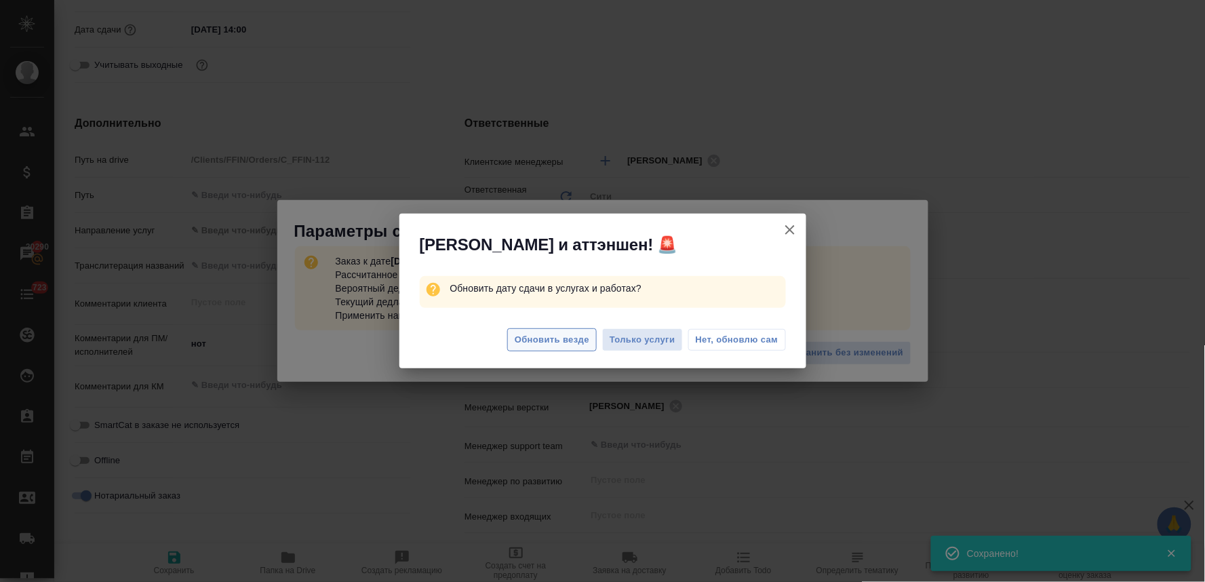
click at [587, 336] on span "Обновить везде" at bounding box center [552, 340] width 75 height 16
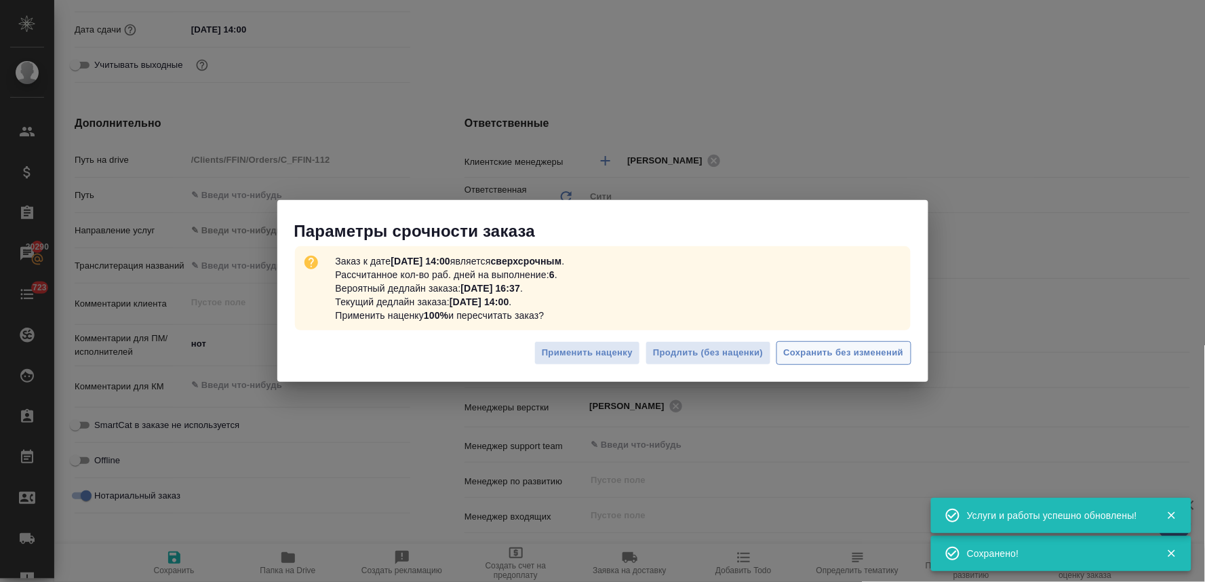
click at [877, 351] on span "Сохранить без изменений" at bounding box center [844, 353] width 120 height 16
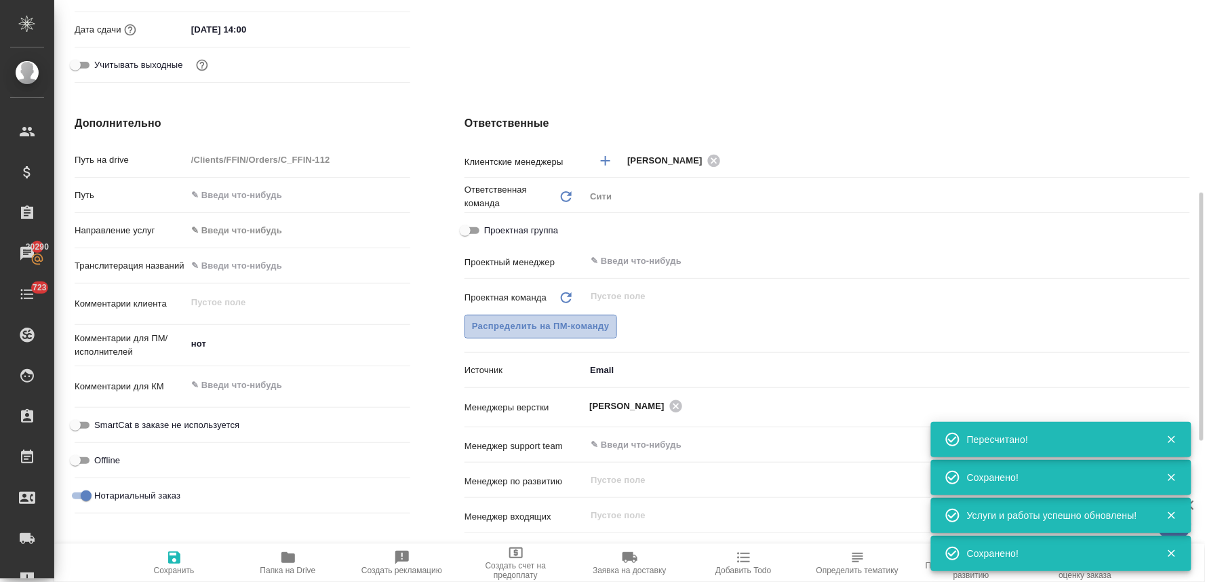
click at [557, 321] on span "Распределить на ПМ-команду" at bounding box center [541, 327] width 138 height 16
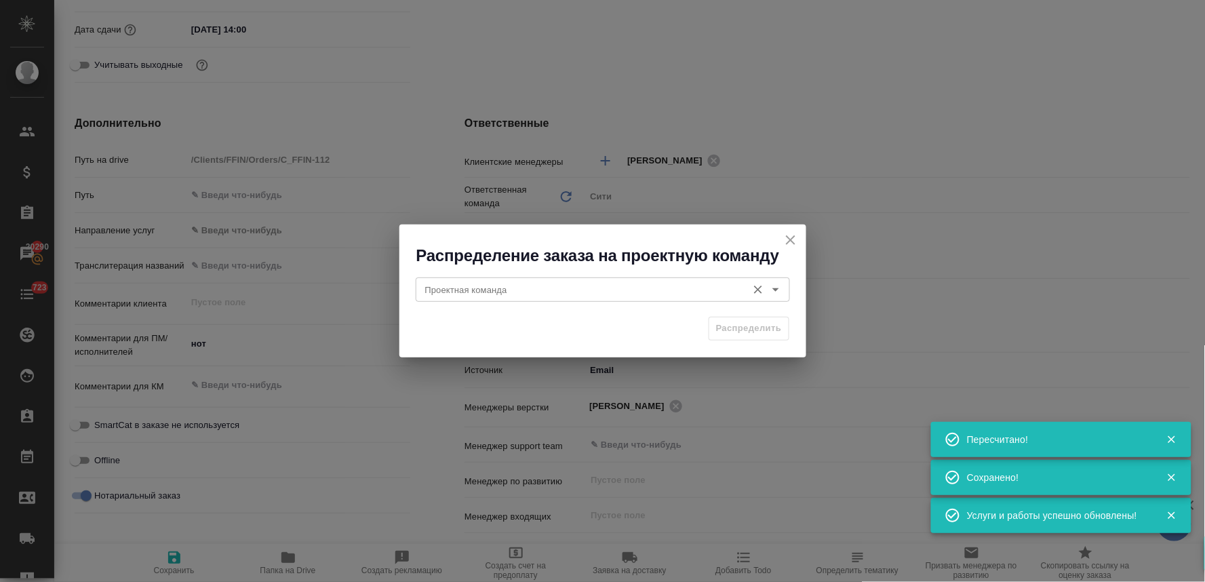
click at [516, 286] on input "Проектная команда" at bounding box center [580, 289] width 321 height 16
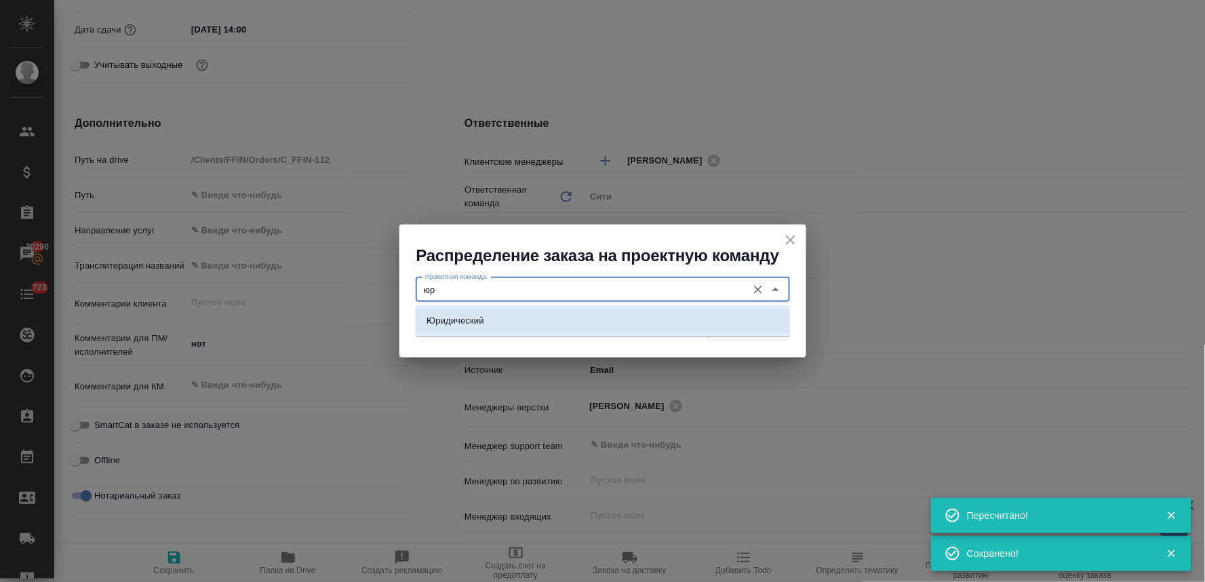
click at [505, 321] on li "Юридический" at bounding box center [603, 321] width 374 height 24
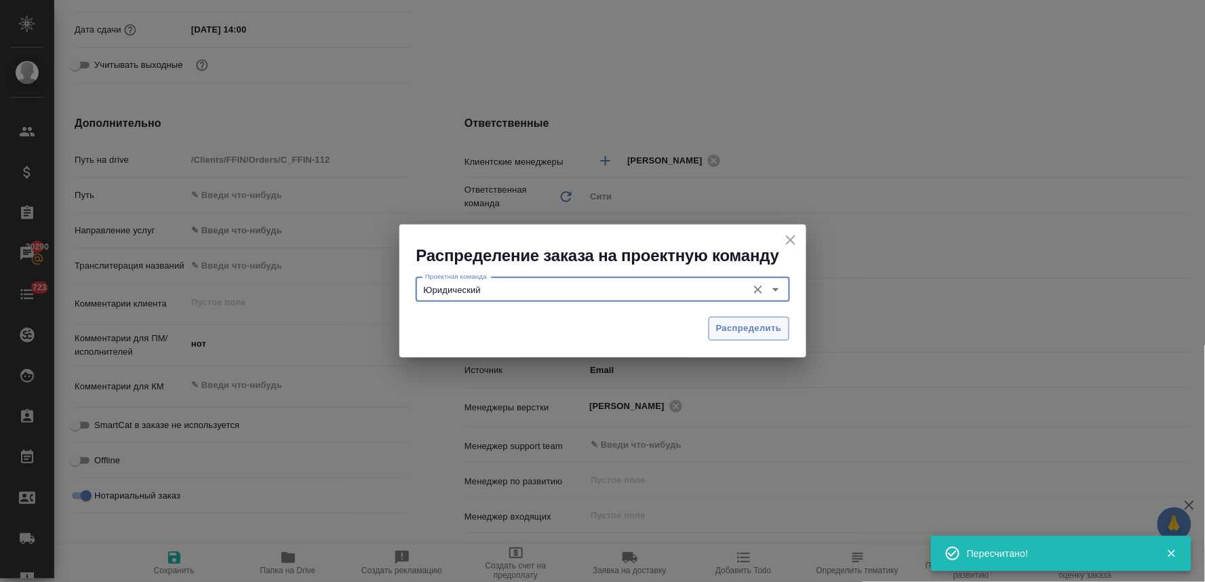
click at [736, 332] on span "Распределить" at bounding box center [749, 329] width 66 height 16
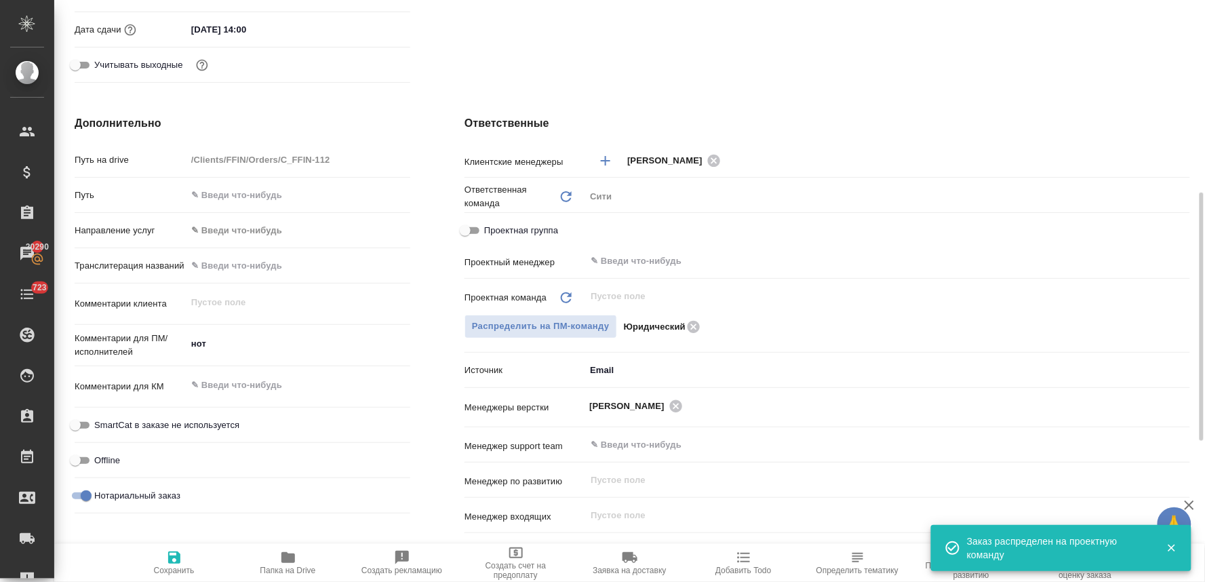
click at [173, 566] on span "Сохранить" at bounding box center [174, 570] width 41 height 9
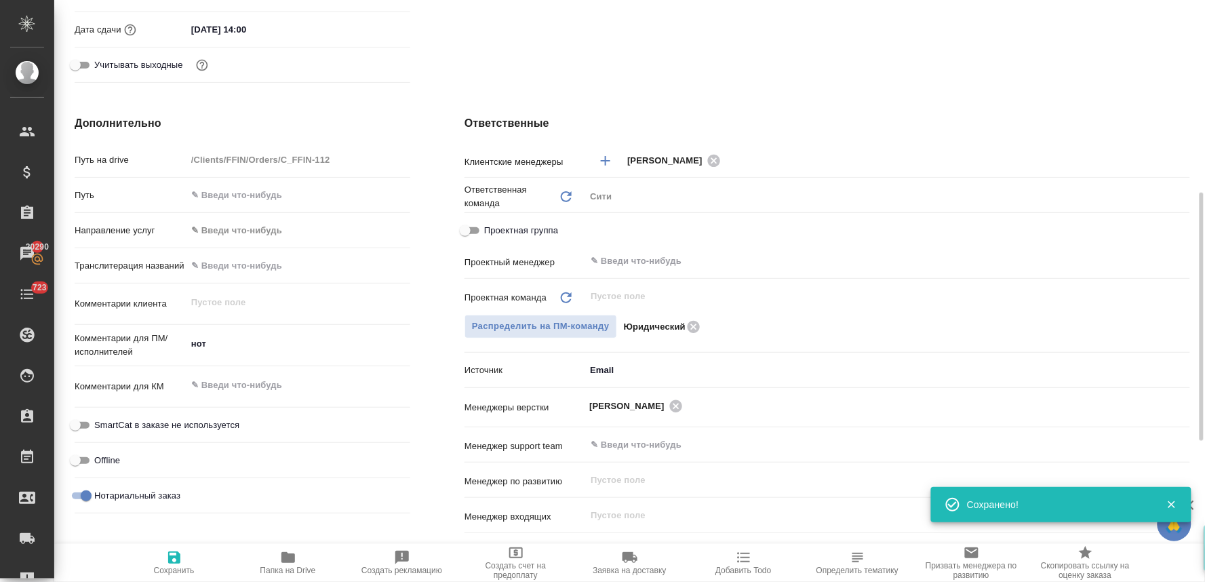
scroll to position [0, 0]
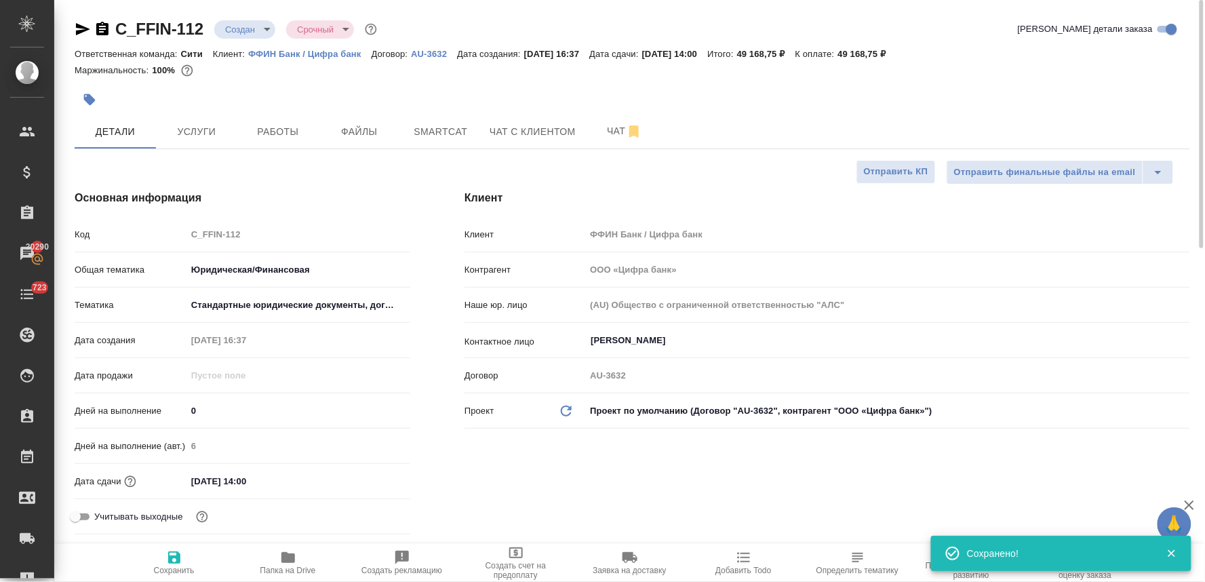
click at [241, 18] on div "C_FFIN-112 Создан new Срочный urgent" at bounding box center [227, 29] width 305 height 22
click at [241, 28] on body "🙏 .cls-1 fill:#fff; AWATERA Lyamina Nadezhda Клиенты Спецификации Заказы 20290 …" at bounding box center [602, 291] width 1205 height 582
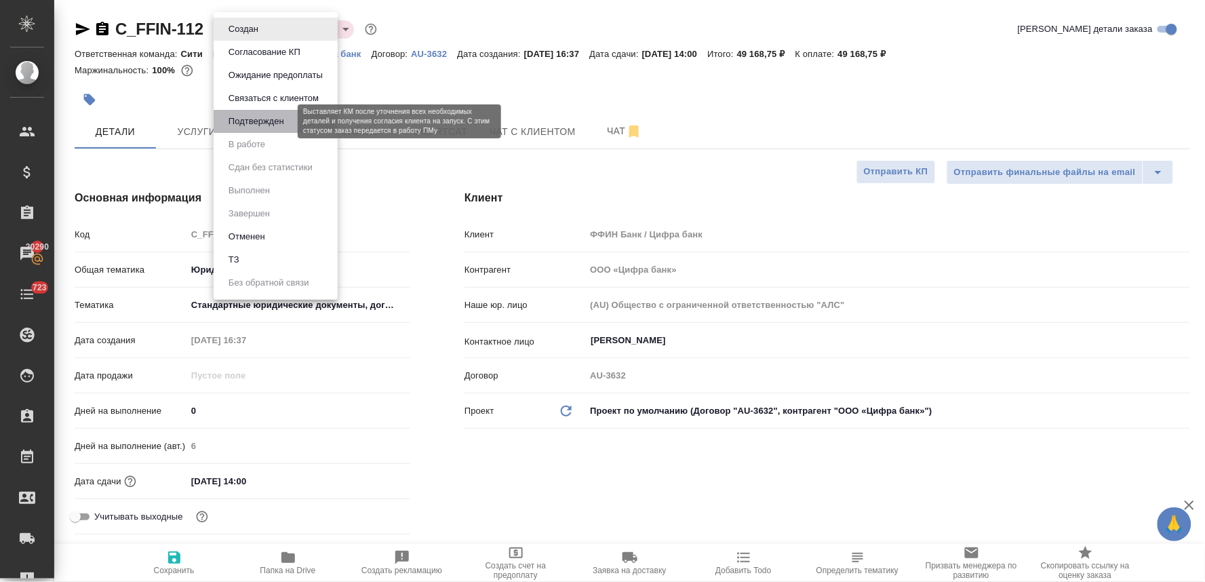
click at [267, 126] on button "Подтвержден" at bounding box center [256, 121] width 64 height 15
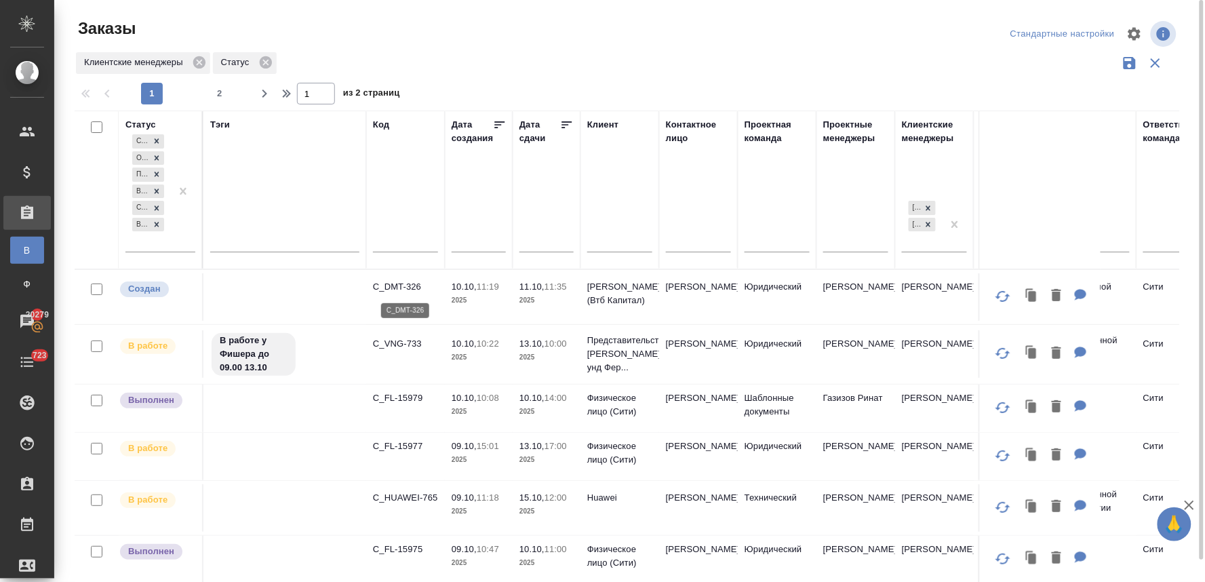
click at [401, 285] on p "C_DMT-326" at bounding box center [405, 287] width 65 height 14
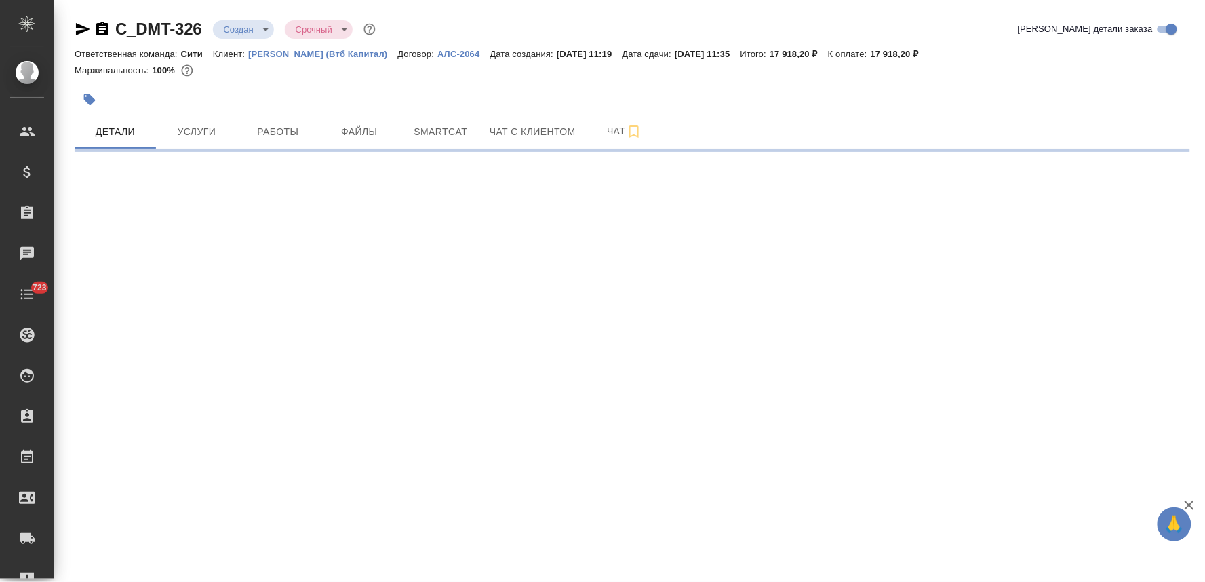
select select "RU"
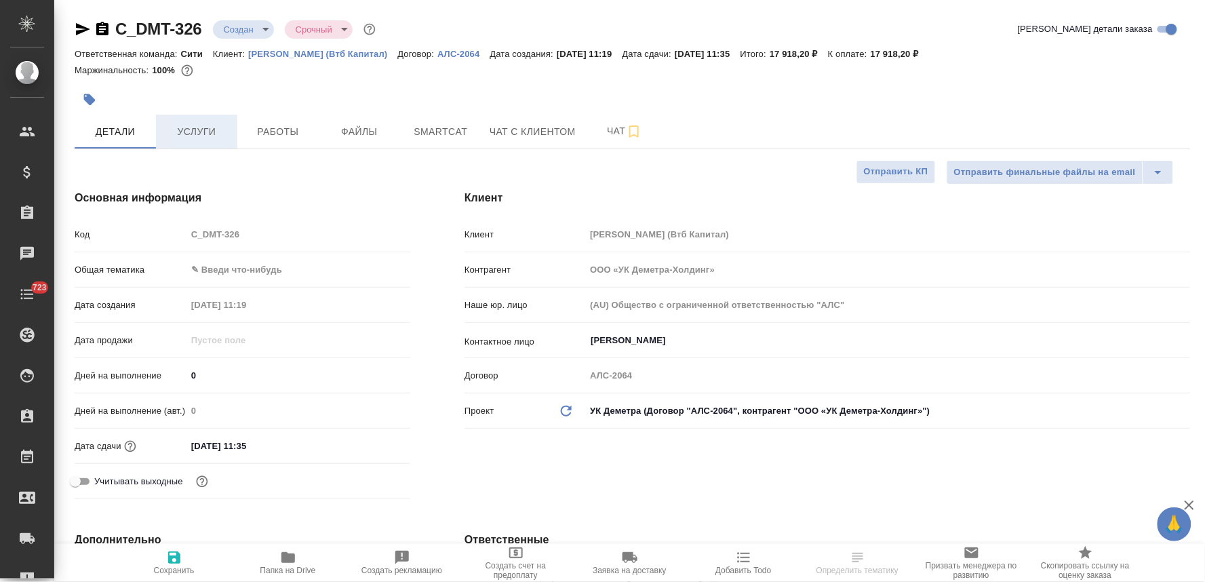
click at [197, 123] on span "Услуги" at bounding box center [196, 131] width 65 height 17
type textarea "x"
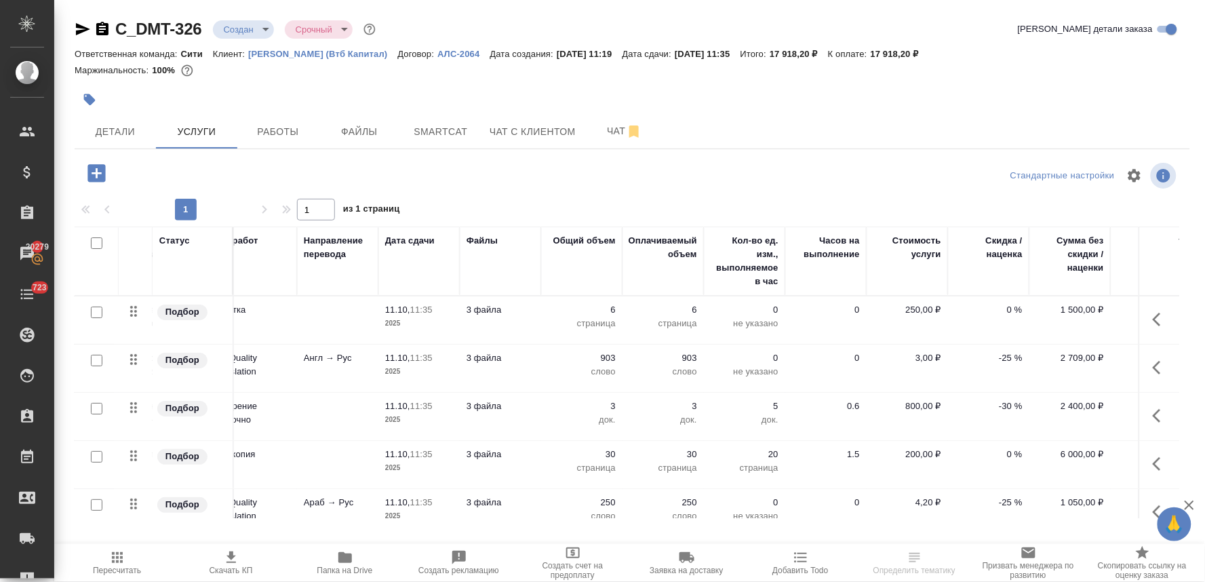
scroll to position [0, 184]
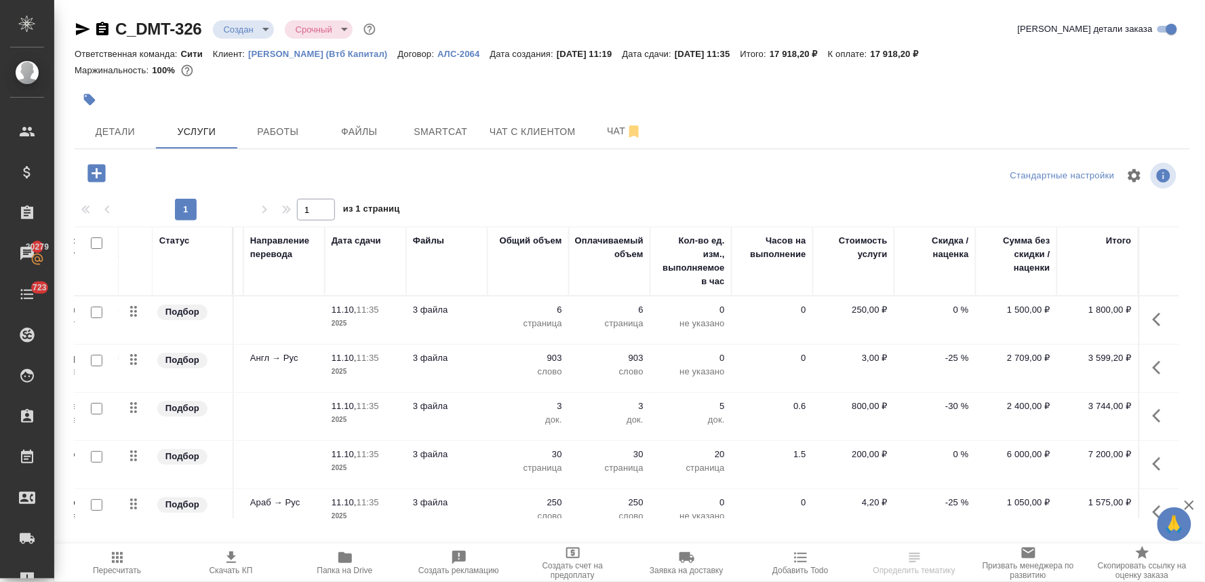
click at [947, 359] on p "-25 %" at bounding box center [935, 358] width 68 height 14
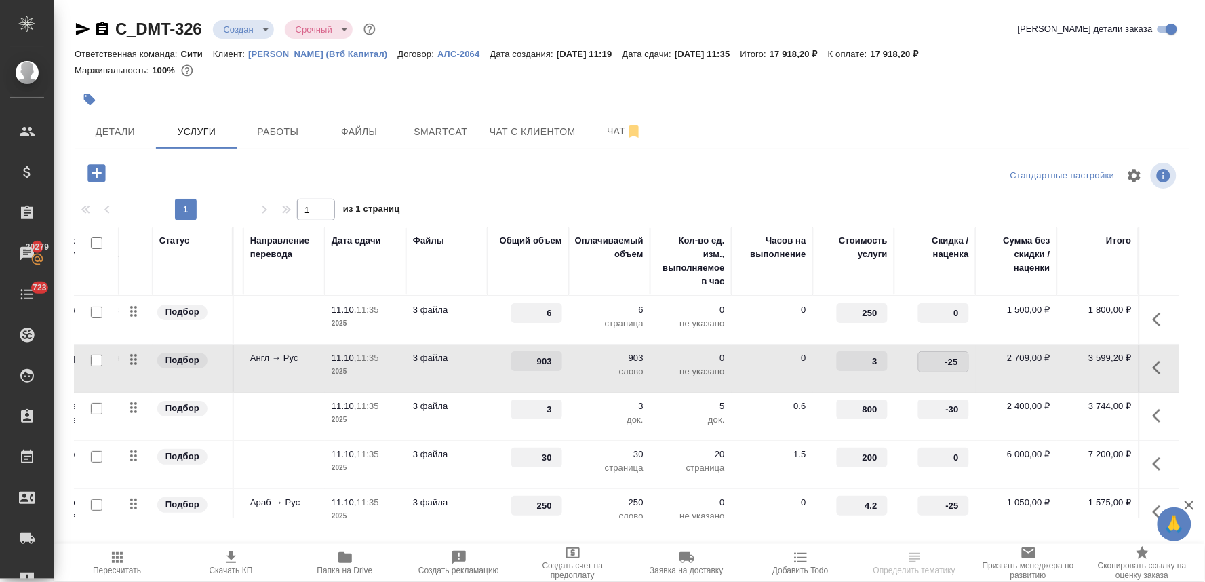
drag, startPoint x: 924, startPoint y: 357, endPoint x: 961, endPoint y: 357, distance: 37.3
click at [961, 357] on td "-25" at bounding box center [934, 367] width 81 height 47
type input "0"
drag, startPoint x: 950, startPoint y: 408, endPoint x: 975, endPoint y: 408, distance: 25.1
click at [974, 408] on tr "Подбор Заверение несрочно Заверение несрочно 11.10, 11:35 2025 3 файла 3 3 док.…" at bounding box center [540, 417] width 1278 height 48
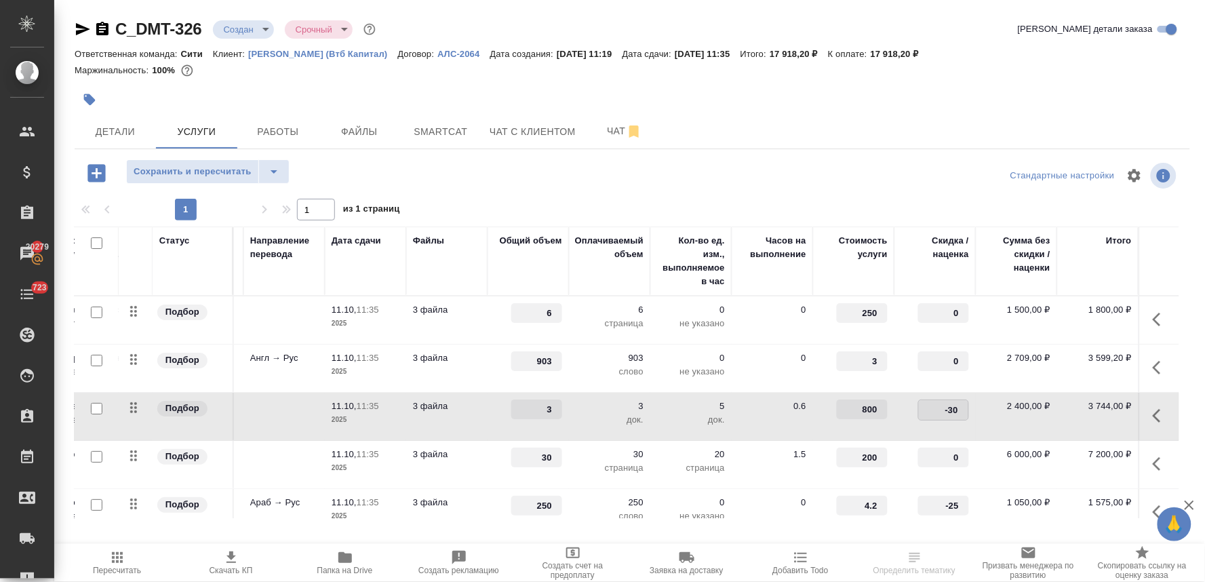
type input "0"
click at [885, 153] on div "C_DMT-326 Создан new Срочный urgent Кратко детали заказа Ответственная команда:…" at bounding box center [632, 276] width 1130 height 553
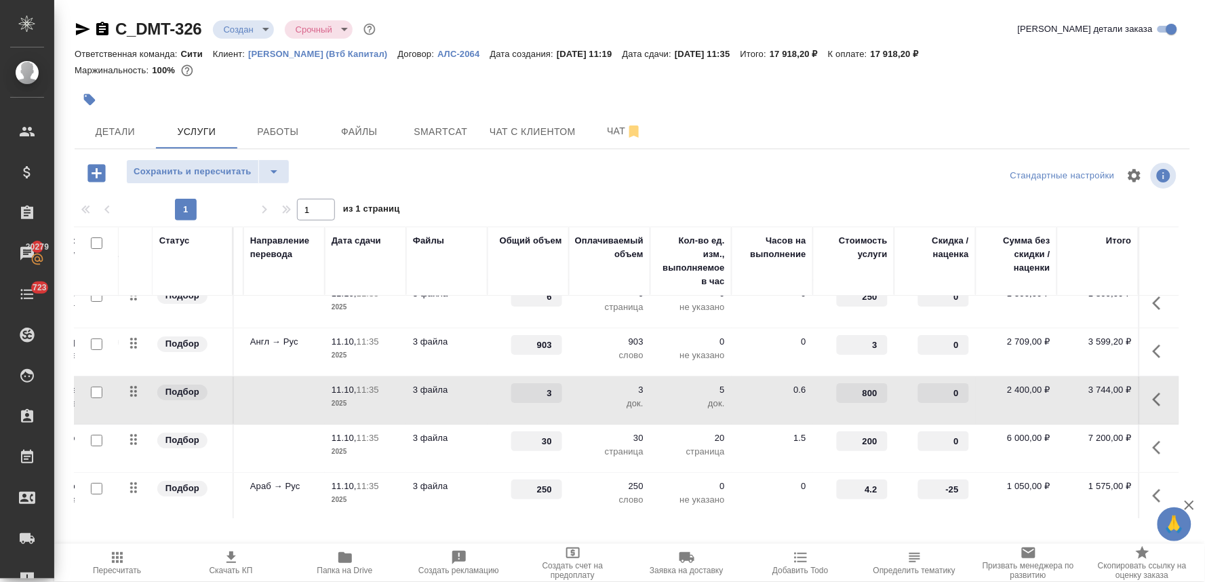
scroll to position [31, 184]
drag, startPoint x: 930, startPoint y: 475, endPoint x: 972, endPoint y: 465, distance: 43.3
click at [971, 470] on tr "Подбор Перевод высшего качества с ... Top Quality Translation Араб → Рус 11.10,…" at bounding box center [540, 494] width 1278 height 48
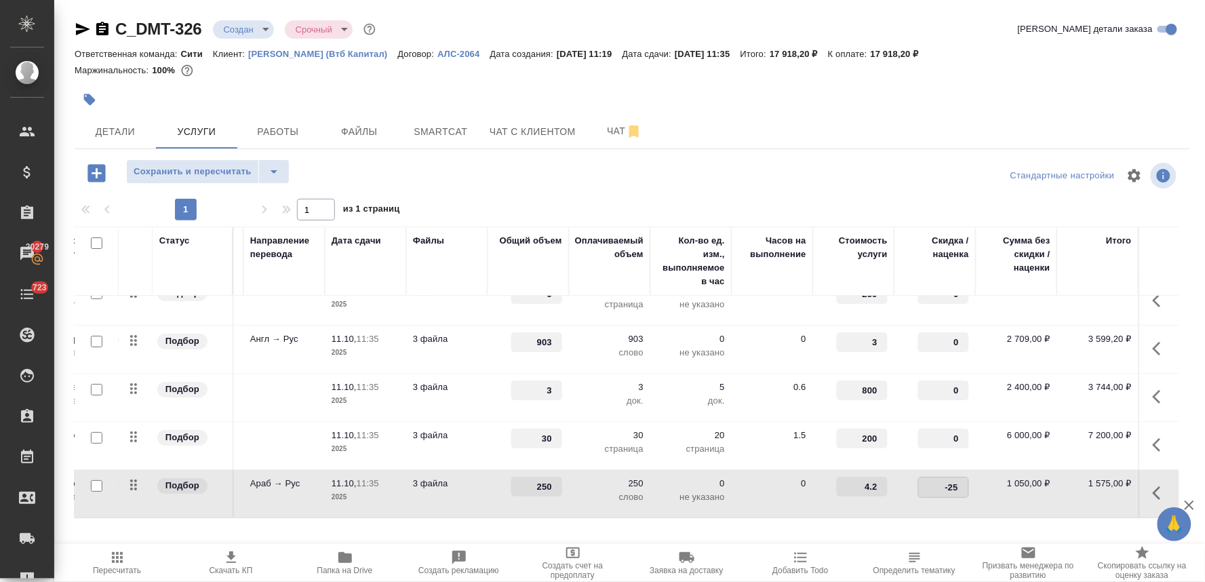
type input "0"
click at [769, 175] on div at bounding box center [632, 175] width 372 height 33
click at [174, 170] on span "Сохранить и пересчитать" at bounding box center [193, 172] width 118 height 16
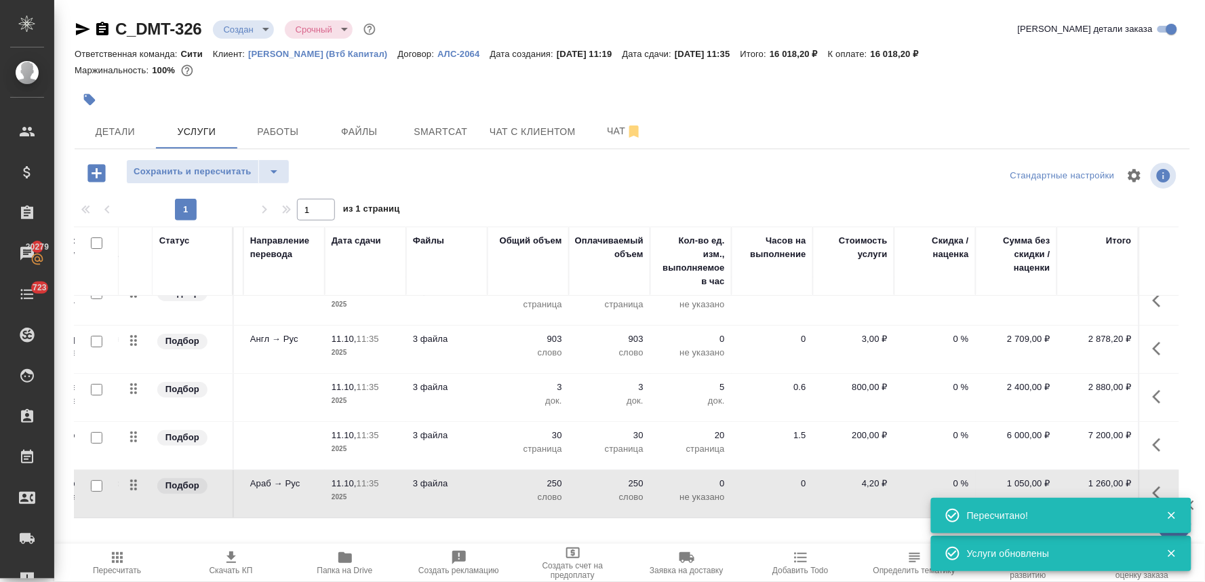
scroll to position [31, 0]
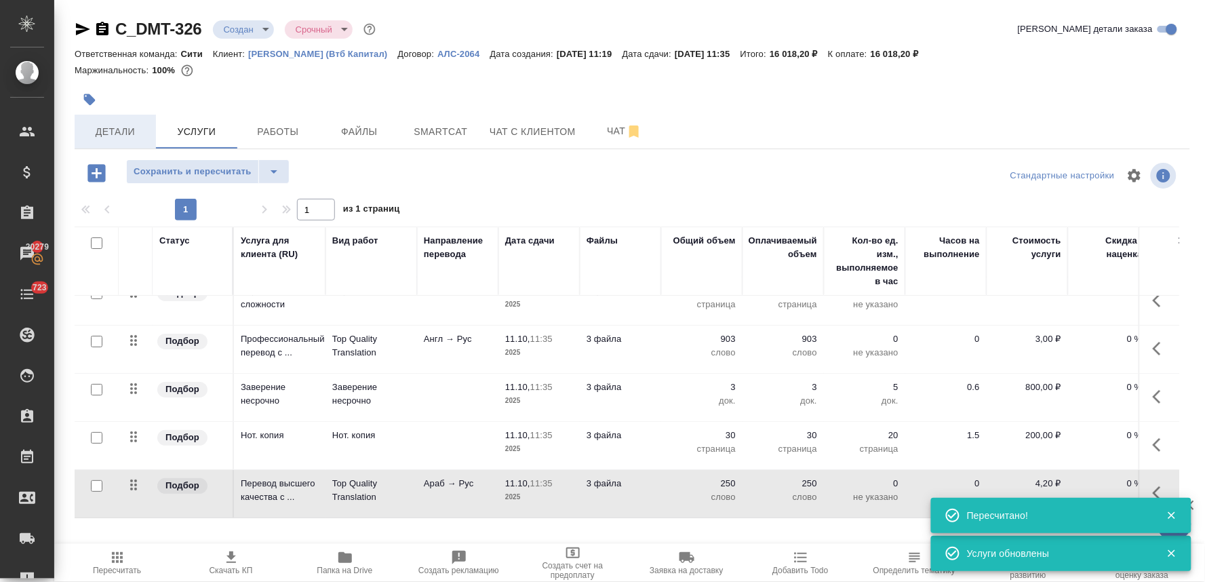
click at [89, 127] on span "Детали" at bounding box center [115, 131] width 65 height 17
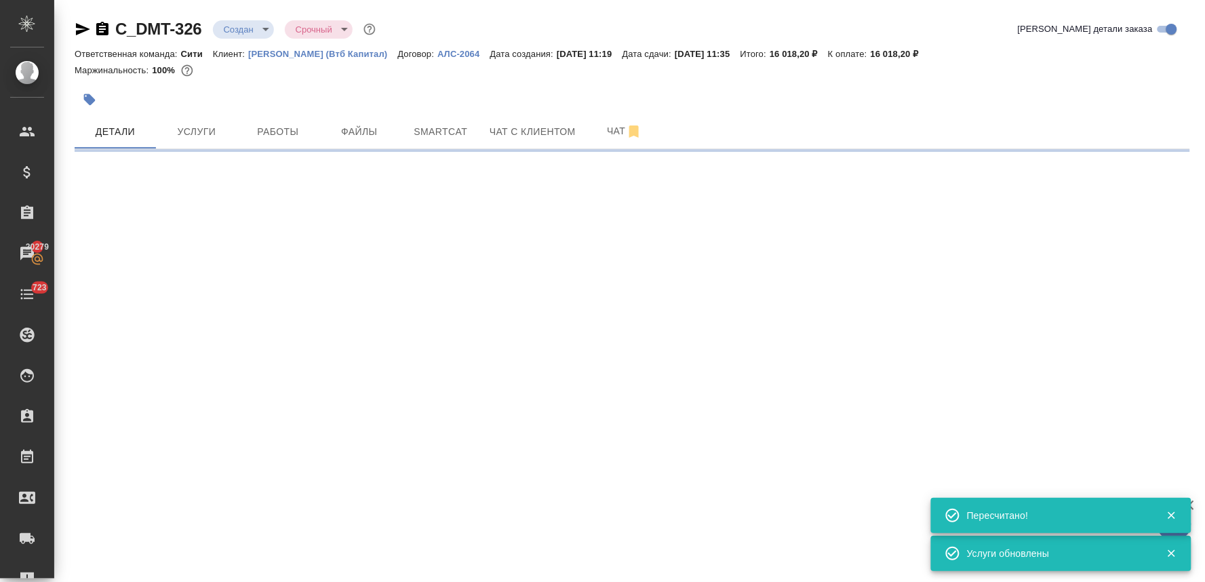
select select "RU"
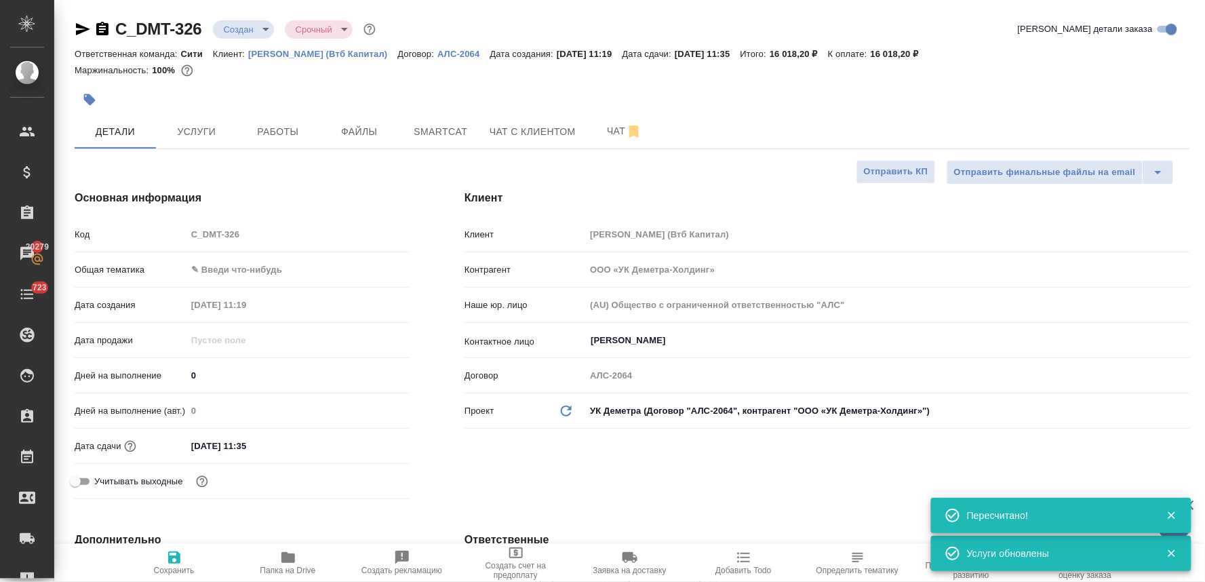
type textarea "x"
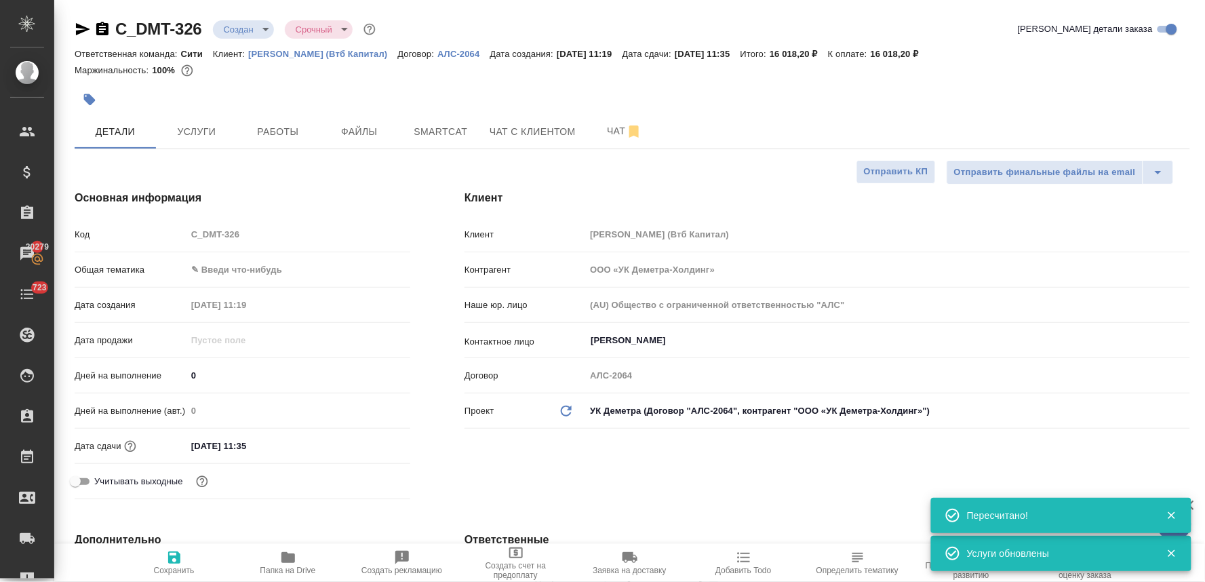
type textarea "x"
click at [264, 264] on body "🙏 .cls-1 fill:#fff; AWATERA Lyamina Nadezhda Клиенты Спецификации Заказы 20279 …" at bounding box center [602, 291] width 1205 height 582
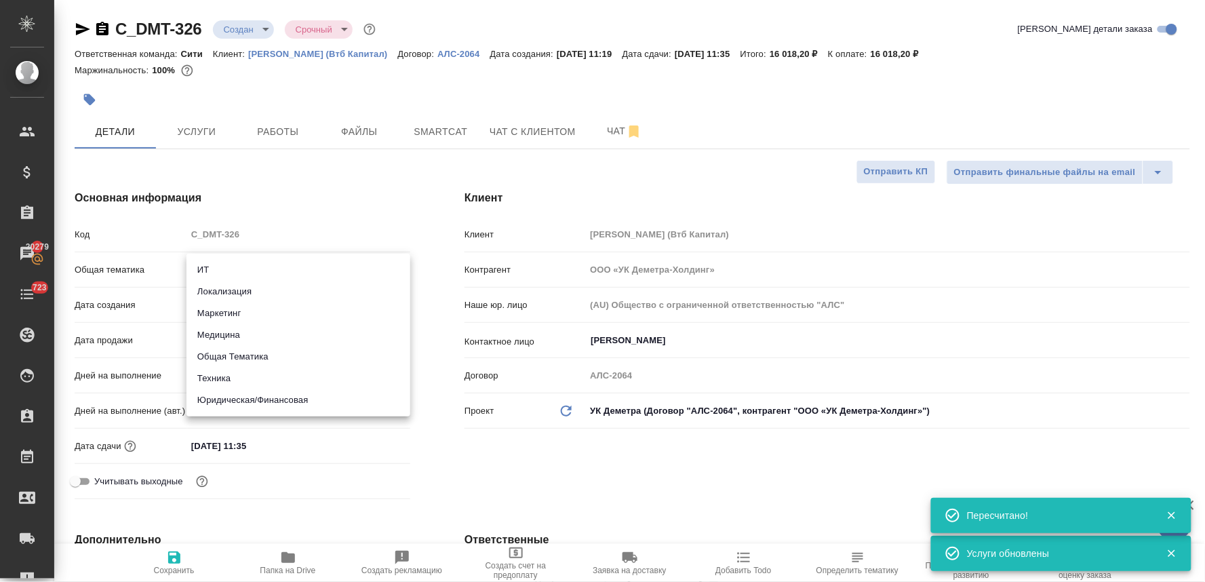
click at [270, 401] on li "Юридическая/Финансовая" at bounding box center [298, 400] width 224 height 22
type input "yr-fn"
type textarea "x"
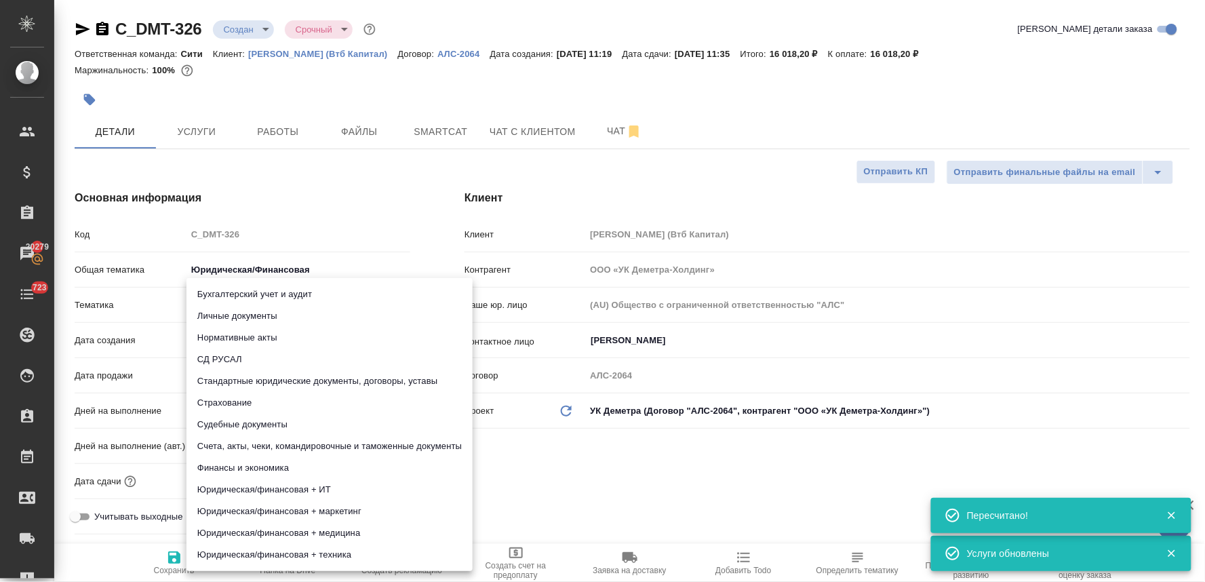
click at [253, 306] on body "🙏 .cls-1 fill:#fff; AWATERA Lyamina Nadezhda Клиенты Спецификации Заказы 20279 …" at bounding box center [602, 291] width 1205 height 582
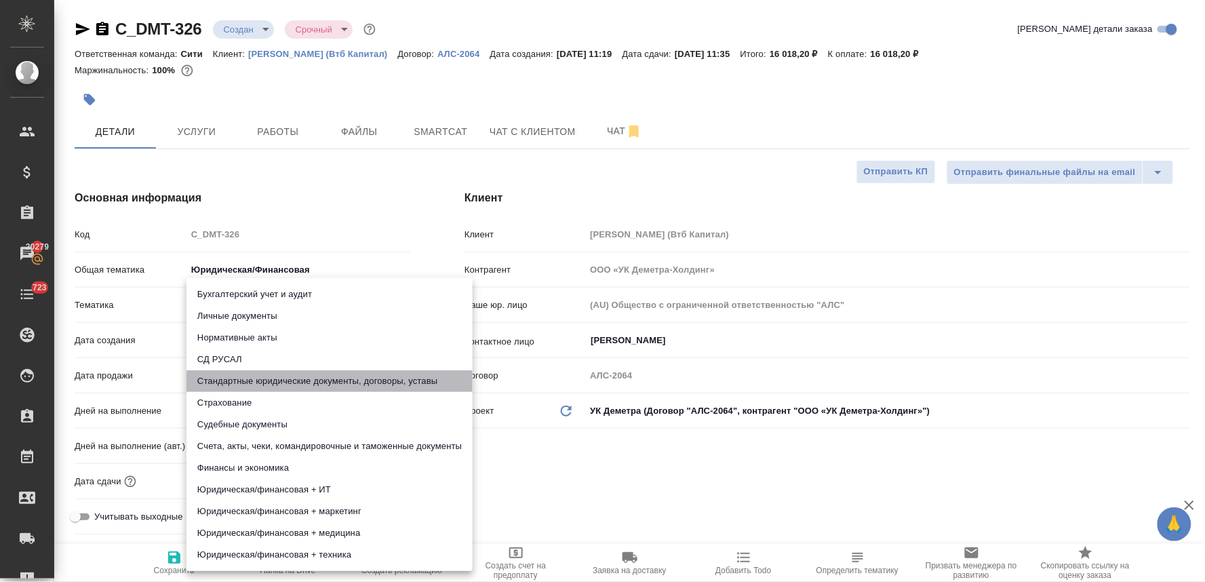
drag, startPoint x: 283, startPoint y: 381, endPoint x: 511, endPoint y: 471, distance: 244.2
click at [289, 382] on li "Стандартные юридические документы, договоры, уставы" at bounding box center [329, 381] width 286 height 22
type textarea "x"
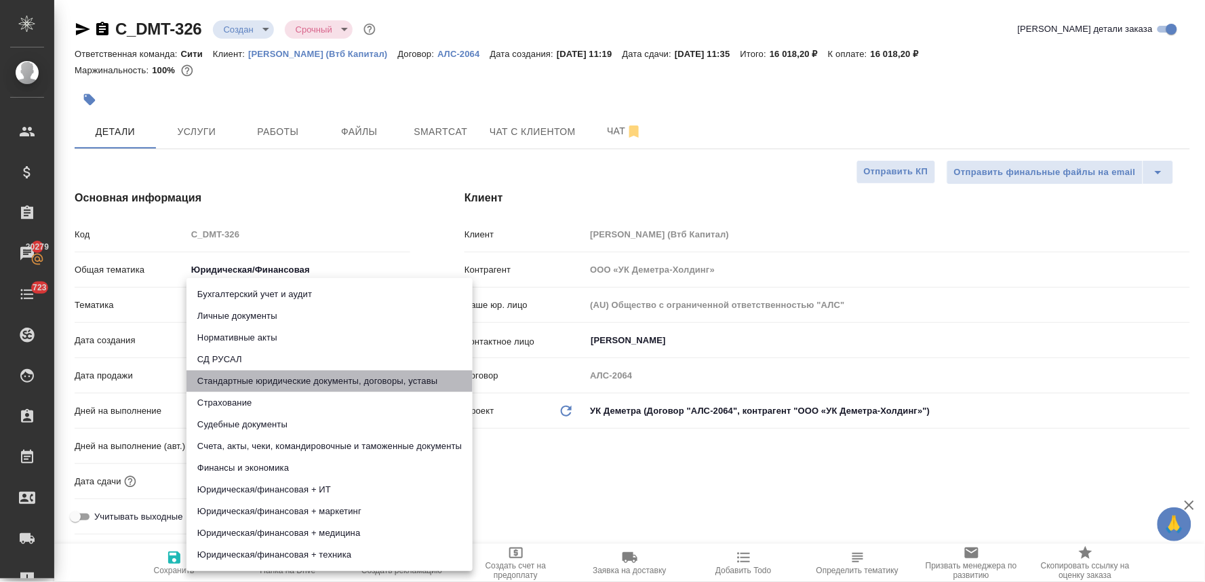
type input "5f647205b73bc97568ca66bf"
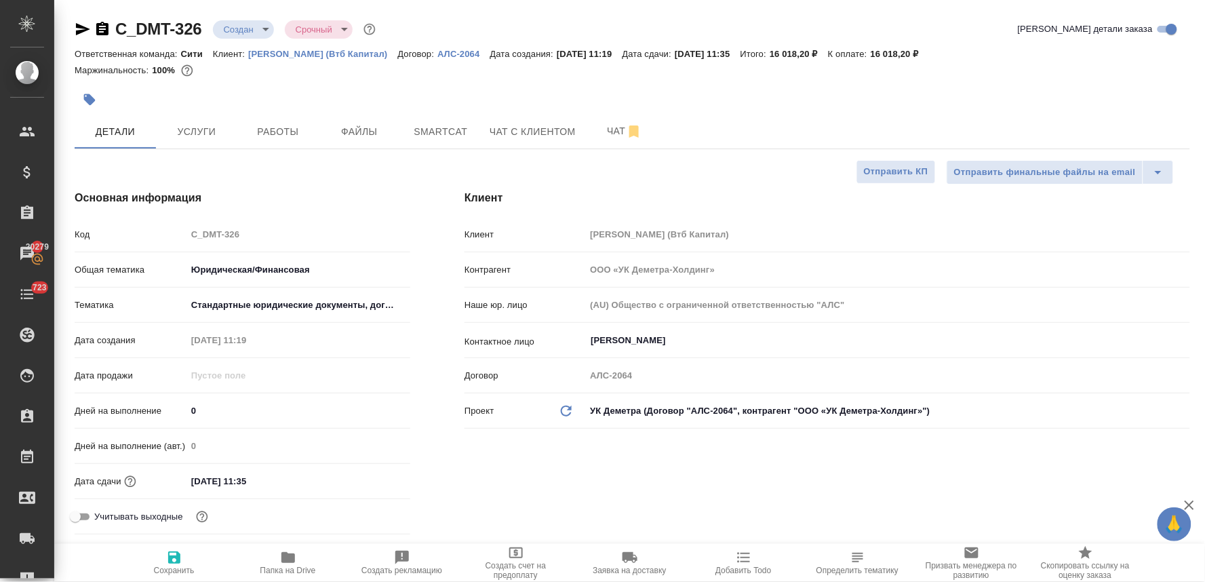
click at [516, 473] on div "Бухгалтерский учет и аудит Личные документы Нормативные акты СД РУСАЛ Стандартн…" at bounding box center [602, 291] width 1205 height 582
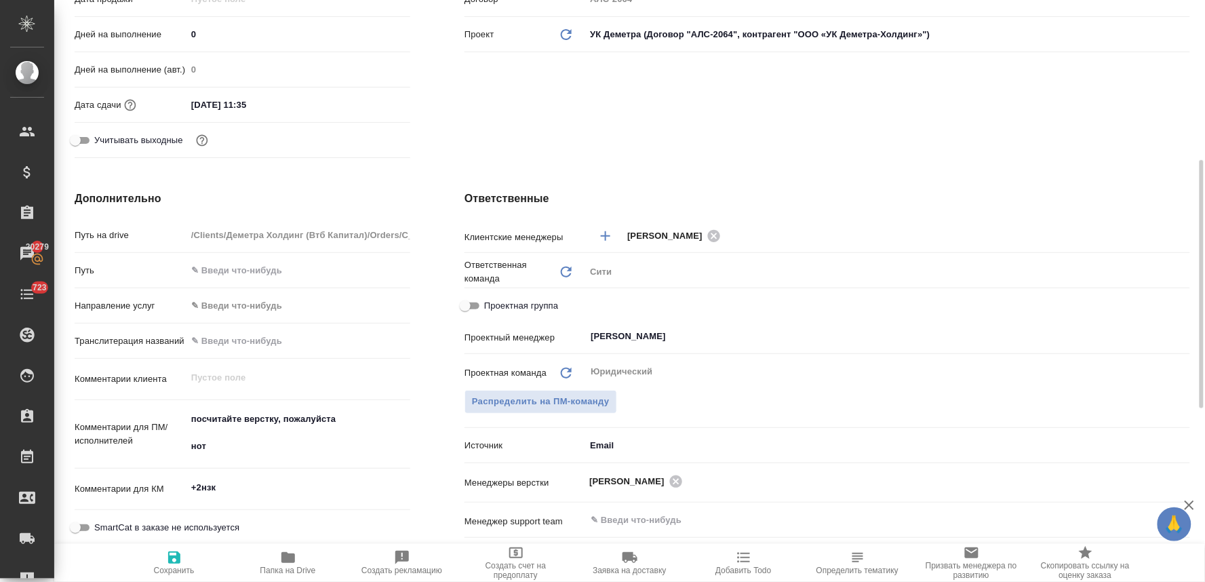
type textarea "x"
drag, startPoint x: 186, startPoint y: 435, endPoint x: 181, endPoint y: 408, distance: 28.3
click at [181, 408] on div "Комментарии для ПМ/исполнителей посчитайте верстку, пожалуйста нот x" at bounding box center [243, 435] width 336 height 58
type textarea "x"
type textarea "нот"
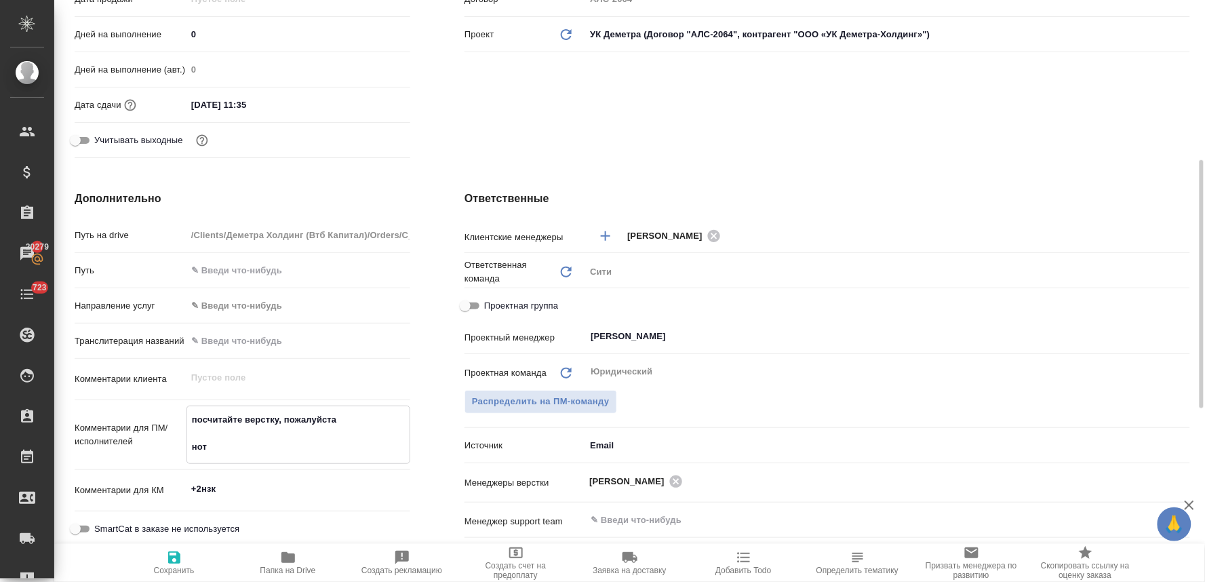
type textarea "x"
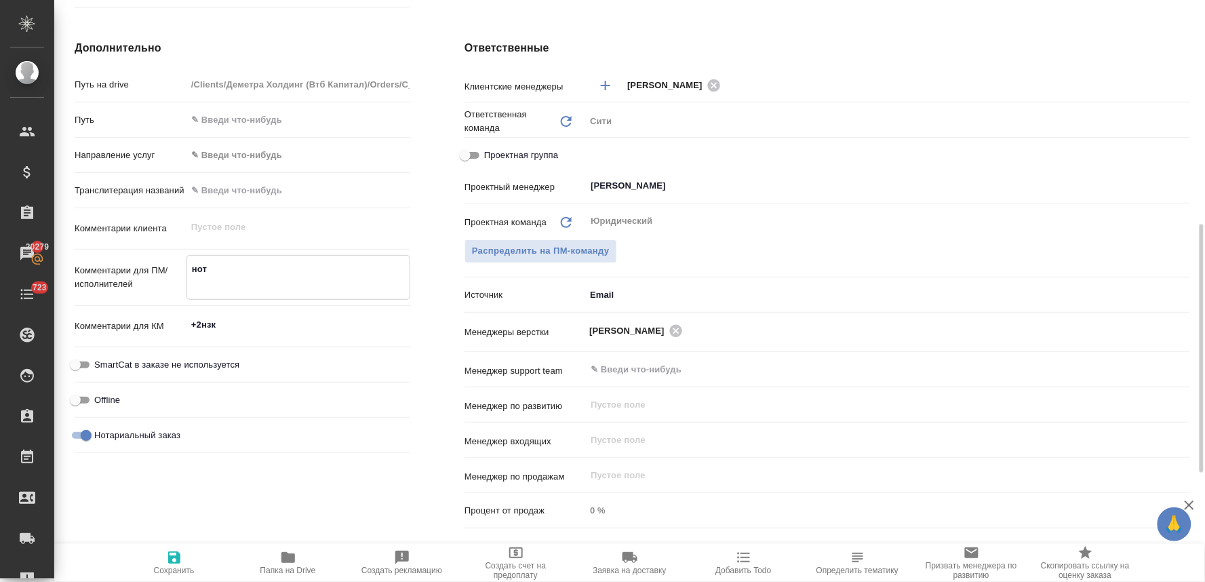
scroll to position [452, 0]
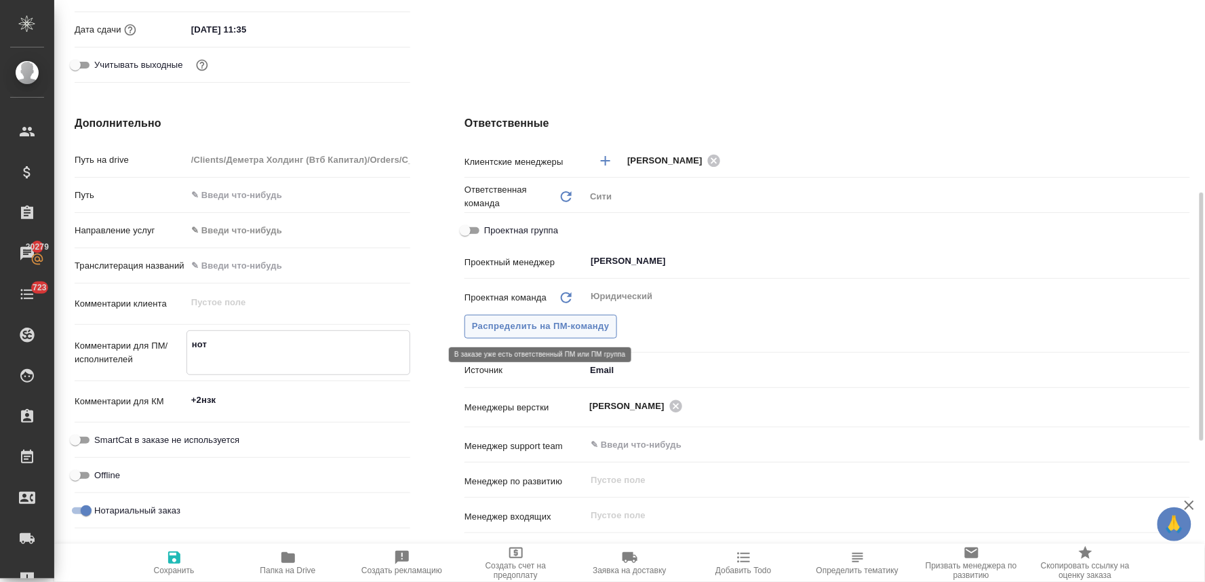
type textarea "нот"
type textarea "x"
click at [583, 328] on span "Распределить на ПМ-команду" at bounding box center [541, 327] width 138 height 16
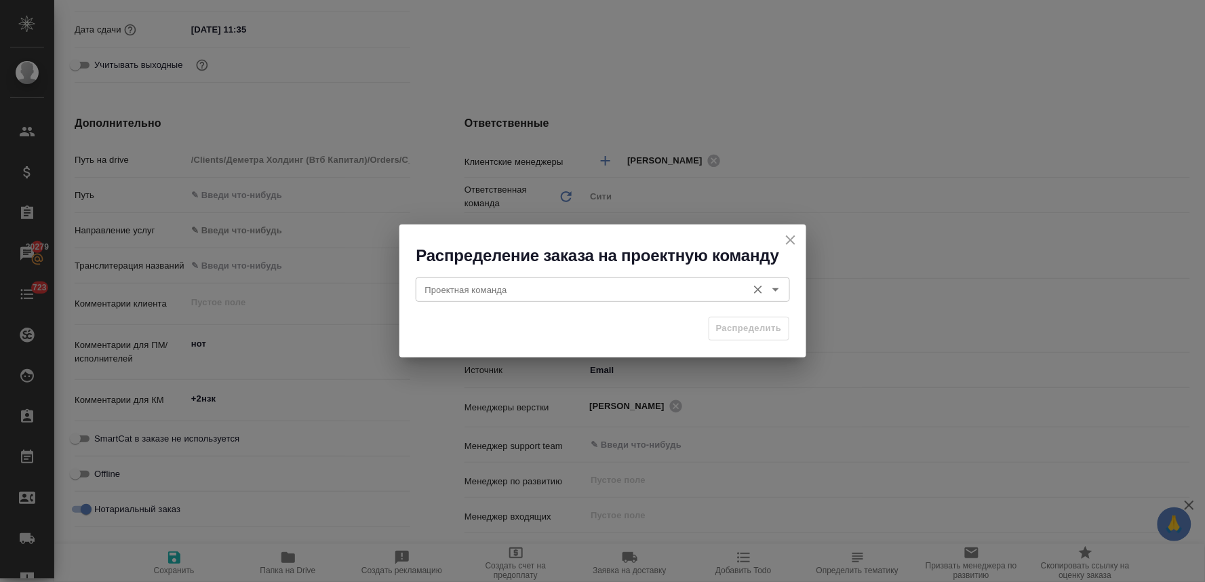
click at [621, 296] on input "Проектная команда" at bounding box center [580, 289] width 321 height 16
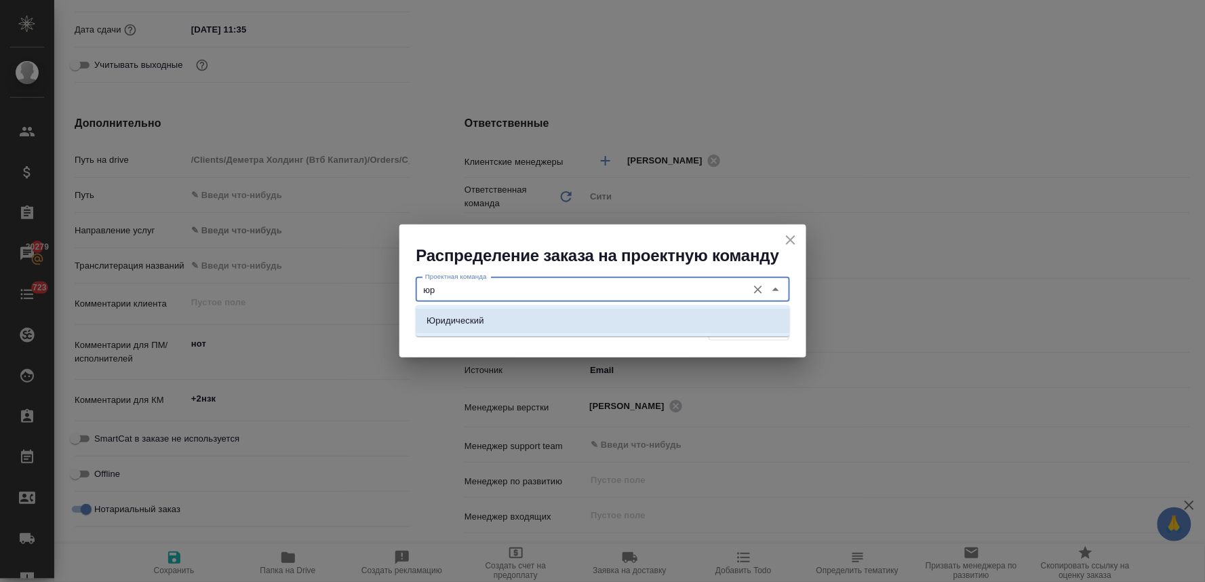
click at [618, 320] on li "Юридический" at bounding box center [603, 321] width 374 height 24
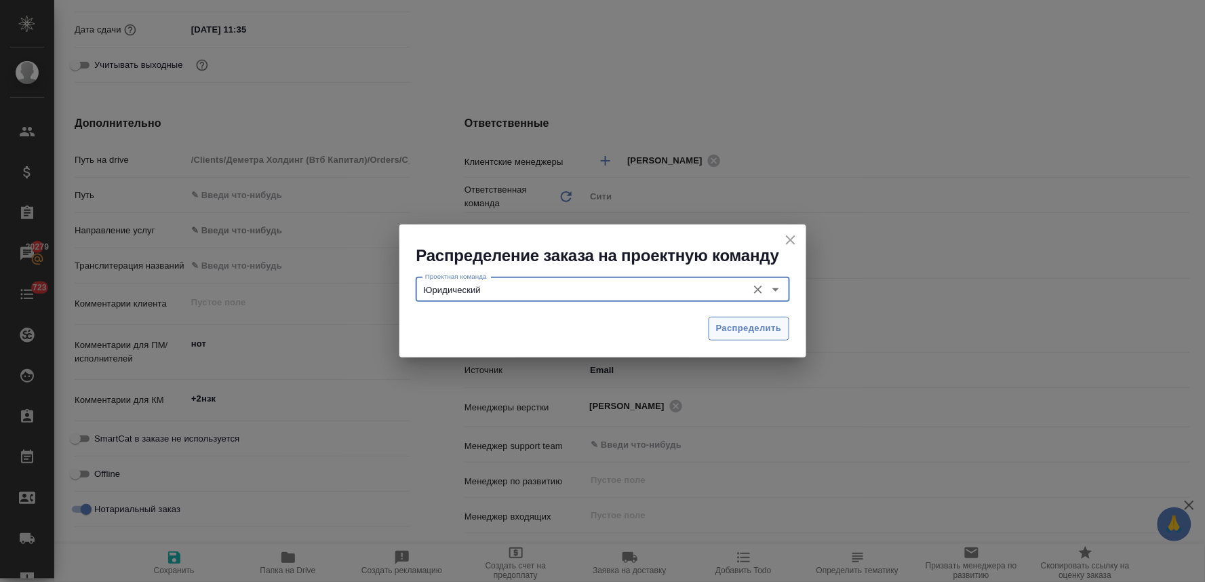
type input "Юридический"
click at [741, 317] on button "Распределить" at bounding box center [749, 329] width 81 height 24
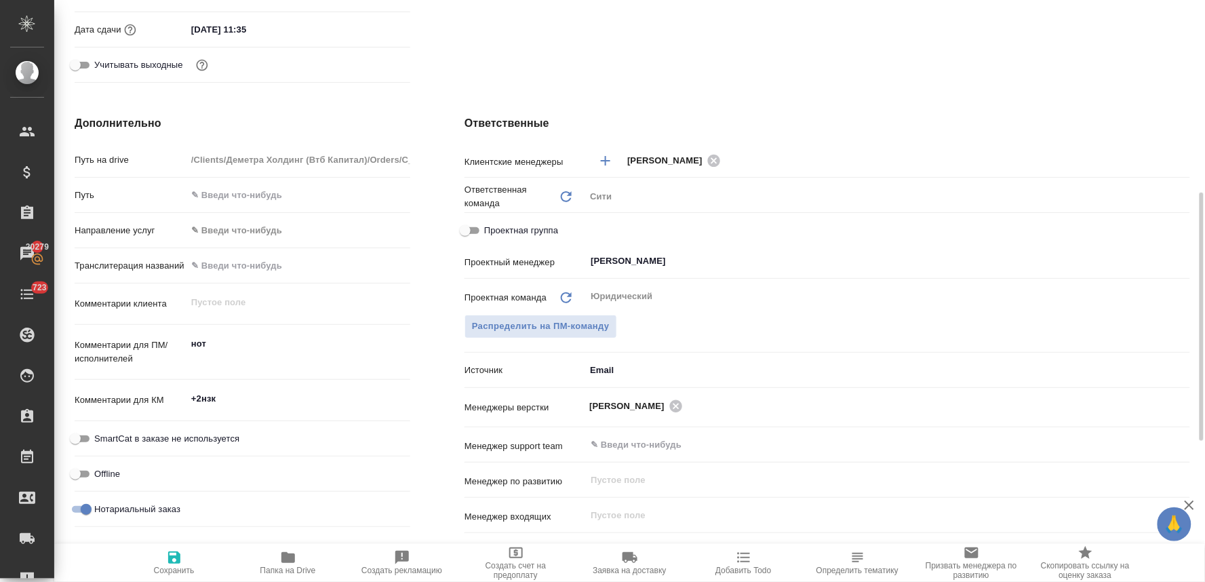
type textarea "x"
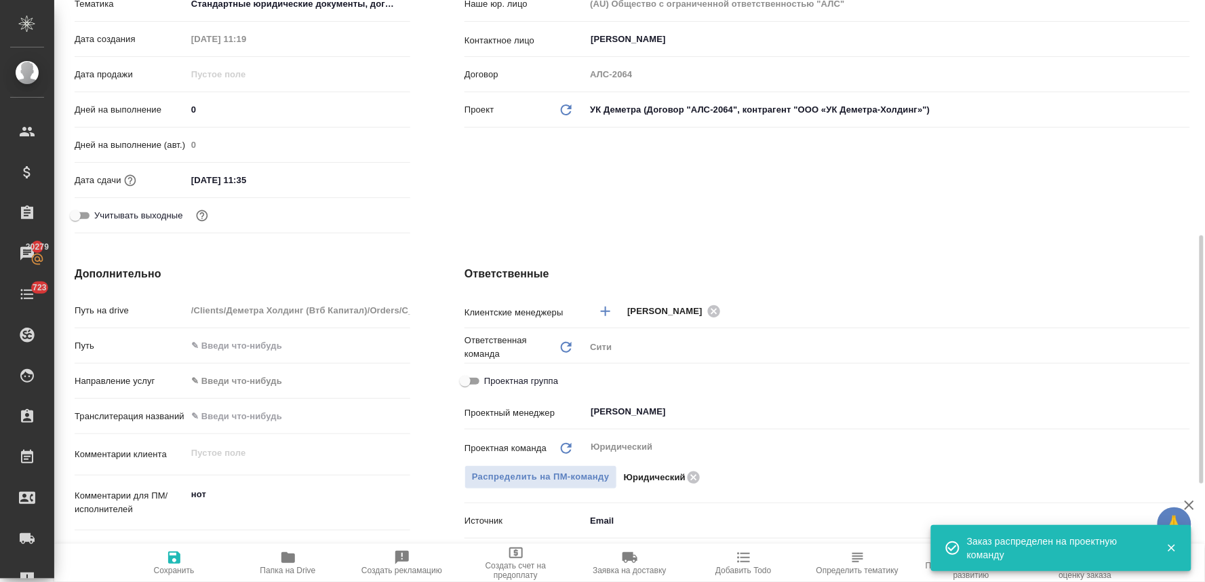
scroll to position [226, 0]
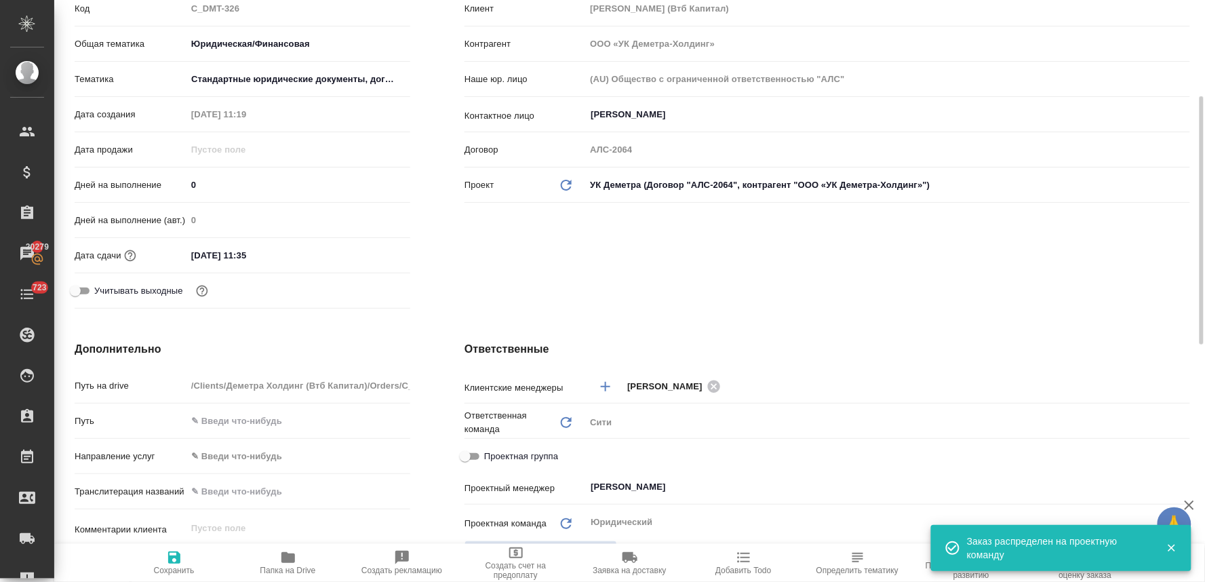
click at [272, 256] on input "11.10.2025 11:35" at bounding box center [245, 255] width 119 height 20
click at [364, 253] on icon "button" at bounding box center [371, 255] width 16 height 16
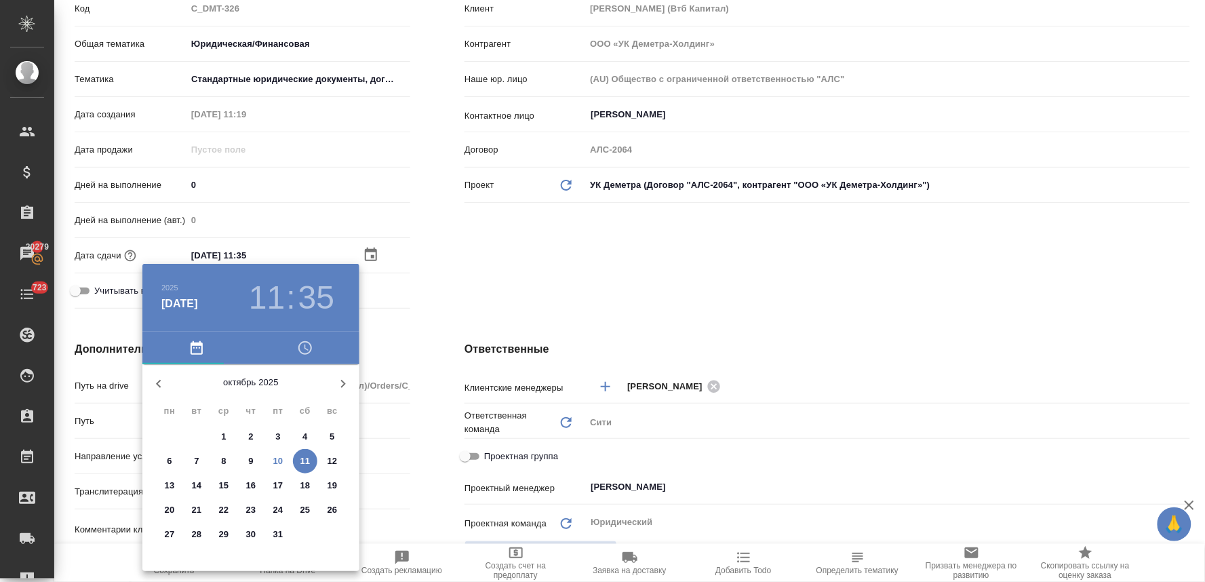
click at [192, 484] on p "14" at bounding box center [197, 486] width 10 height 14
type input "14.10.2025 11:35"
type textarea "x"
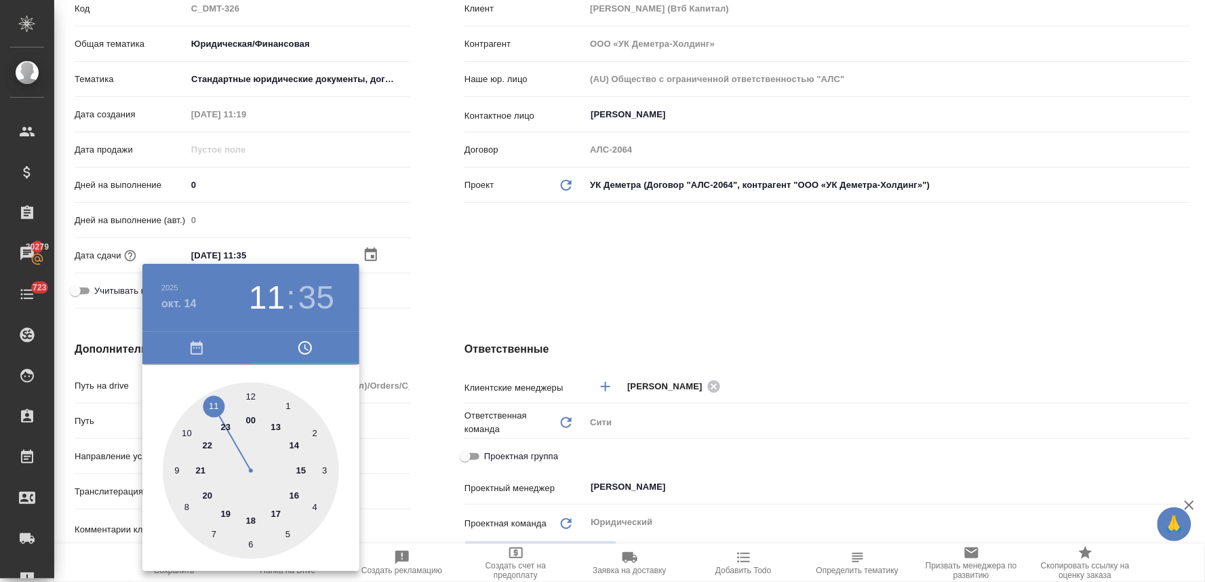
click at [301, 471] on div at bounding box center [251, 470] width 176 height 176
type input "14.10.2025 15:35"
type textarea "x"
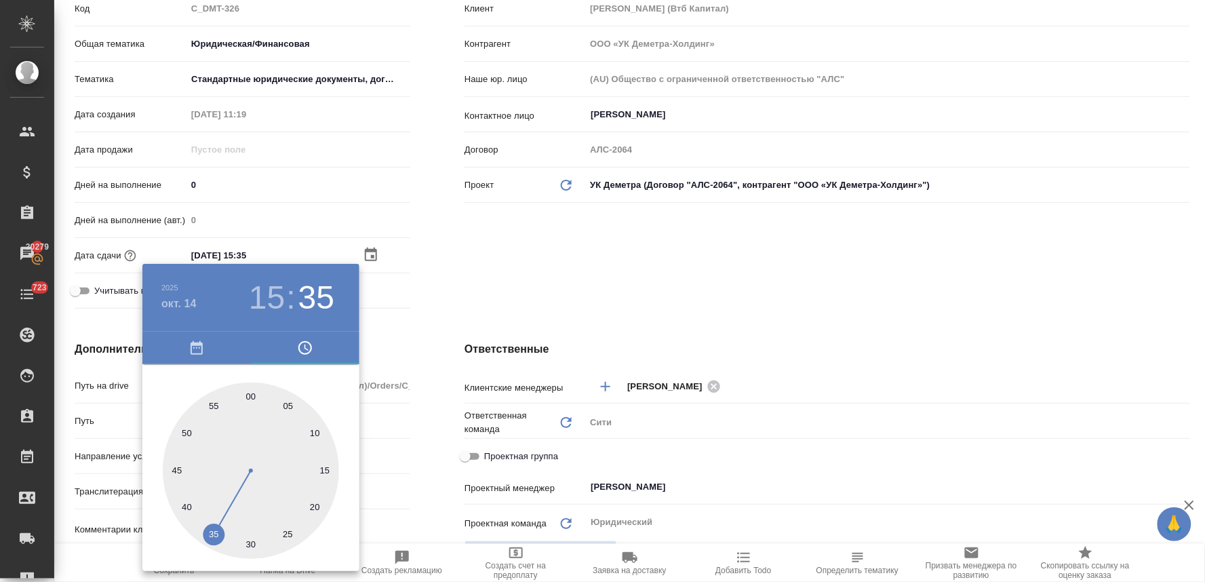
click at [249, 396] on div at bounding box center [251, 470] width 176 height 176
type input "14.10.2025 15:00"
type textarea "x"
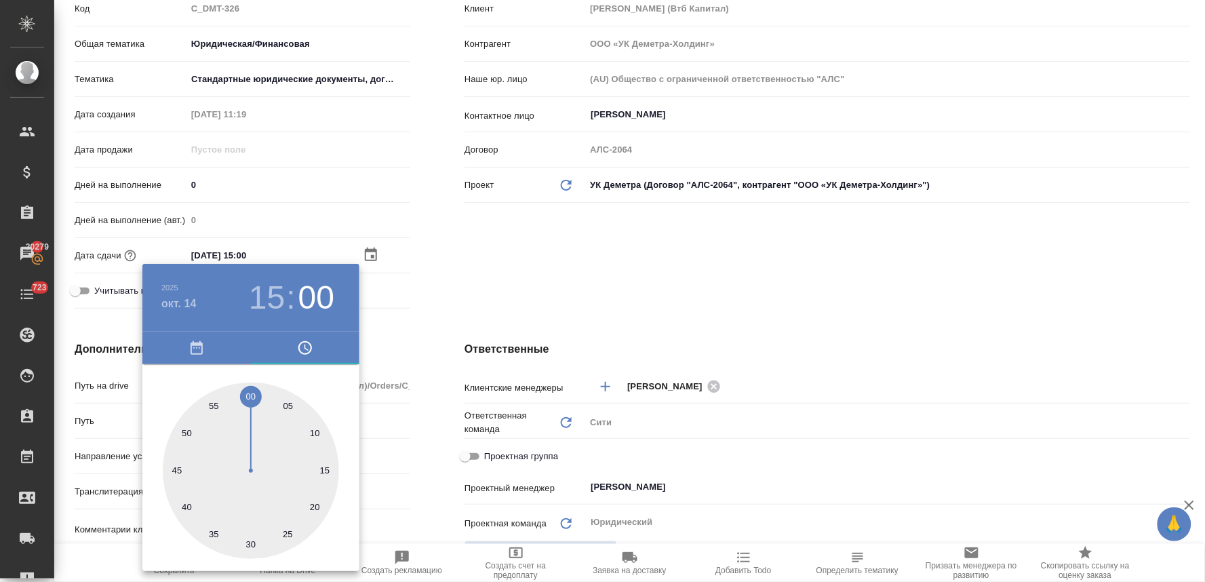
click at [452, 326] on div at bounding box center [602, 291] width 1205 height 582
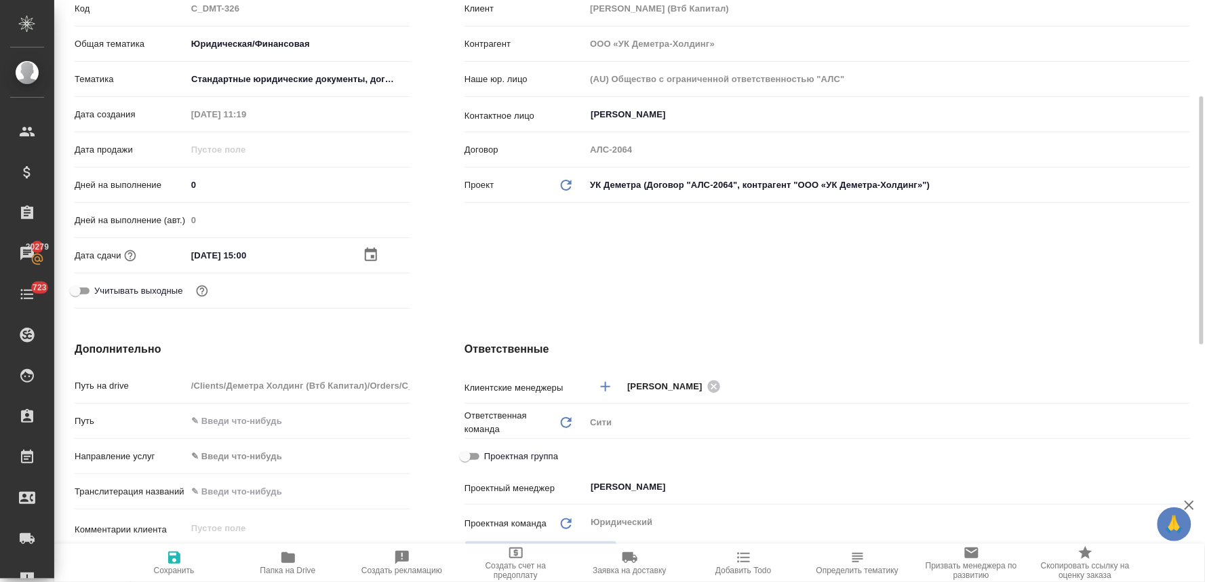
click at [241, 248] on input "14.10.2025 15:00" at bounding box center [245, 255] width 119 height 20
type input "14.10.2025 10:0_"
type textarea "x"
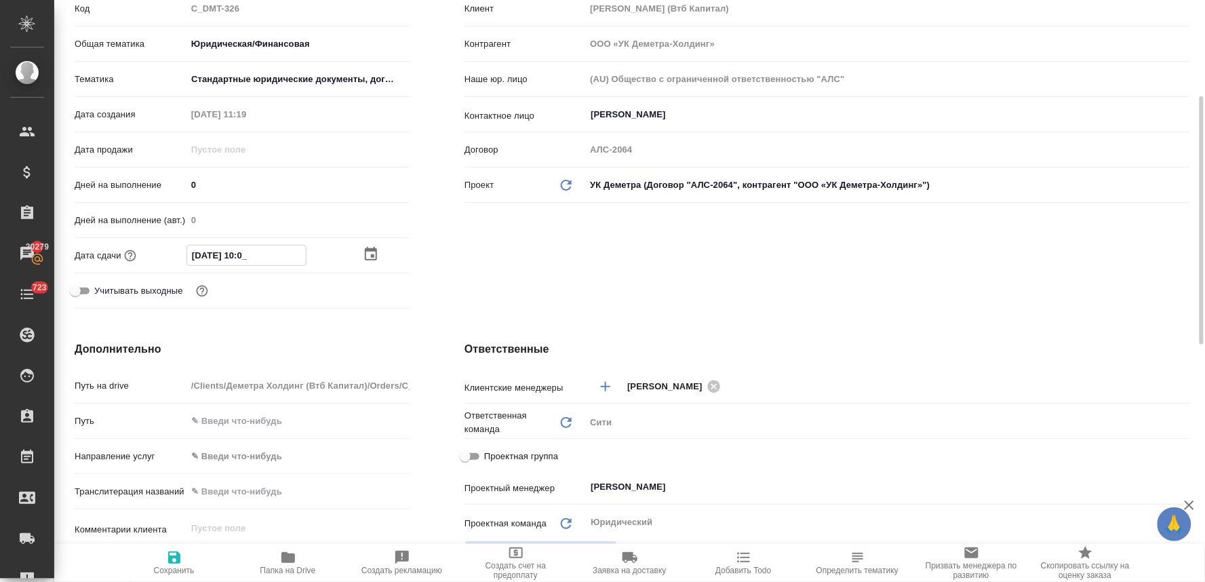
type input "14.10.2025 16:00"
type textarea "x"
type input "14.10.2025 16:00"
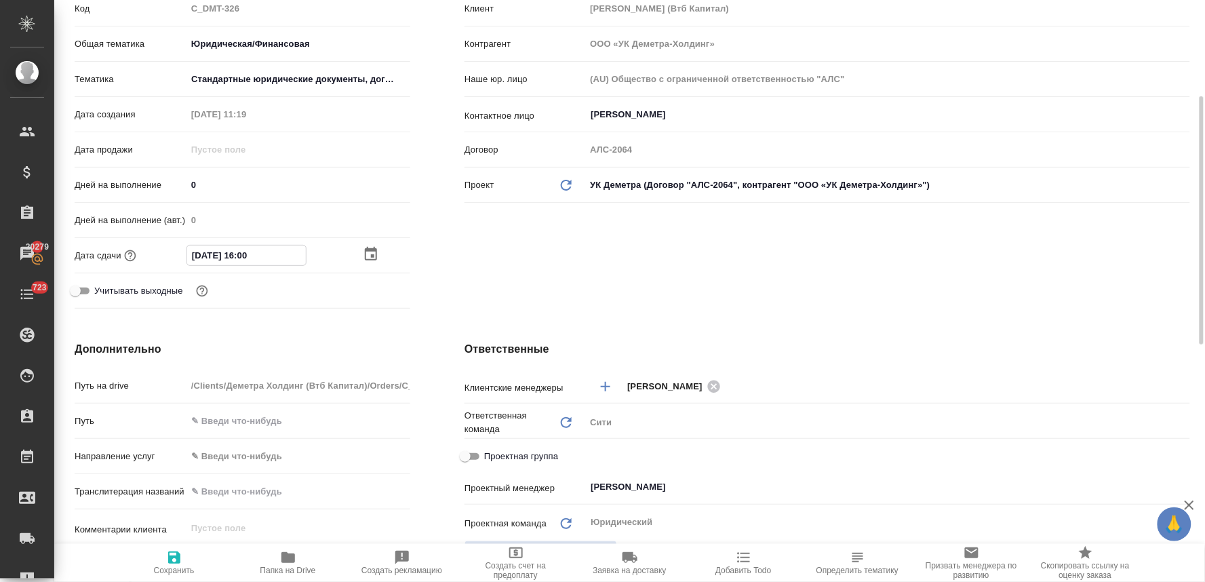
click at [191, 557] on span "Сохранить" at bounding box center [174, 562] width 98 height 26
type textarea "x"
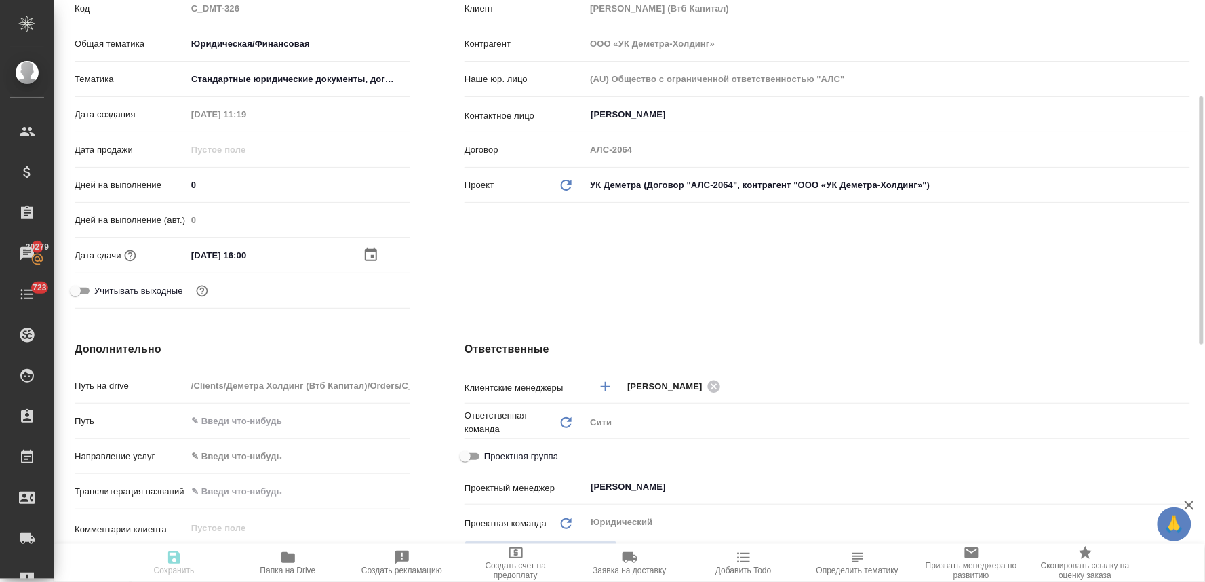
type textarea "x"
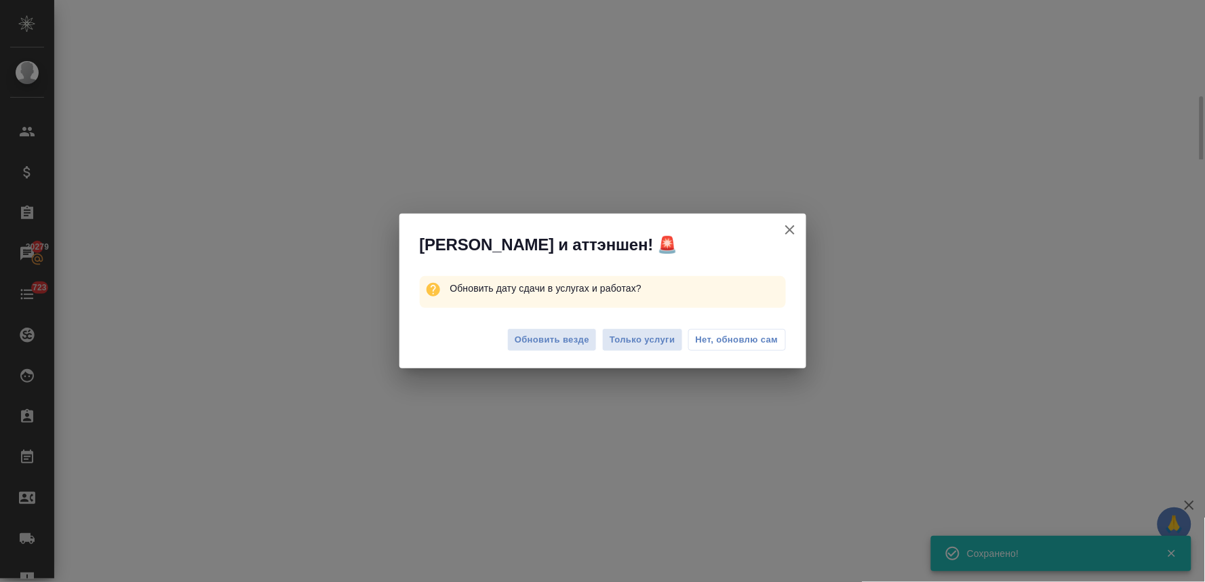
select select "RU"
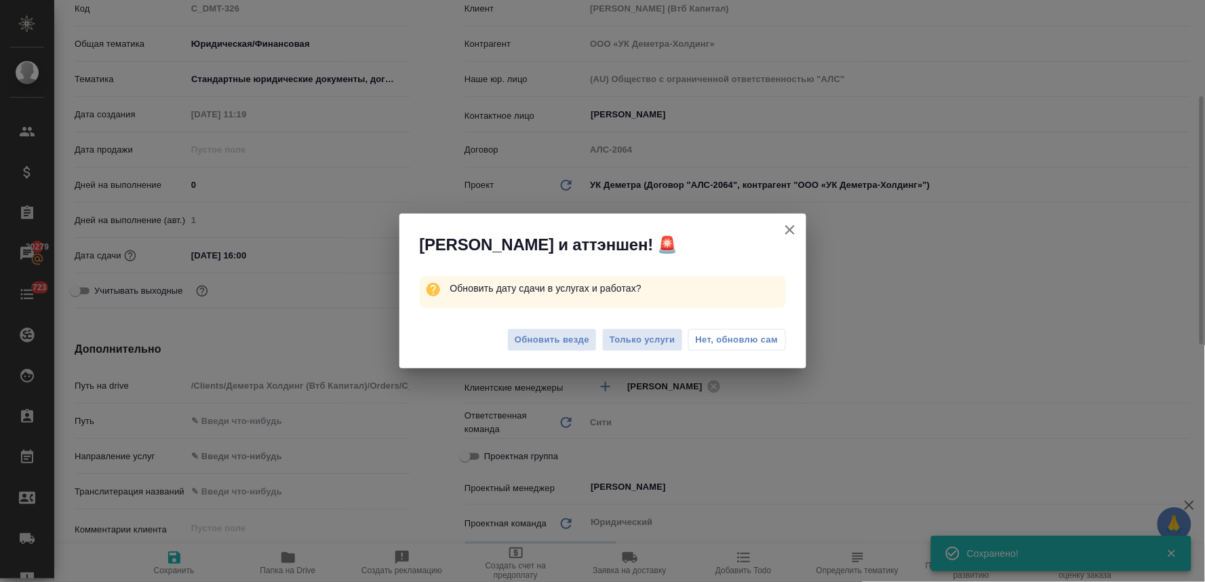
type textarea "x"
click at [575, 340] on span "Обновить везде" at bounding box center [552, 340] width 75 height 16
type textarea "x"
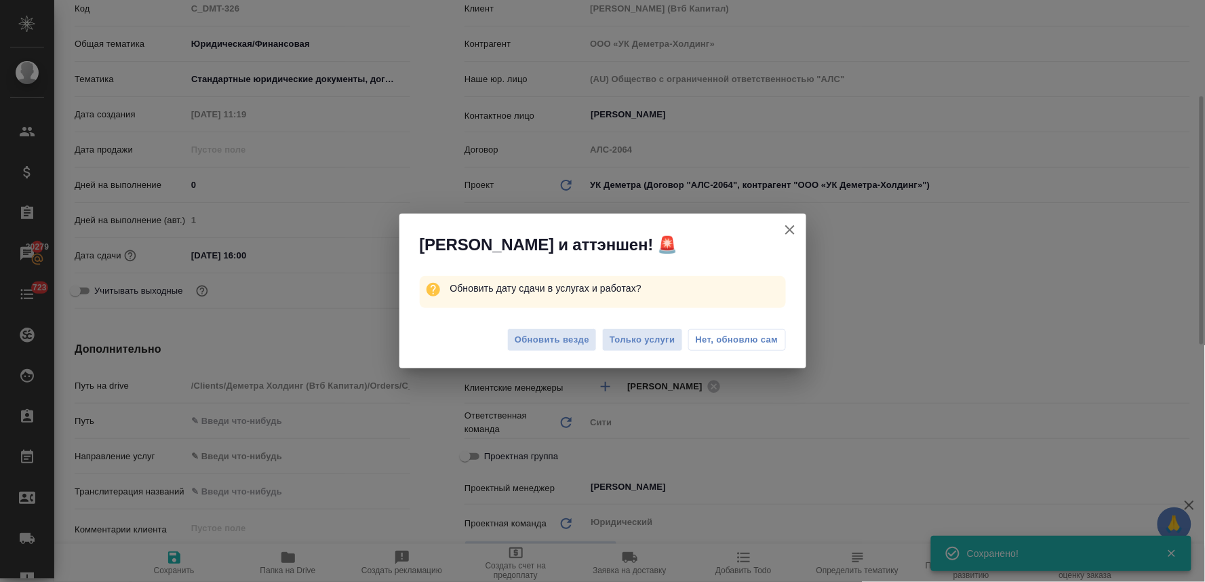
type textarea "x"
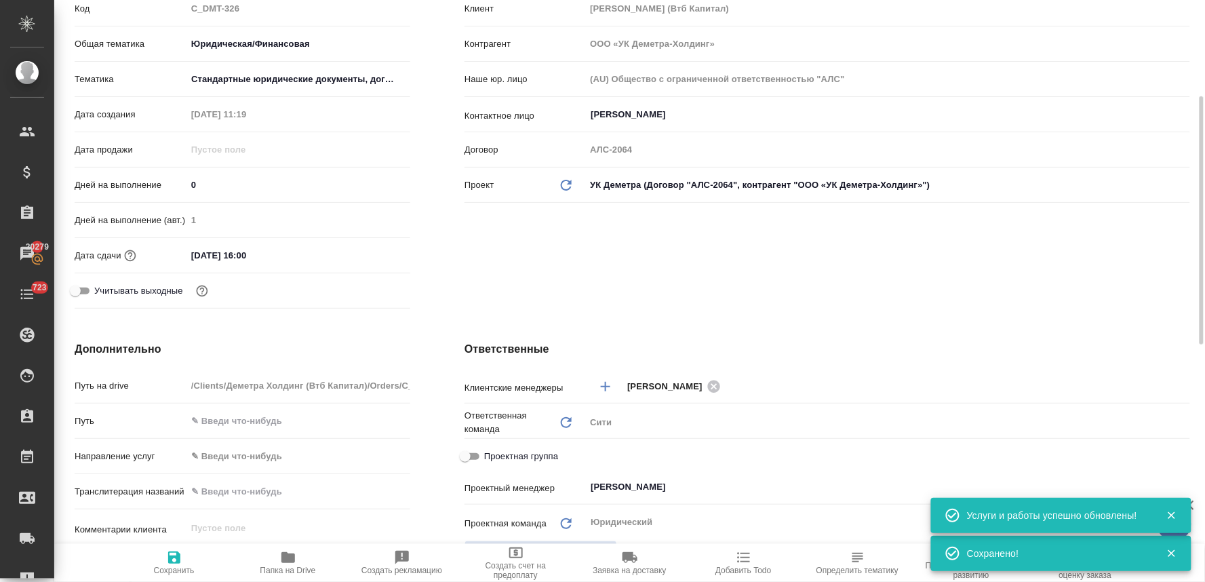
scroll to position [0, 0]
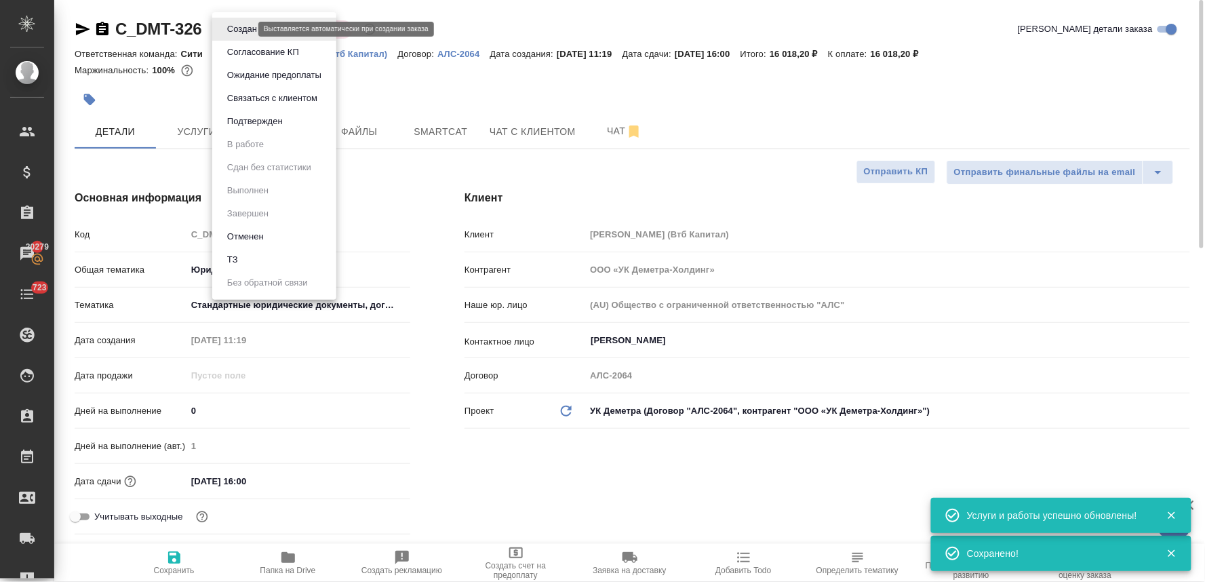
click at [246, 27] on body "🙏 .cls-1 fill:#fff; AWATERA Lyamina Nadezhda Клиенты Спецификации Заказы 20279 …" at bounding box center [602, 291] width 1205 height 582
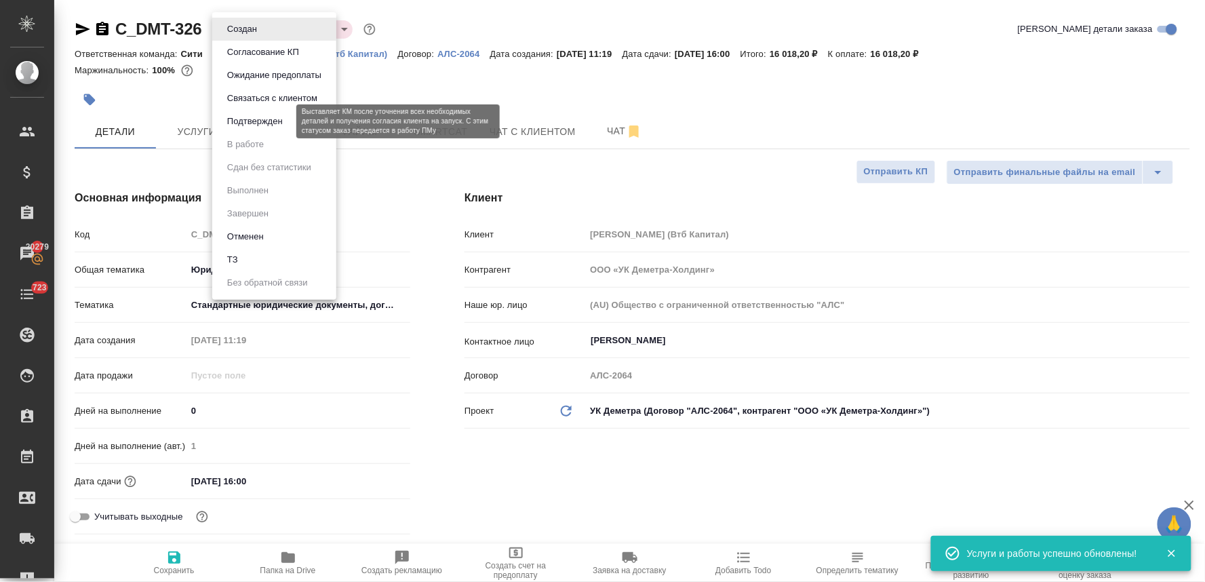
click at [255, 119] on button "Подтвержден" at bounding box center [255, 121] width 64 height 15
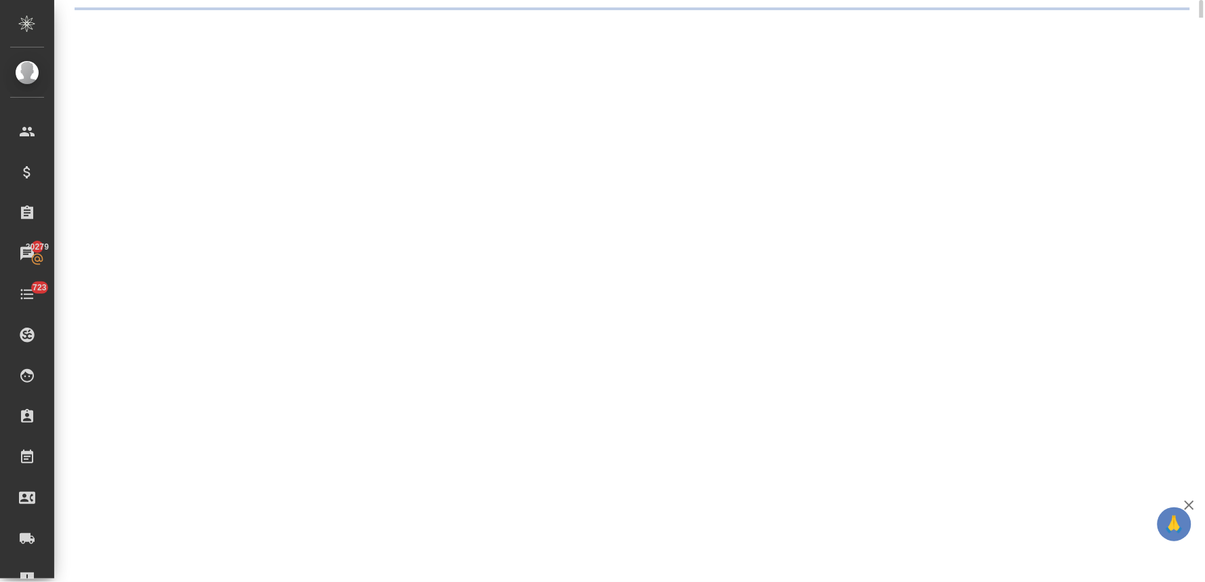
select select "RU"
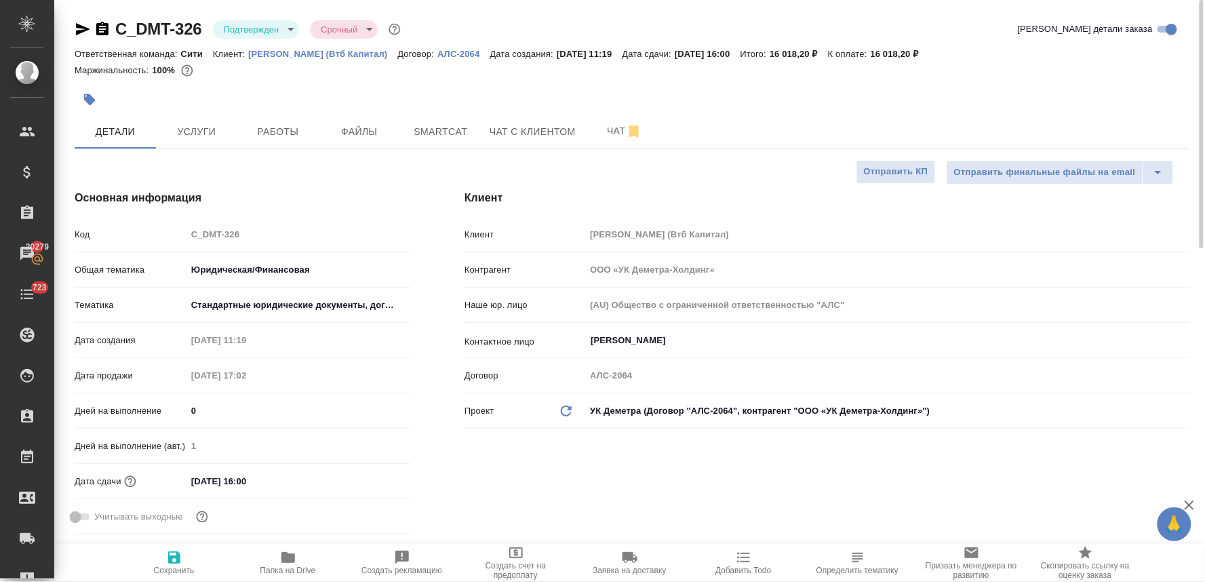
type textarea "x"
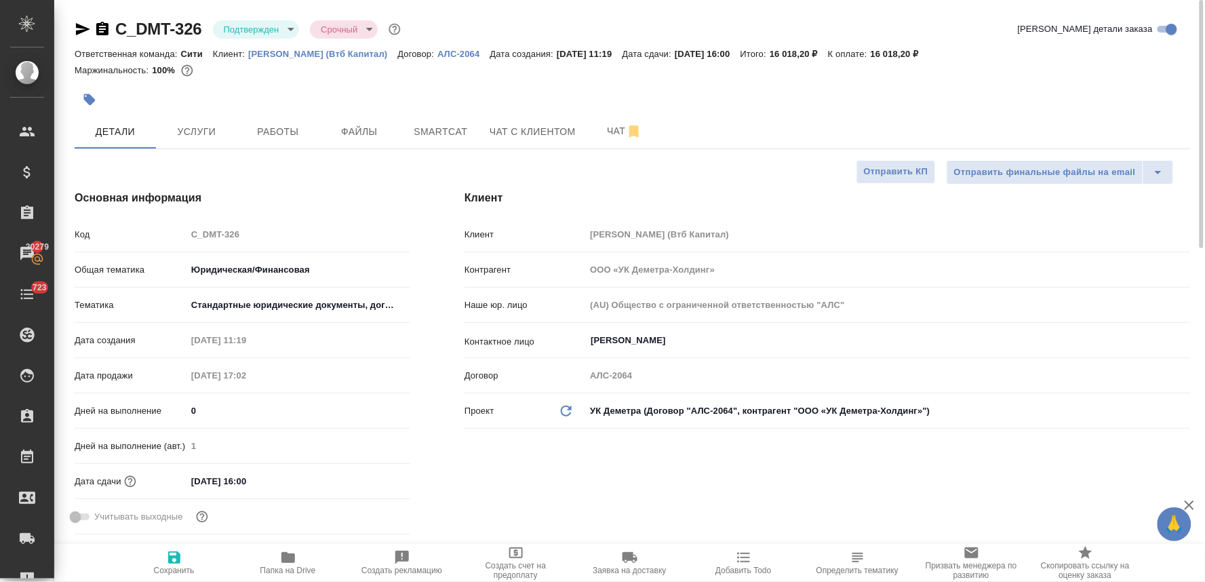
type textarea "x"
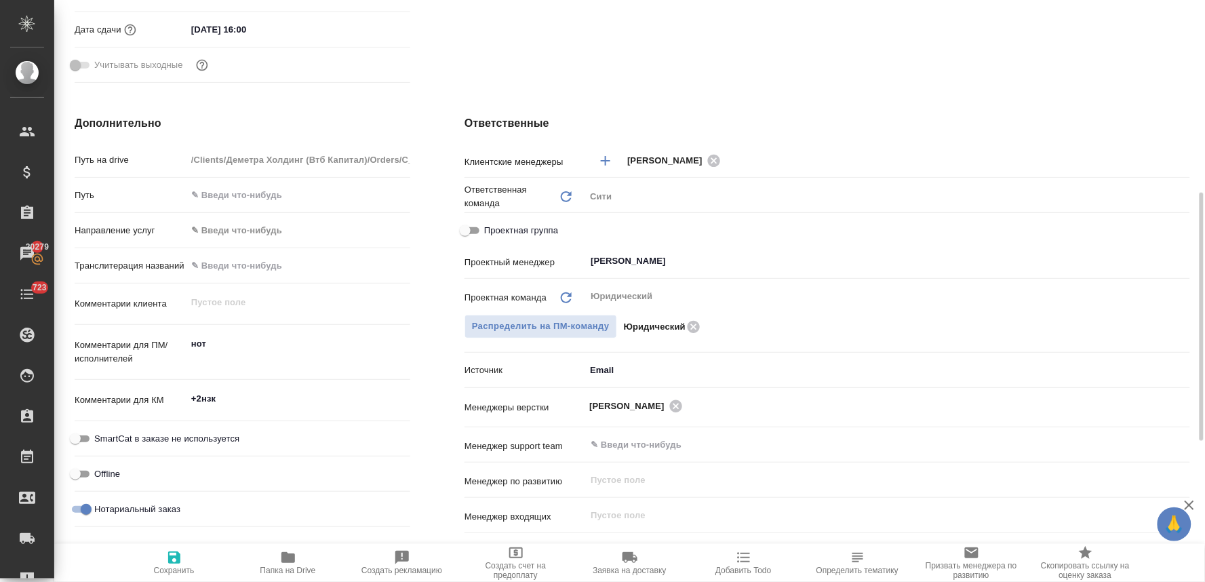
scroll to position [527, 0]
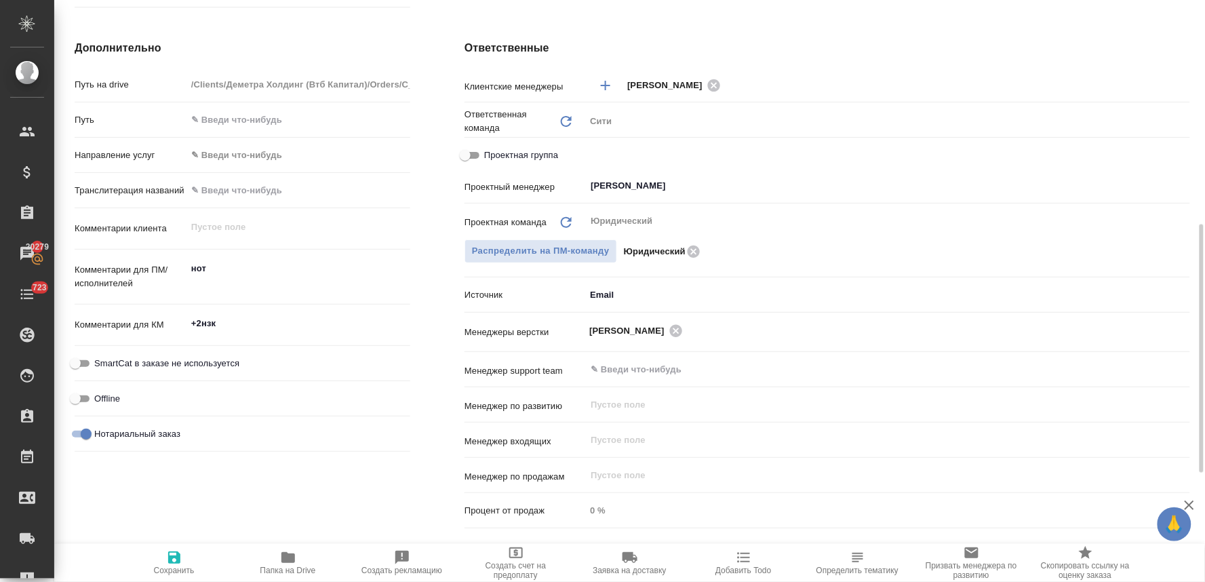
type textarea "x"
click at [274, 277] on textarea "нот" at bounding box center [298, 275] width 224 height 37
type textarea "нот"
type textarea "x"
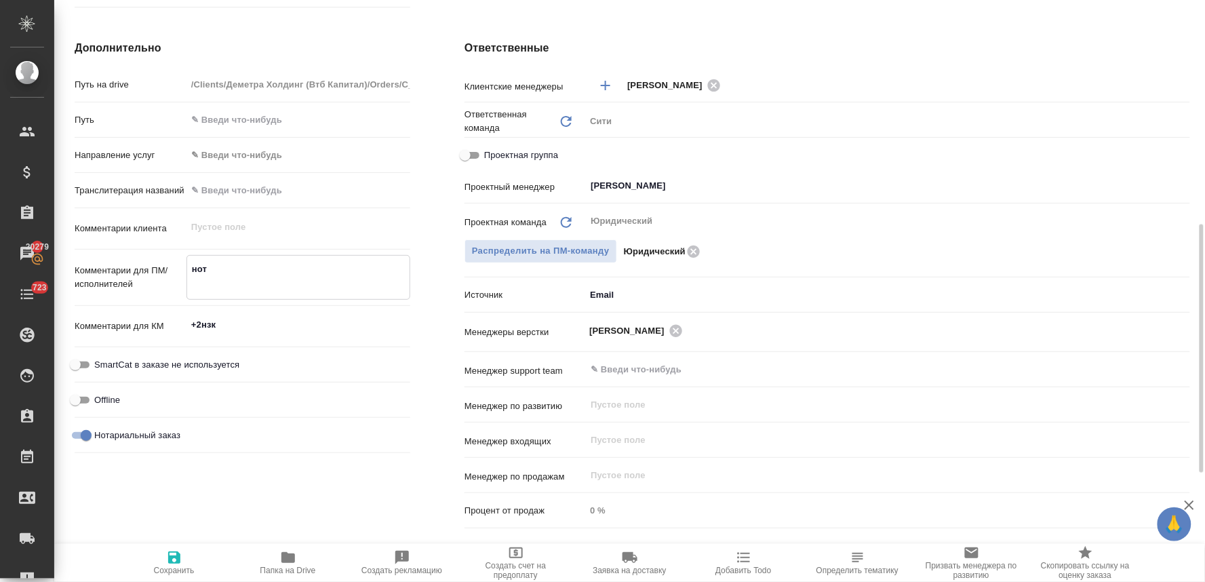
type textarea "x"
type textarea "нот"
type textarea "x"
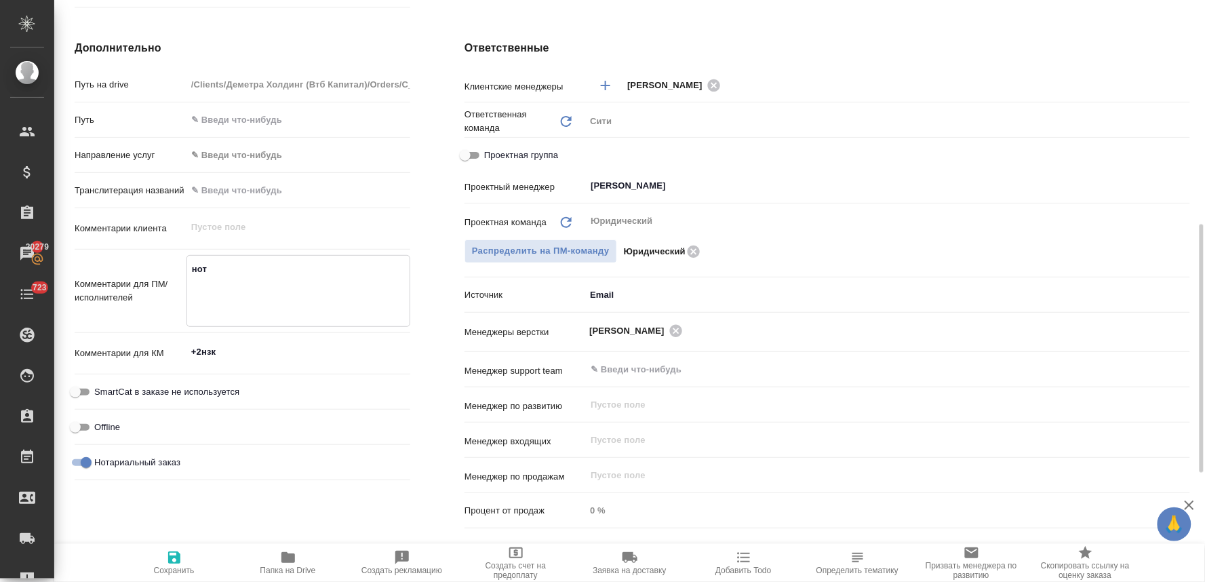
paste textarea "для единообразия с прошлым пакетом корпоративных документов: прошу переводить и…"
type textarea "нот для единообразия с прошлым пакетом корпоративных документов: прошу переводи…"
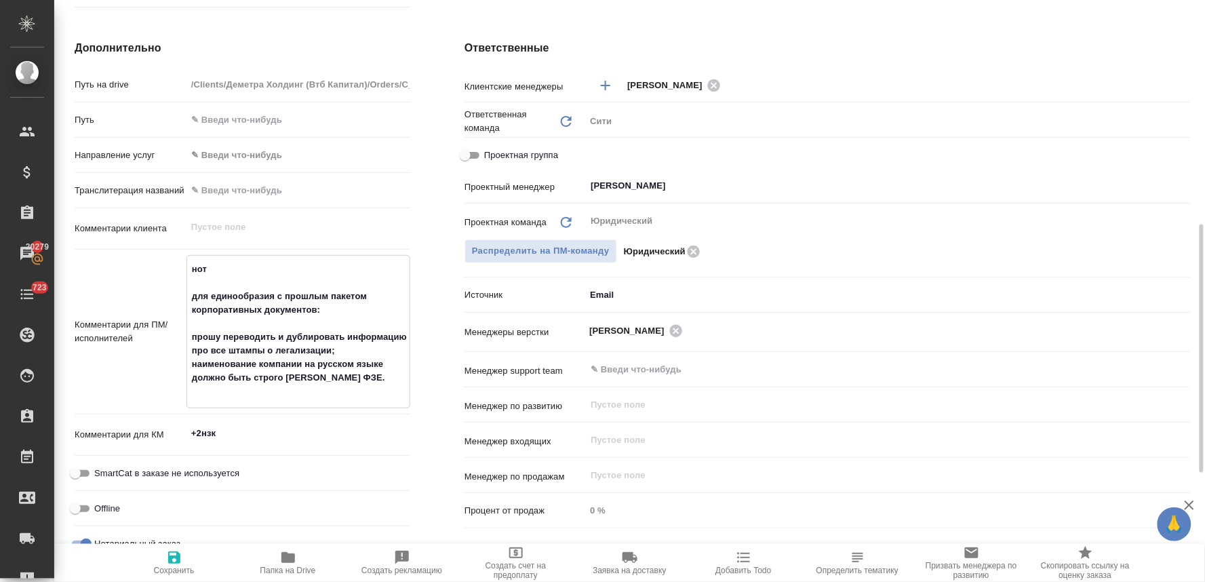
type textarea "x"
click at [240, 292] on textarea "нот для единообразия с прошлым пакетом корпоративных документов: прошу переводи…" at bounding box center [298, 330] width 222 height 145
type textarea "нот для единообразия с прошлым пакетом корпоративных документов: прошу переводи…"
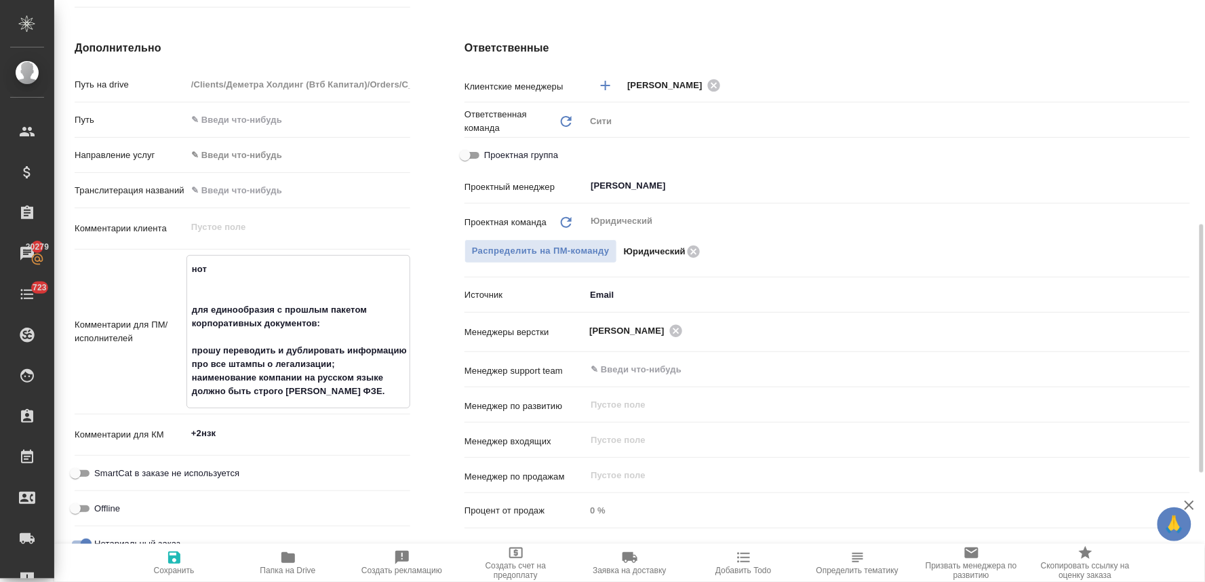
type textarea "x"
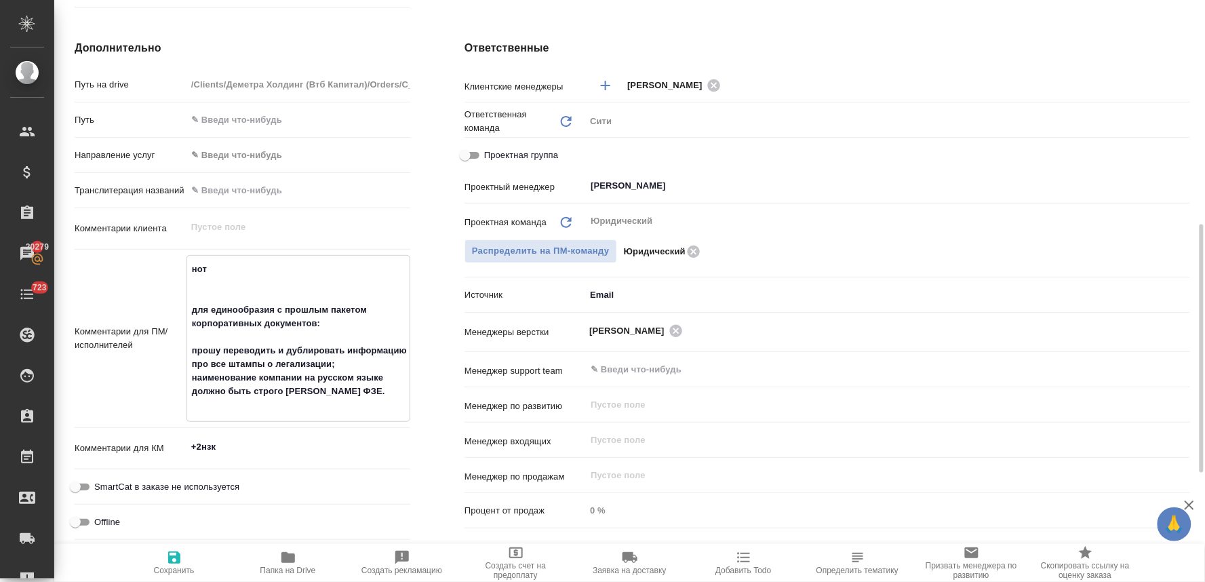
type textarea "нот о для единообразия с прошлым пакетом корпоративных документов: прошу перево…"
type textarea "x"
type textarea "нот от для единообразия с прошлым пакетом корпоративных документов: прошу перев…"
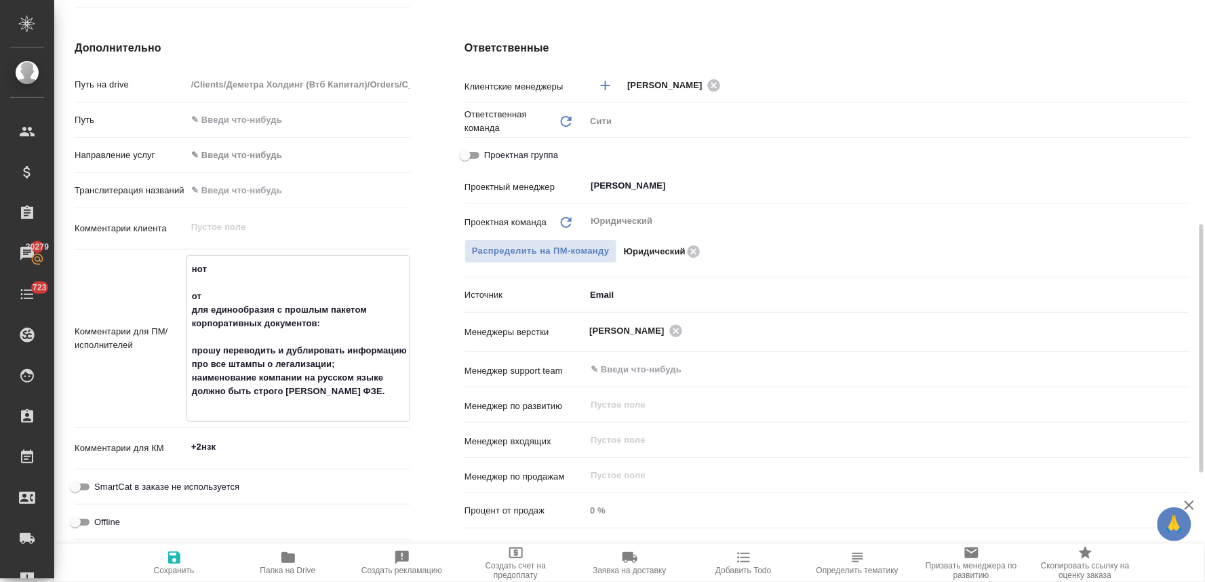
type textarea "x"
type textarea "нот от для единообразия с прошлым пакетом корпоративных документов: прошу перев…"
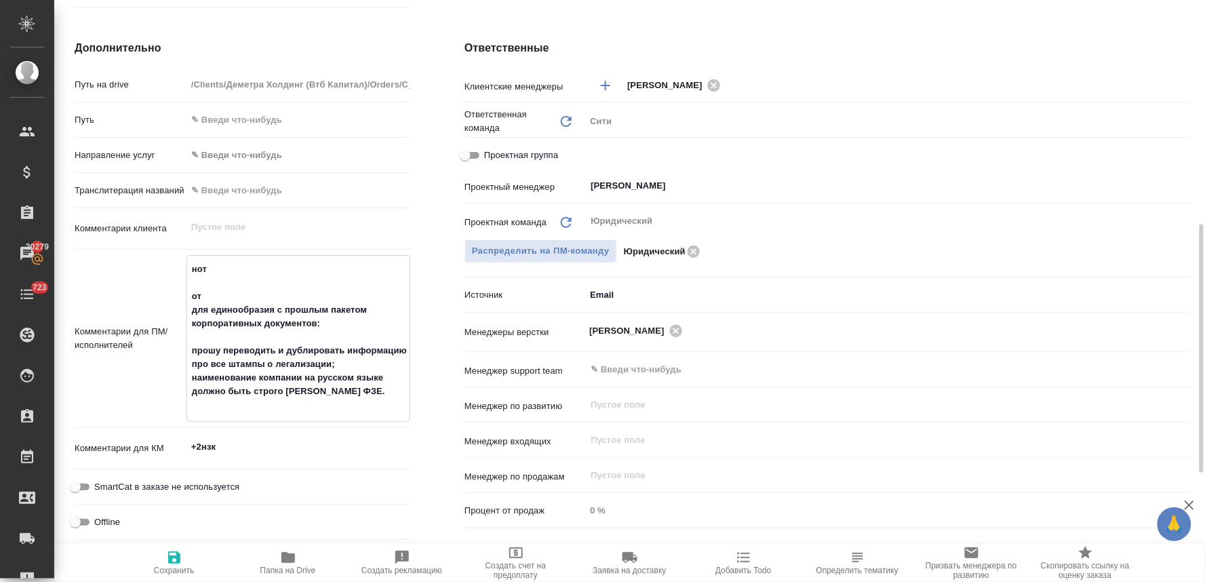
type textarea "x"
type textarea "нот от кл для единообразия с прошлым пакетом корпоративных документов: прошу пе…"
type textarea "x"
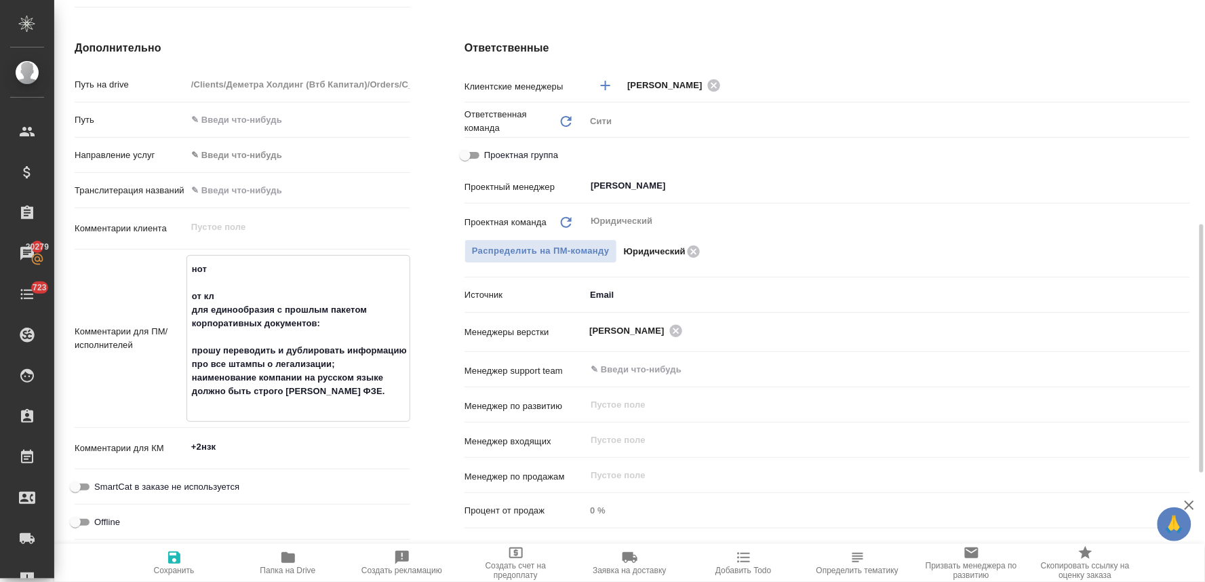
type textarea "x"
type textarea "нот от кли для единообразия с прошлым пакетом корпоративных документов: прошу п…"
type textarea "x"
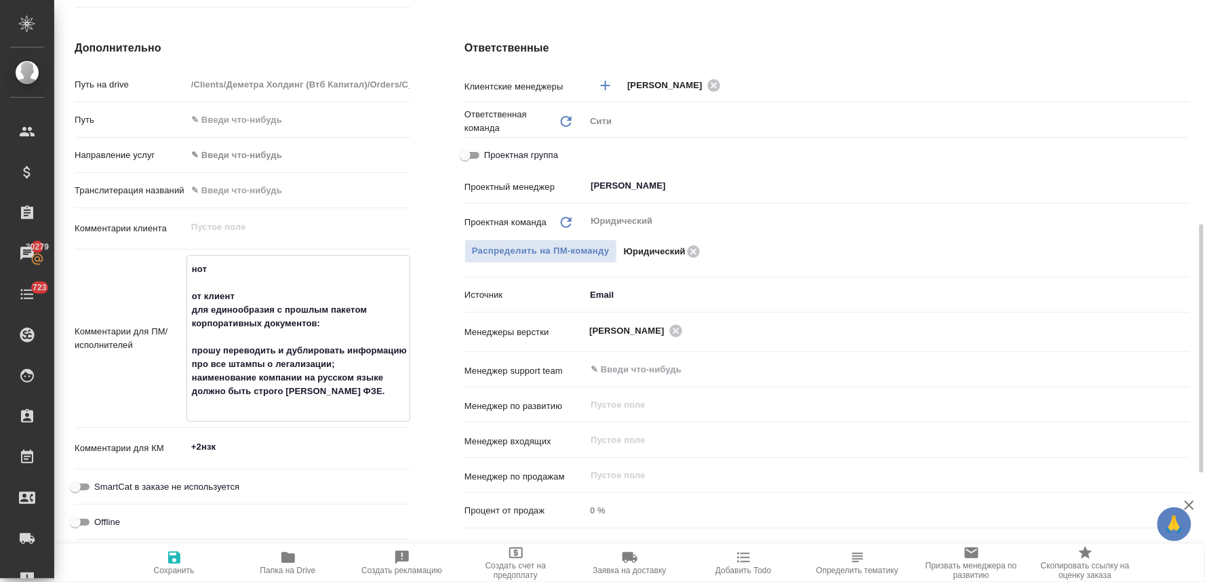
type textarea "нот от клиента для единообразия с прошлым пакетом корпоративных документов: про…"
type textarea "x"
type textarea "нот от клиента: для единообразия с прошлым пакетом корпоративных документов: пр…"
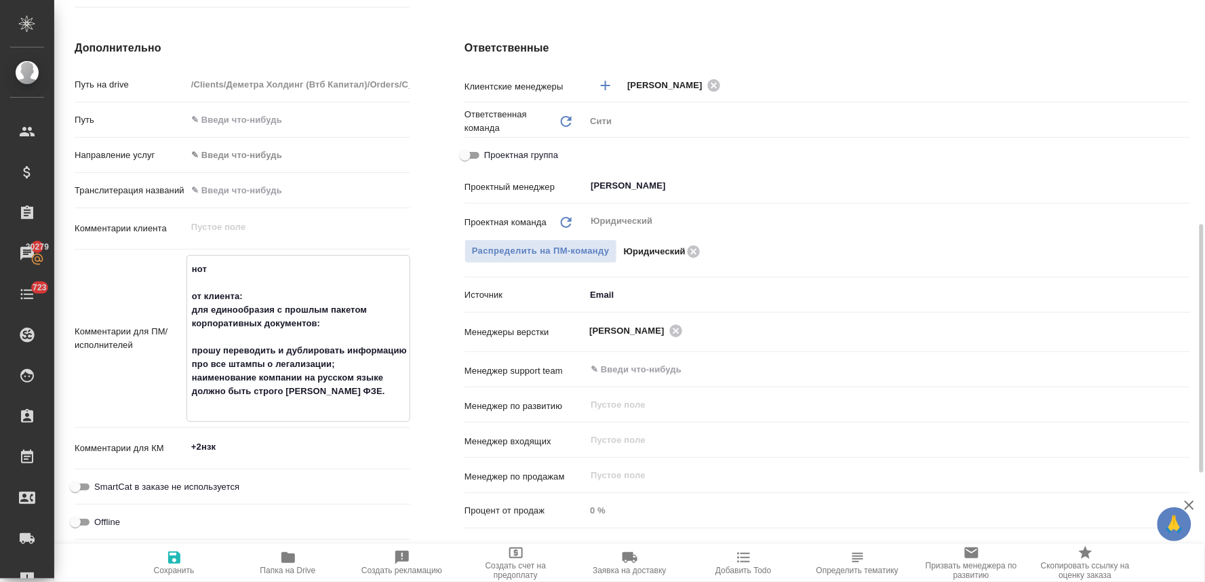
type textarea "x"
type textarea "нот от клиента: для единообразия с прошлым пакетом корпоративных документов: пр…"
type textarea "x"
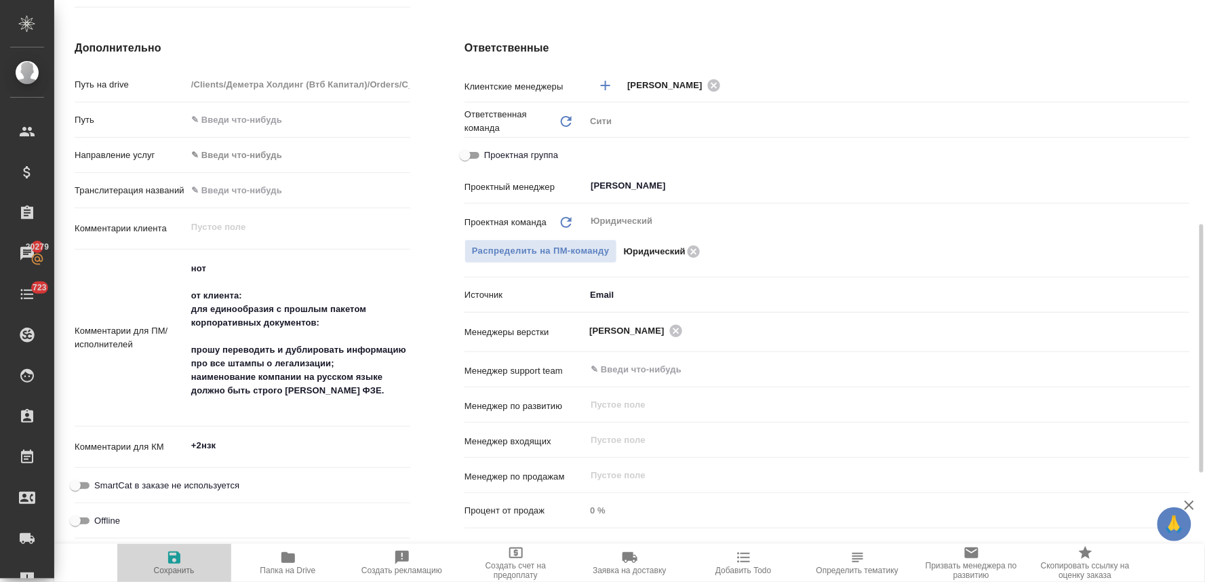
click at [167, 560] on icon "button" at bounding box center [174, 557] width 16 height 16
type textarea "x"
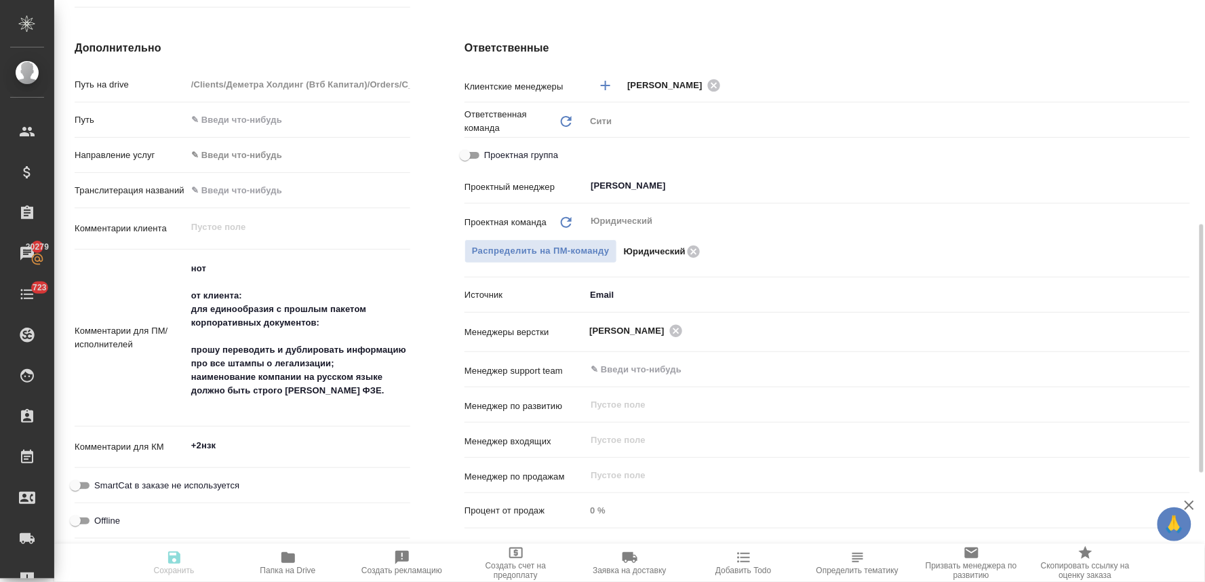
type textarea "x"
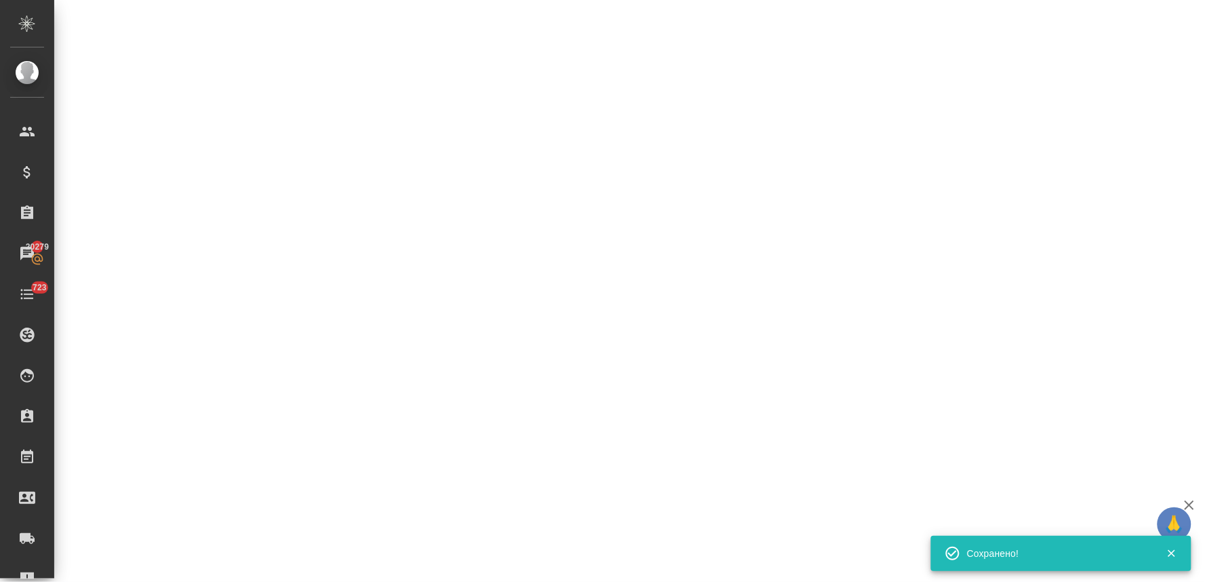
select select "RU"
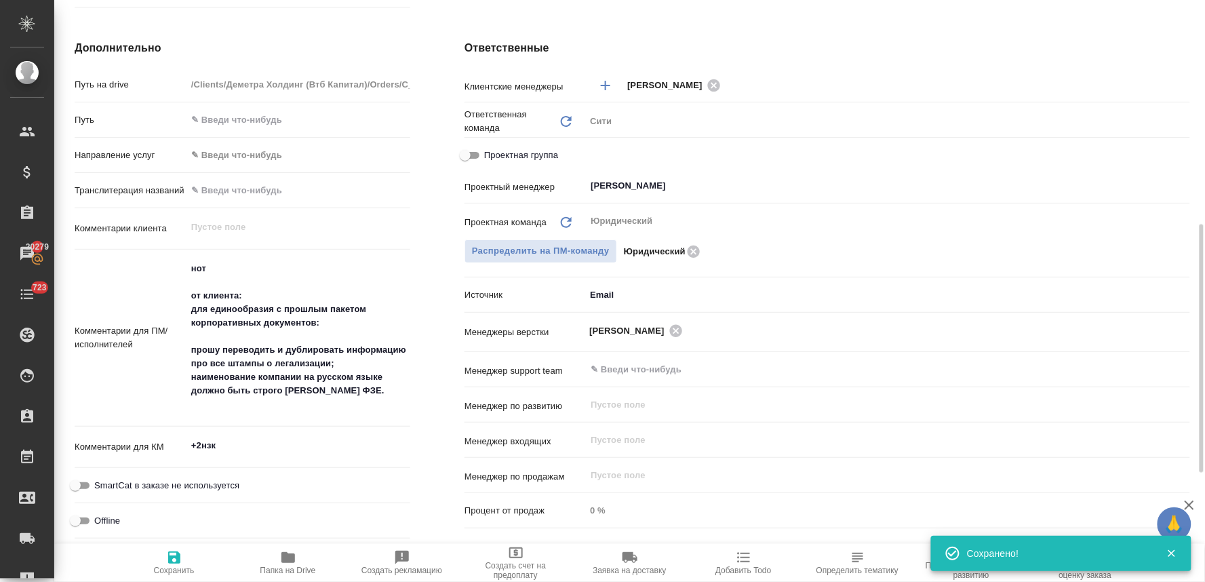
type textarea "x"
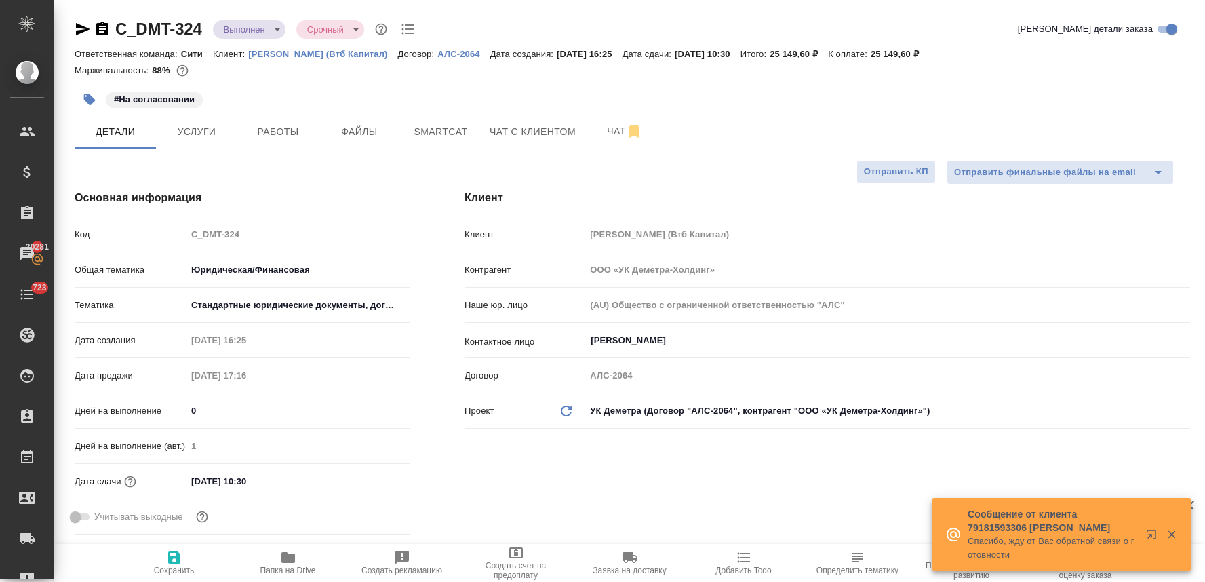
select select "RU"
click at [286, 139] on span "Работы" at bounding box center [277, 131] width 65 height 17
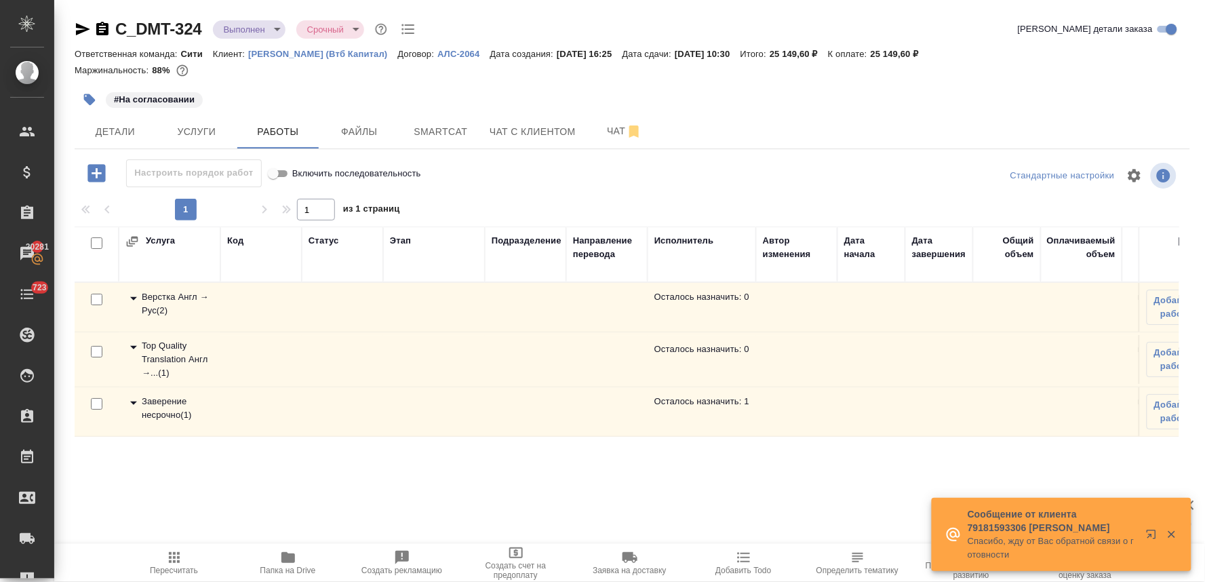
click at [140, 416] on div "Заверение несрочно ( 1 )" at bounding box center [169, 408] width 88 height 27
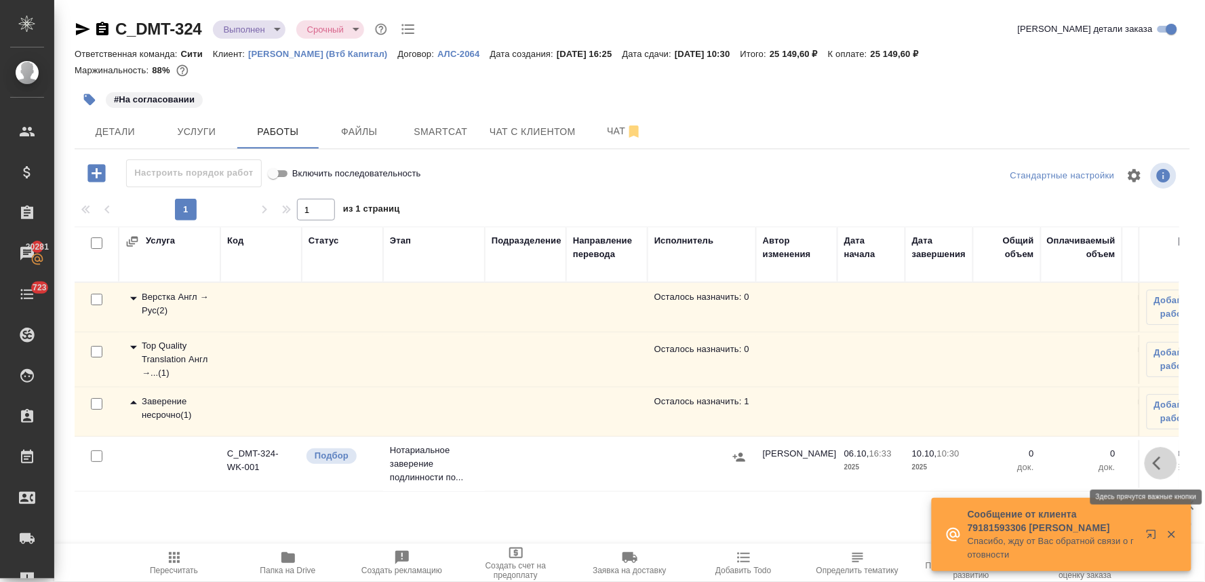
click at [1160, 463] on icon "button" at bounding box center [1161, 463] width 16 height 16
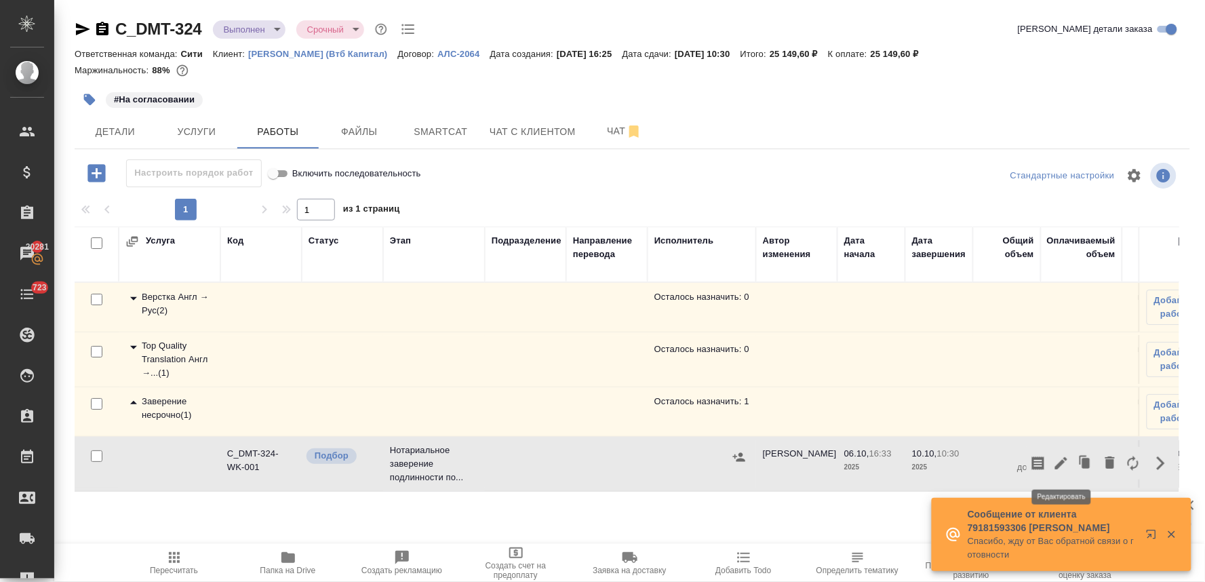
click at [1065, 461] on icon "button" at bounding box center [1061, 463] width 16 height 16
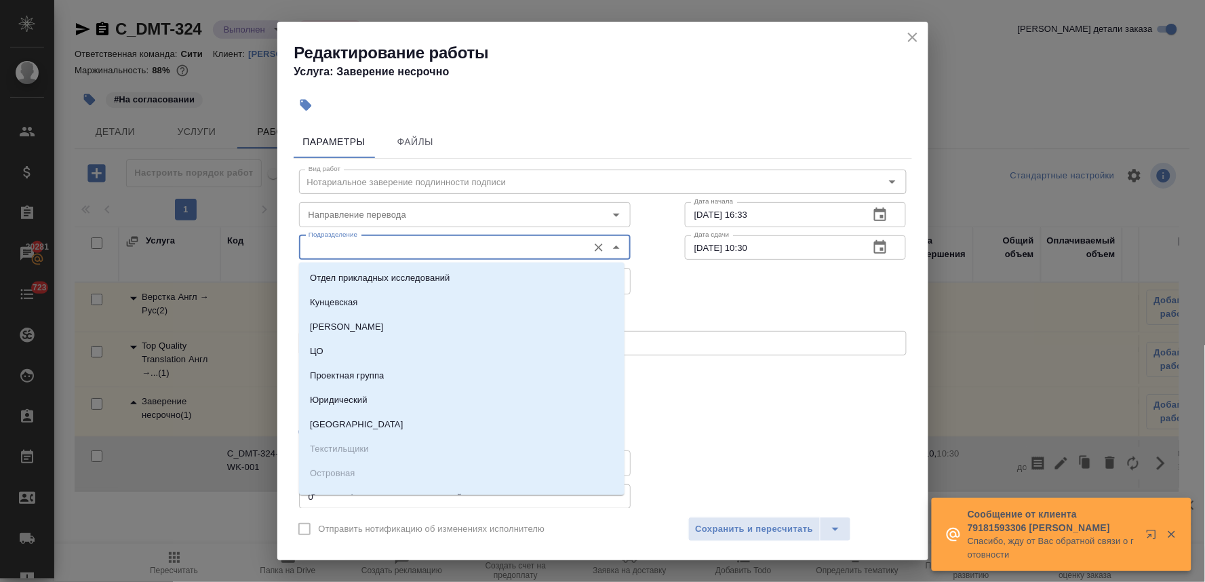
click at [385, 250] on input "Подразделение" at bounding box center [442, 247] width 278 height 16
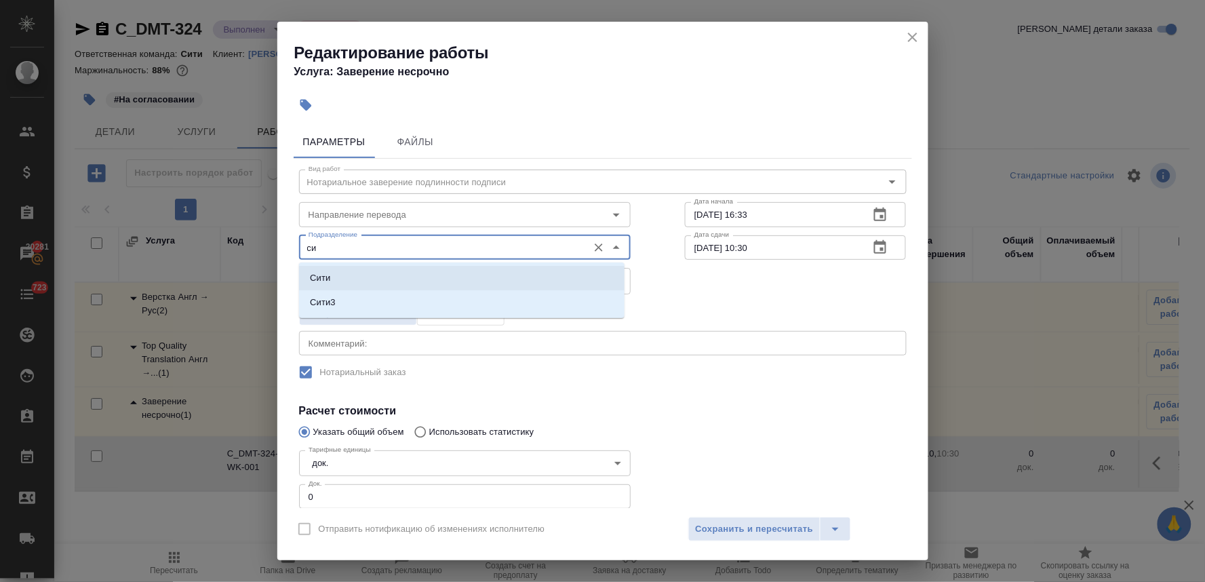
click at [380, 274] on li "Сити" at bounding box center [462, 278] width 326 height 24
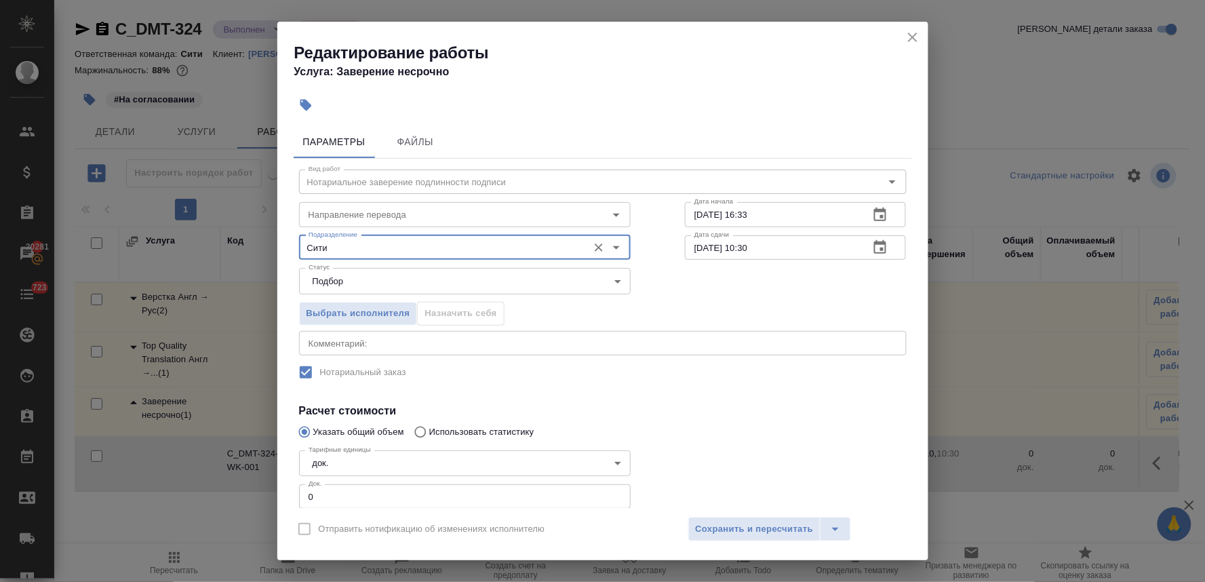
type input "Сити"
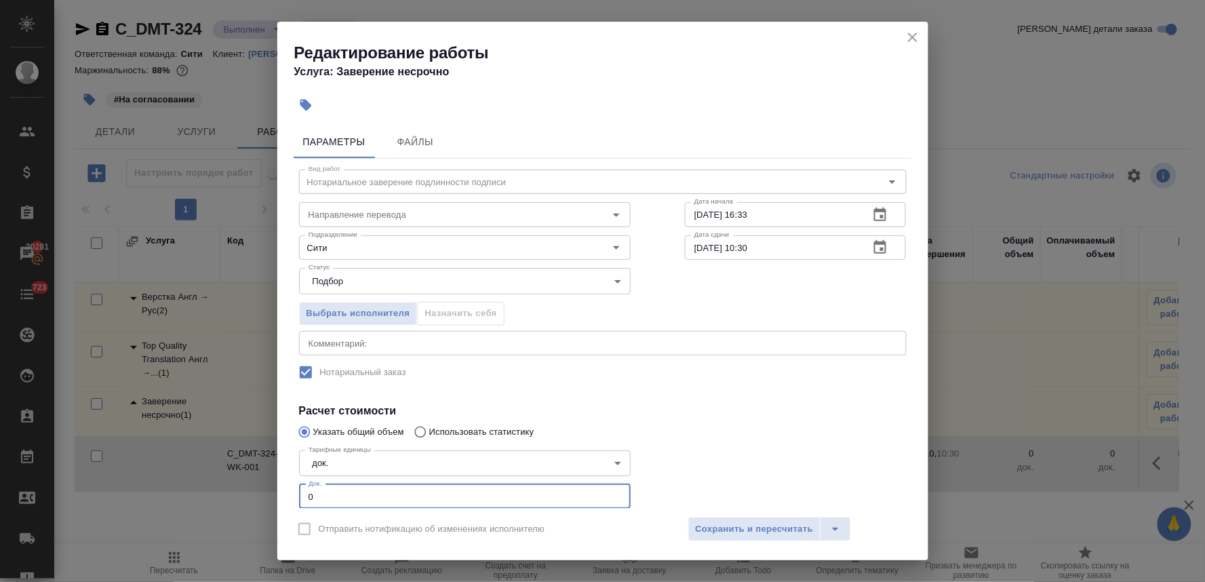
drag, startPoint x: 319, startPoint y: 495, endPoint x: 288, endPoint y: 498, distance: 31.4
click at [288, 498] on div "Параметры Файлы Вид работ Нотариальное заверение подлинности подписи Вид работ …" at bounding box center [602, 314] width 651 height 388
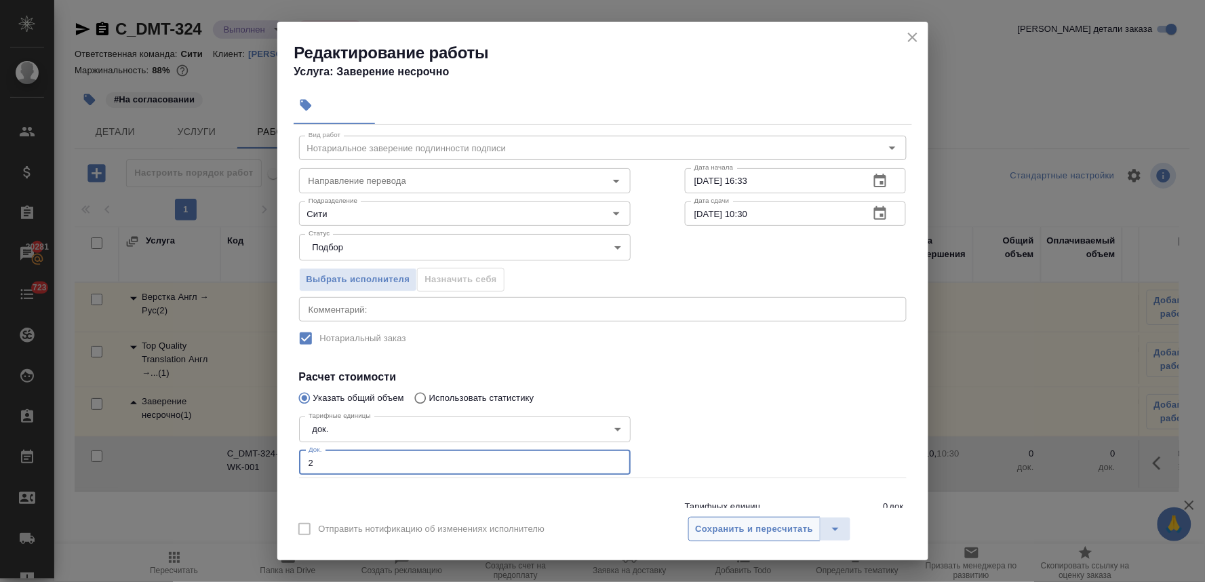
type input "2"
click at [777, 522] on span "Сохранить и пересчитать" at bounding box center [755, 529] width 118 height 16
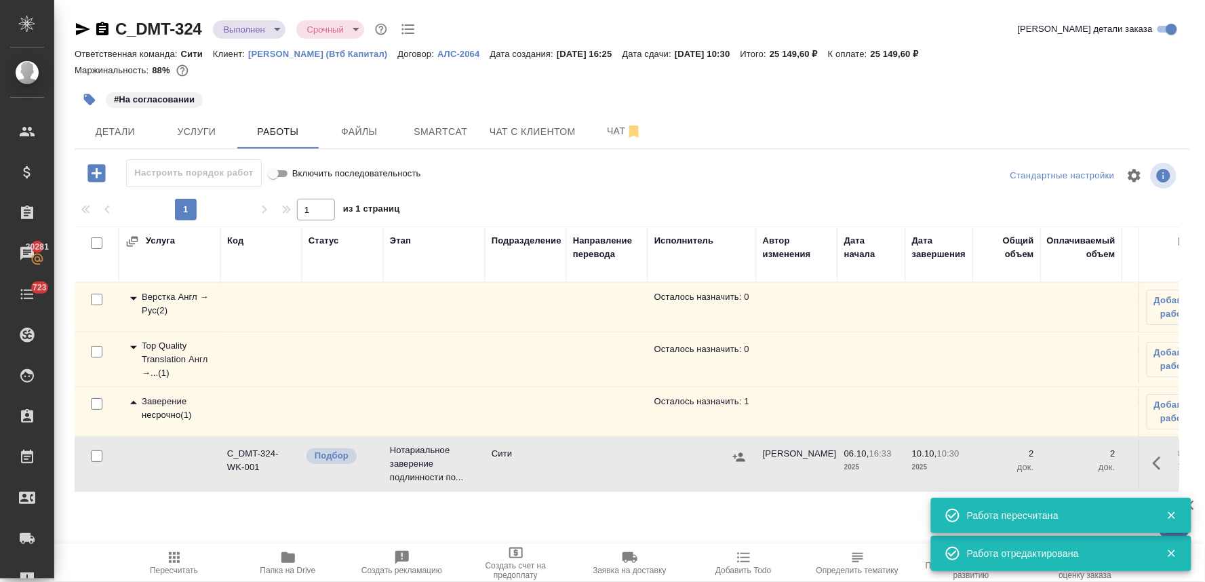
click at [737, 461] on icon "button" at bounding box center [739, 456] width 12 height 9
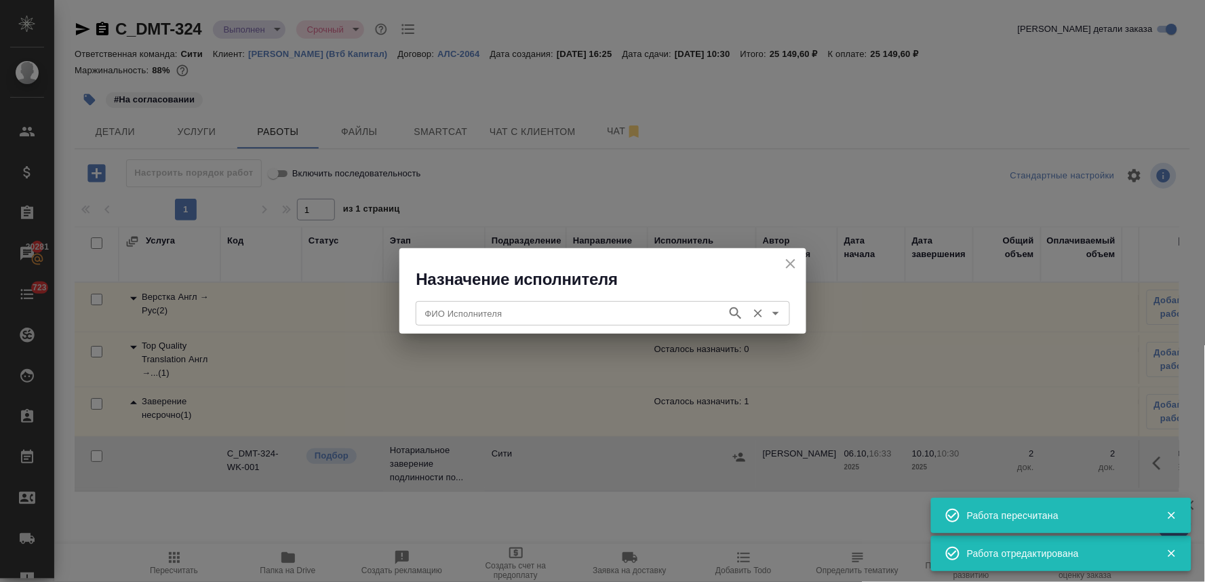
click at [522, 313] on input "ФИО Исполнителя" at bounding box center [570, 313] width 300 height 16
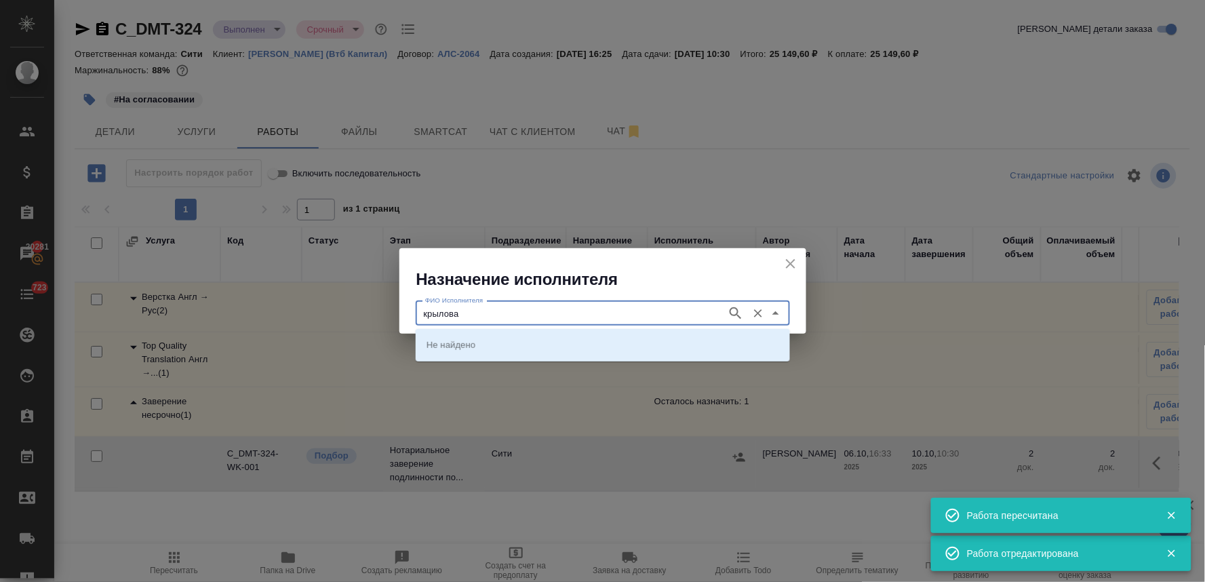
type input "крылова"
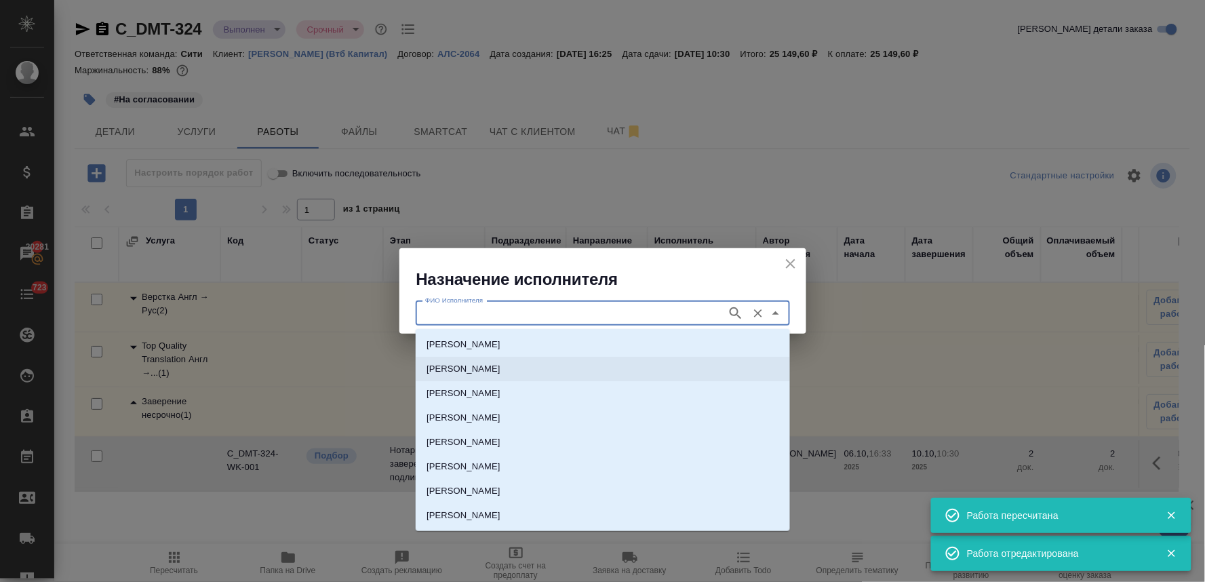
click at [500, 362] on p "[PERSON_NAME]" at bounding box center [464, 369] width 74 height 14
type input "[PERSON_NAME]"
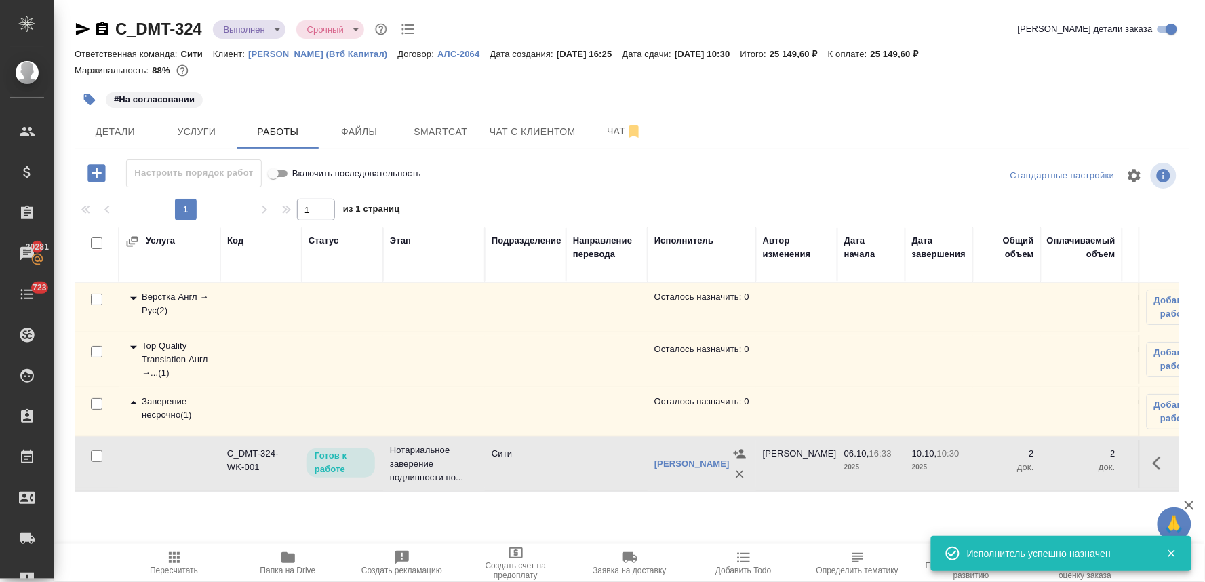
click at [157, 580] on button "Пересчитать" at bounding box center [174, 563] width 114 height 38
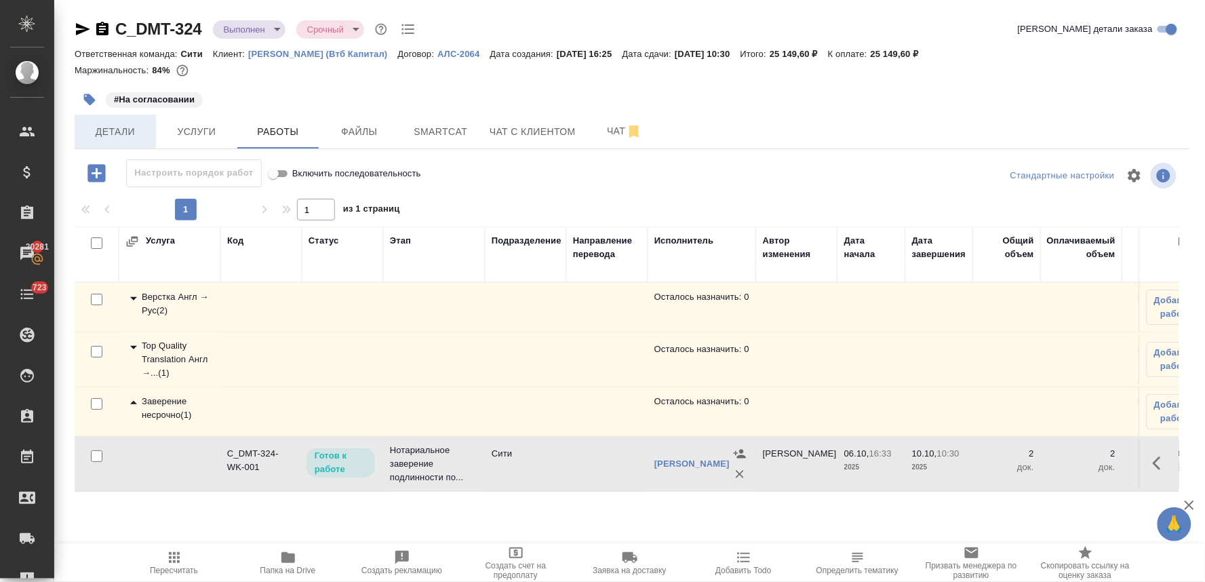
click at [119, 134] on span "Детали" at bounding box center [115, 131] width 65 height 17
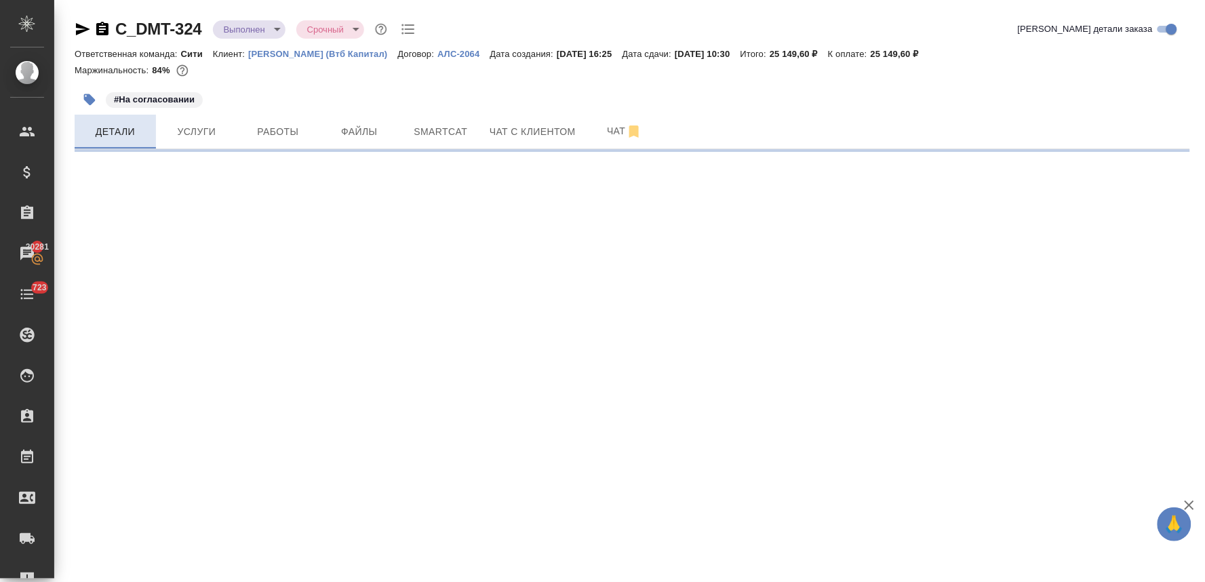
select select "RU"
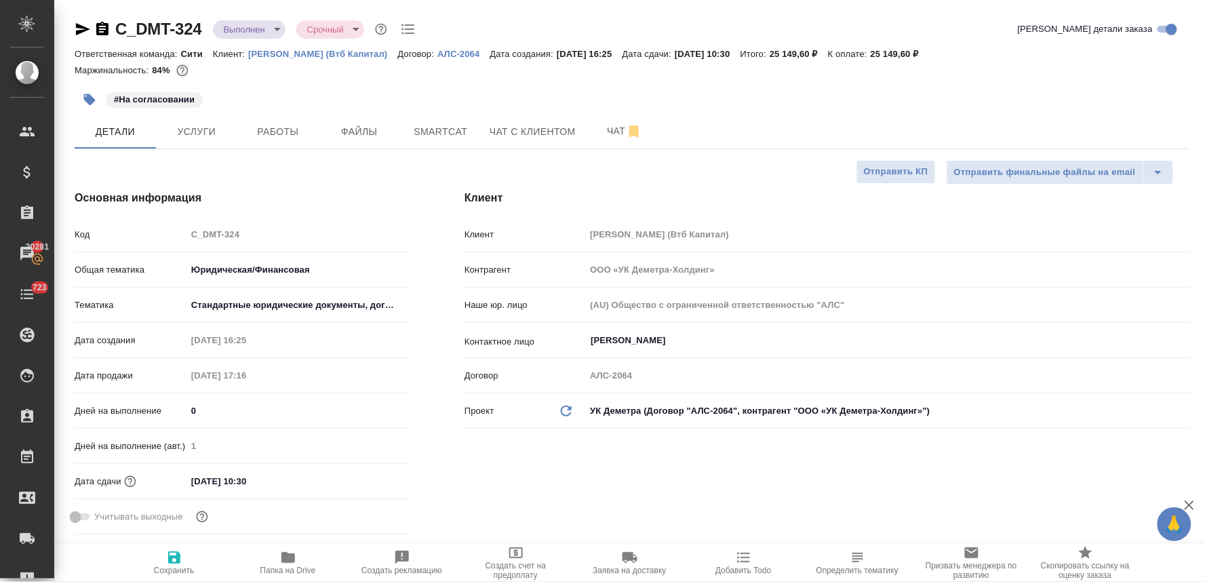
type textarea "x"
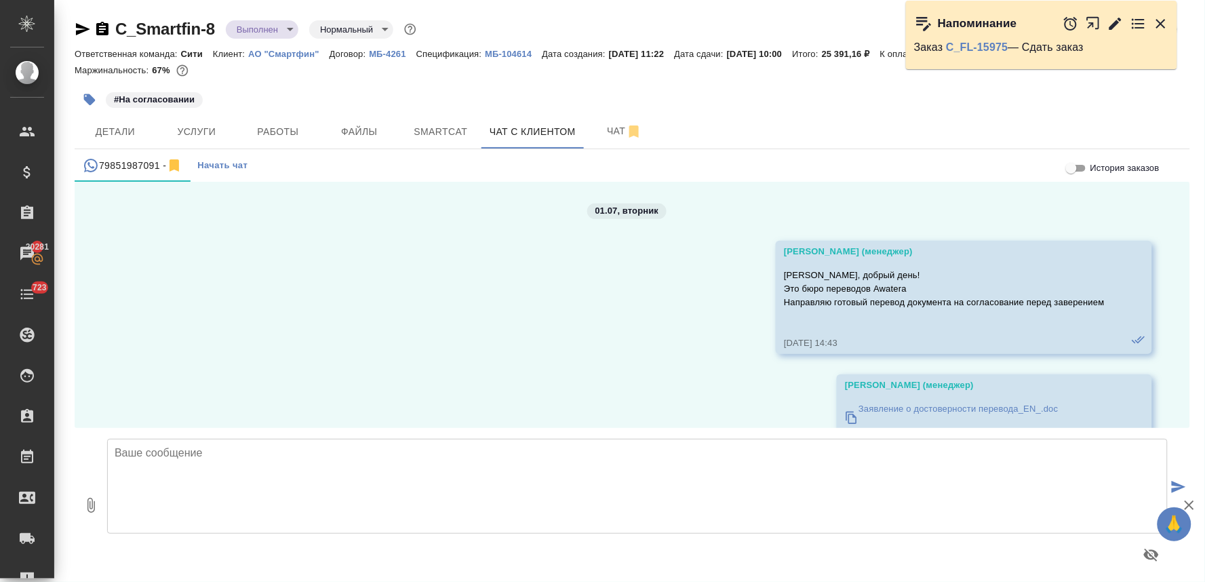
scroll to position [12207, 0]
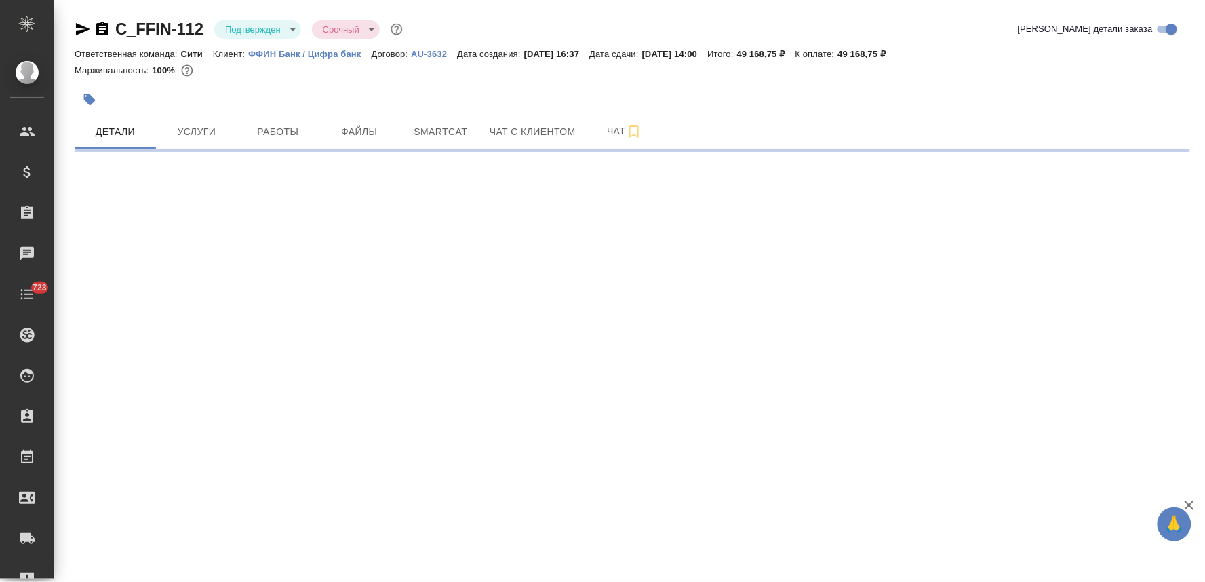
select select "RU"
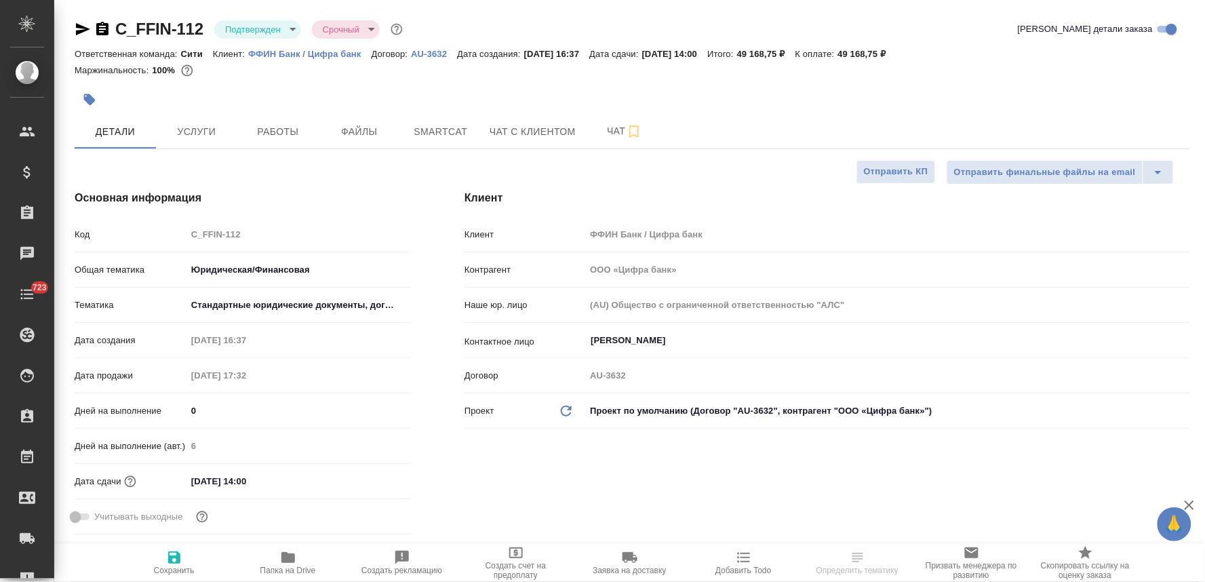
type textarea "x"
select select "RU"
type textarea "x"
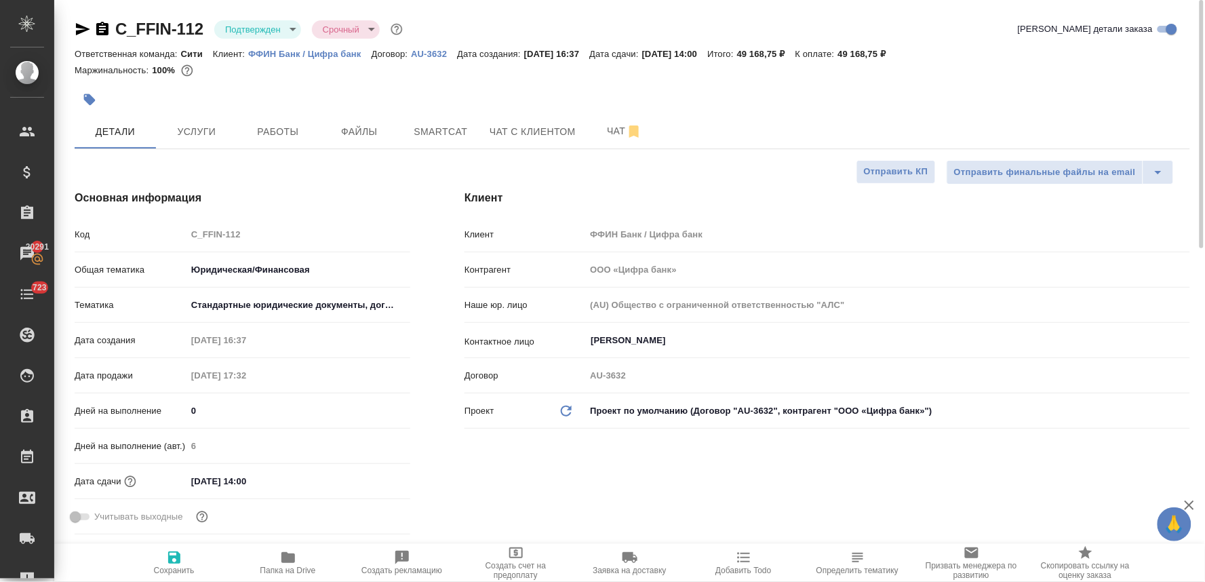
type textarea "x"
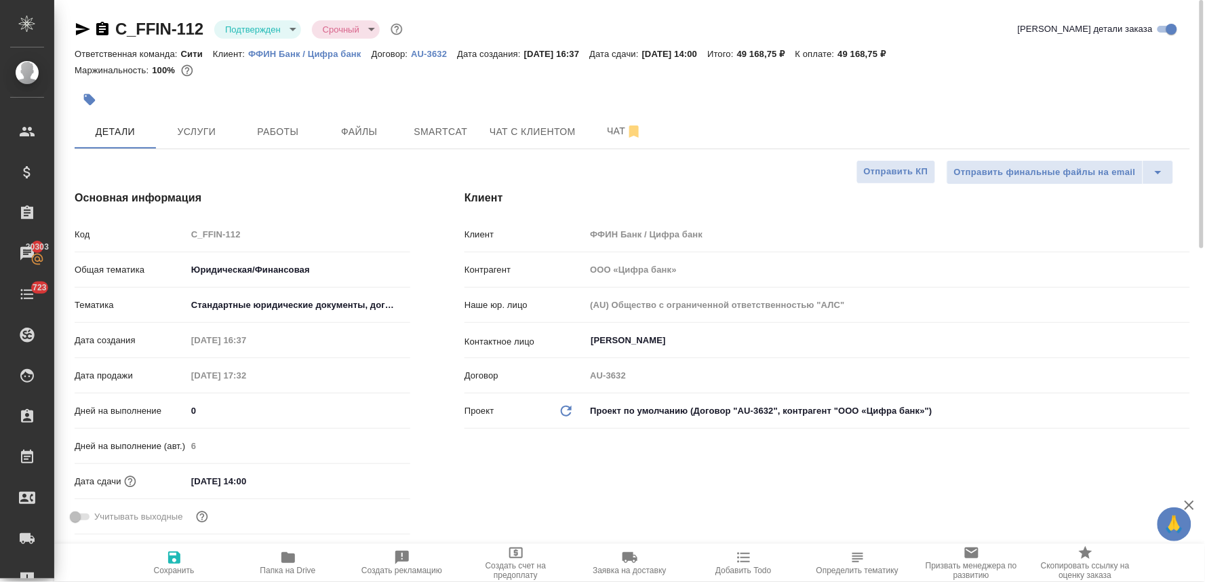
type textarea "x"
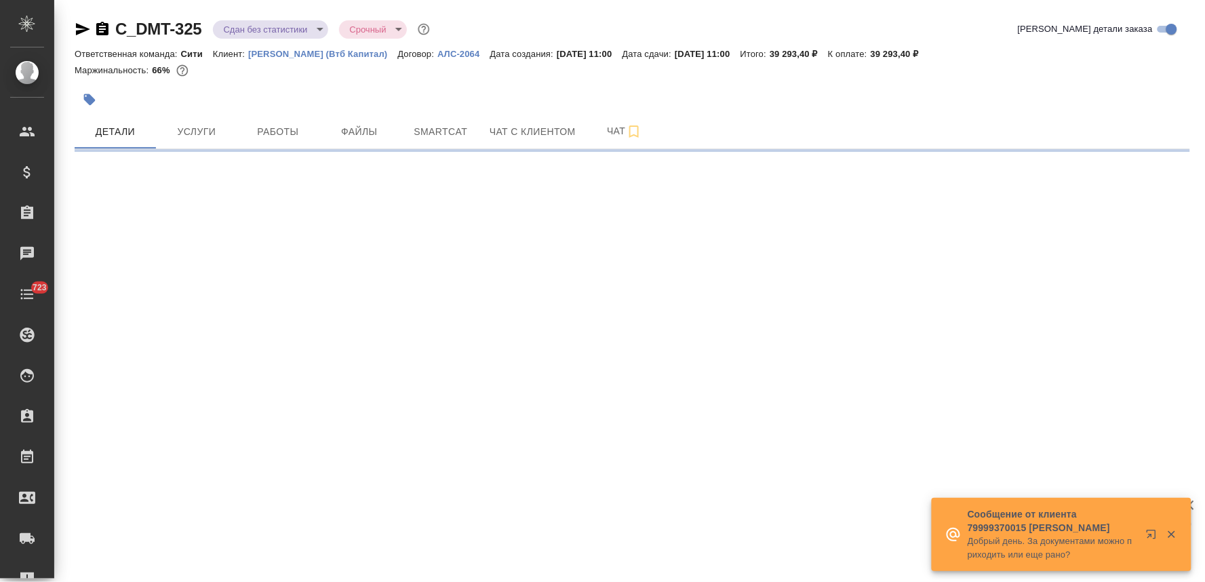
select select "RU"
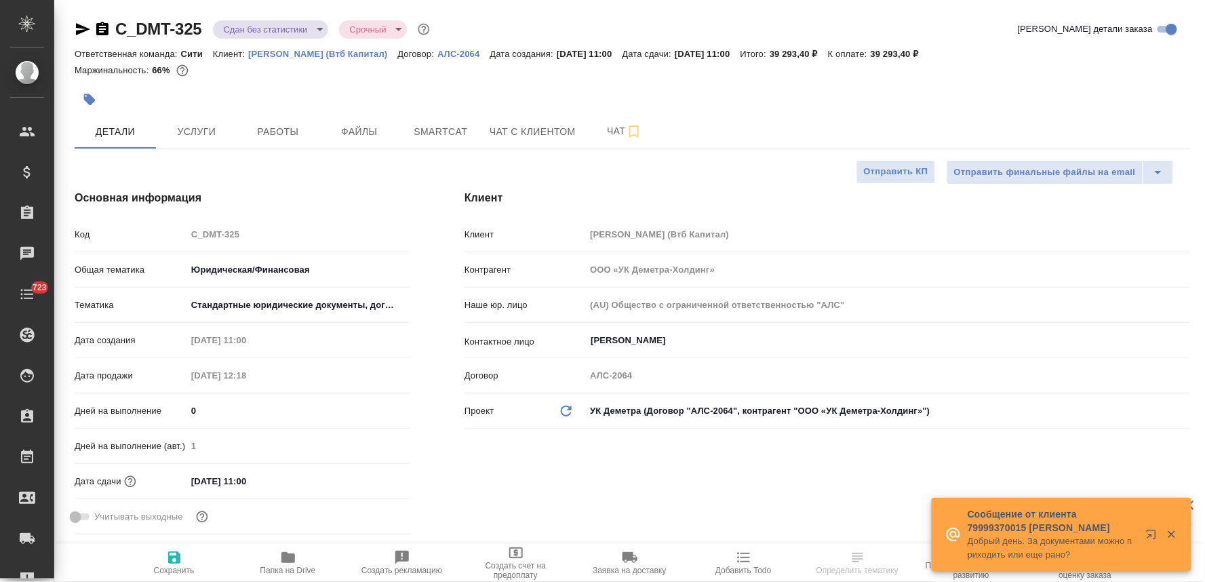
type textarea "x"
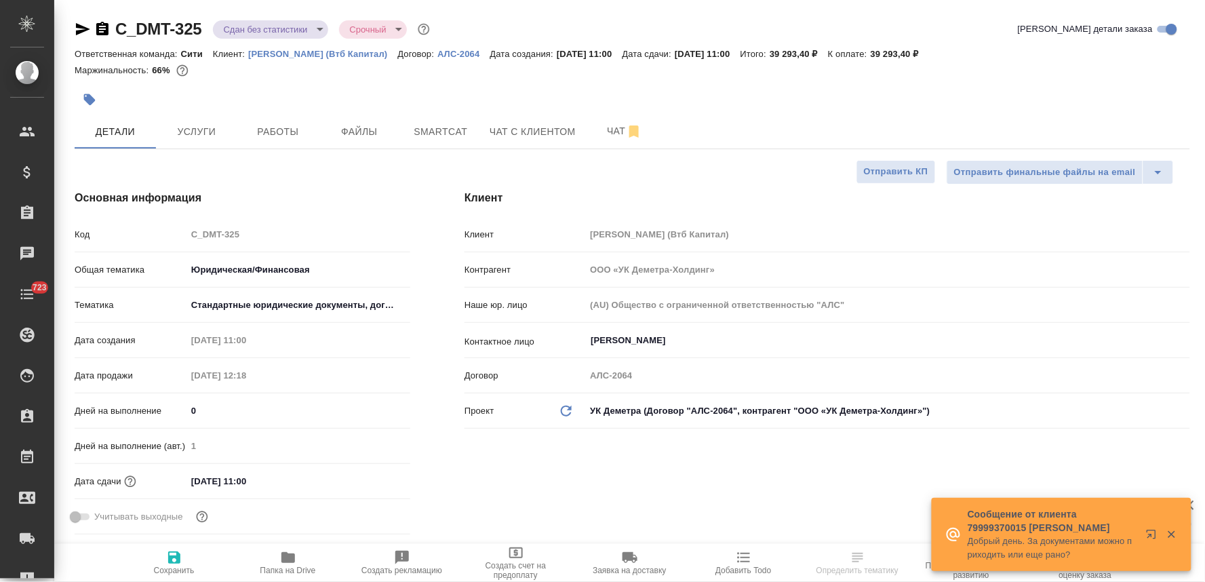
type textarea "x"
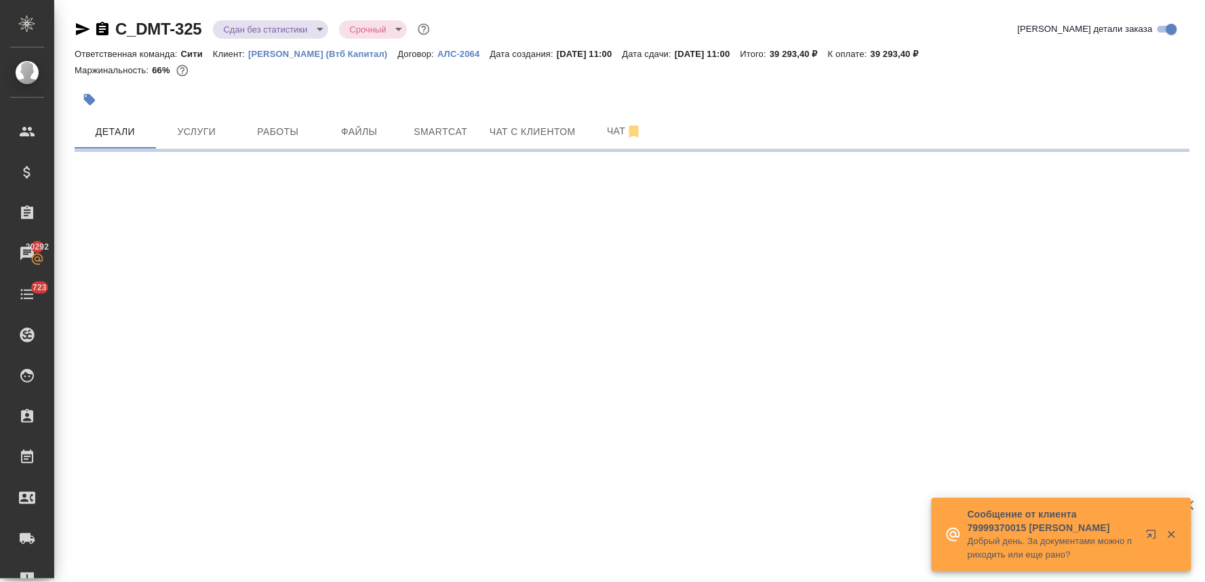
select select "RU"
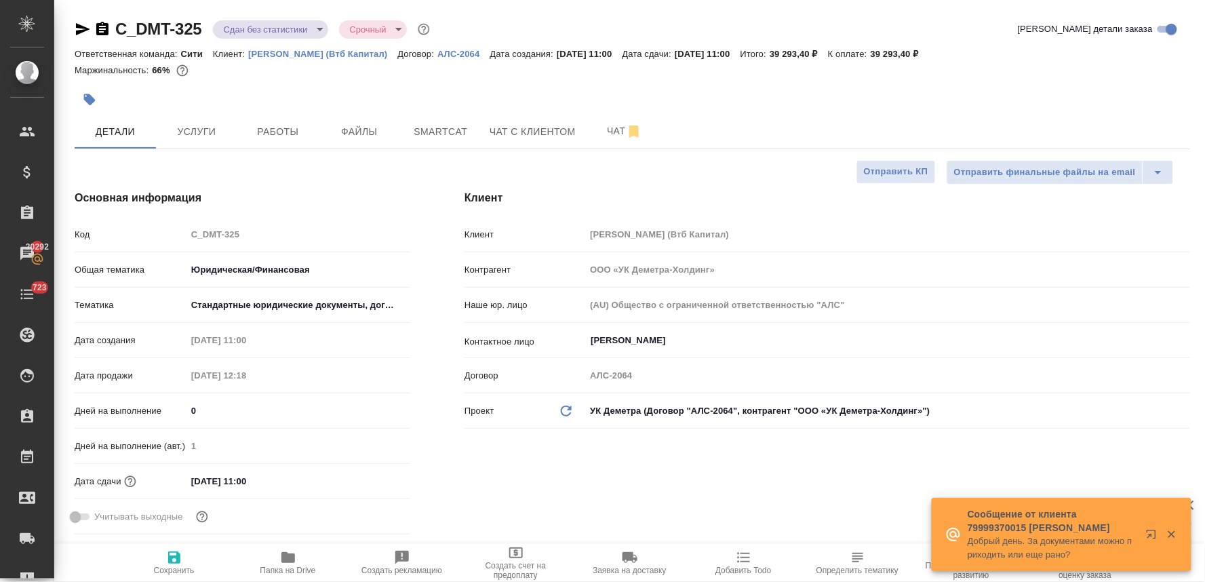
type textarea "x"
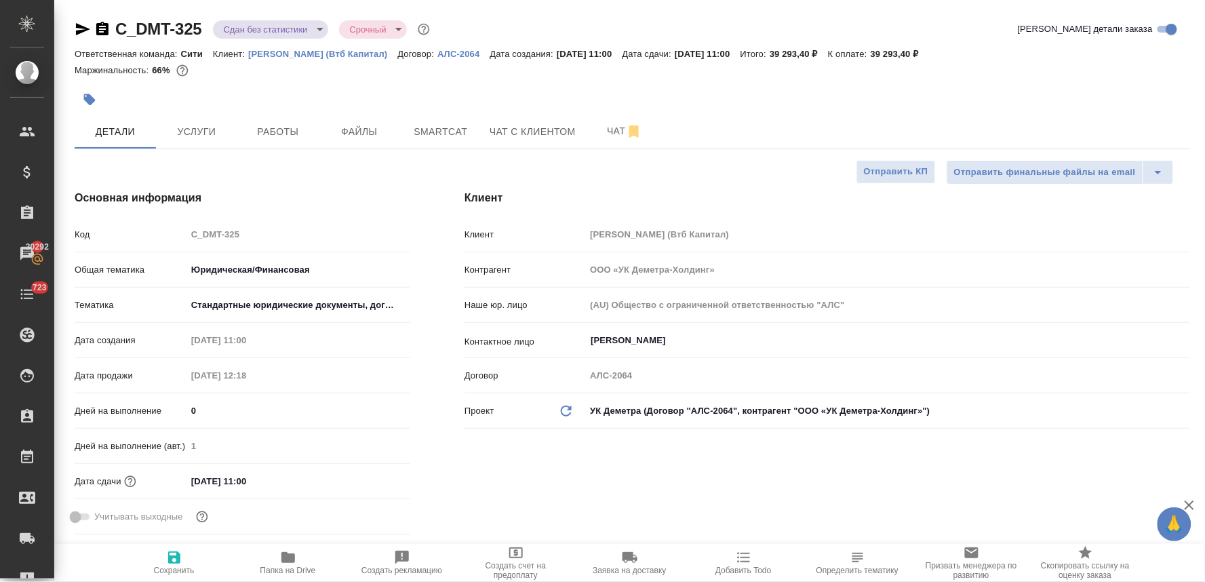
click at [566, 21] on div "C_DMT-325 Сдан без статистики distributed Срочный urgent Кратко детали заказа" at bounding box center [633, 29] width 1116 height 22
drag, startPoint x: 461, startPoint y: 491, endPoint x: 446, endPoint y: 371, distance: 121.0
click at [461, 491] on div "Клиент Клиент Деметра Холдинг (Втб Капитал) Контрагент ООО «УК Деметра-Холдинг»…" at bounding box center [827, 365] width 780 height 404
click at [293, 118] on button "Работы" at bounding box center [277, 132] width 81 height 34
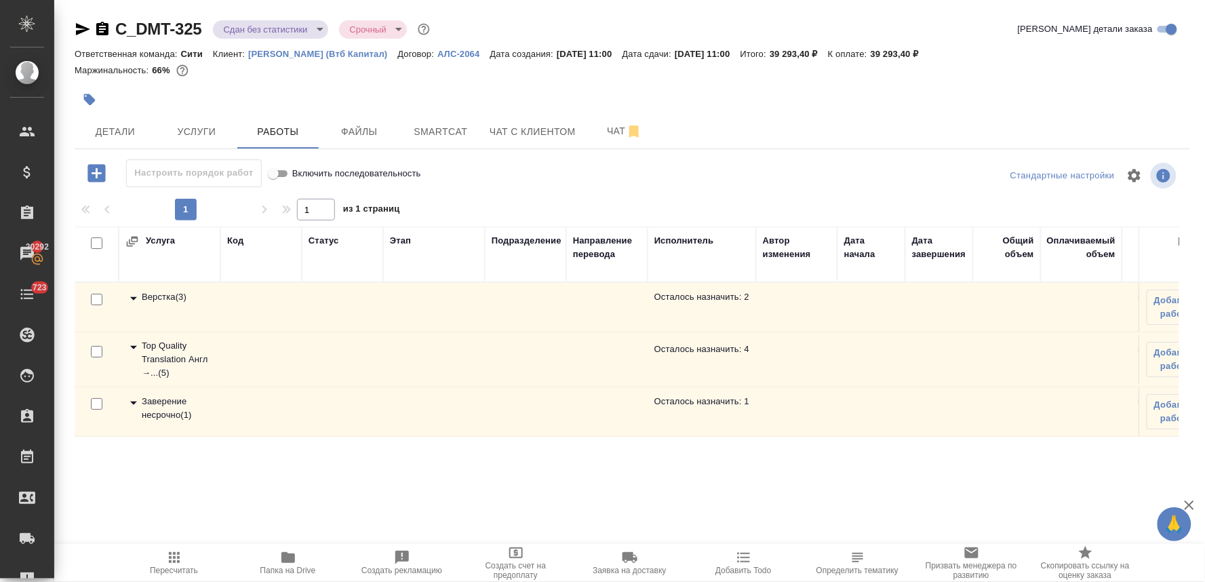
click at [161, 361] on div "Top Quality Translation Англ →... ( 5 )" at bounding box center [169, 359] width 88 height 41
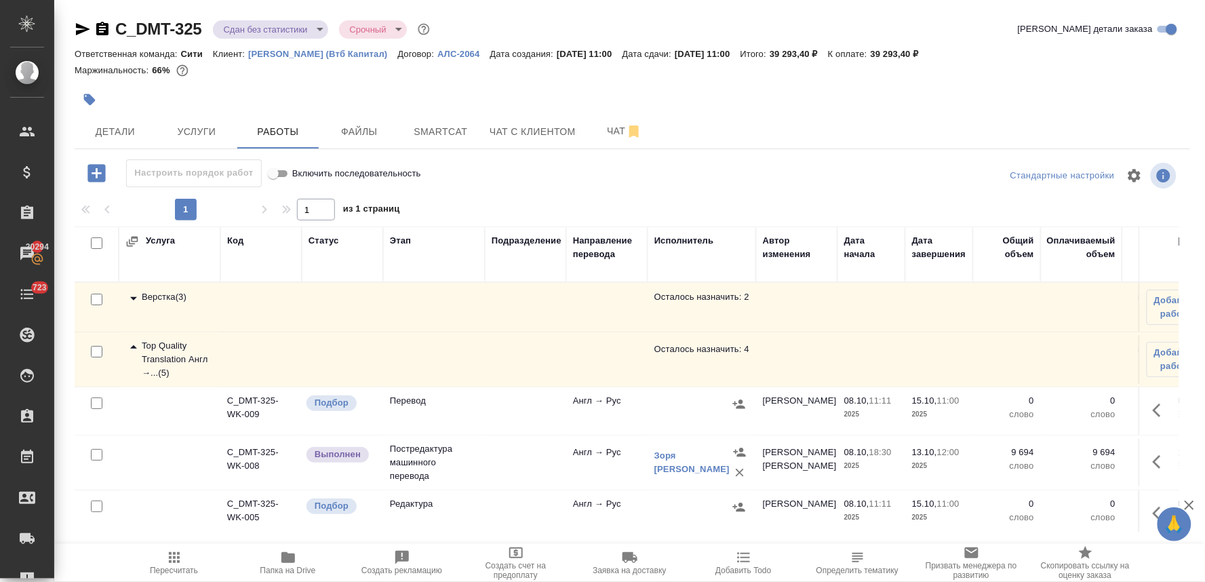
click at [1127, 123] on div "Детали Услуги Работы Файлы Smartcat Чат с клиентом Чат" at bounding box center [633, 132] width 1116 height 34
click at [278, 572] on span "Папка на Drive" at bounding box center [288, 570] width 56 height 9
click at [1111, 100] on div at bounding box center [633, 100] width 1116 height 30
click at [121, 139] on span "Детали" at bounding box center [115, 131] width 65 height 17
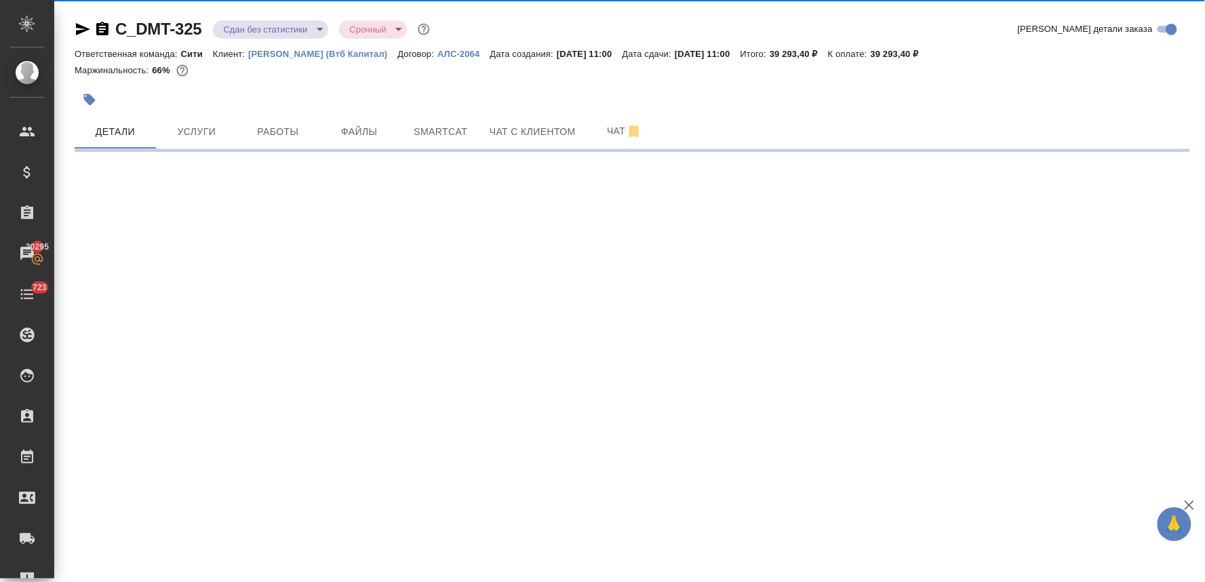
select select "RU"
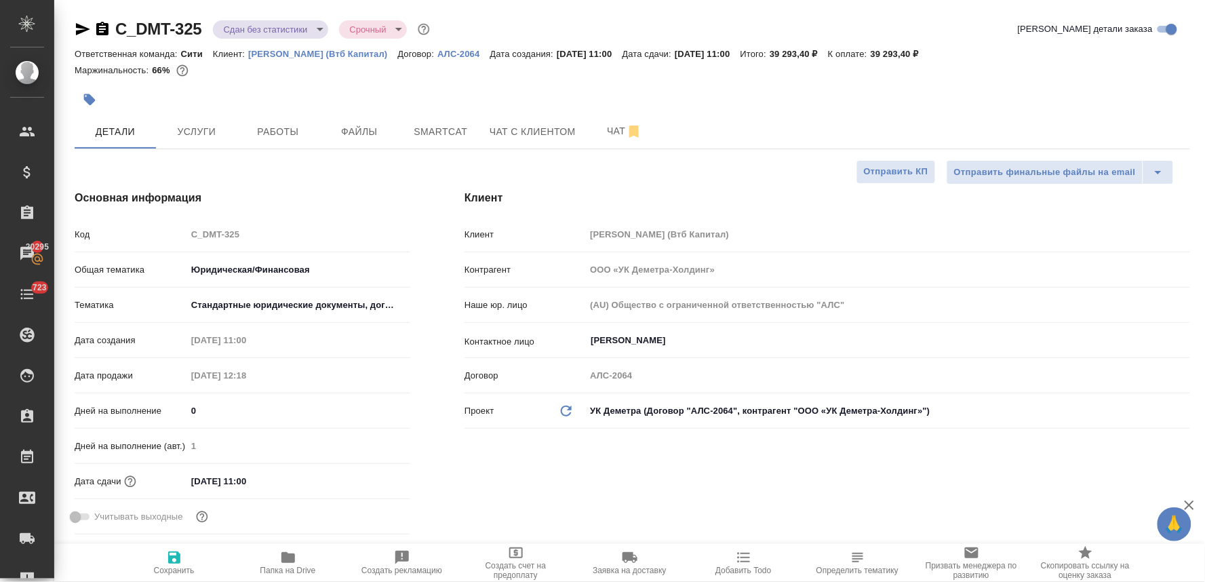
type textarea "x"
type input "Баданян Артак"
type textarea "x"
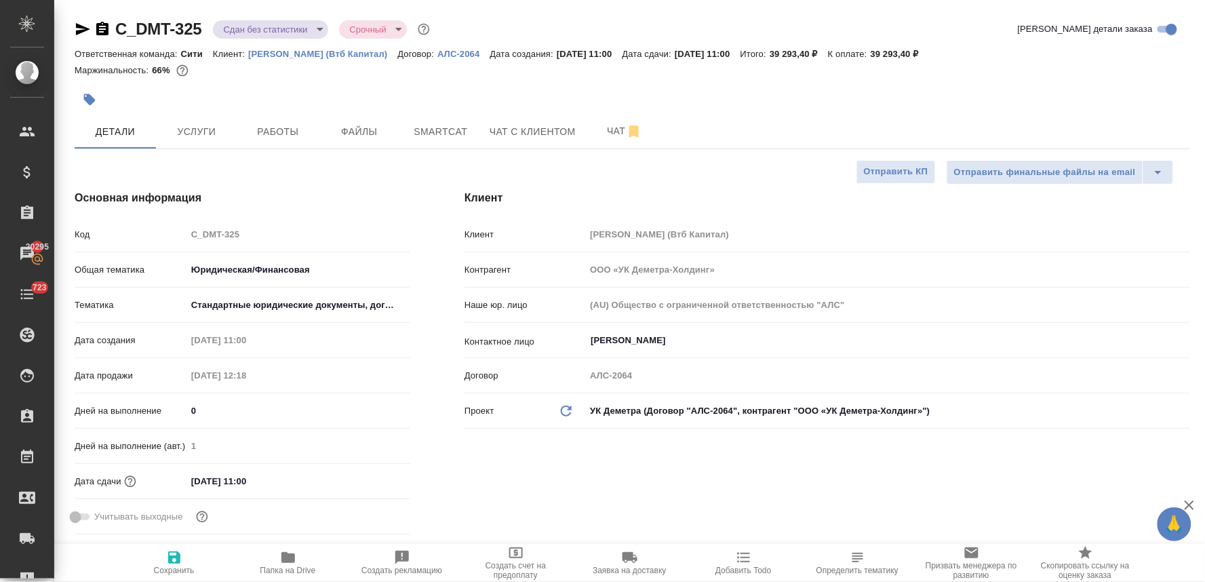
type textarea "x"
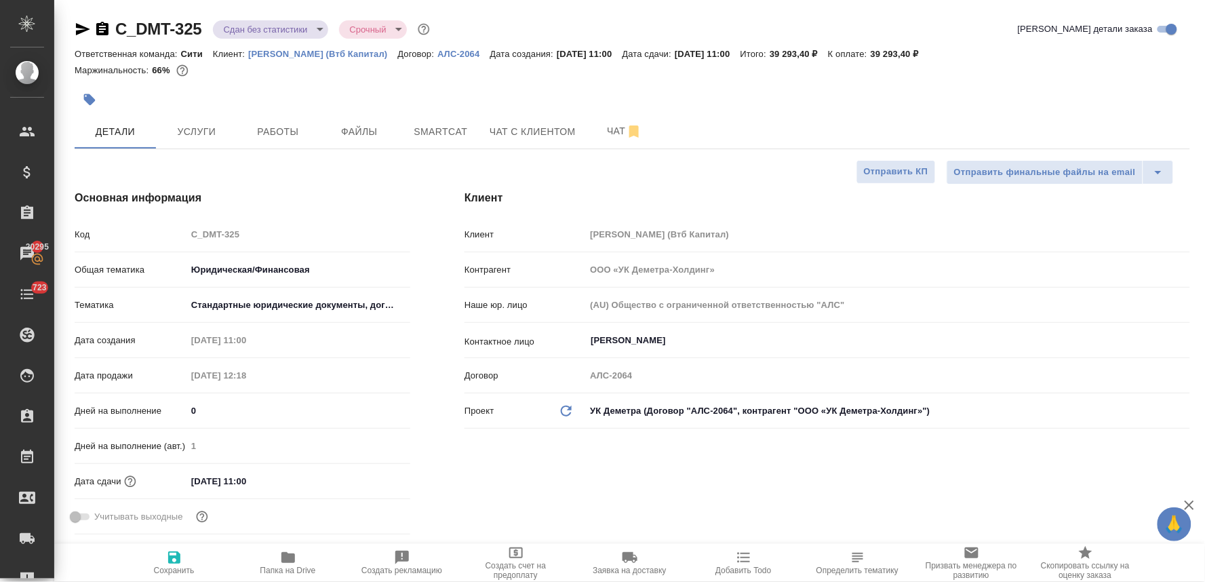
click at [787, 132] on div "Детали Услуги Работы Файлы Smartcat Чат с клиентом Чат" at bounding box center [633, 132] width 1116 height 34
click at [703, 180] on div "Клиент Клиент Деметра Холдинг (Втб Капитал) Контрагент ООО «УК Деметра-Холдинг»…" at bounding box center [827, 365] width 780 height 404
type textarea "x"
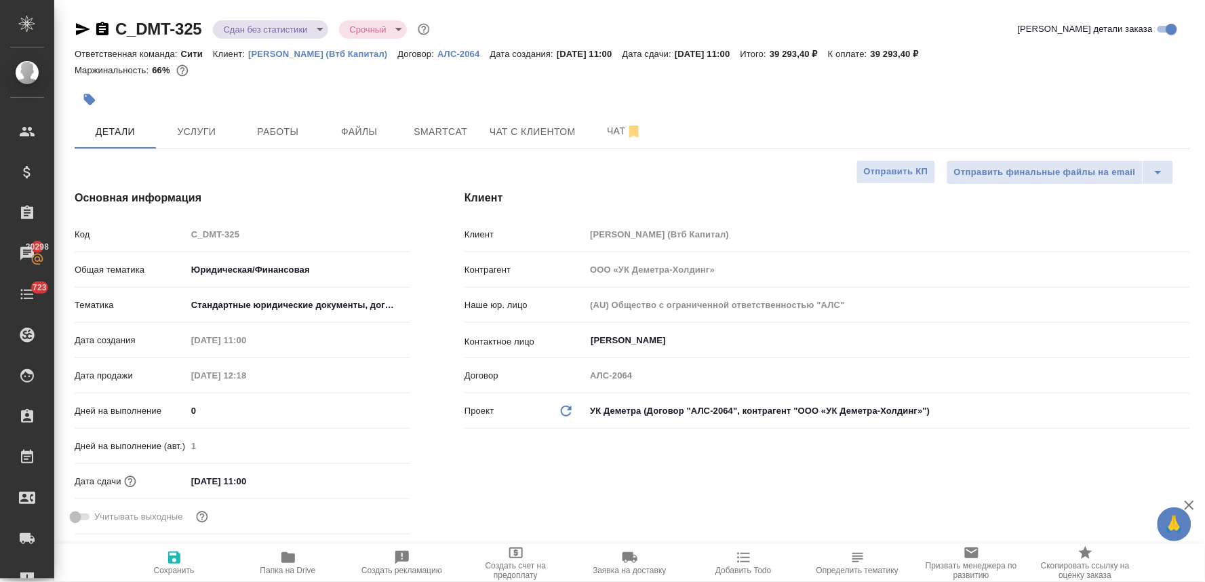
type textarea "x"
click at [728, 570] on span "Добавить Todo" at bounding box center [743, 570] width 56 height 9
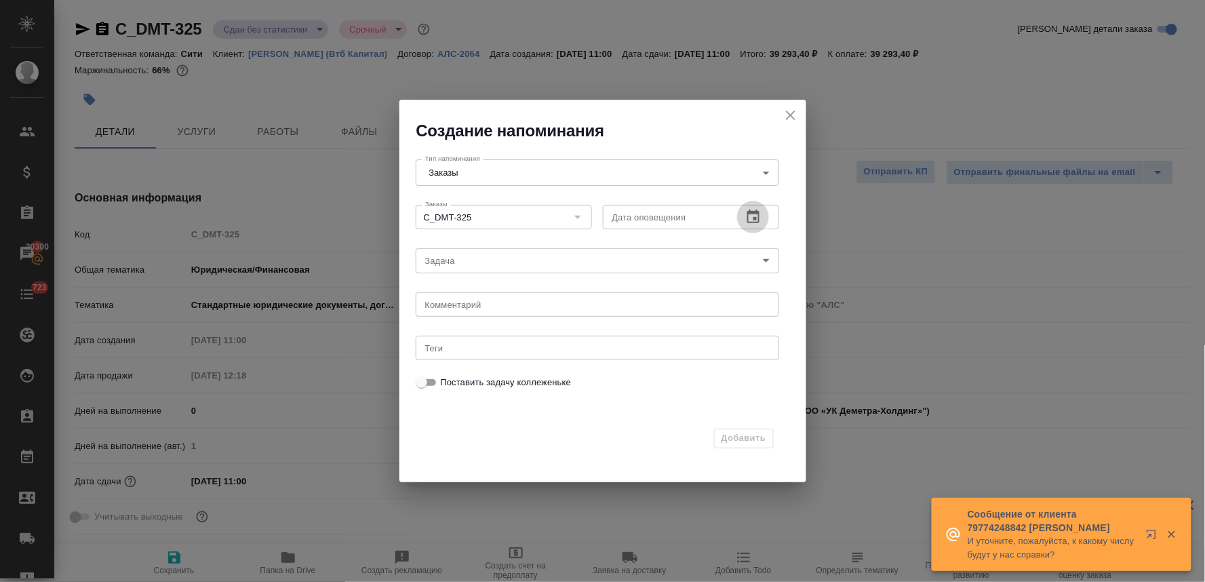
click at [757, 211] on icon "button" at bounding box center [753, 217] width 16 height 16
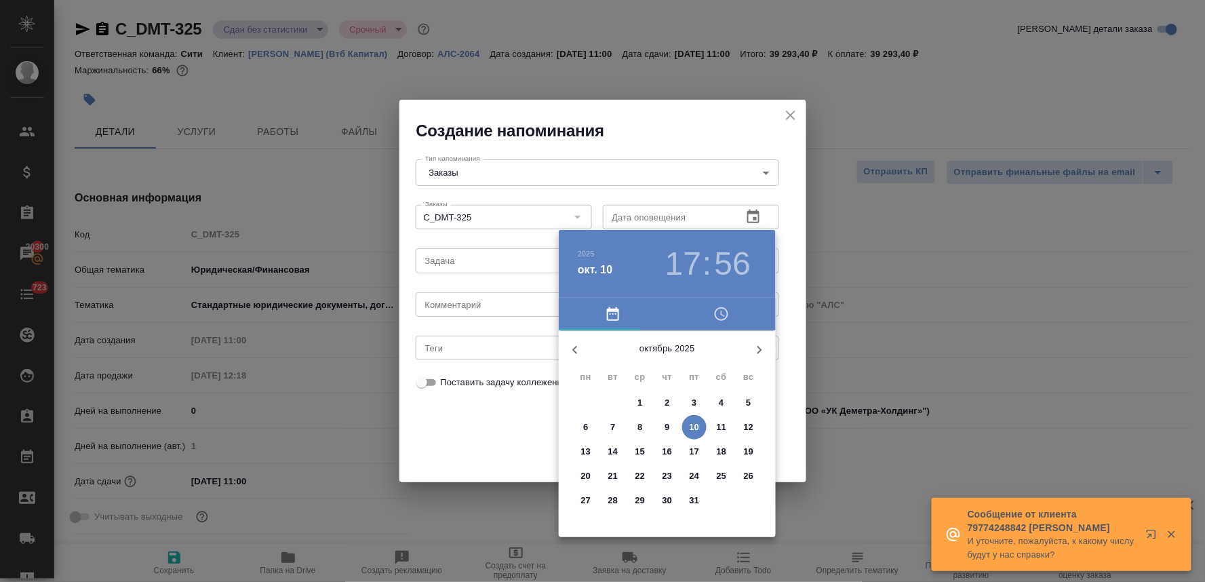
click at [587, 452] on p "13" at bounding box center [586, 452] width 10 height 14
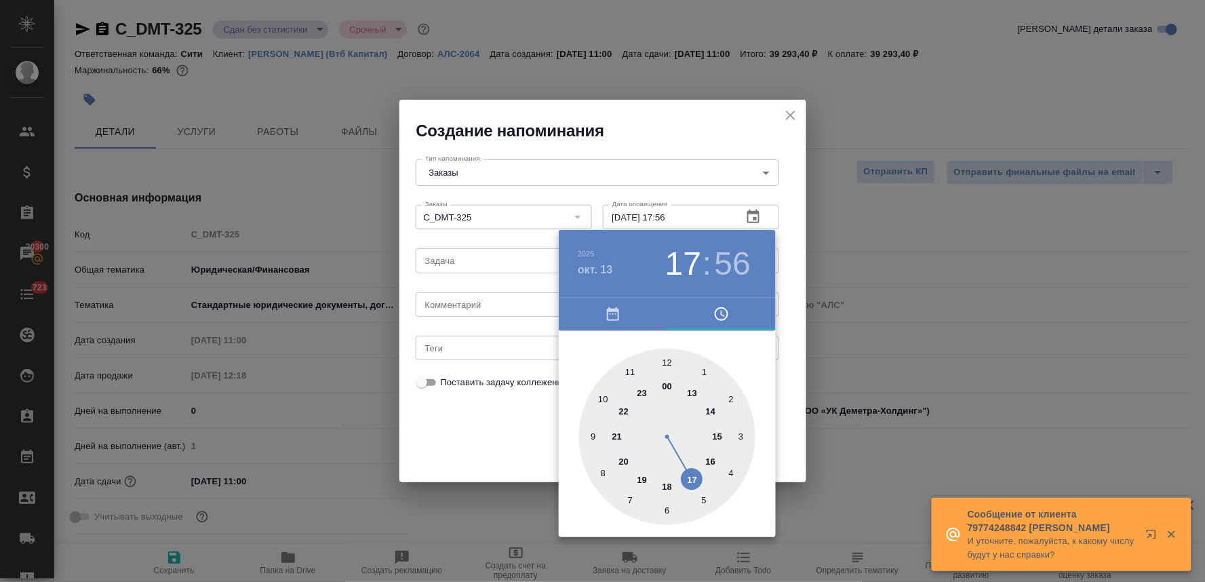
click at [606, 396] on div at bounding box center [667, 437] width 176 height 176
click at [666, 514] on div at bounding box center [667, 437] width 176 height 176
type input "13.10.2025 10:30"
click at [532, 456] on div at bounding box center [602, 291] width 1205 height 582
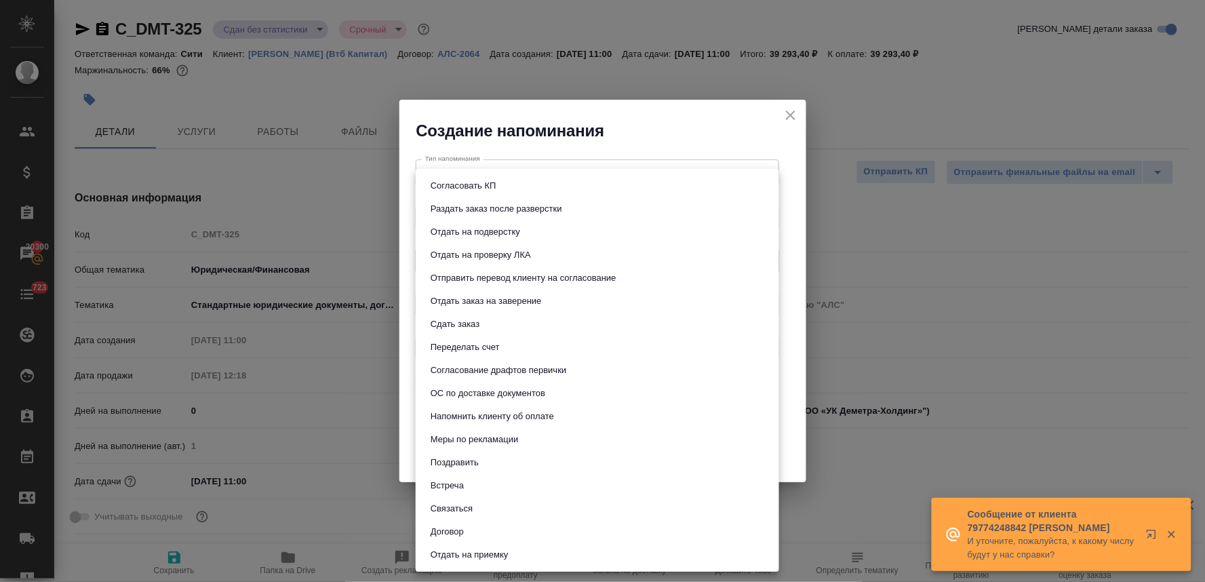
click at [519, 267] on body "🙏 .cls-1 fill:#fff; AWATERA Lyamina Nadezhda Клиенты Спецификации Заказы 20300 …" at bounding box center [602, 291] width 1205 height 582
click at [503, 330] on li "Сдать заказ" at bounding box center [597, 324] width 363 height 23
type input "Сдать заказ"
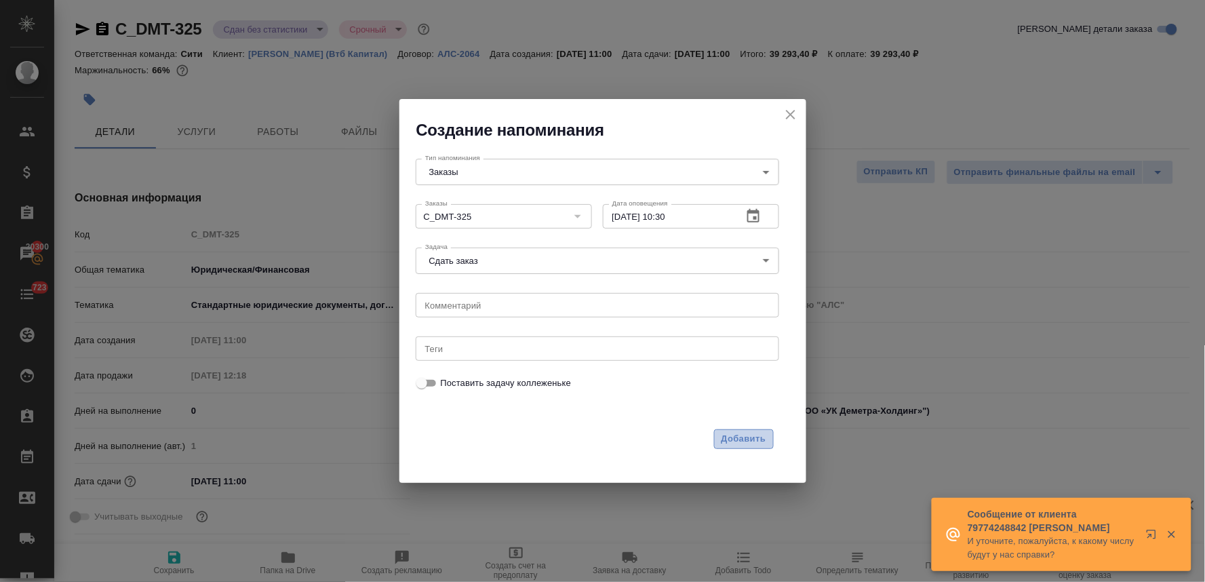
click at [741, 444] on span "Добавить" at bounding box center [744, 439] width 45 height 16
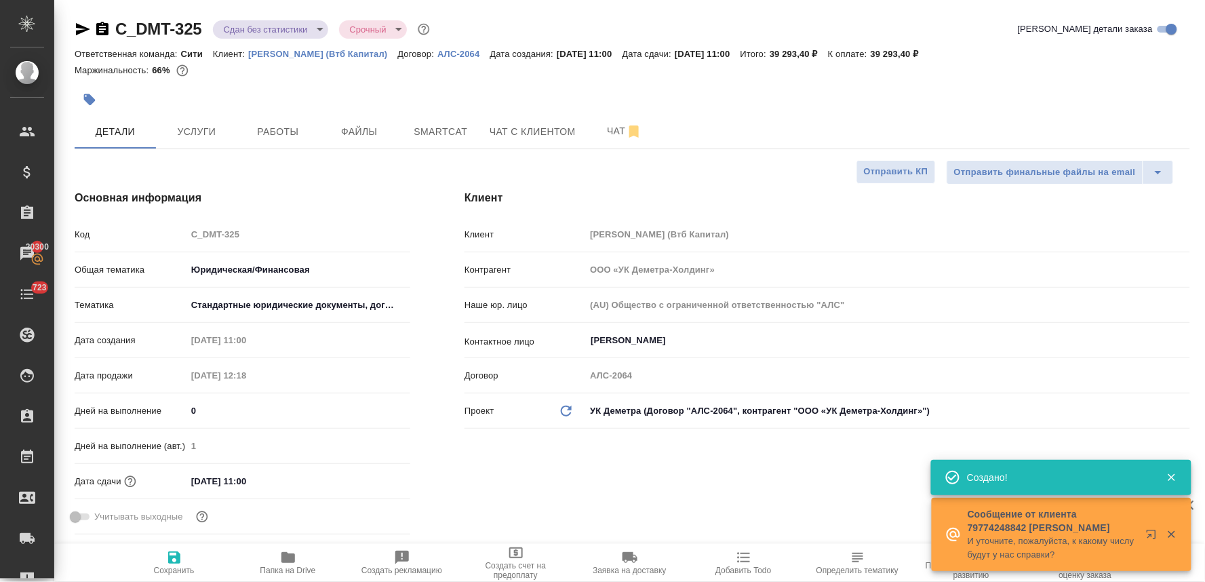
type textarea "x"
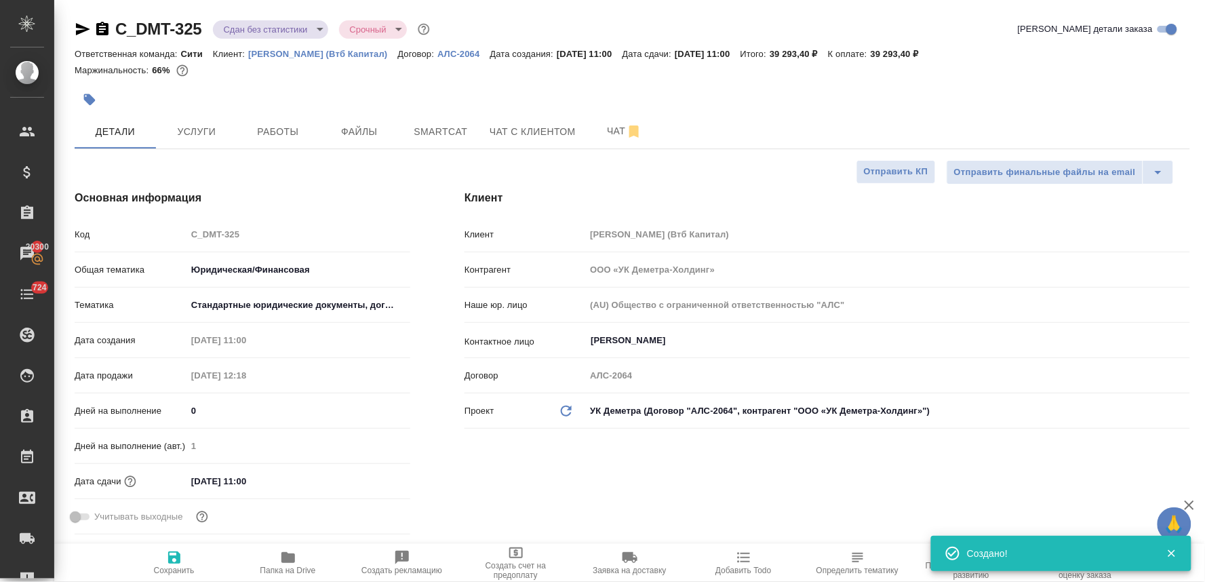
type textarea "x"
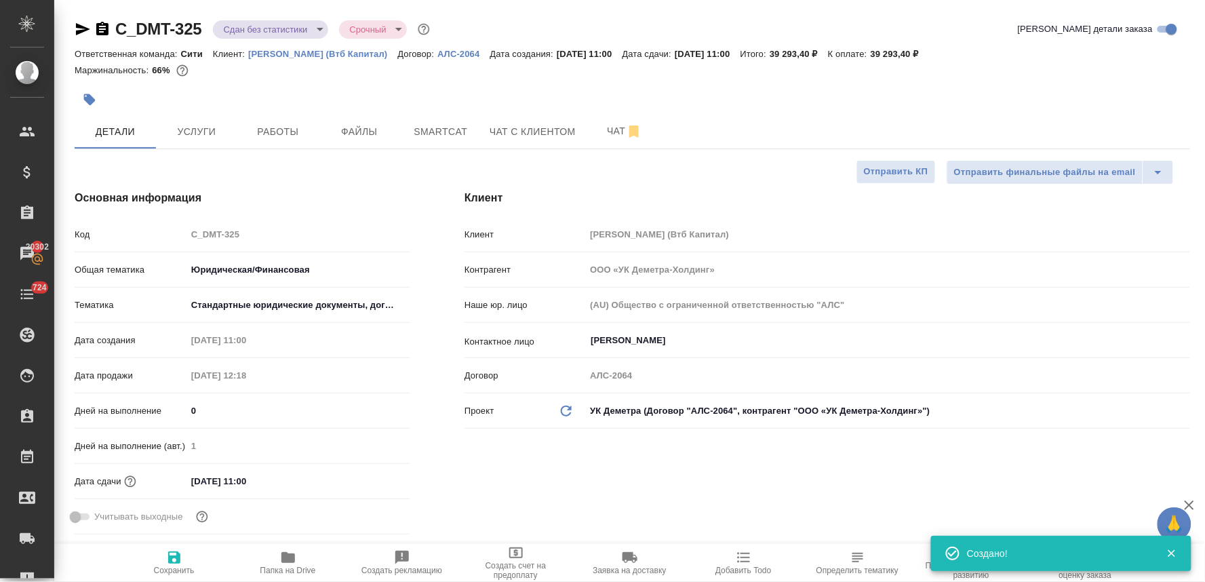
type textarea "x"
click at [182, 232] on div "Код C_DMT-325" at bounding box center [243, 234] width 336 height 24
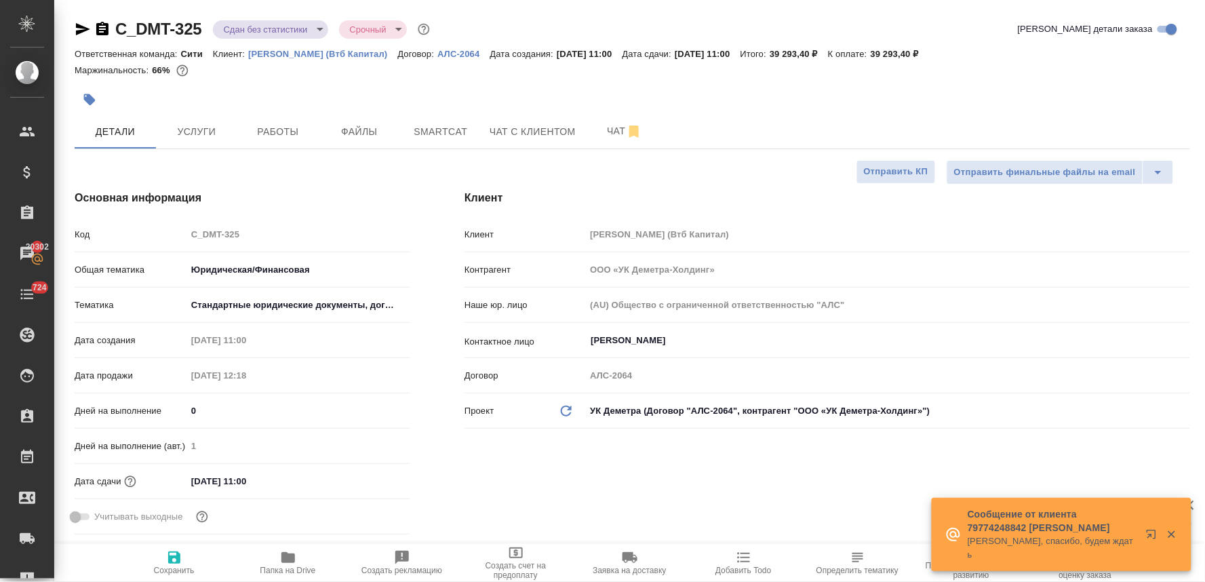
type textarea "x"
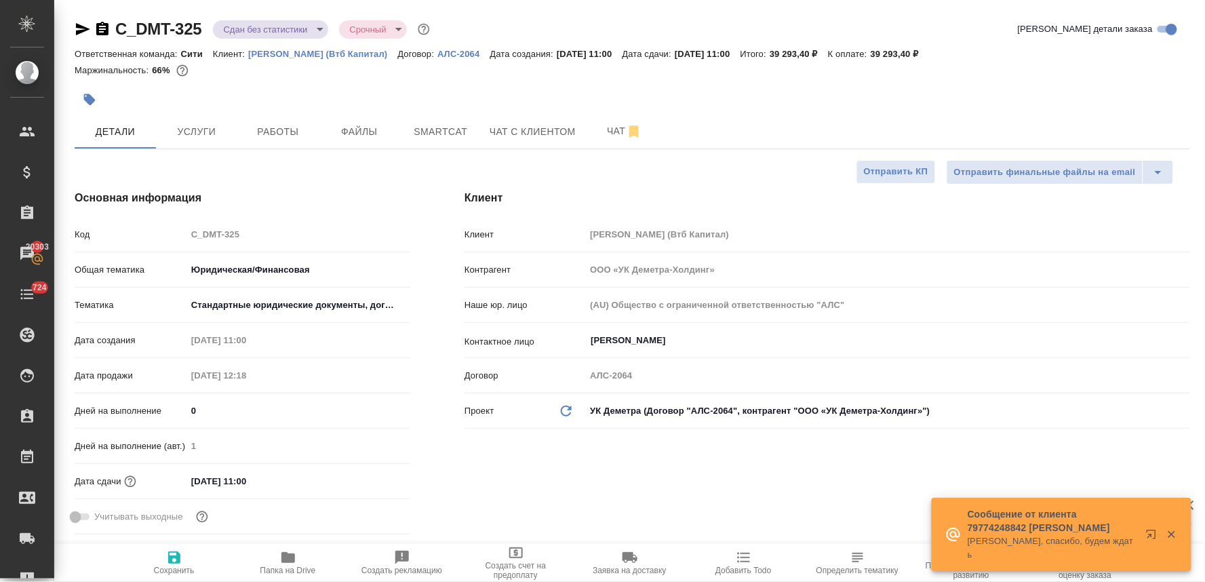
type textarea "x"
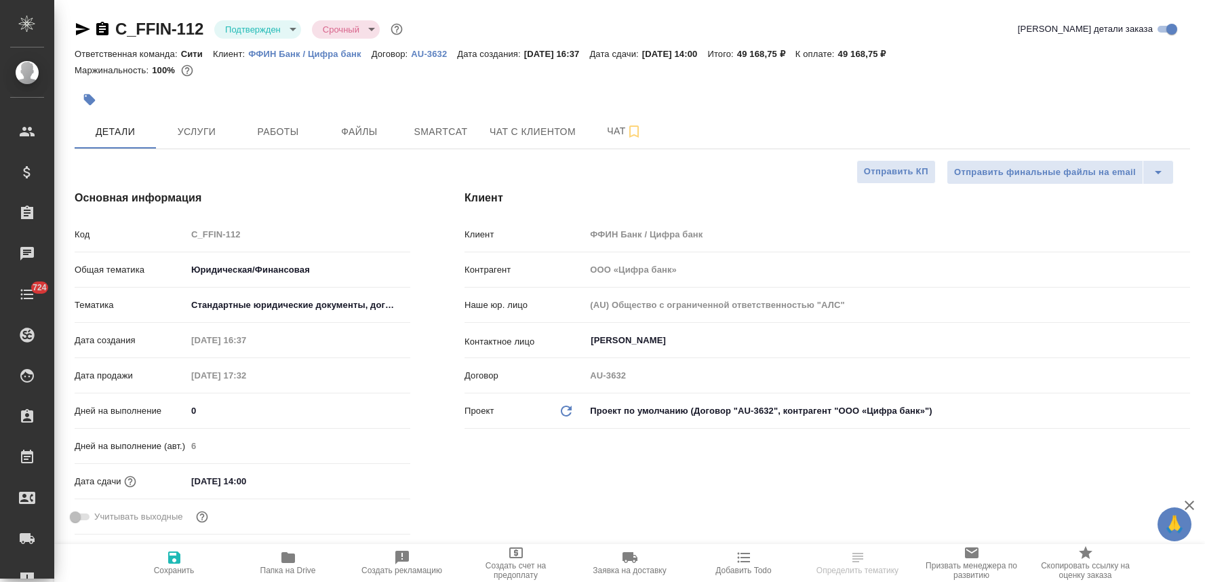
select select "RU"
click at [78, 33] on icon "button" at bounding box center [83, 29] width 14 height 12
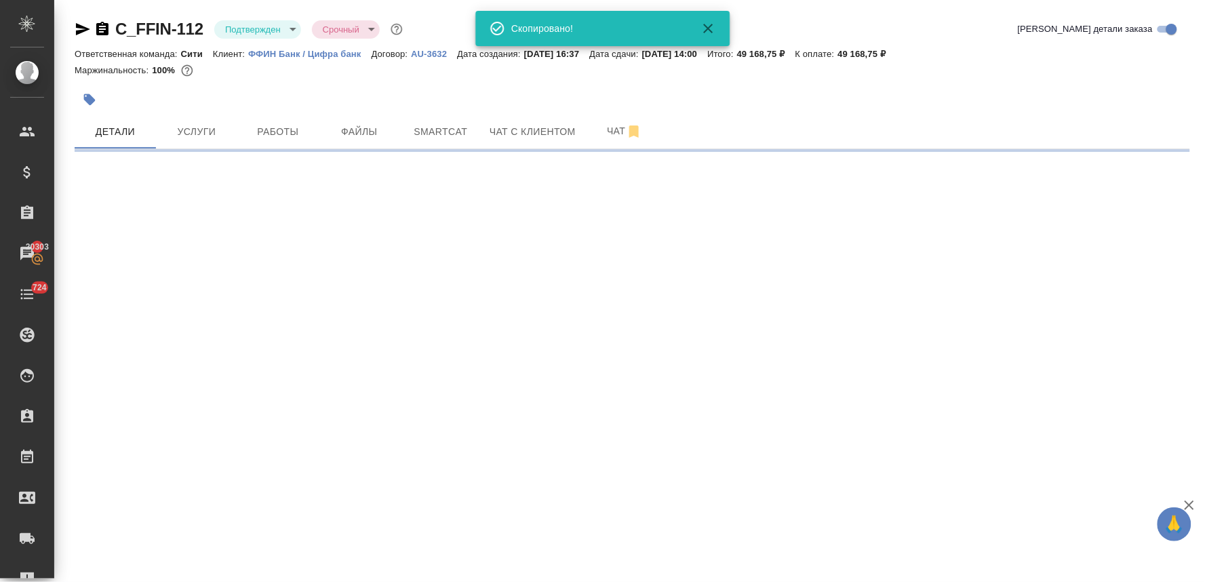
select select "RU"
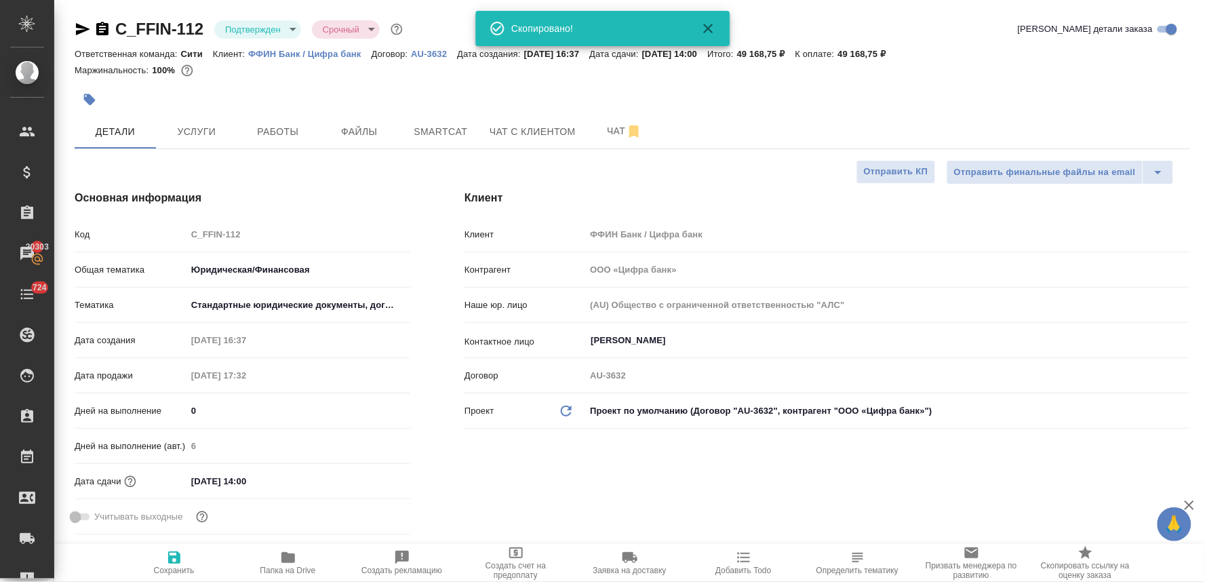
type textarea "x"
click at [1115, 106] on div at bounding box center [633, 100] width 1116 height 30
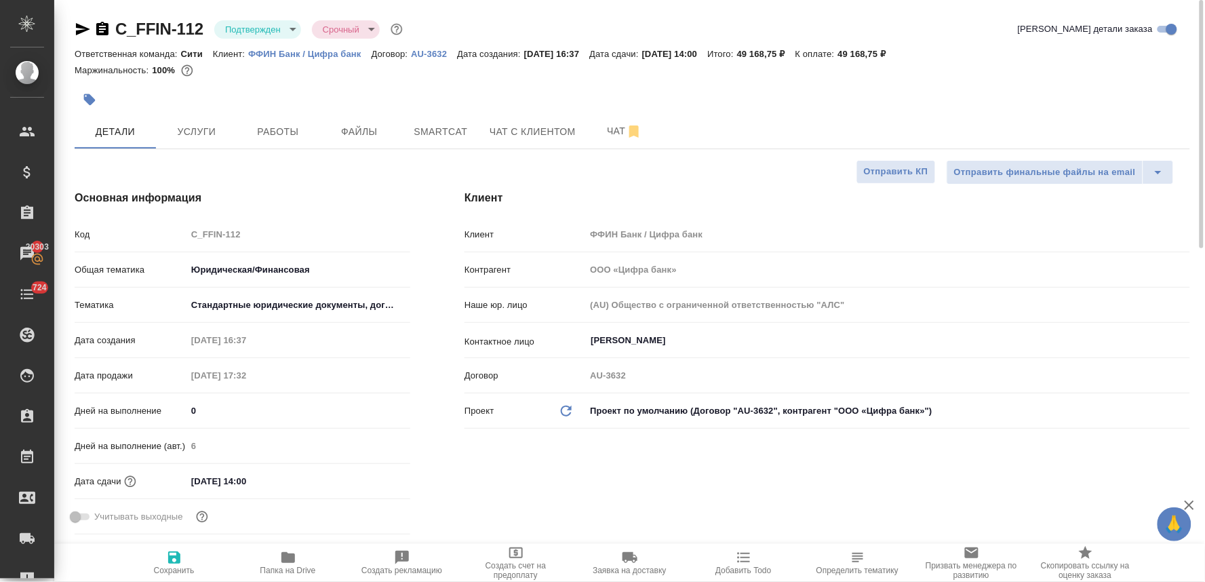
type textarea "x"
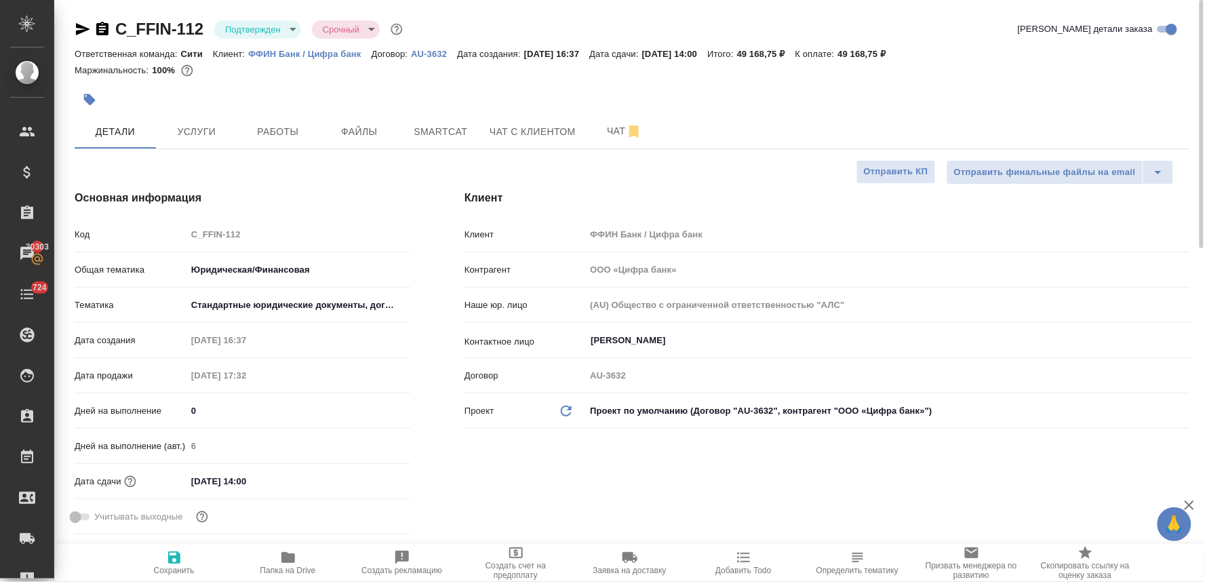
type textarea "x"
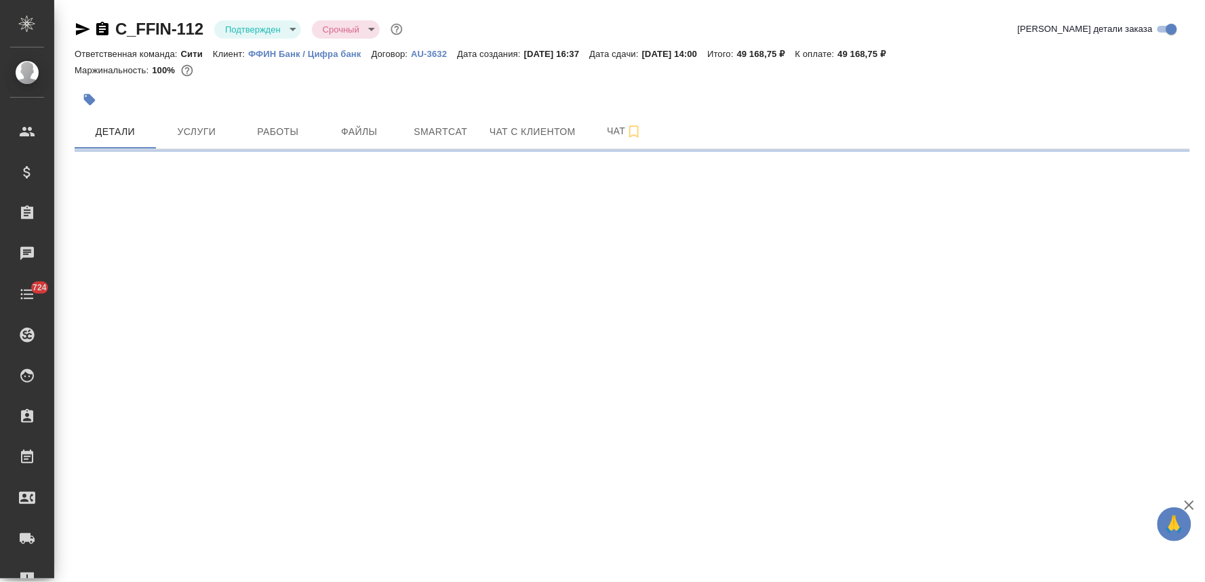
select select "RU"
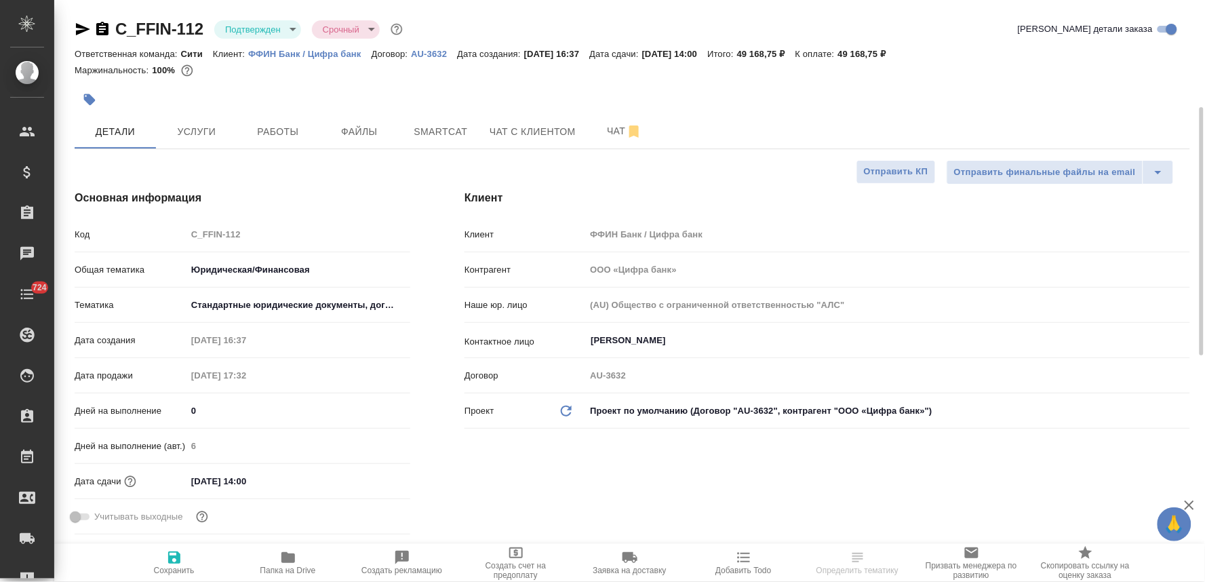
type textarea "x"
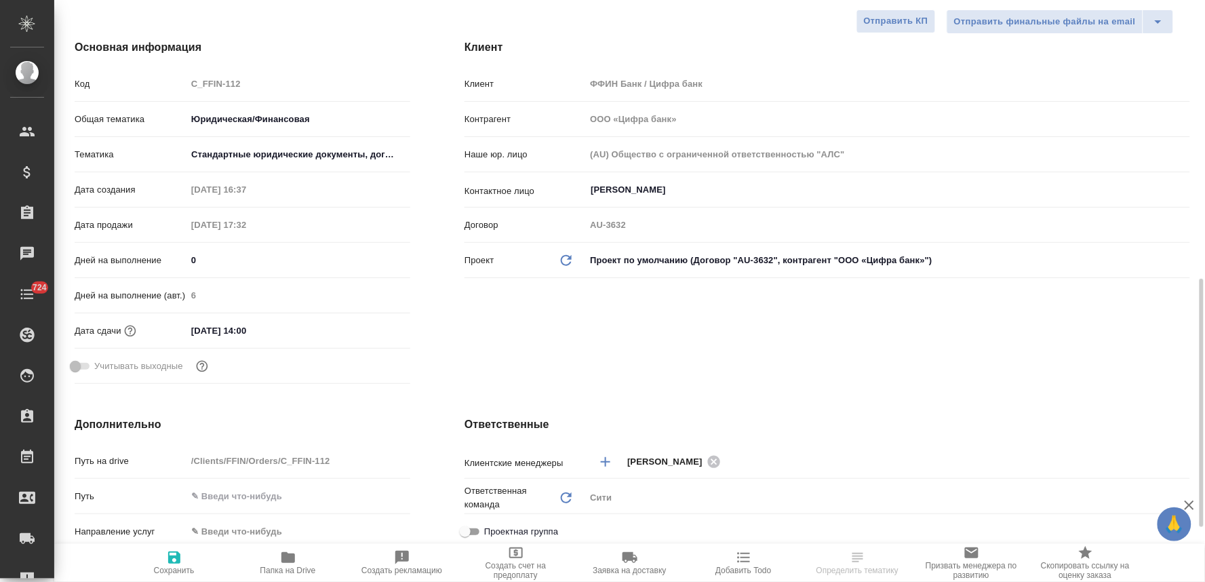
scroll to position [376, 0]
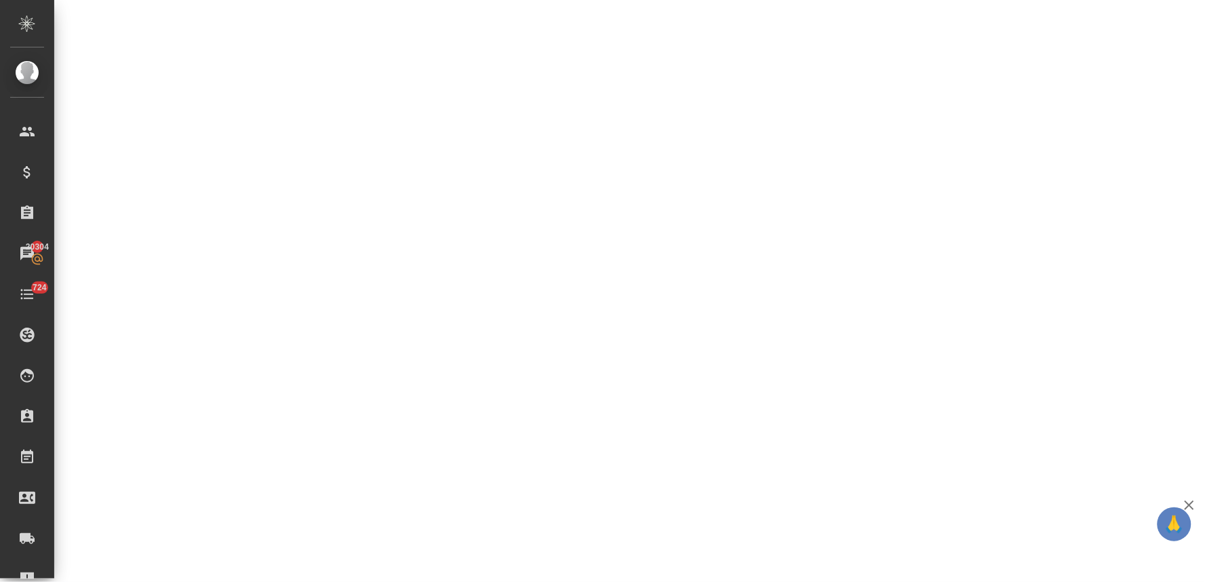
select select "RU"
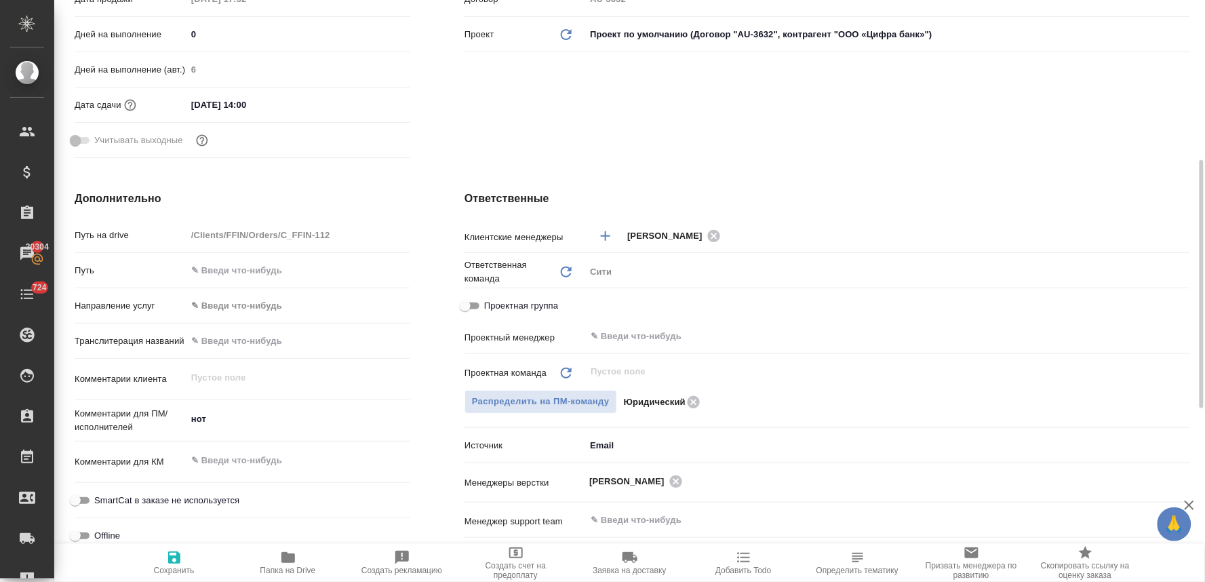
type textarea "x"
click at [1132, 180] on div "Ответственные Клиентские менеджеры [PERSON_NAME] ​ Ответственная команда Обнови…" at bounding box center [827, 437] width 780 height 548
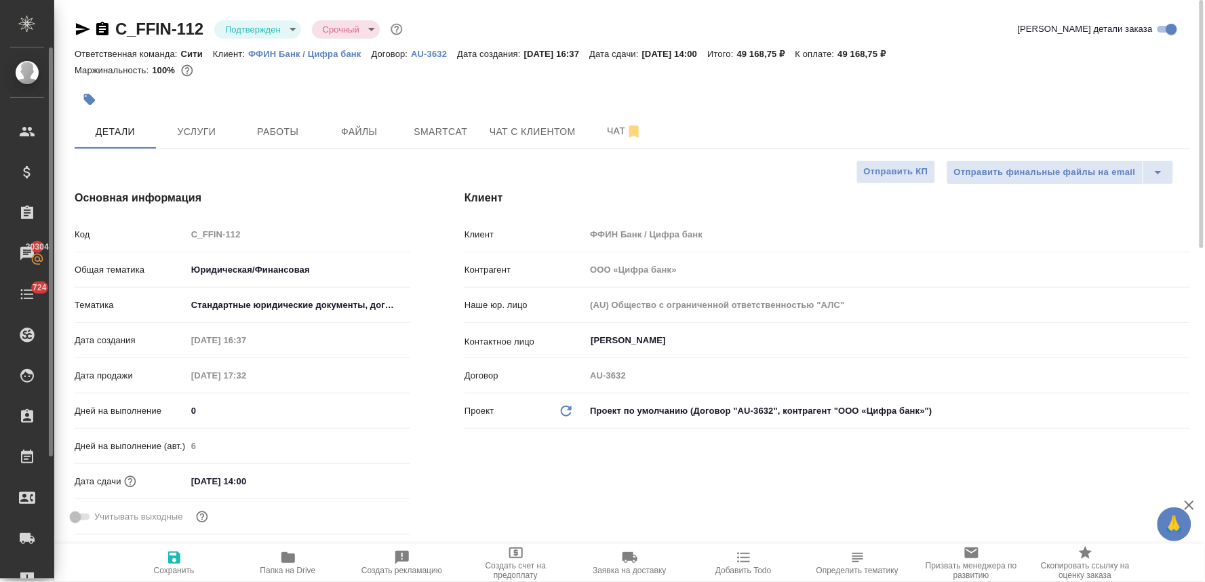
type textarea "x"
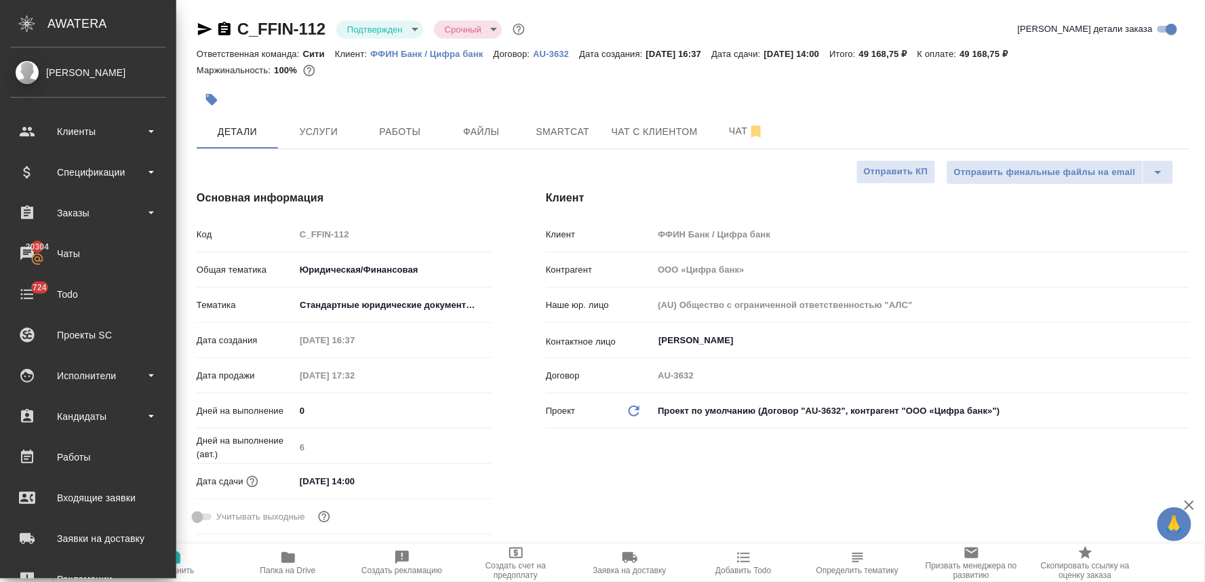
type textarea "x"
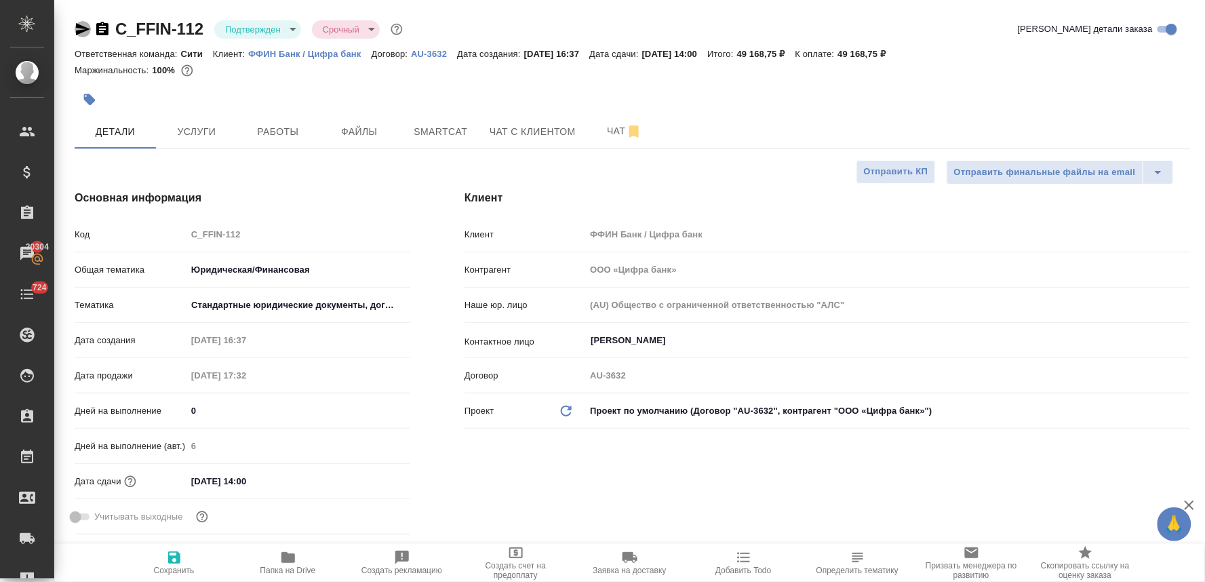
click at [76, 24] on icon "button" at bounding box center [83, 29] width 14 height 12
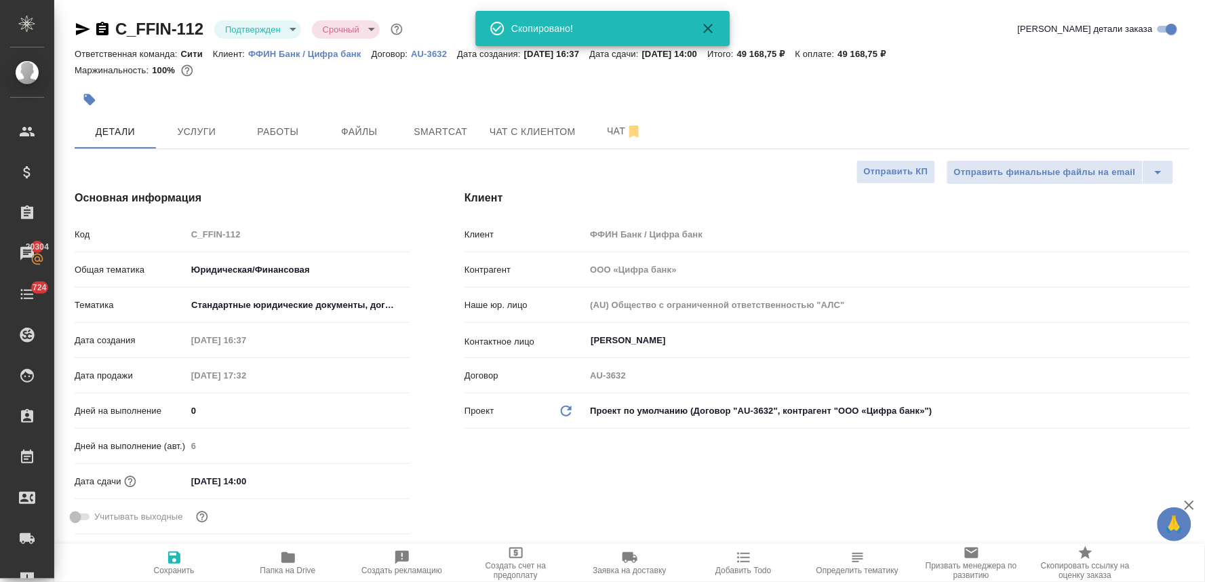
click at [1097, 477] on div "Клиент Клиент ФФИН Банк / Цифра банк Контрагент ООО «Цифра банк» Наше юр. лицо …" at bounding box center [827, 365] width 780 height 404
type textarea "x"
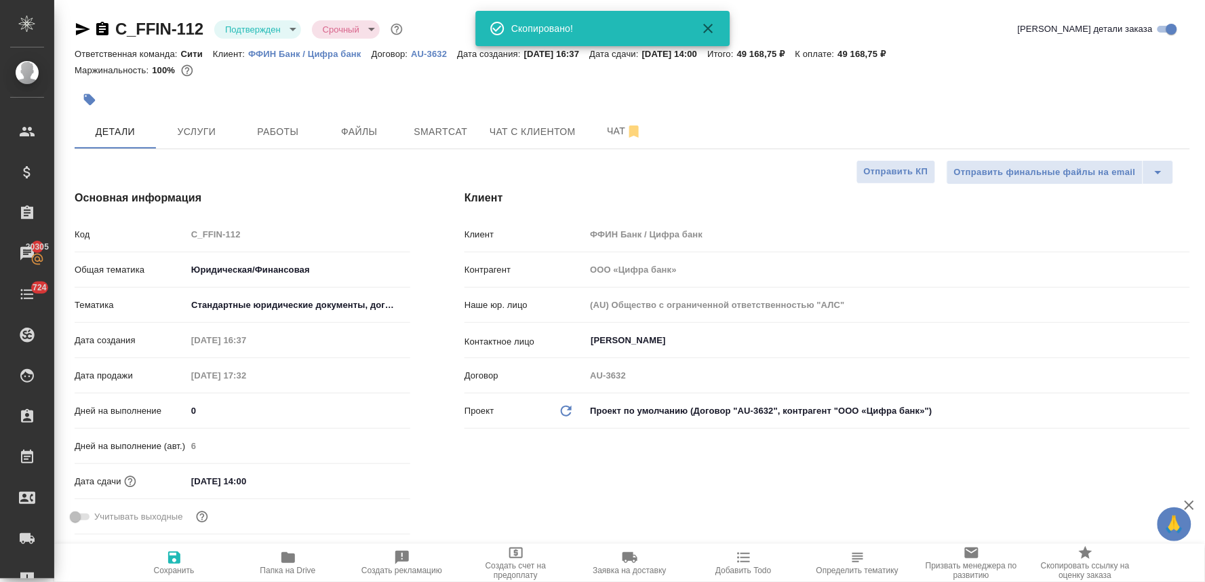
type textarea "x"
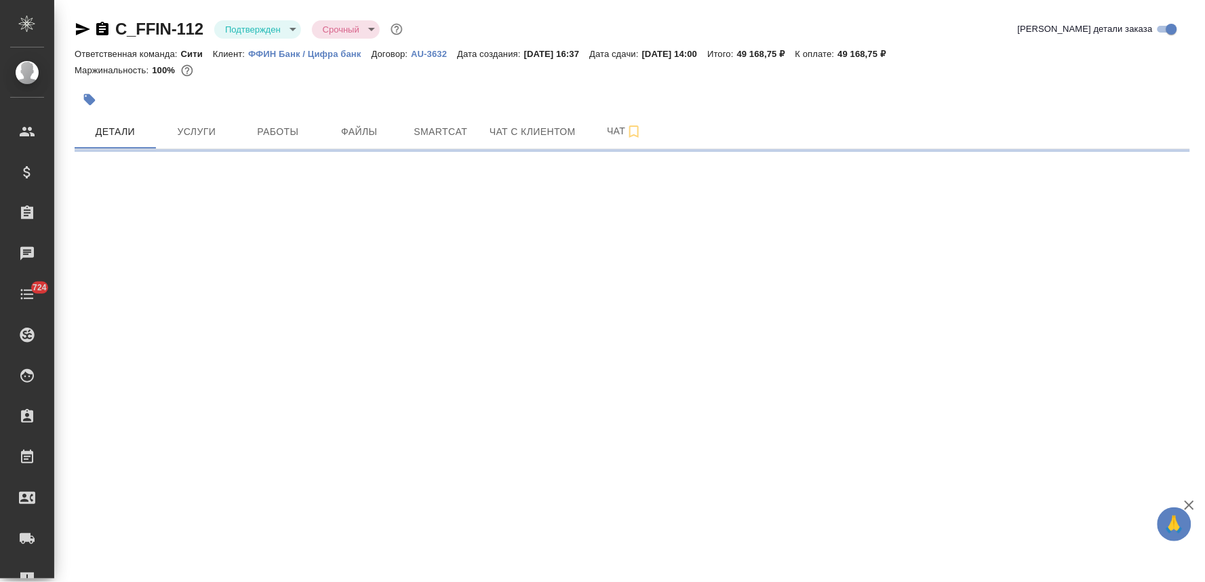
select select "RU"
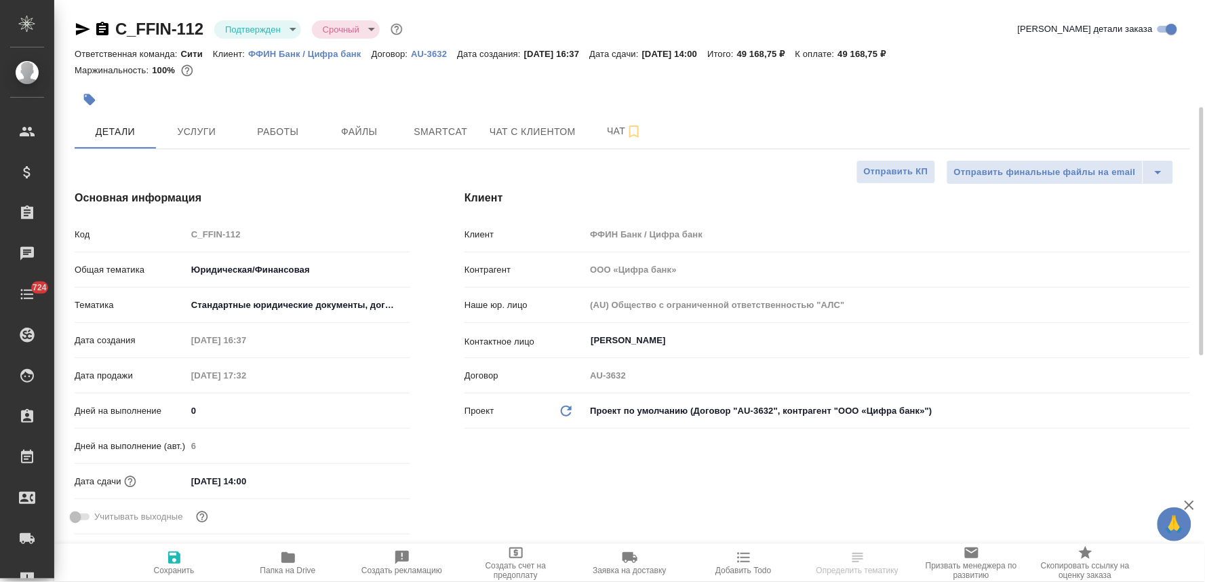
type textarea "x"
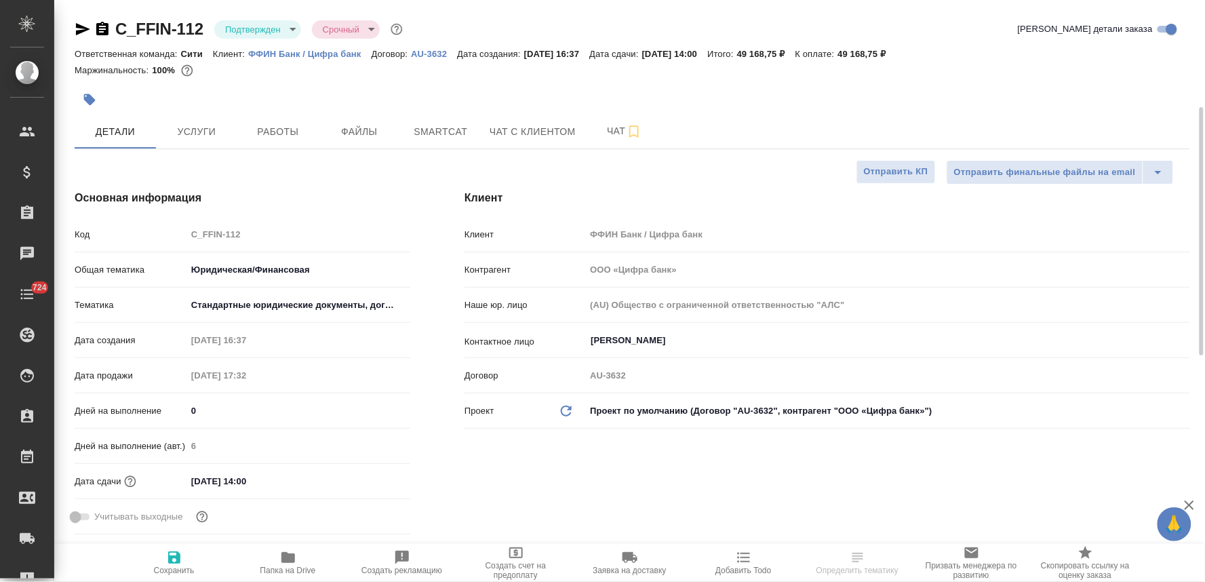
type textarea "x"
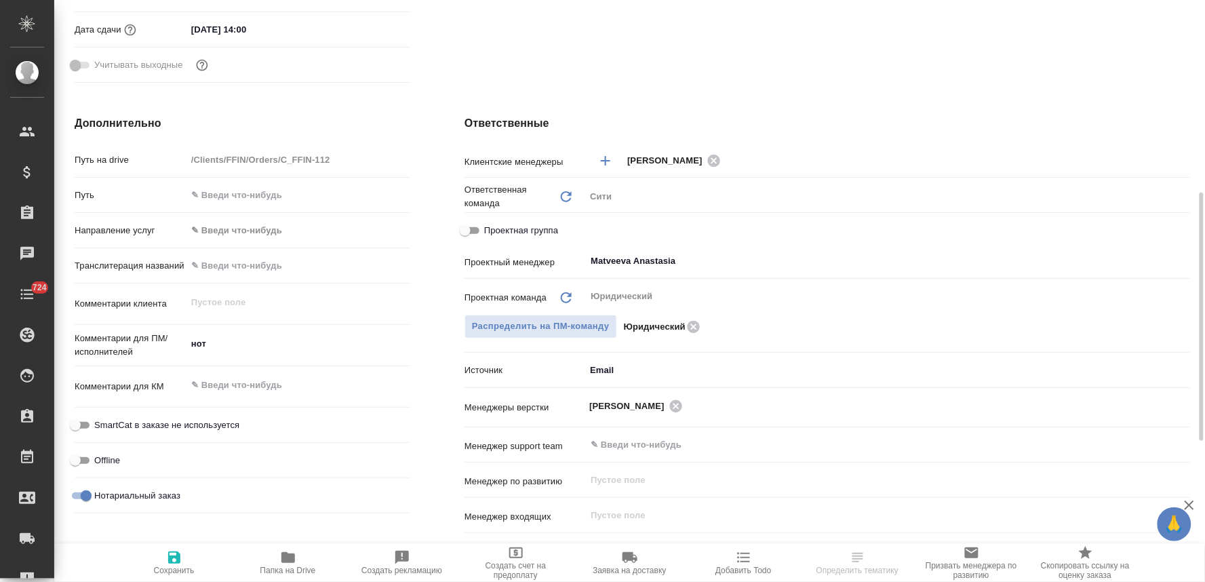
scroll to position [376, 0]
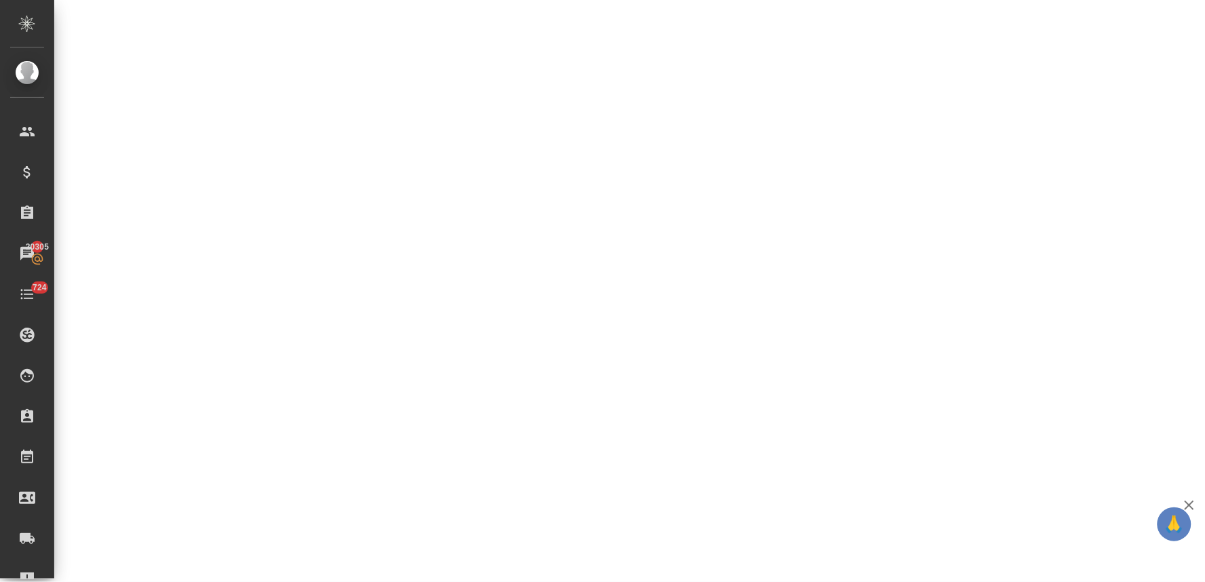
select select "RU"
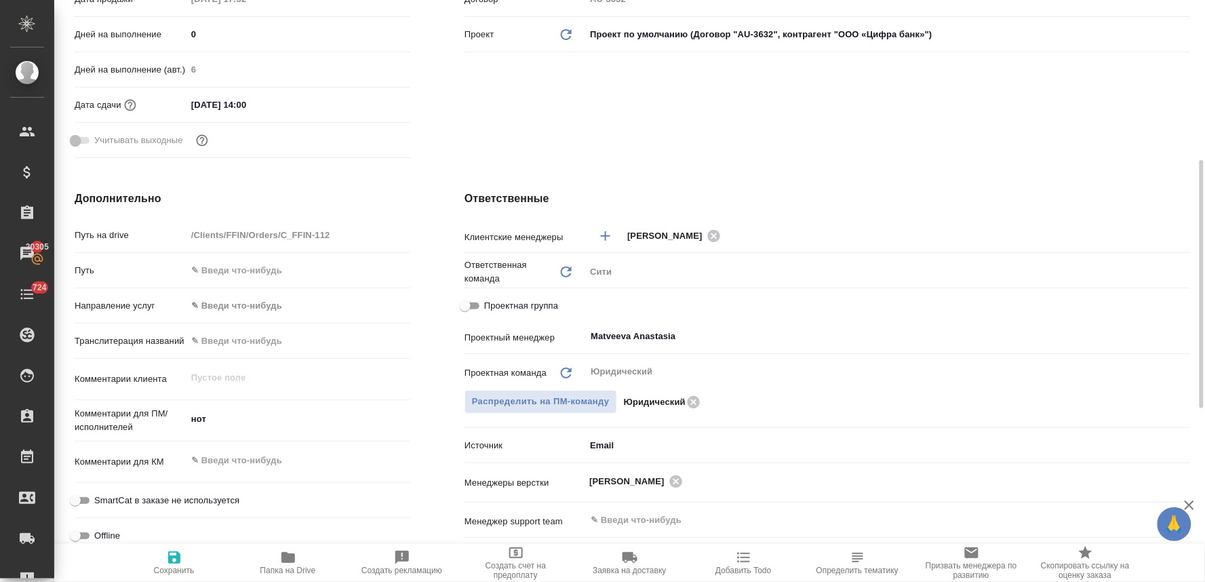
type textarea "x"
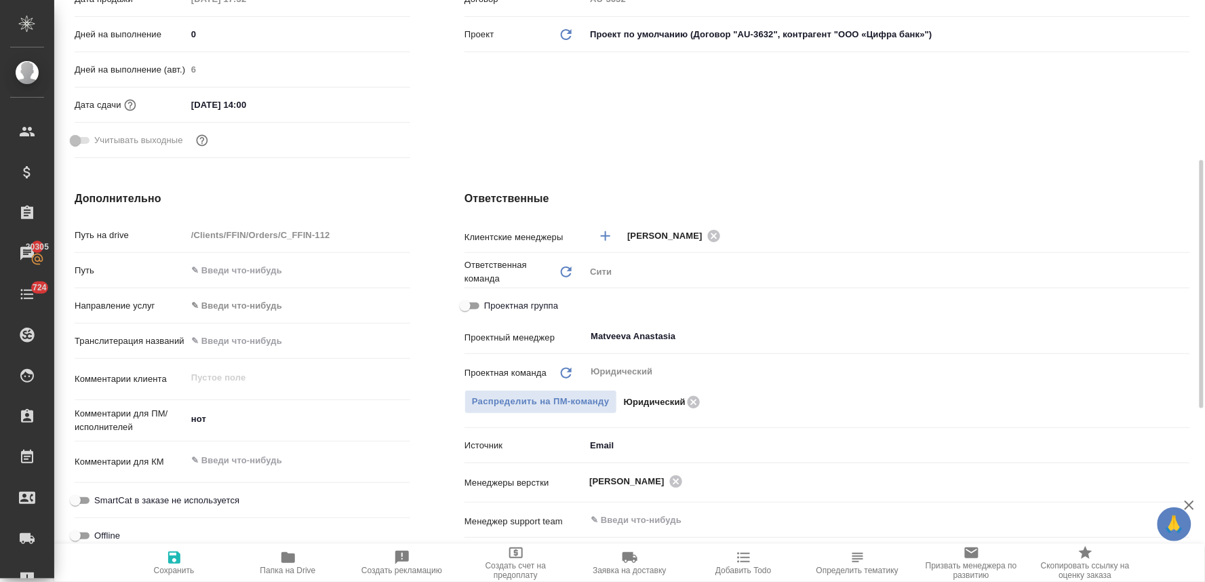
type textarea "x"
